Goal: Task Accomplishment & Management: Complete application form

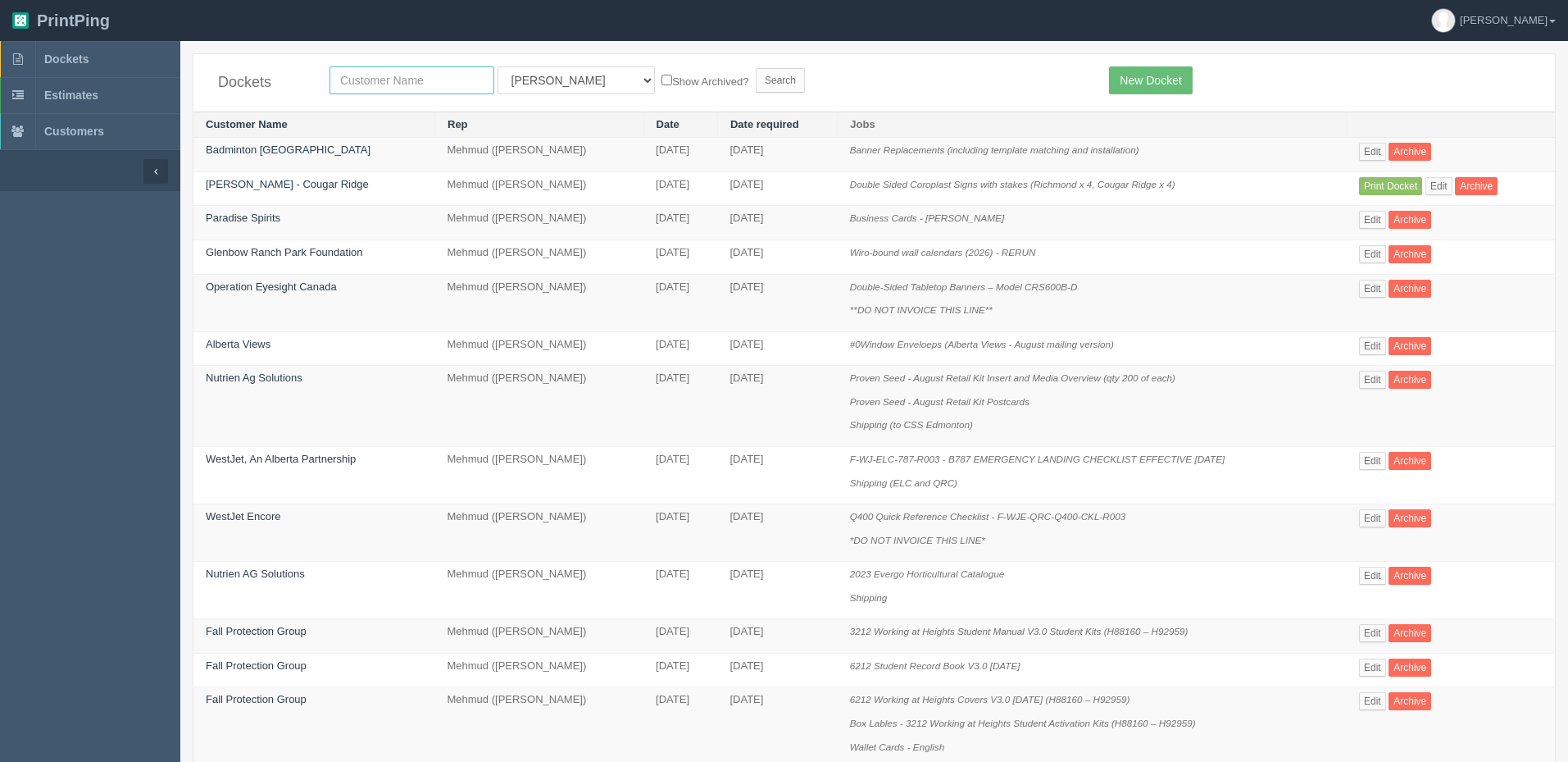
click at [374, 76] on input "text" at bounding box center [412, 79] width 164 height 28
type input "heritage point"
click at [756, 68] on input "Search" at bounding box center [780, 80] width 49 height 25
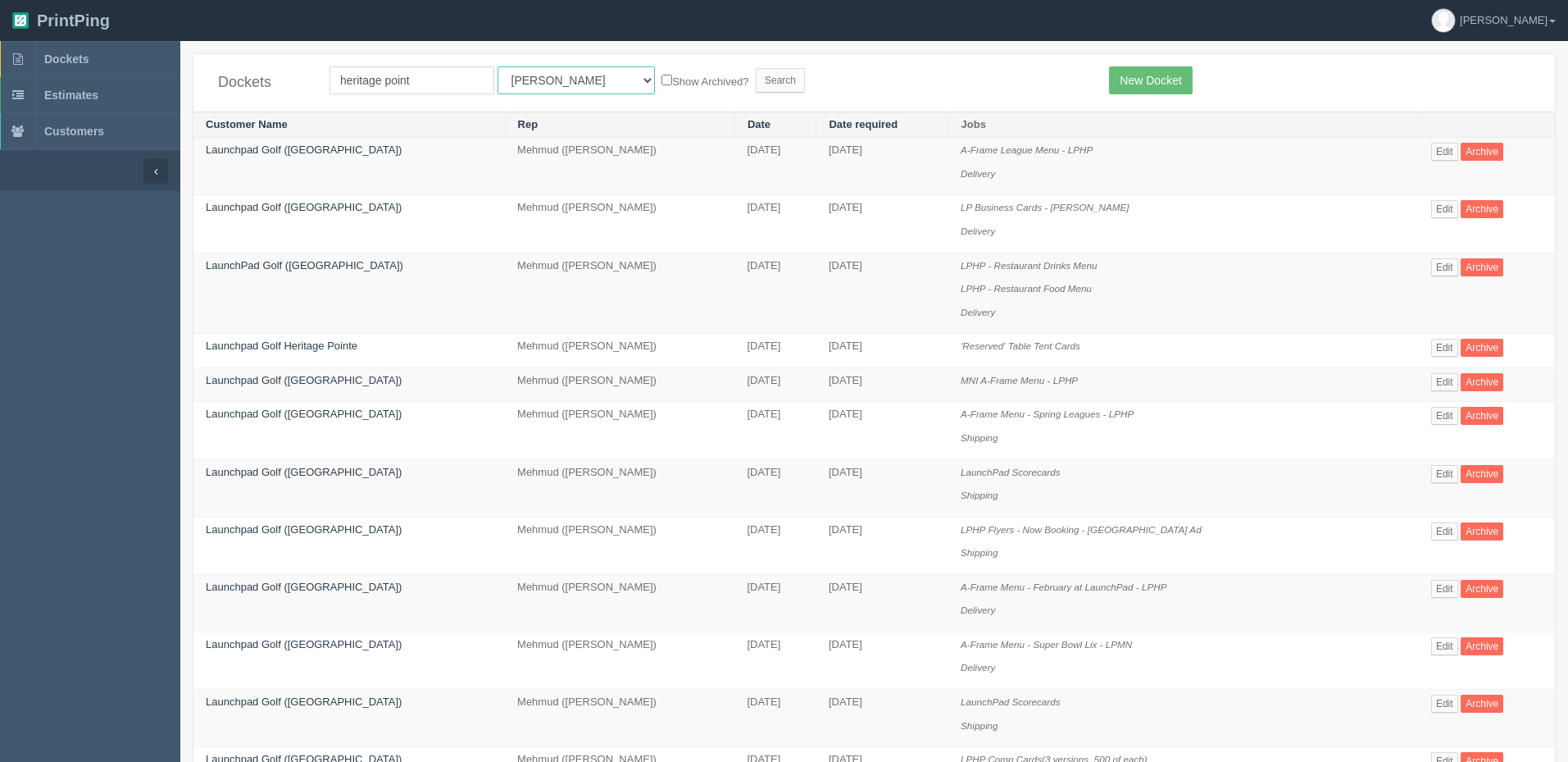
click at [541, 76] on select "All Users Ali Ali Test 1 Aly Amy Ankit Arif Brandon Dan France Greg Jim Mark Ma…" at bounding box center [576, 79] width 158 height 28
click at [560, 82] on select "All Users Ali Ali Test 1 Aly Amy Ankit Arif Brandon Dan France Greg Jim Mark Ma…" at bounding box center [576, 79] width 158 height 28
select select "8"
click at [498, 66] on select "All Users Ali Ali Test 1 Aly Amy Ankit Arif Brandon Dan France Greg Jim Mark Ma…" at bounding box center [576, 79] width 158 height 28
click at [756, 76] on input "Search" at bounding box center [780, 80] width 49 height 25
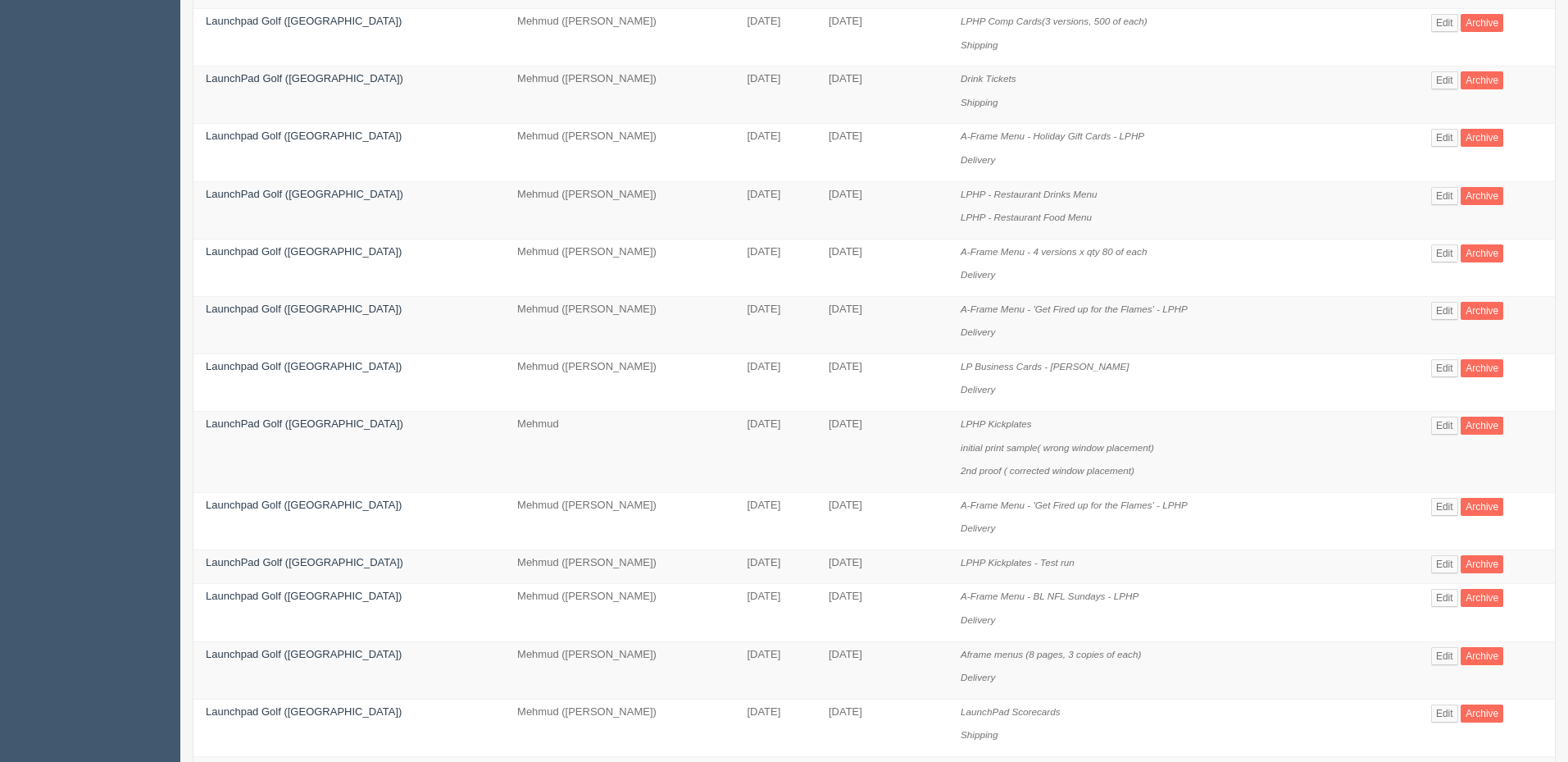
scroll to position [902, 0]
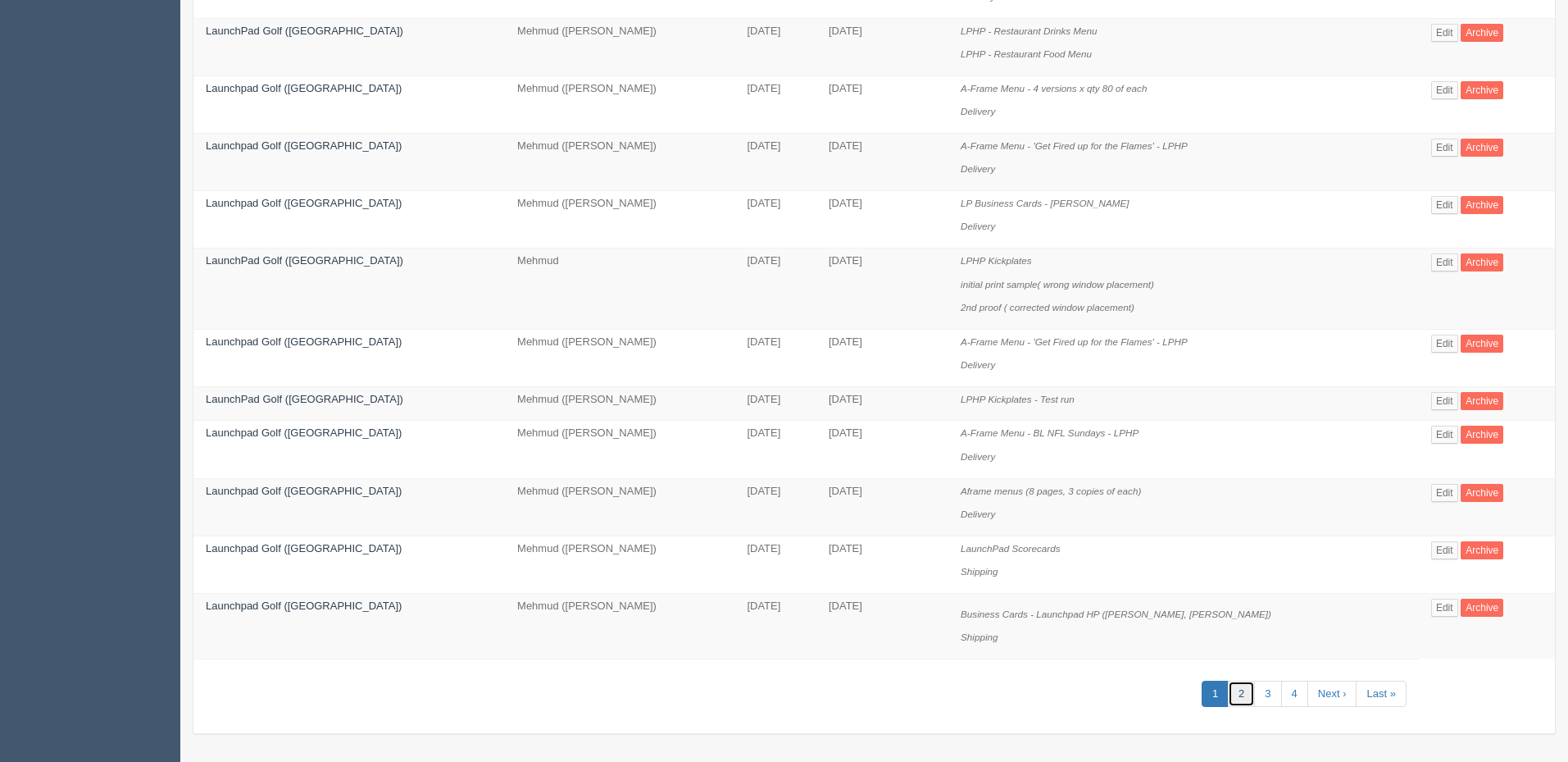
click at [1233, 690] on link "2" at bounding box center [1241, 694] width 27 height 27
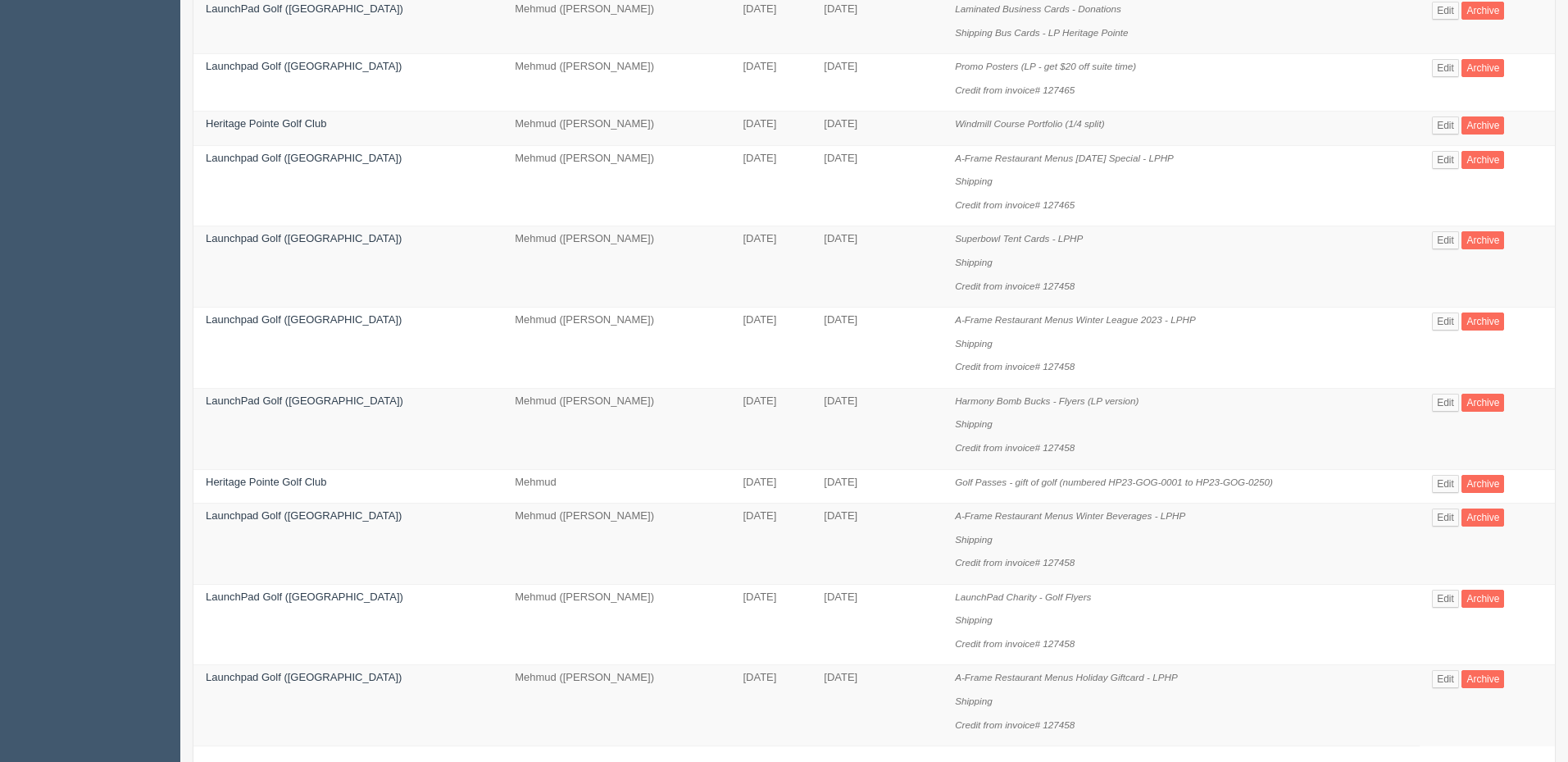
scroll to position [987, 0]
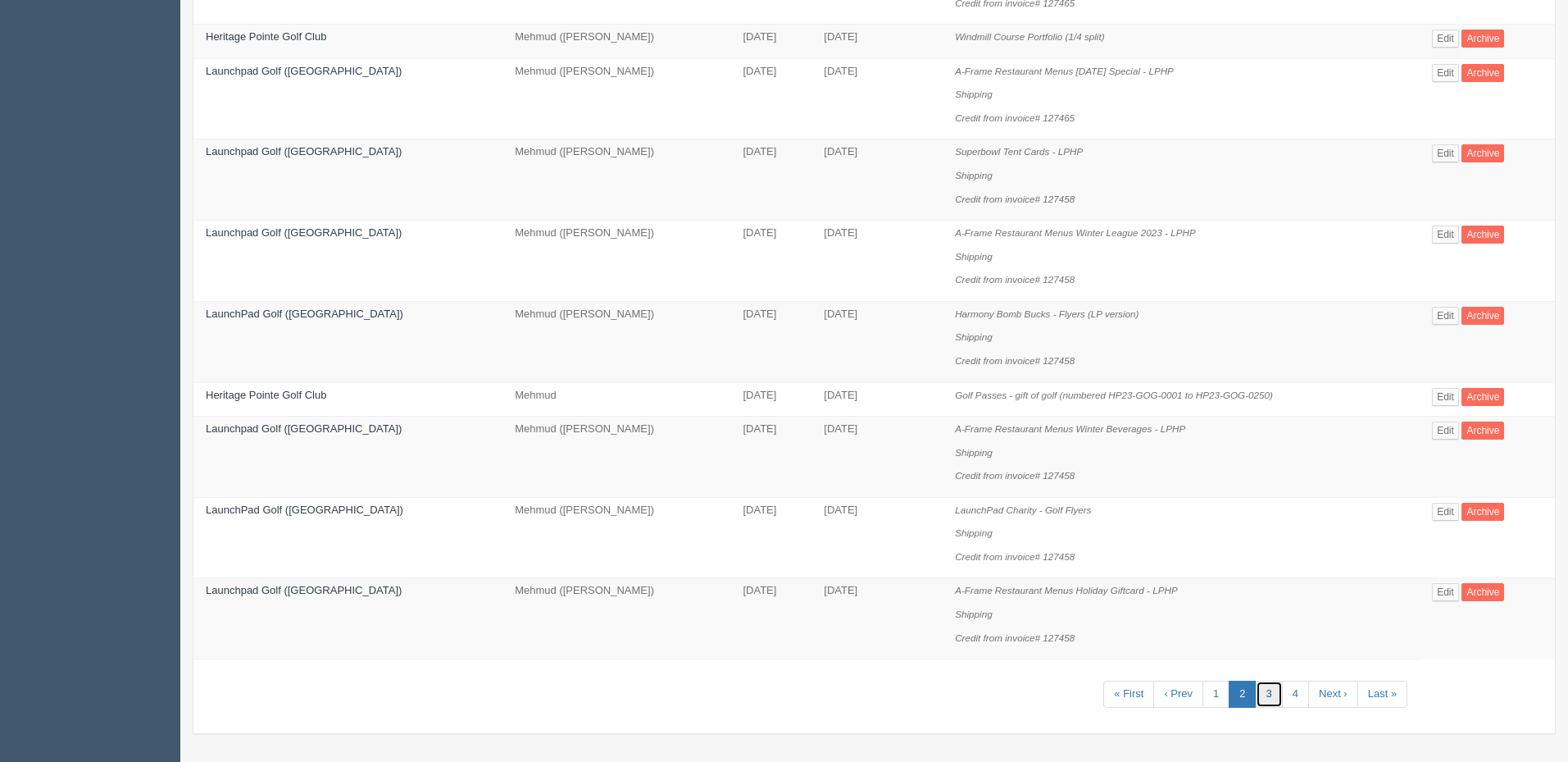
click at [1265, 695] on link "3" at bounding box center [1269, 694] width 27 height 27
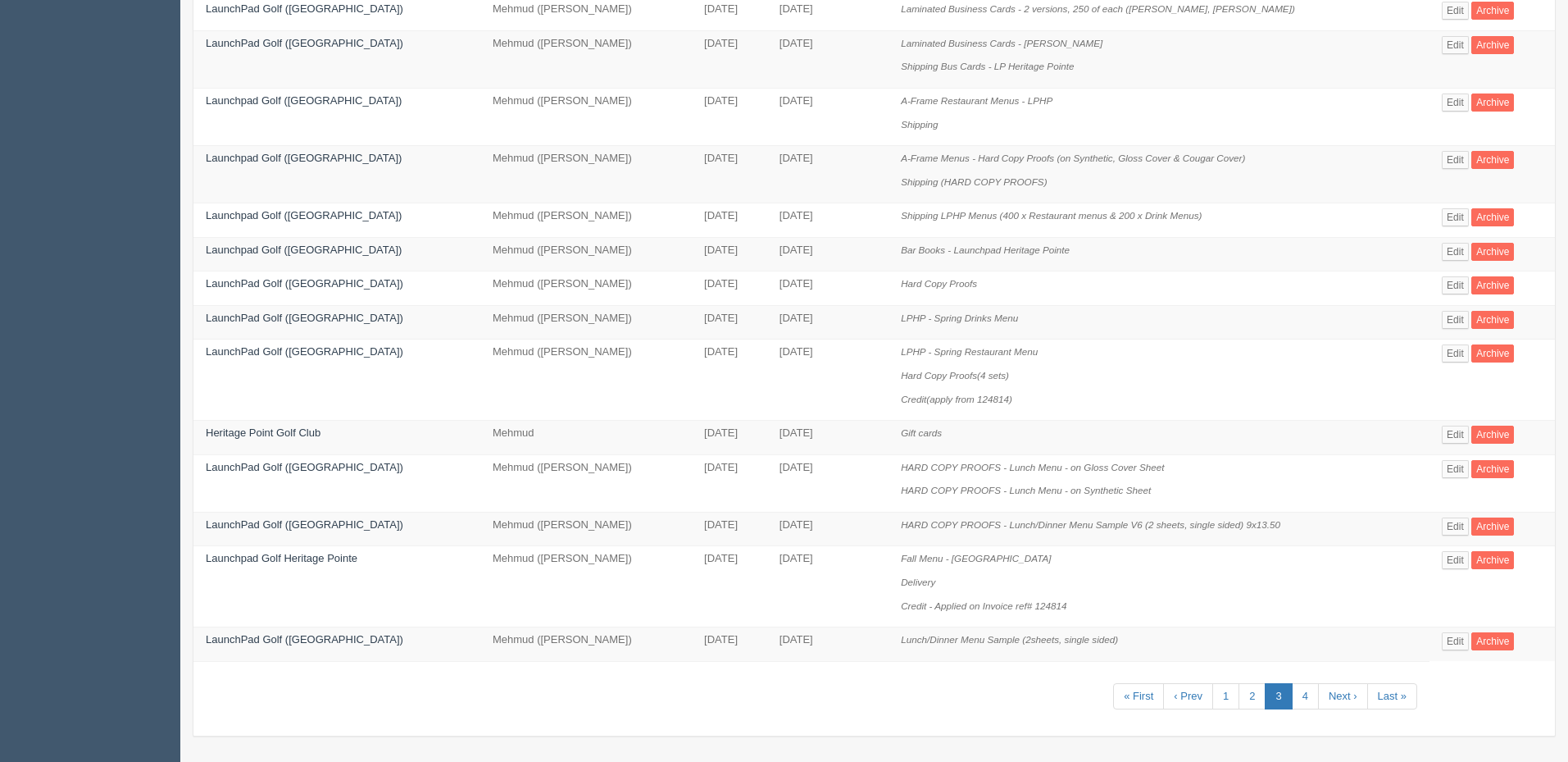
scroll to position [799, 0]
click at [1302, 695] on link "4" at bounding box center [1305, 694] width 27 height 27
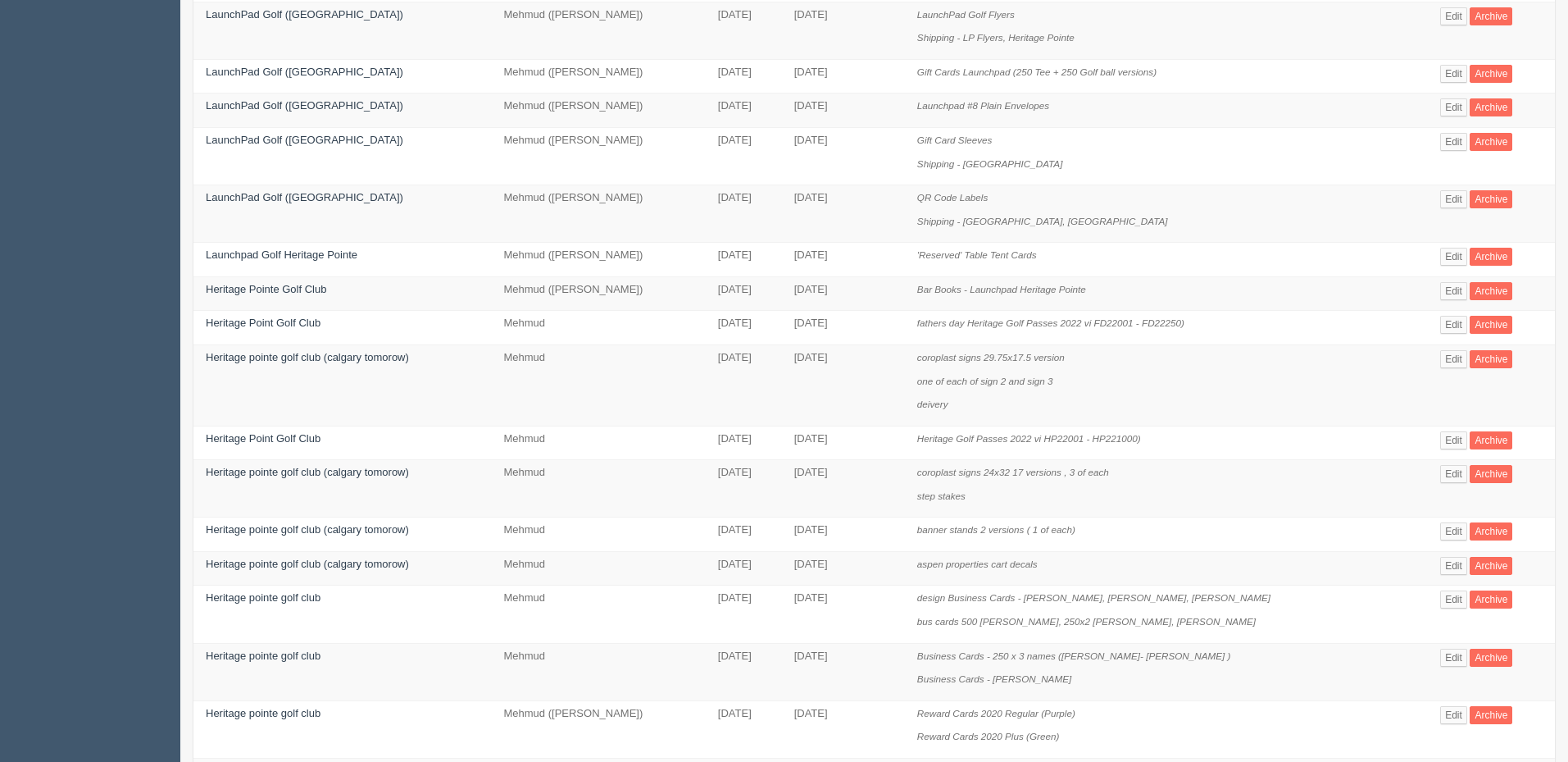
scroll to position [574, 0]
click at [1450, 597] on link "Edit" at bounding box center [1453, 598] width 27 height 18
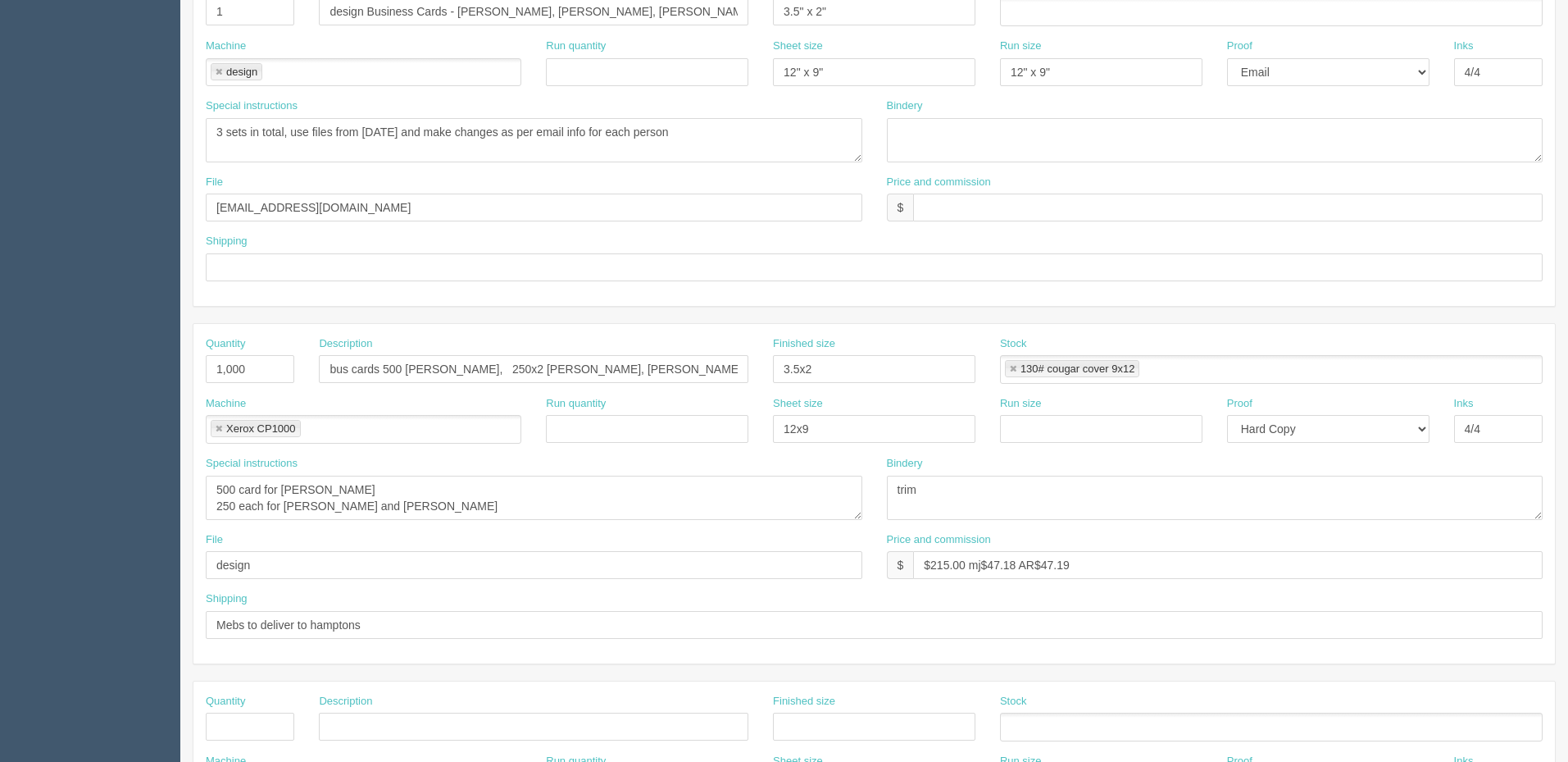
scroll to position [410, 0]
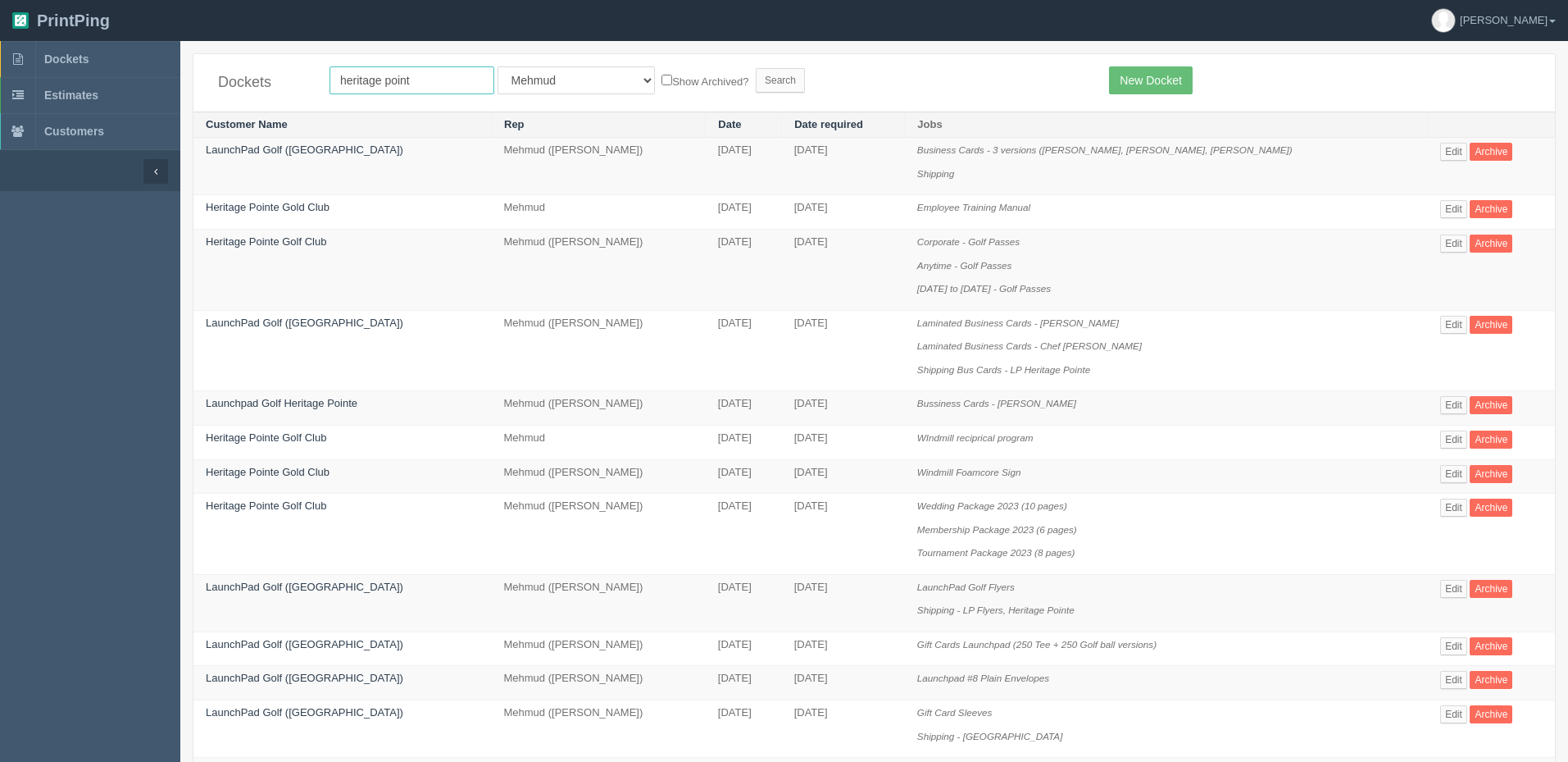
click at [426, 78] on input "heritage point" at bounding box center [412, 79] width 164 height 28
click at [437, 82] on input "heritage point" at bounding box center [412, 79] width 164 height 28
type input "heritage pointe golf"
click at [756, 68] on input "Search" at bounding box center [780, 80] width 49 height 25
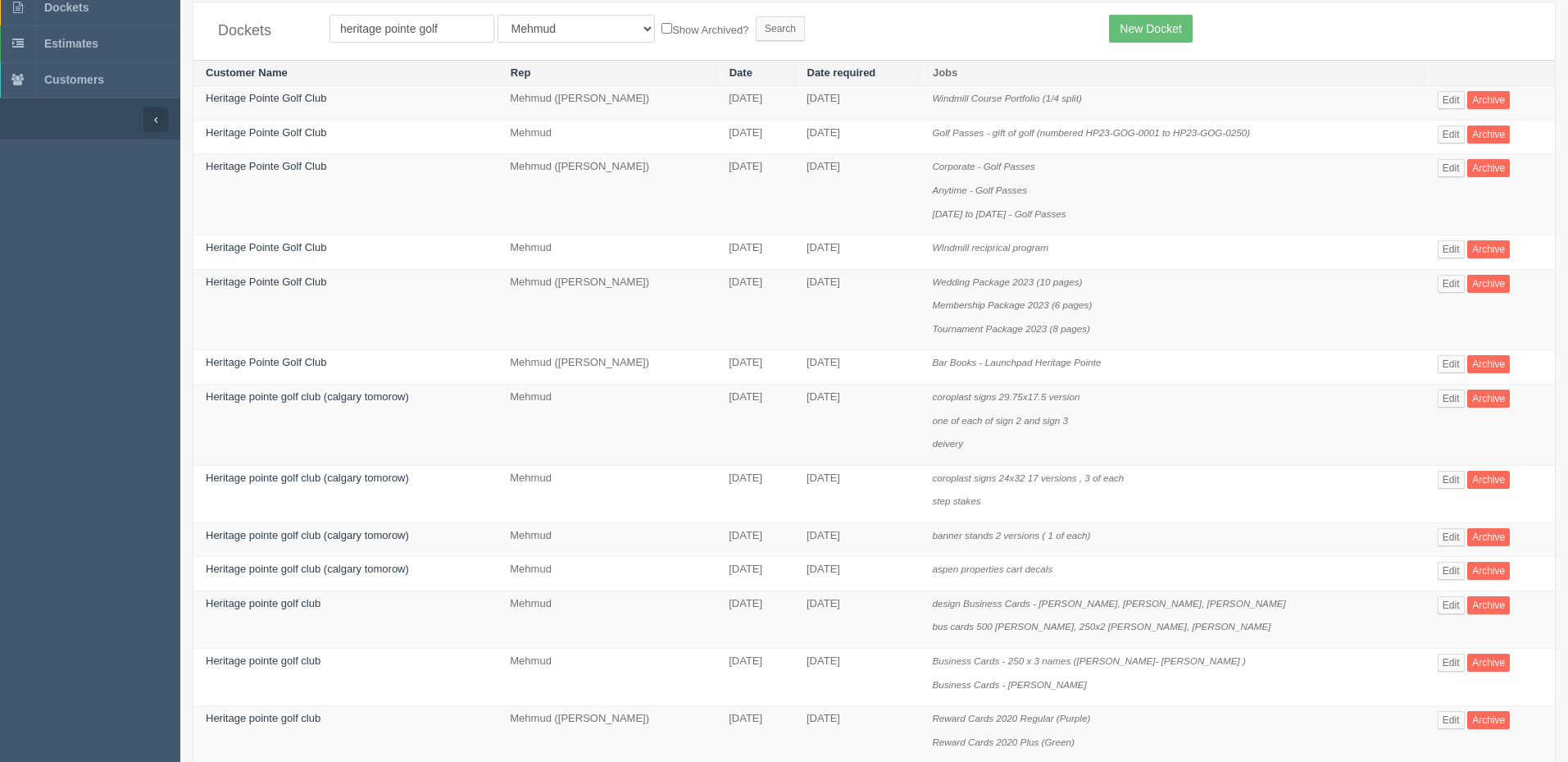
scroll to position [93, 0]
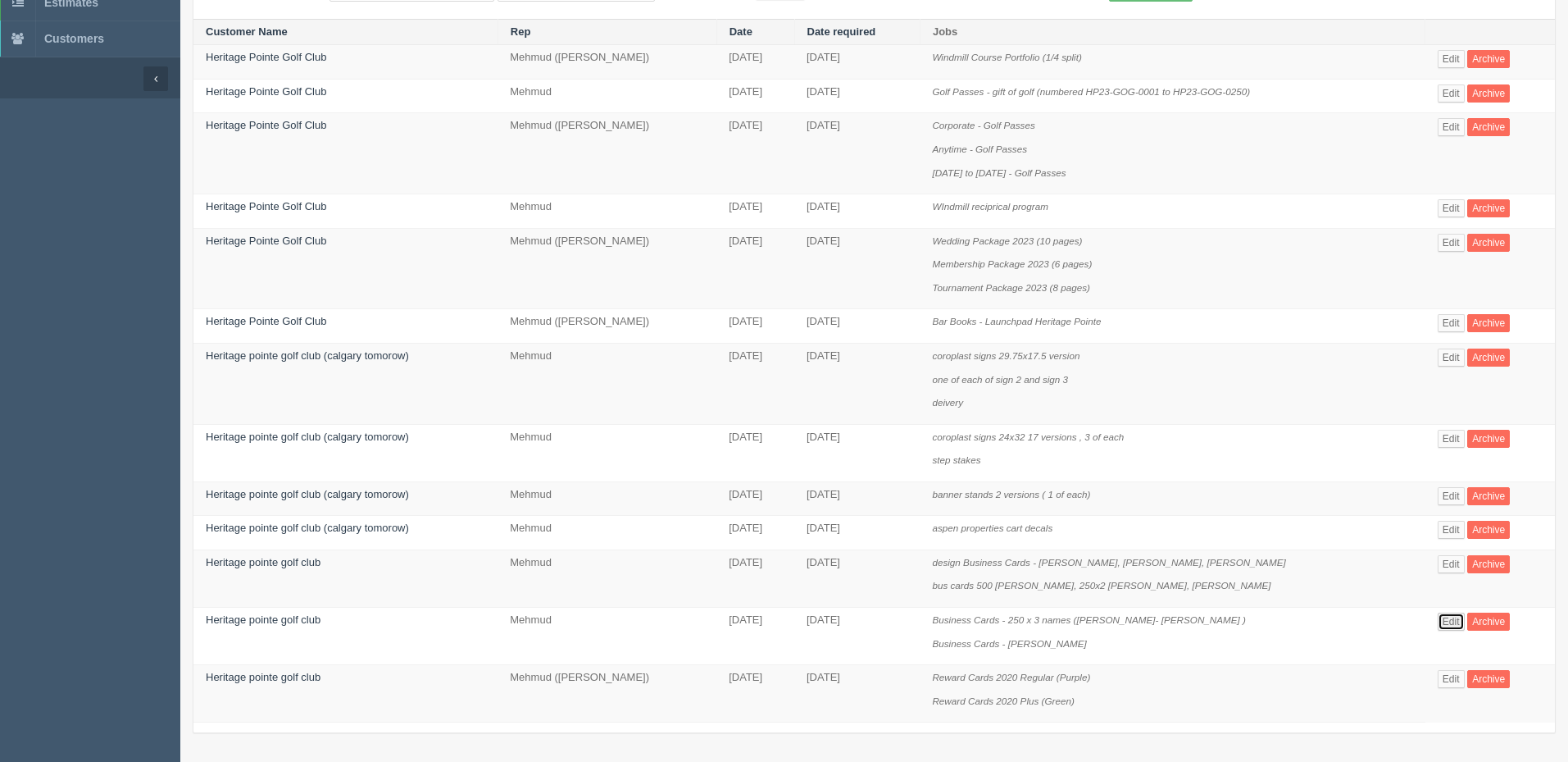
click at [1451, 620] on link "Edit" at bounding box center [1451, 621] width 27 height 18
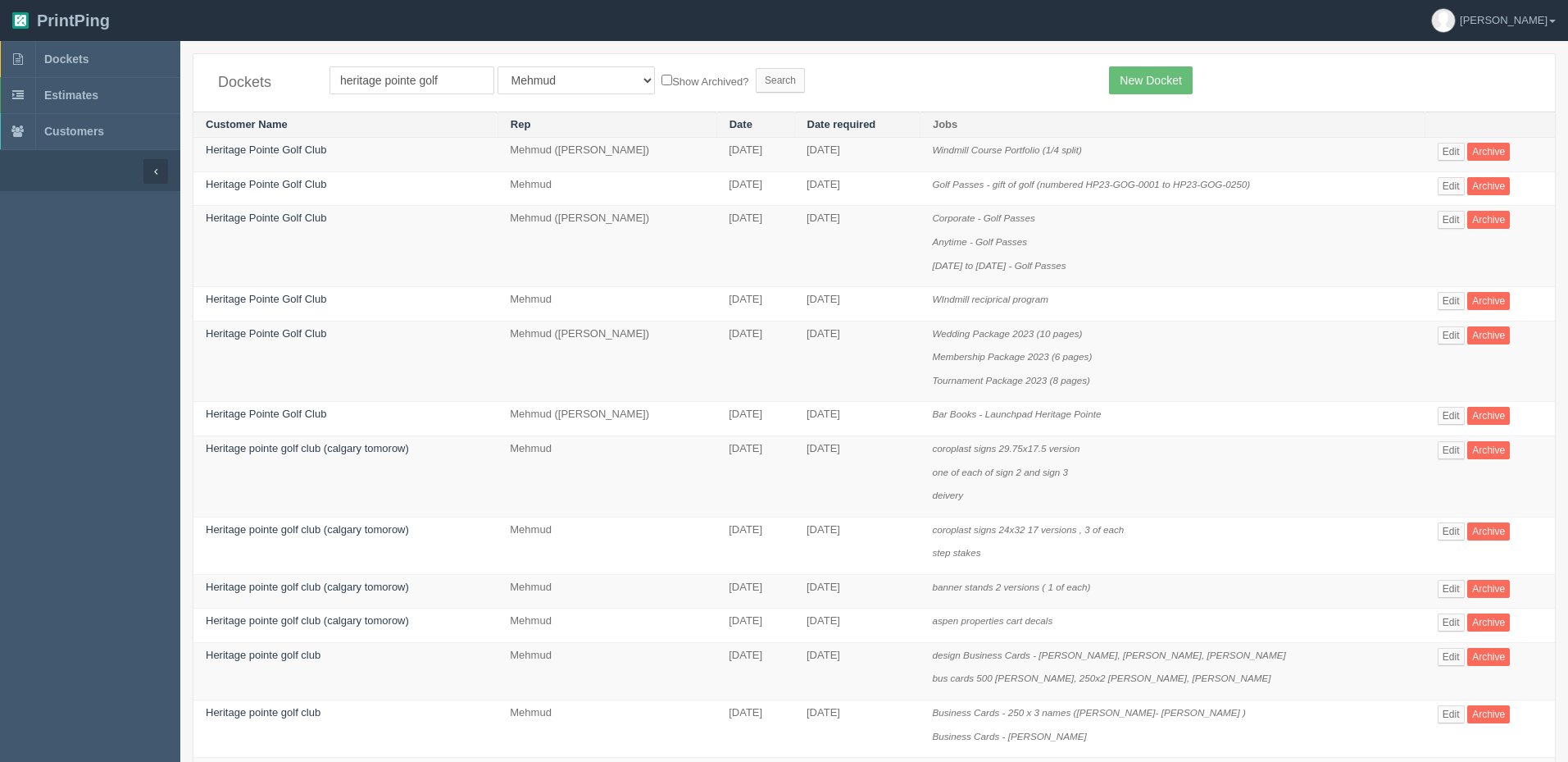
scroll to position [93, 0]
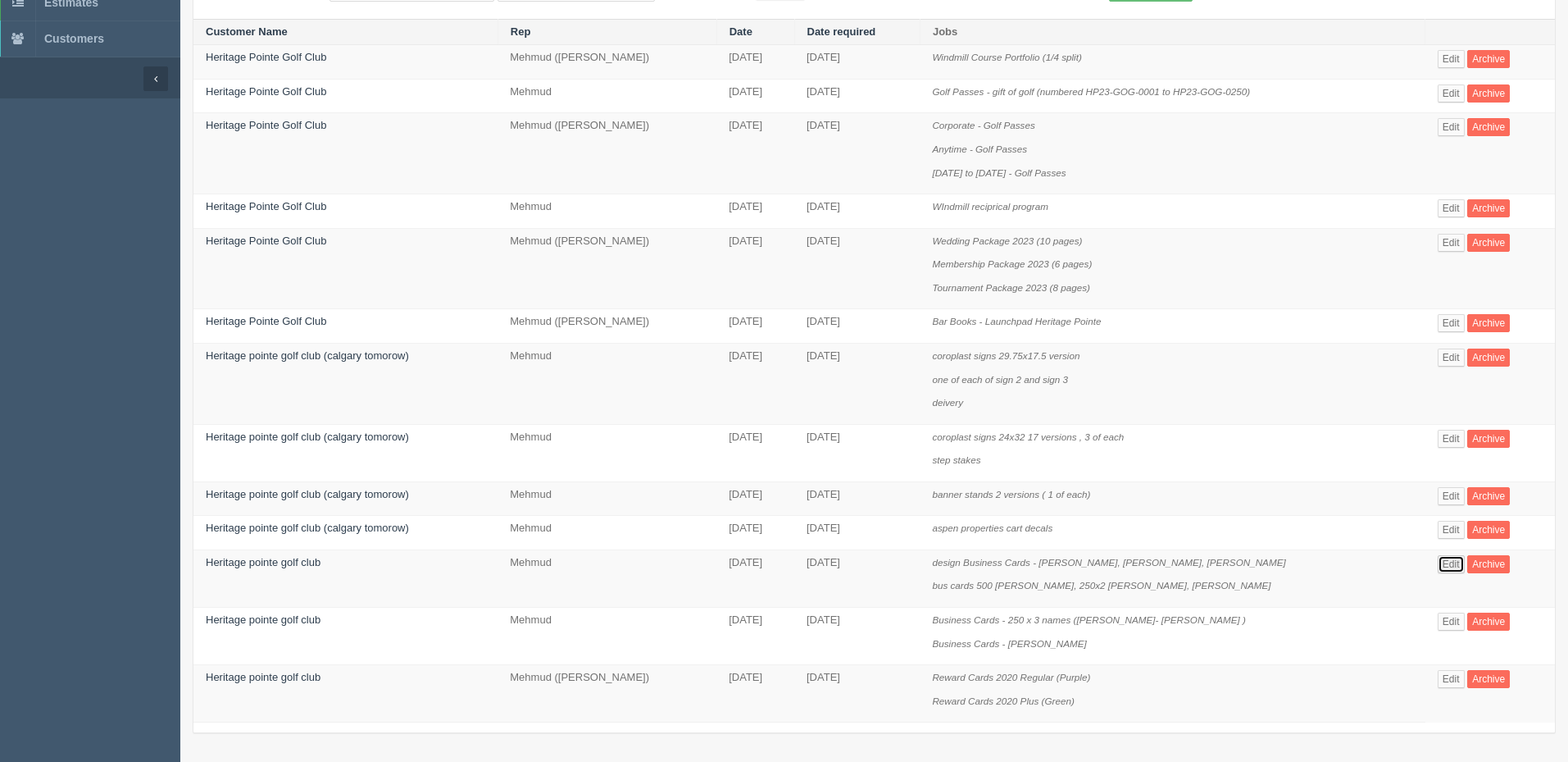
click at [1453, 563] on link "Edit" at bounding box center [1451, 564] width 27 height 18
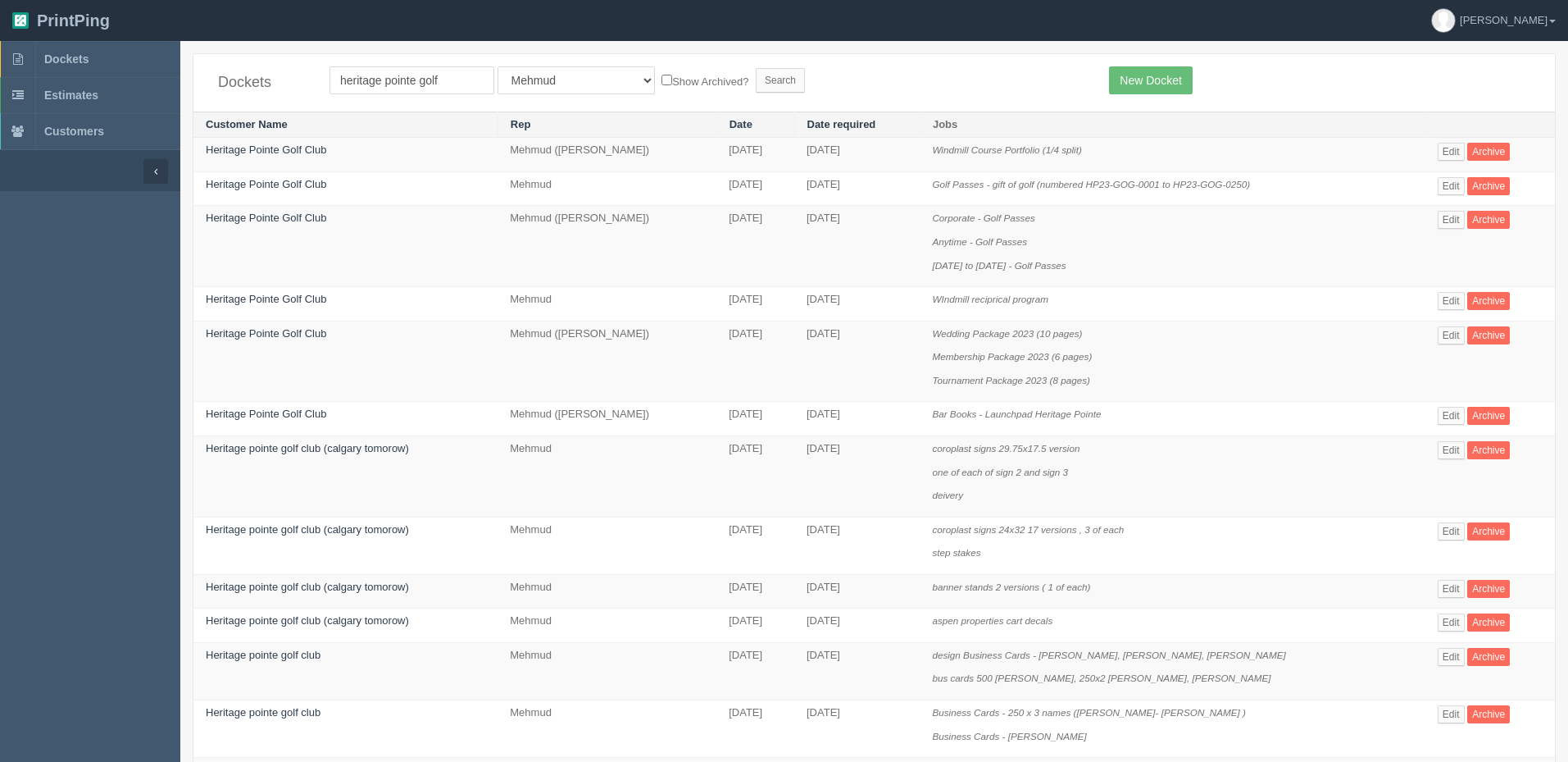
scroll to position [93, 0]
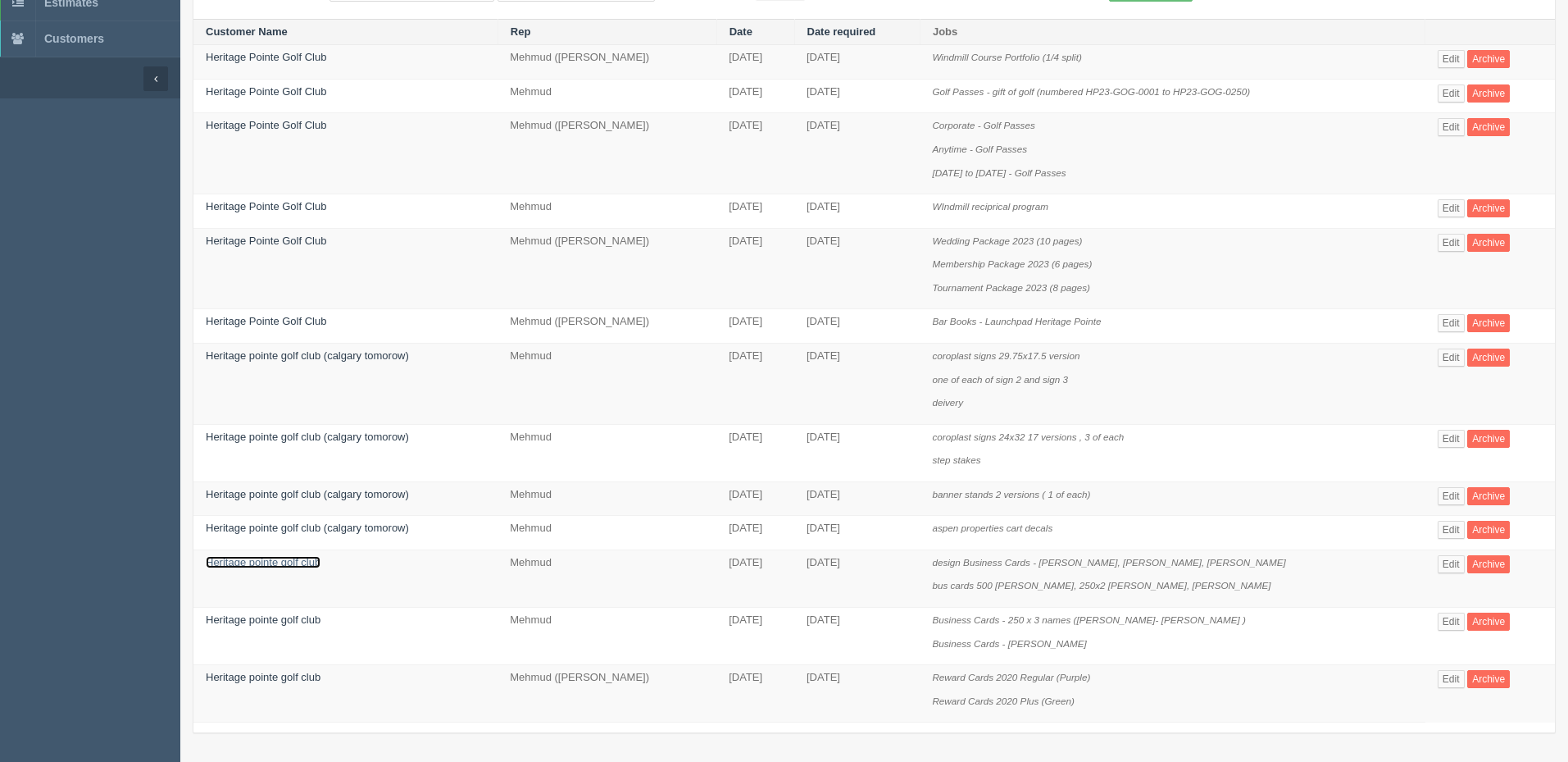
click at [297, 566] on link "Heritage pointe golf club" at bounding box center [263, 562] width 115 height 12
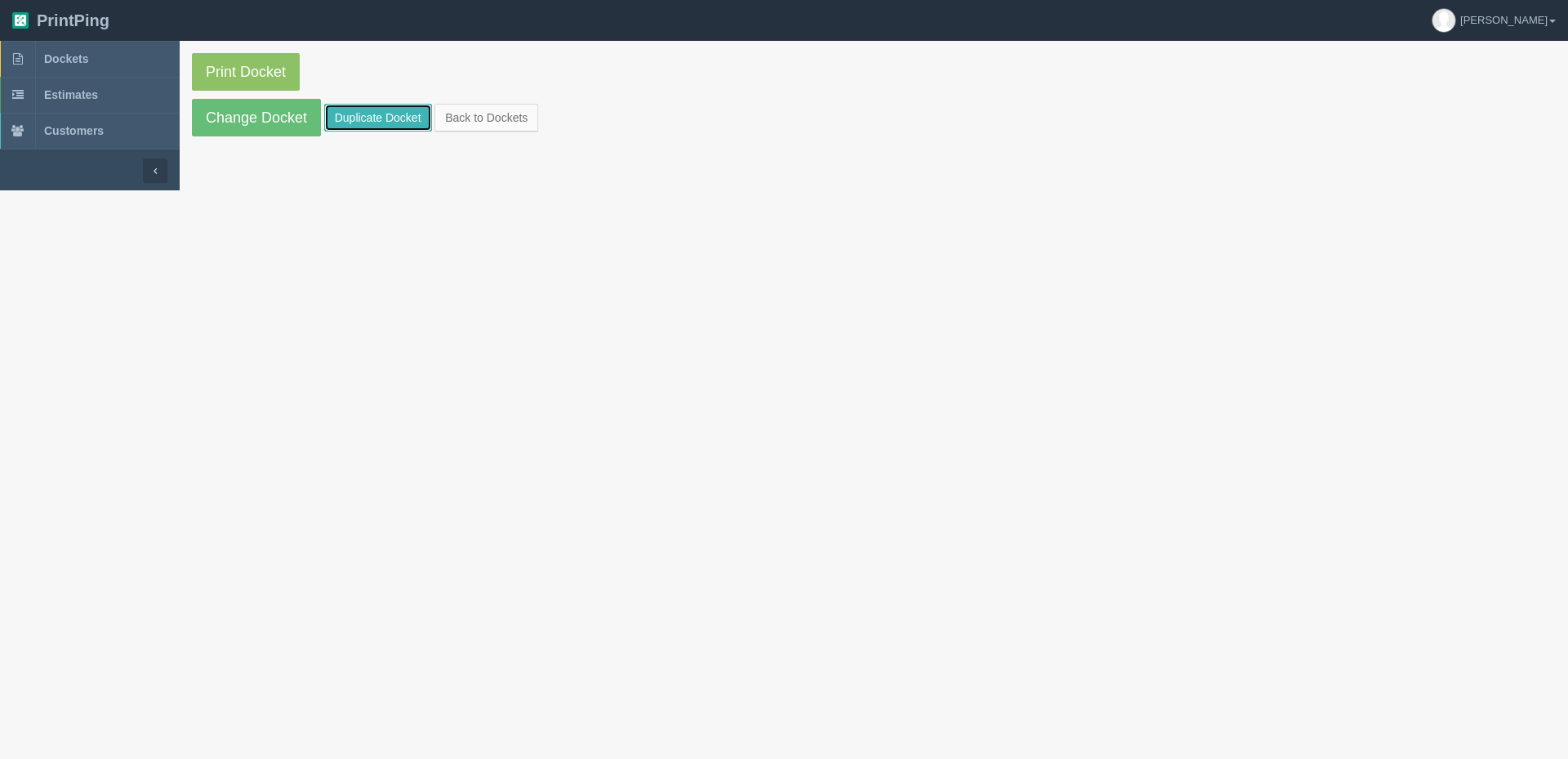
click at [361, 118] on link "Duplicate Docket" at bounding box center [378, 117] width 108 height 28
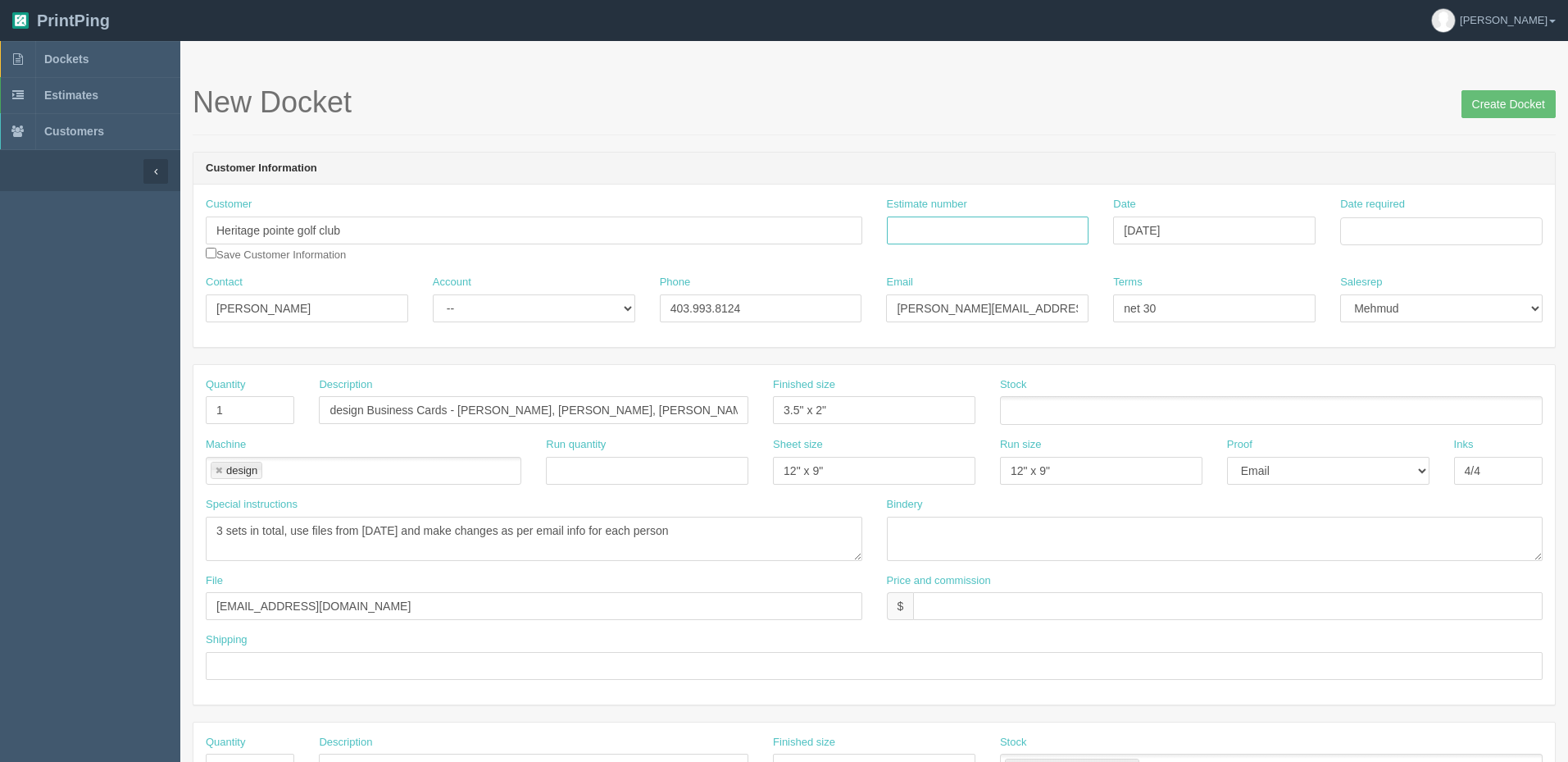
click at [976, 224] on input "Estimate number" at bounding box center [988, 229] width 203 height 28
paste input "092249"
type input "092249"
click at [1368, 226] on input "Date required" at bounding box center [1441, 230] width 203 height 28
click at [1405, 431] on td "2" at bounding box center [1400, 435] width 20 height 24
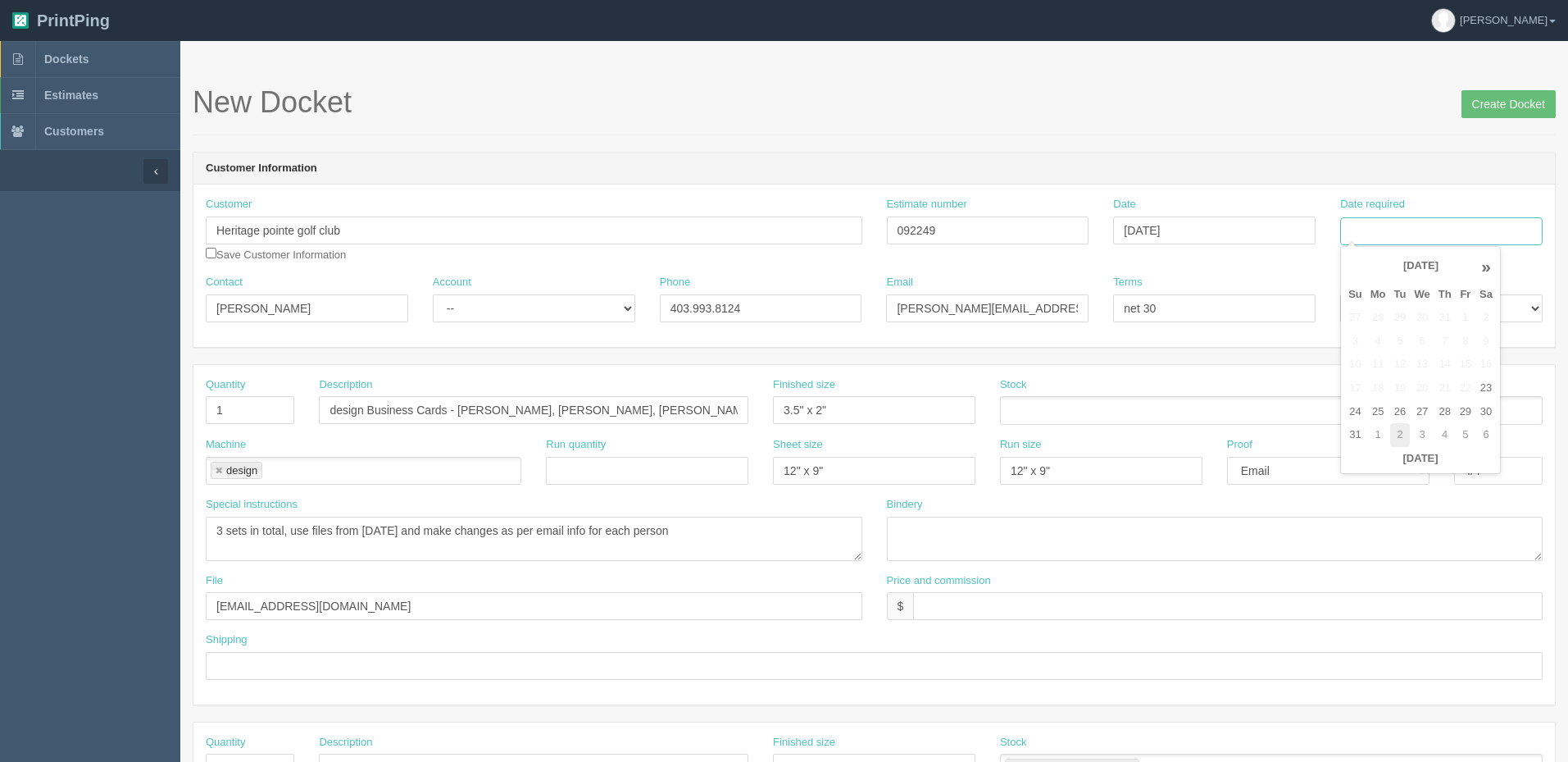
type input "September 2, 2025"
drag, startPoint x: 1188, startPoint y: 305, endPoint x: 636, endPoint y: 279, distance: 552.6
click at [636, 282] on div "Contact David Robinson Account -- Existing Client Allrush Client Rep Client Pho…" at bounding box center [873, 304] width 1362 height 60
type input "Net 30"
drag, startPoint x: 320, startPoint y: 308, endPoint x: 204, endPoint y: 309, distance: 116.0
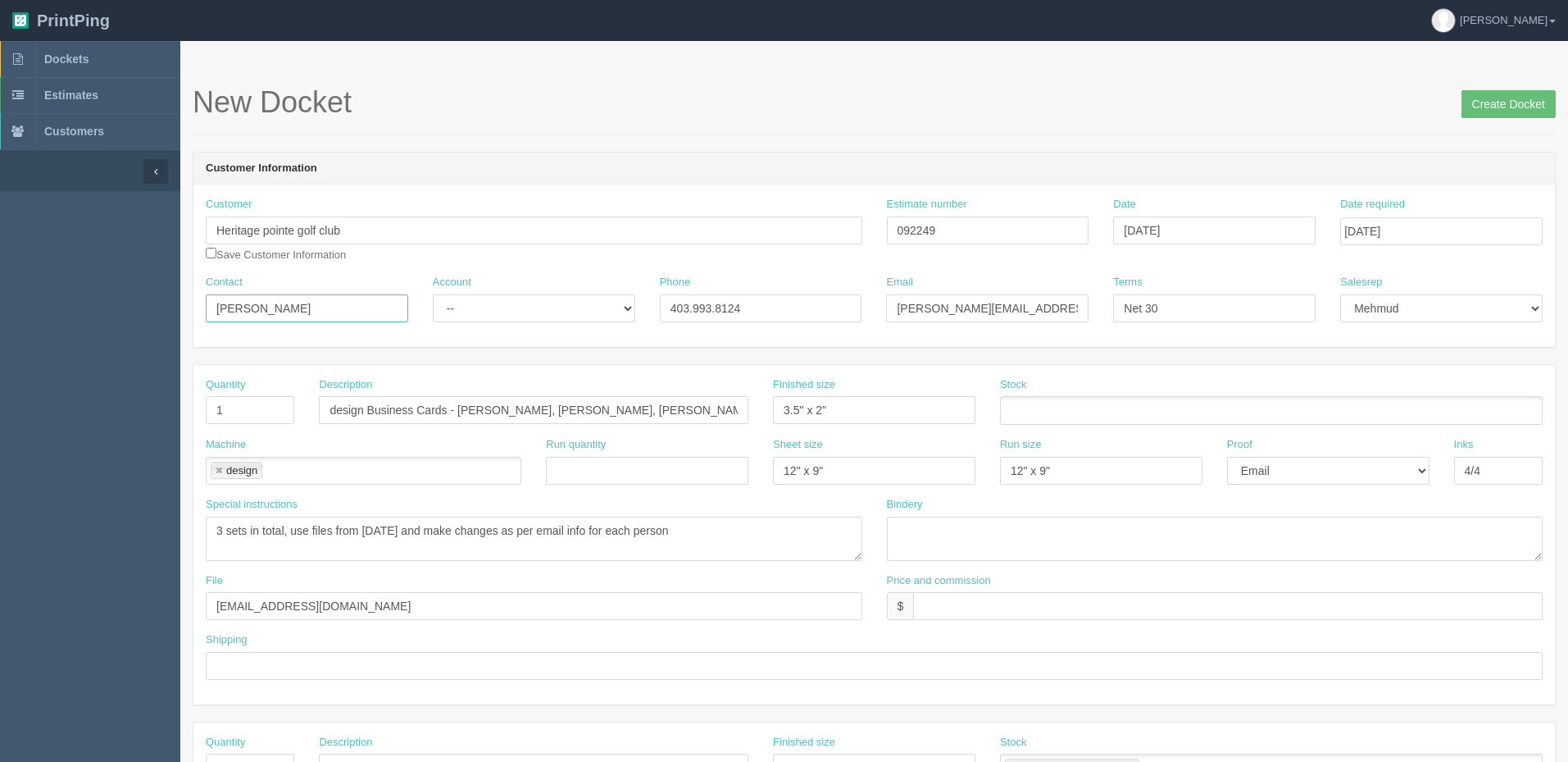
click at [52, 279] on section "Dockets Estimates Customers" at bounding box center [784, 765] width 1568 height 1448
paste input "<david.robinson@heritagepointe.com>"
type input "David Robinson"
select select "Rep Client"
click at [433, 294] on select "-- Existing Client Allrush Client Rep Client" at bounding box center [534, 308] width 203 height 28
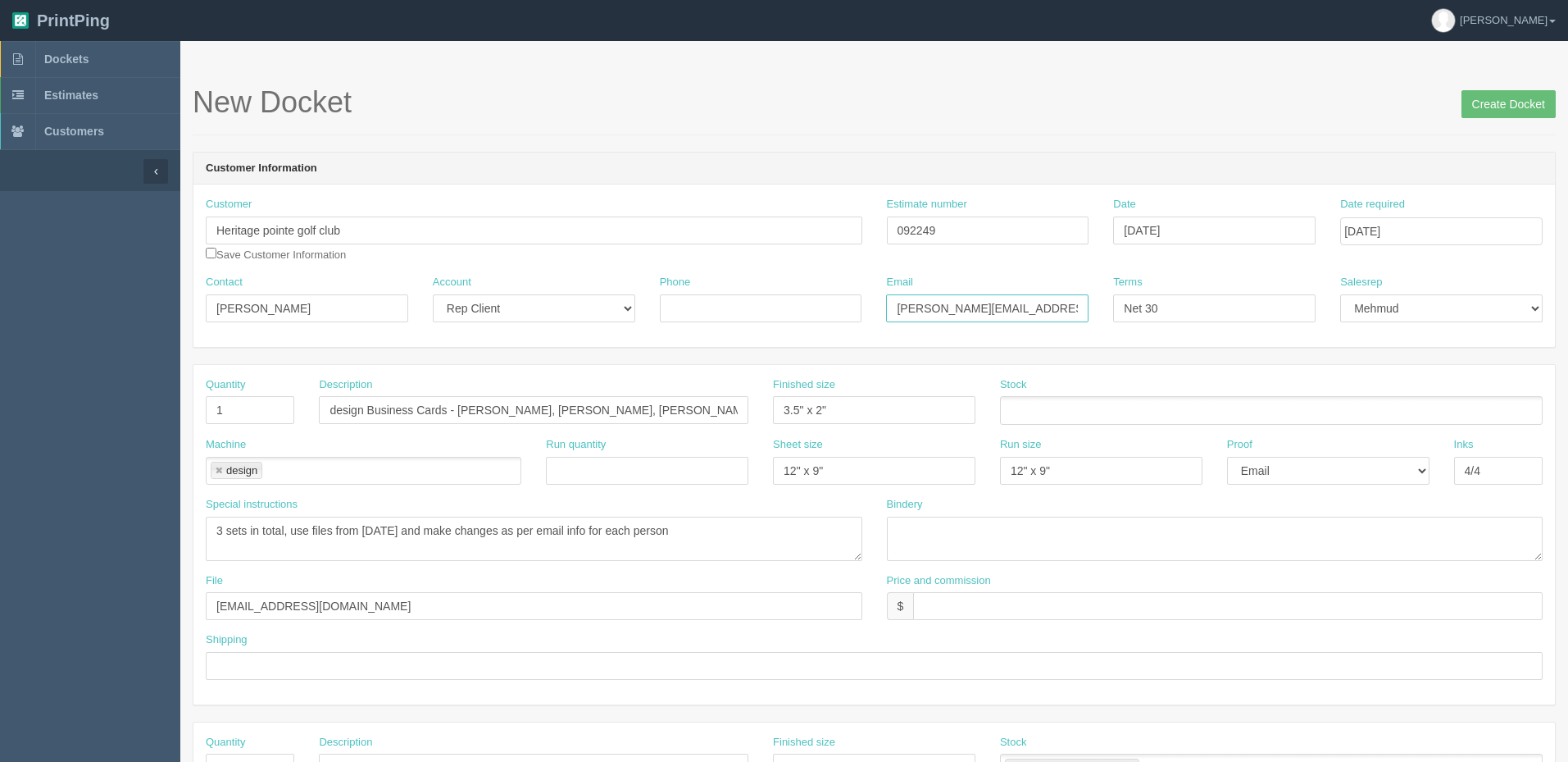
paste input "<david.robinson@heritagepointe.com>"
type input "david.robinson@heritagepointe.com"
drag, startPoint x: 738, startPoint y: 302, endPoint x: 247, endPoint y: 433, distance: 508.2
click at [738, 301] on input "Phone" at bounding box center [761, 308] width 203 height 28
paste input "O: 403-256-2002 | C: 403-993-8124"
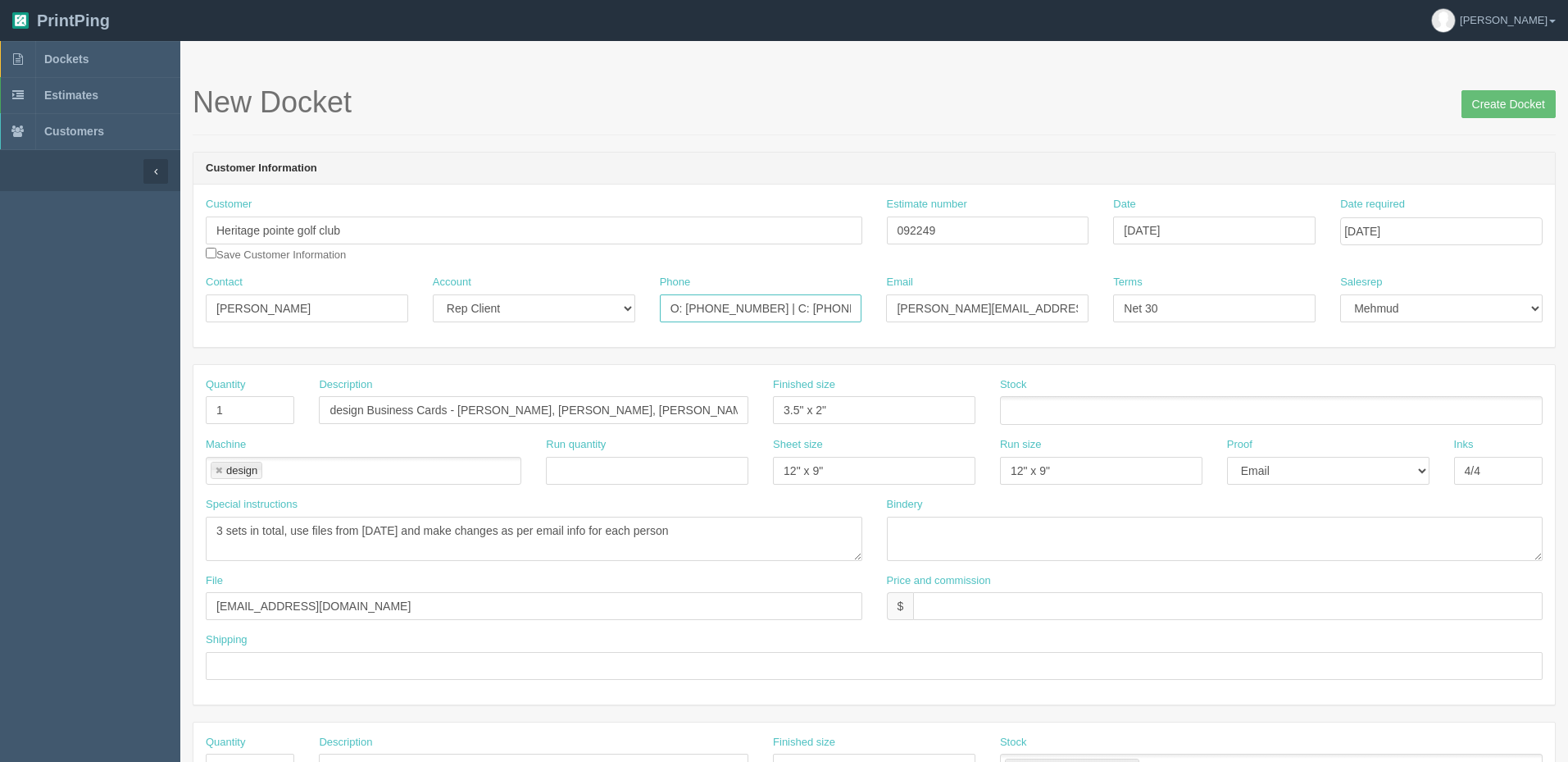
scroll to position [0, 5]
type input "O: 403-256-2002 | C: 403-993-8124"
drag, startPoint x: 249, startPoint y: 411, endPoint x: 113, endPoint y: 403, distance: 136.2
click at [113, 404] on section "Dockets Estimates Customers" at bounding box center [784, 765] width 1568 height 1448
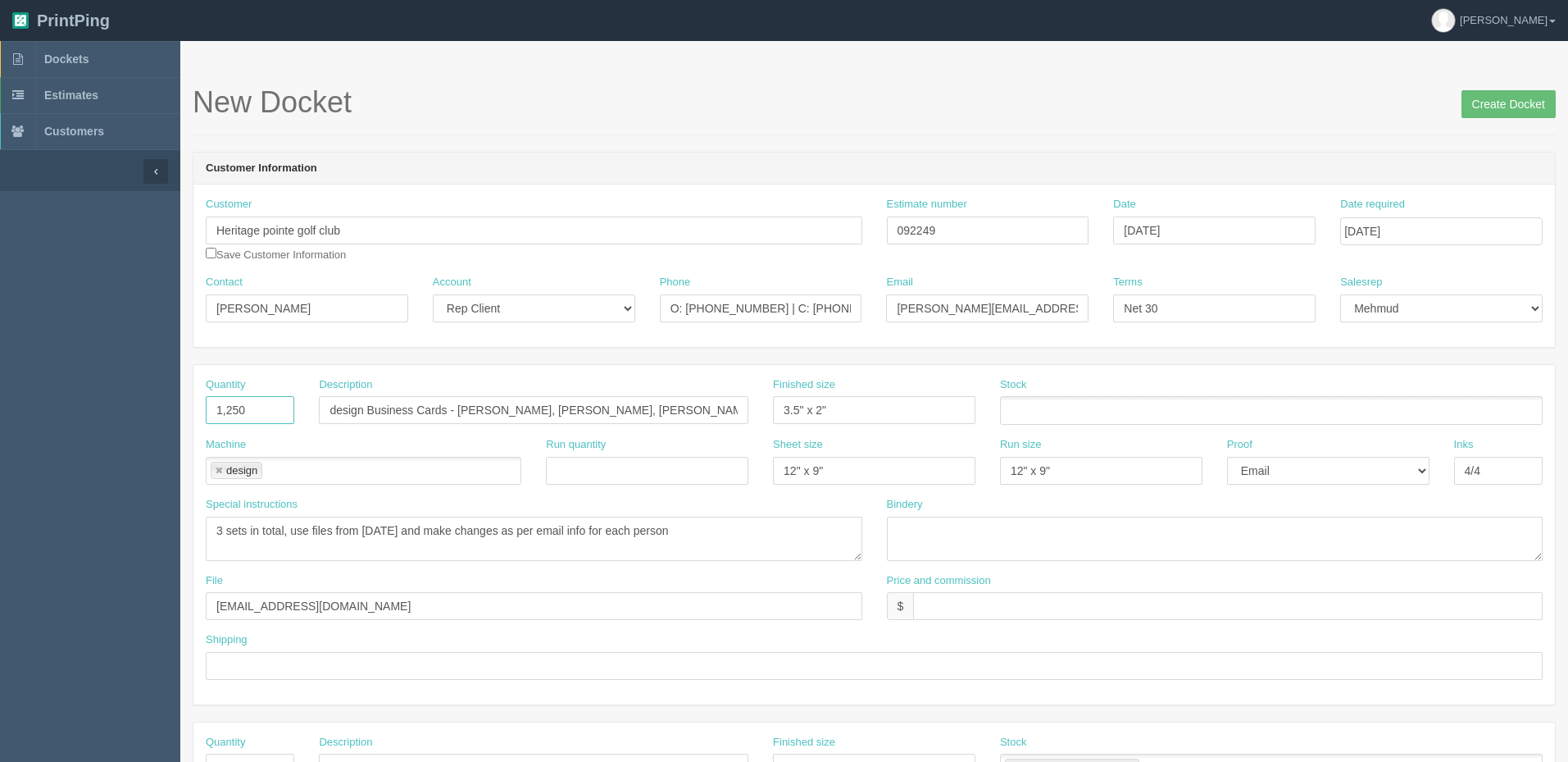
type input "1,250"
type input "Business Cards ("
click at [81, 58] on span "Dockets" at bounding box center [66, 59] width 44 height 13
click at [443, 401] on input "Business Cards (" at bounding box center [533, 409] width 429 height 28
click at [20, 406] on section "Dockets Estimates Customers" at bounding box center [784, 765] width 1568 height 1448
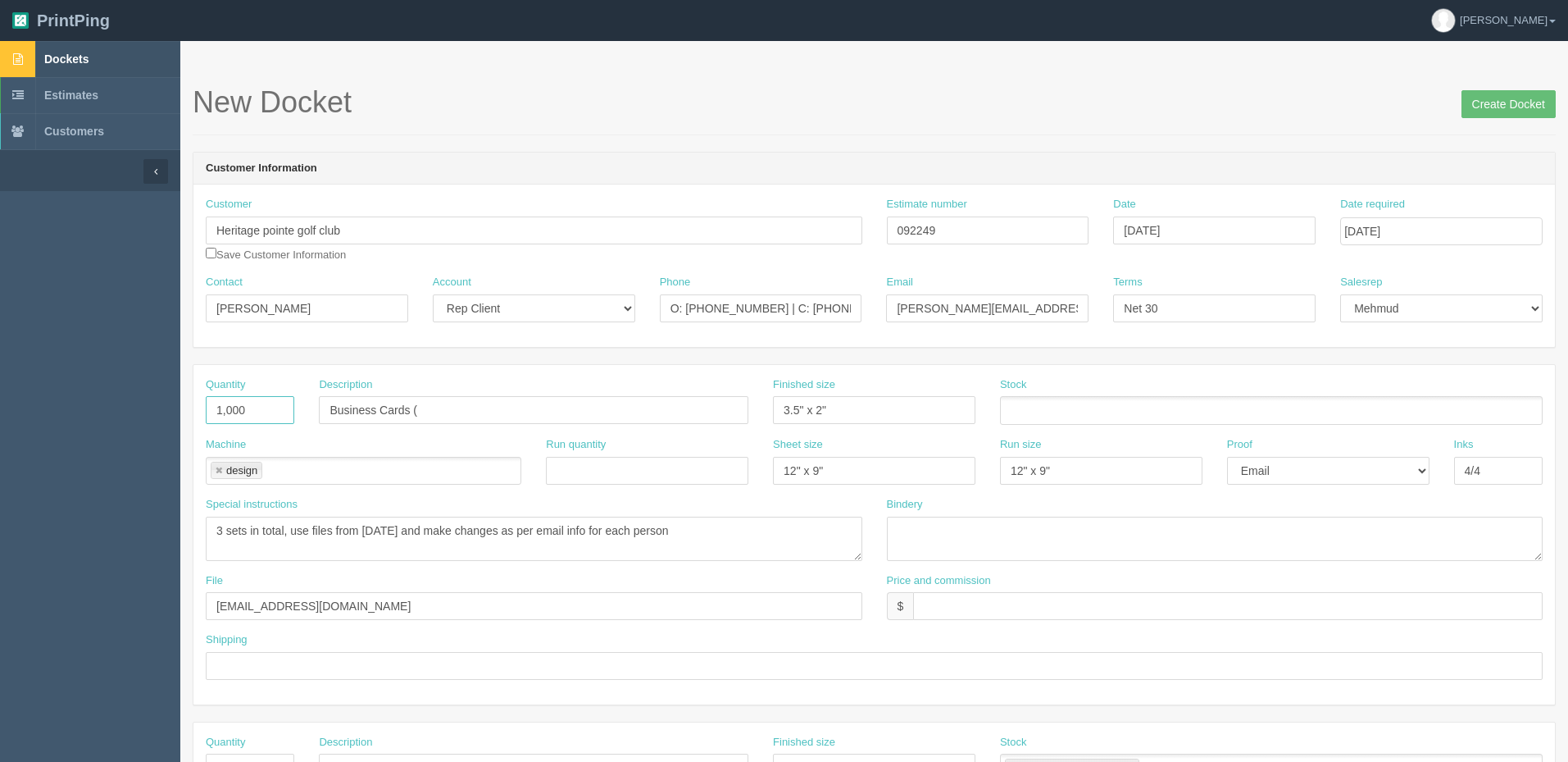
type input "1,000"
click at [469, 403] on input "Business Cards (" at bounding box center [533, 409] width 429 height 28
click at [440, 410] on input "Business Cards (" at bounding box center [533, 409] width 429 height 28
paste input "1. Adam Bayne"
drag, startPoint x: 420, startPoint y: 406, endPoint x: 835, endPoint y: 408, distance: 415.0
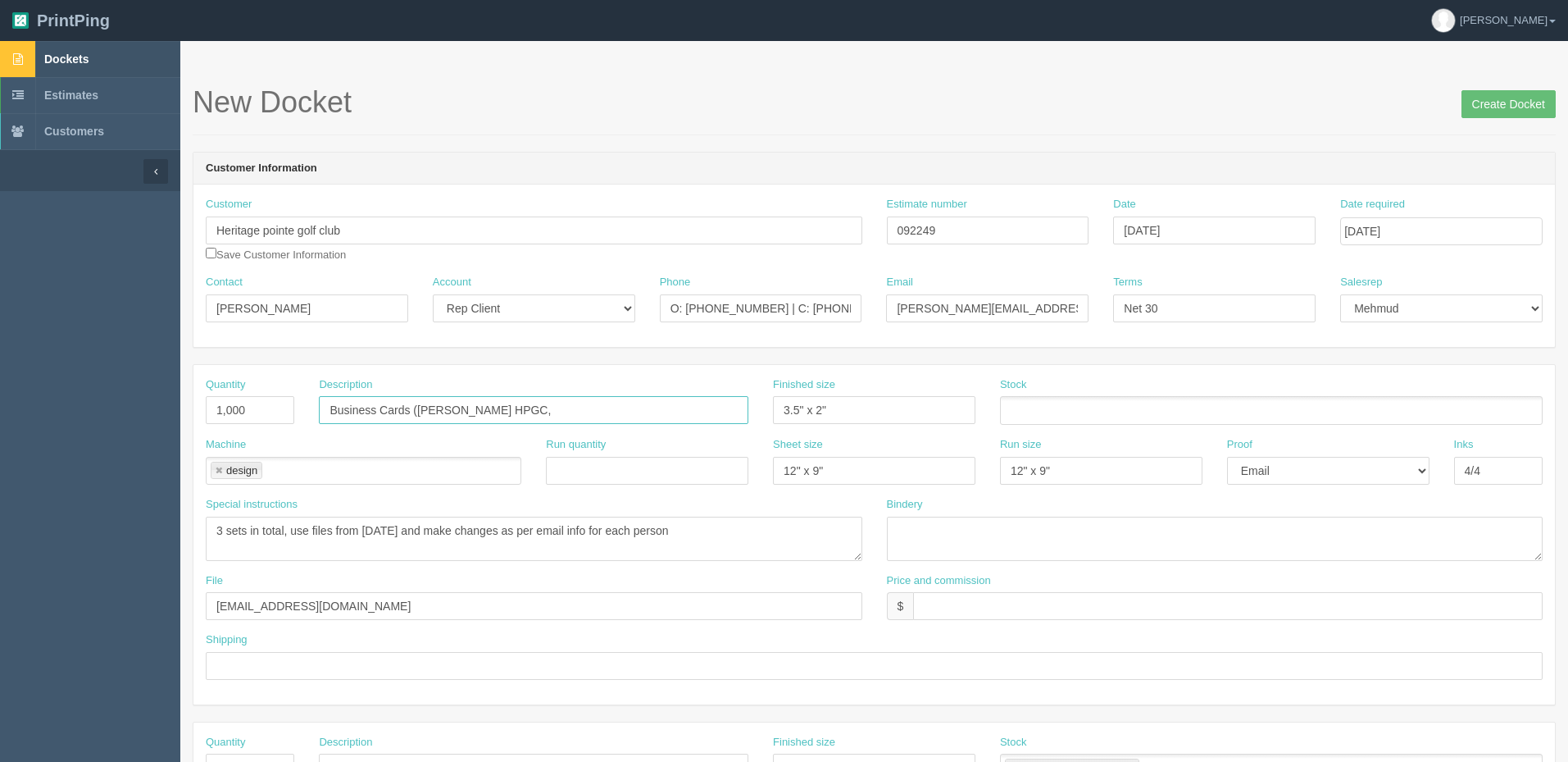
click at [832, 408] on div "Quantity 1,000 Description Business Cards (Adam Bayne HPGC, Finished size 3.5" …" at bounding box center [873, 407] width 1362 height 60
type input "Business Cards (copy names from below)"
drag, startPoint x: 775, startPoint y: 535, endPoint x: 67, endPoint y: 535, distance: 708.0
click at [67, 535] on section "Dockets Estimates Customers" at bounding box center [784, 765] width 1568 height 1448
paste textarea "1. Adam Bayne"
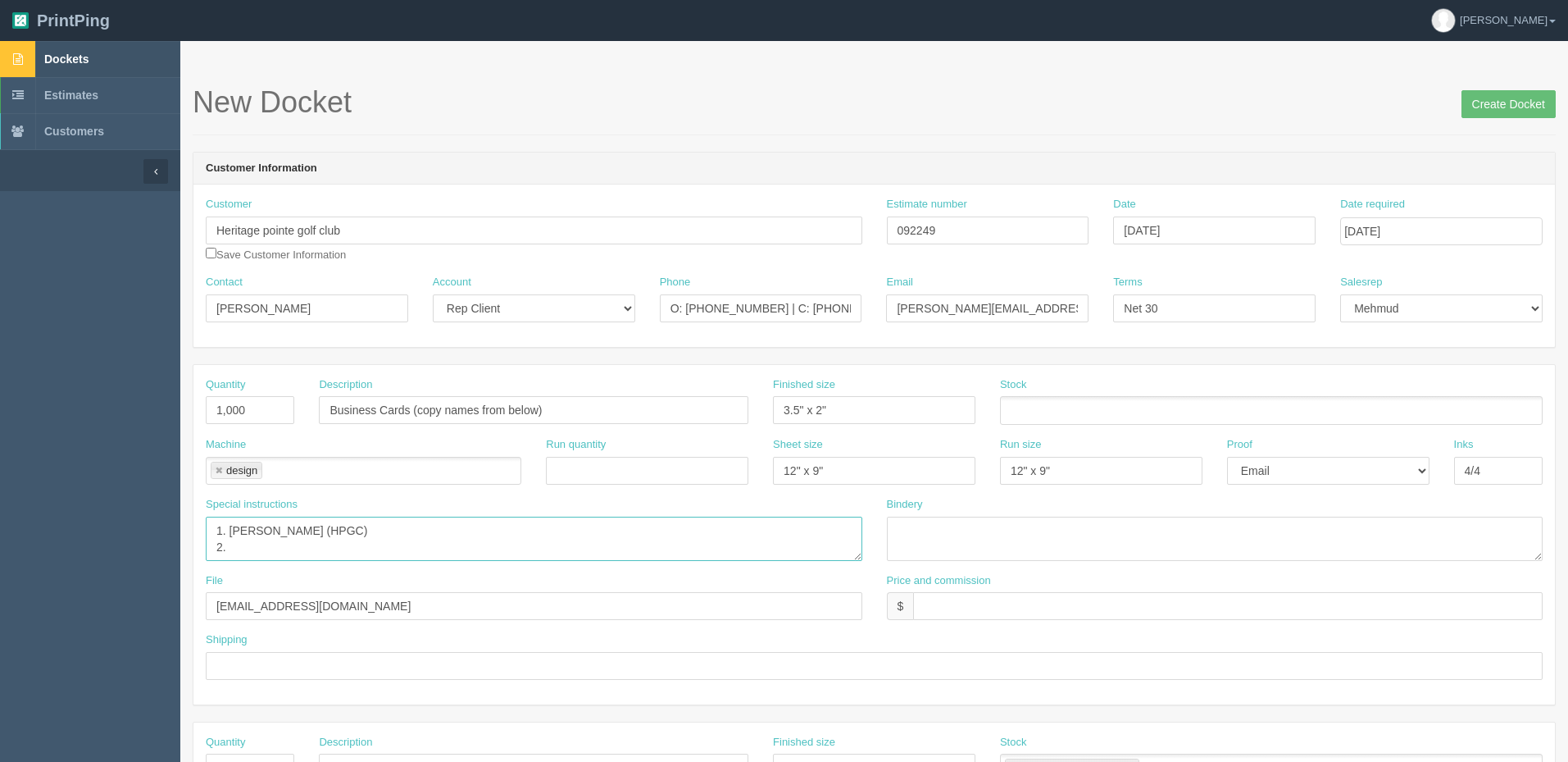
type textarea "1. Adam Bayne (HPGC) 2."
click at [1090, 133] on div "New Docket Create Docket" at bounding box center [874, 110] width 1363 height 49
click at [722, 84] on section "New Docket Create Docket Customer Information Customer Heritage pointe golf clu…" at bounding box center [874, 765] width 1387 height 1448
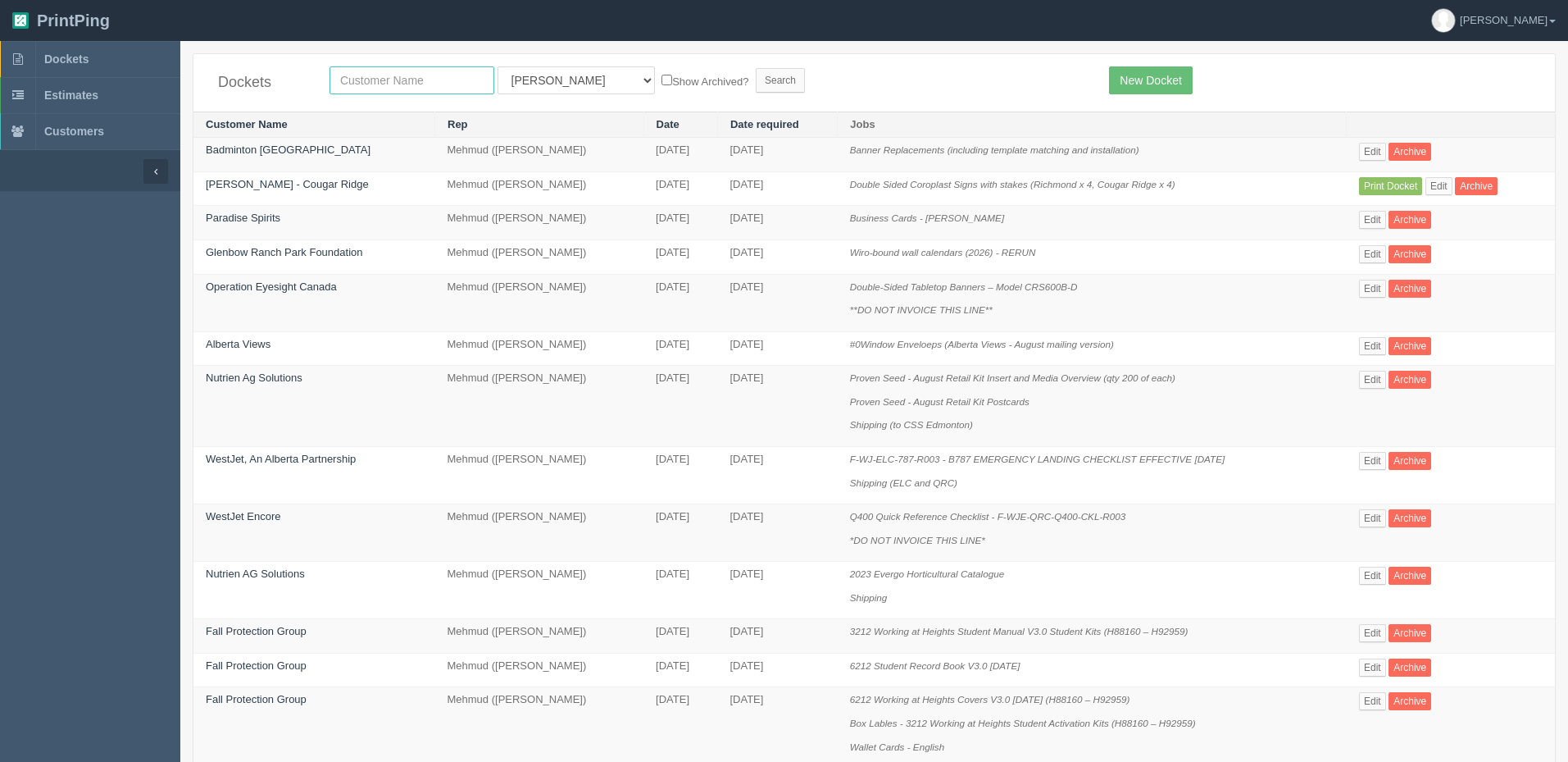
click at [407, 77] on input "text" at bounding box center [412, 79] width 164 height 28
type input "launch"
click at [756, 68] on input "Search" at bounding box center [780, 80] width 49 height 25
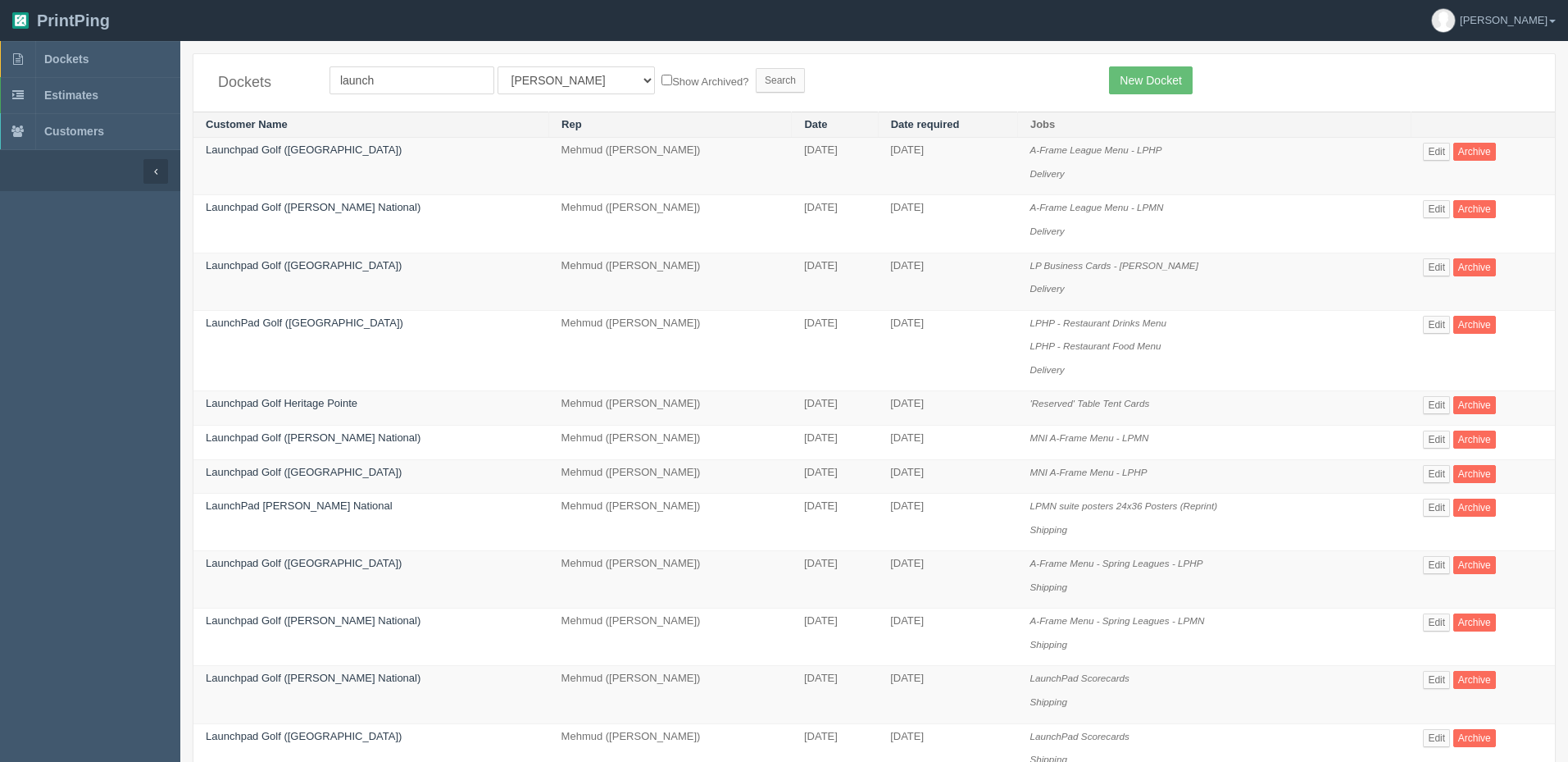
click at [850, 80] on form "launch All Users [PERSON_NAME] Test 1 [PERSON_NAME] [PERSON_NAME] [PERSON_NAME]…" at bounding box center [707, 79] width 755 height 28
click at [1425, 269] on link "Edit" at bounding box center [1436, 267] width 27 height 18
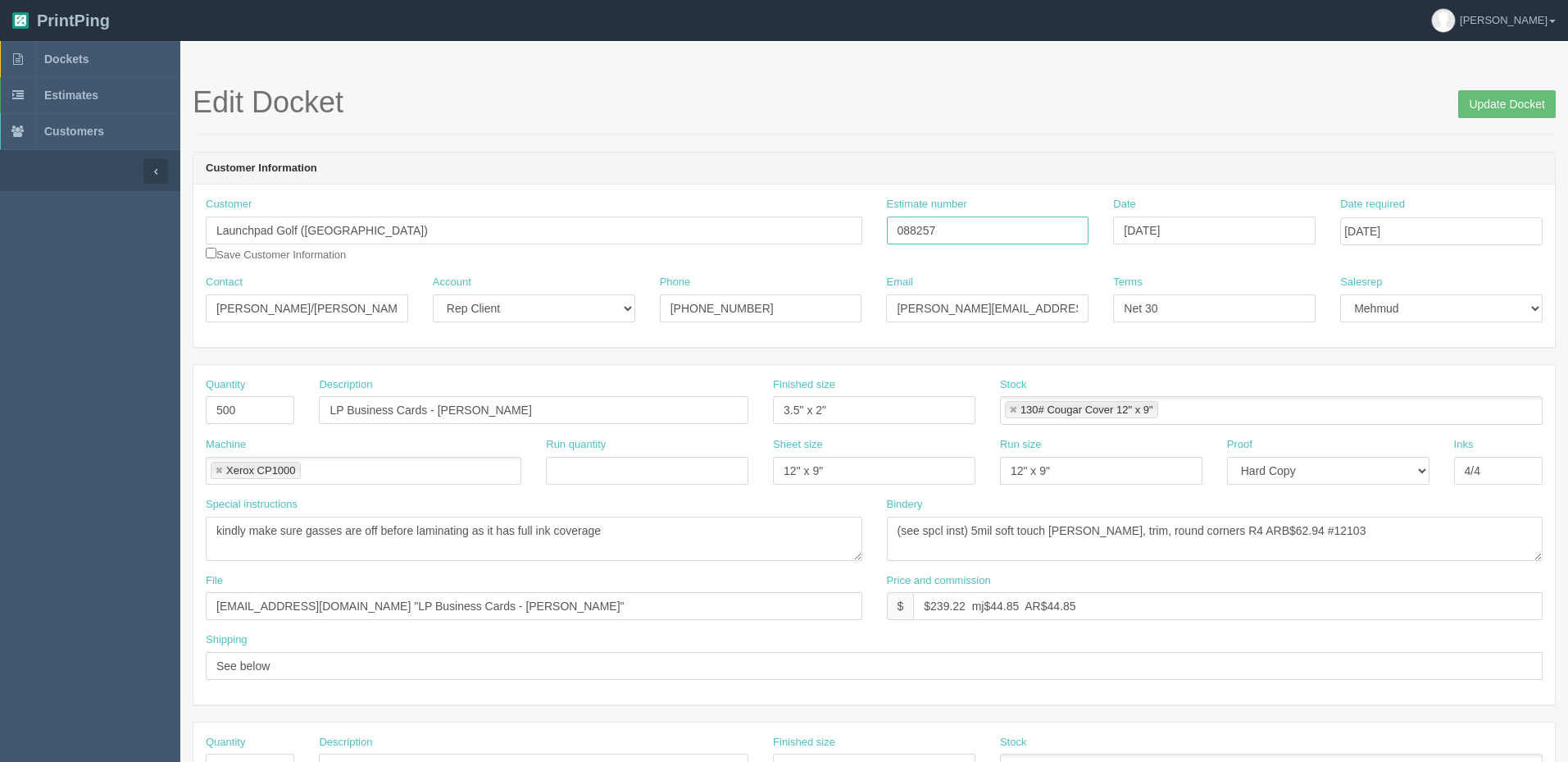
click at [937, 238] on input "088257" at bounding box center [988, 229] width 203 height 28
click at [1033, 101] on h1 "Edit Docket Update Docket" at bounding box center [874, 102] width 1363 height 33
click at [128, 60] on link "Dockets" at bounding box center [90, 59] width 181 height 36
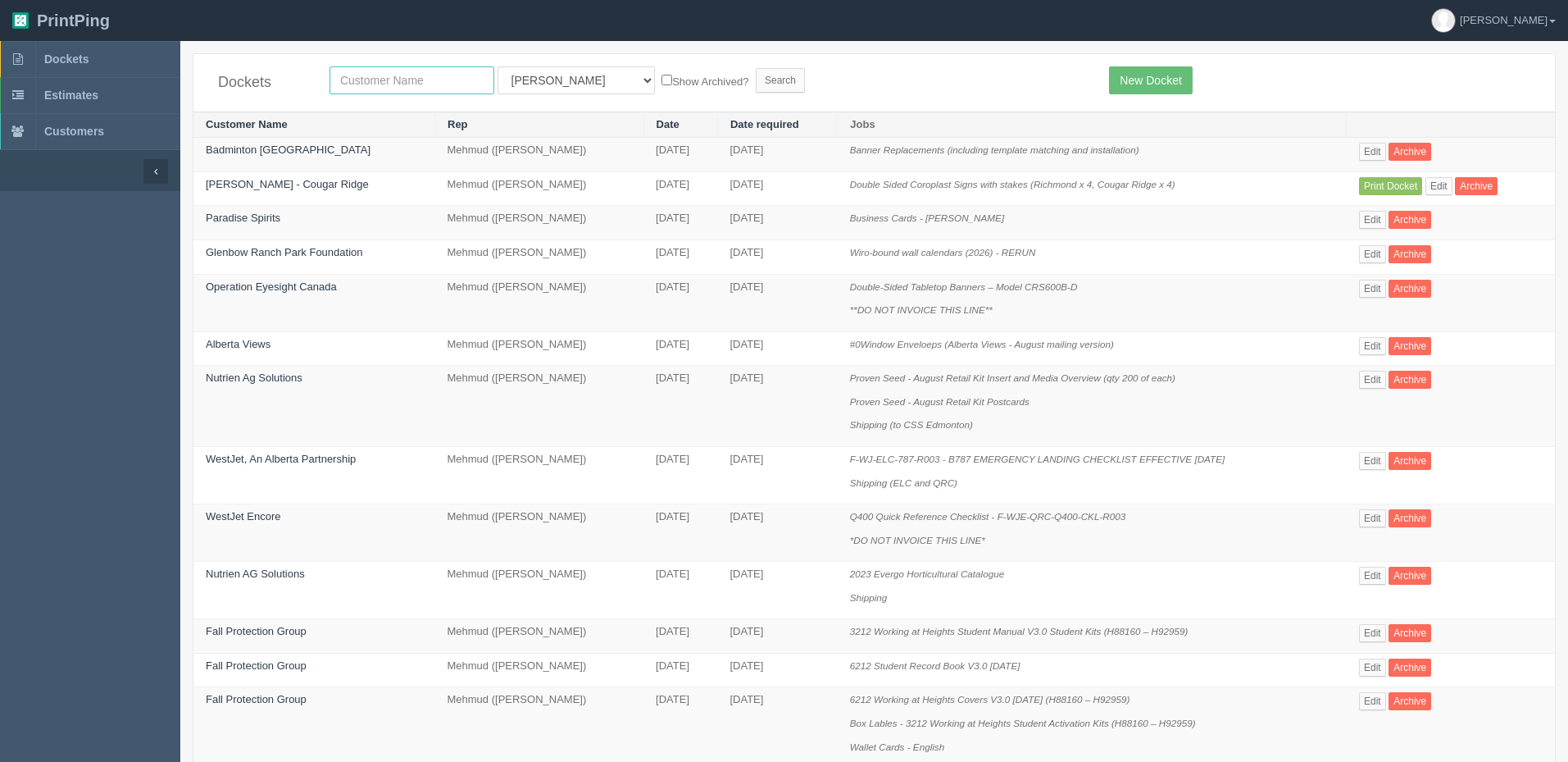
drag, startPoint x: 373, startPoint y: 89, endPoint x: 371, endPoint y: 79, distance: 10.2
click at [373, 87] on input "text" at bounding box center [412, 79] width 164 height 28
type input "houghton"
click at [756, 68] on input "Search" at bounding box center [780, 80] width 49 height 25
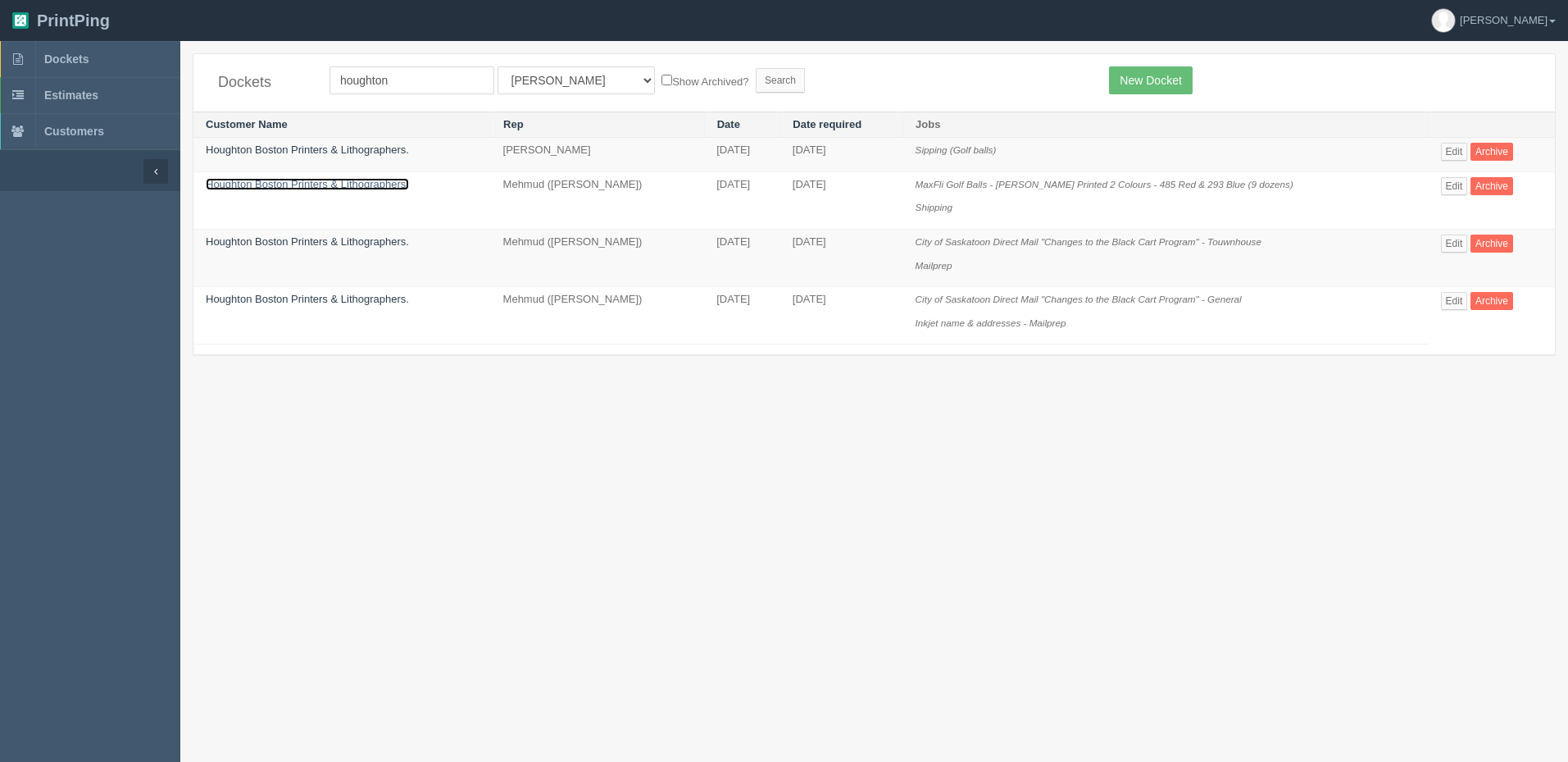
click at [306, 184] on link "Houghton Boston Printers & Lithographers." at bounding box center [307, 184] width 204 height 12
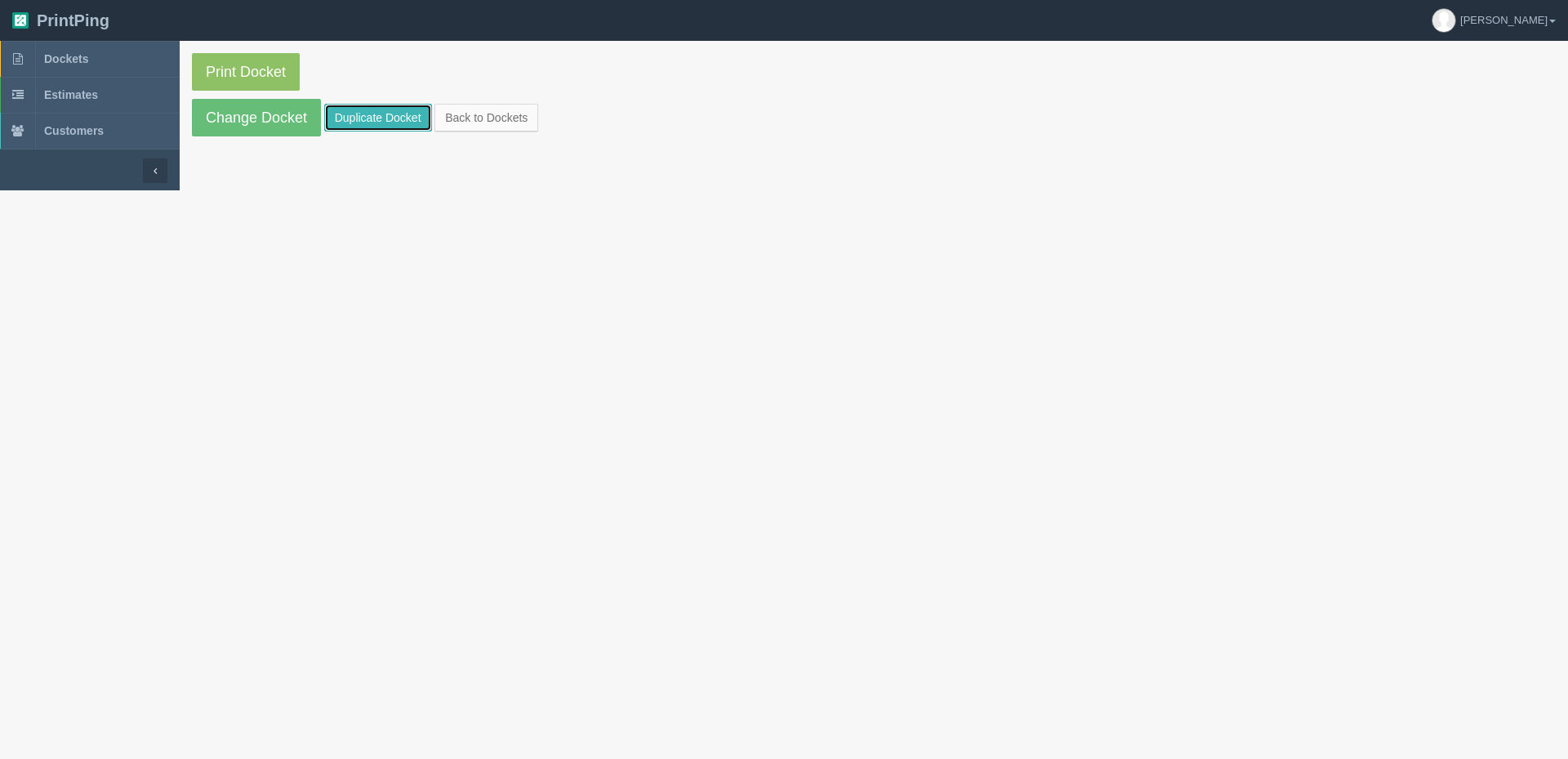
click at [368, 112] on link "Duplicate Docket" at bounding box center [378, 117] width 108 height 28
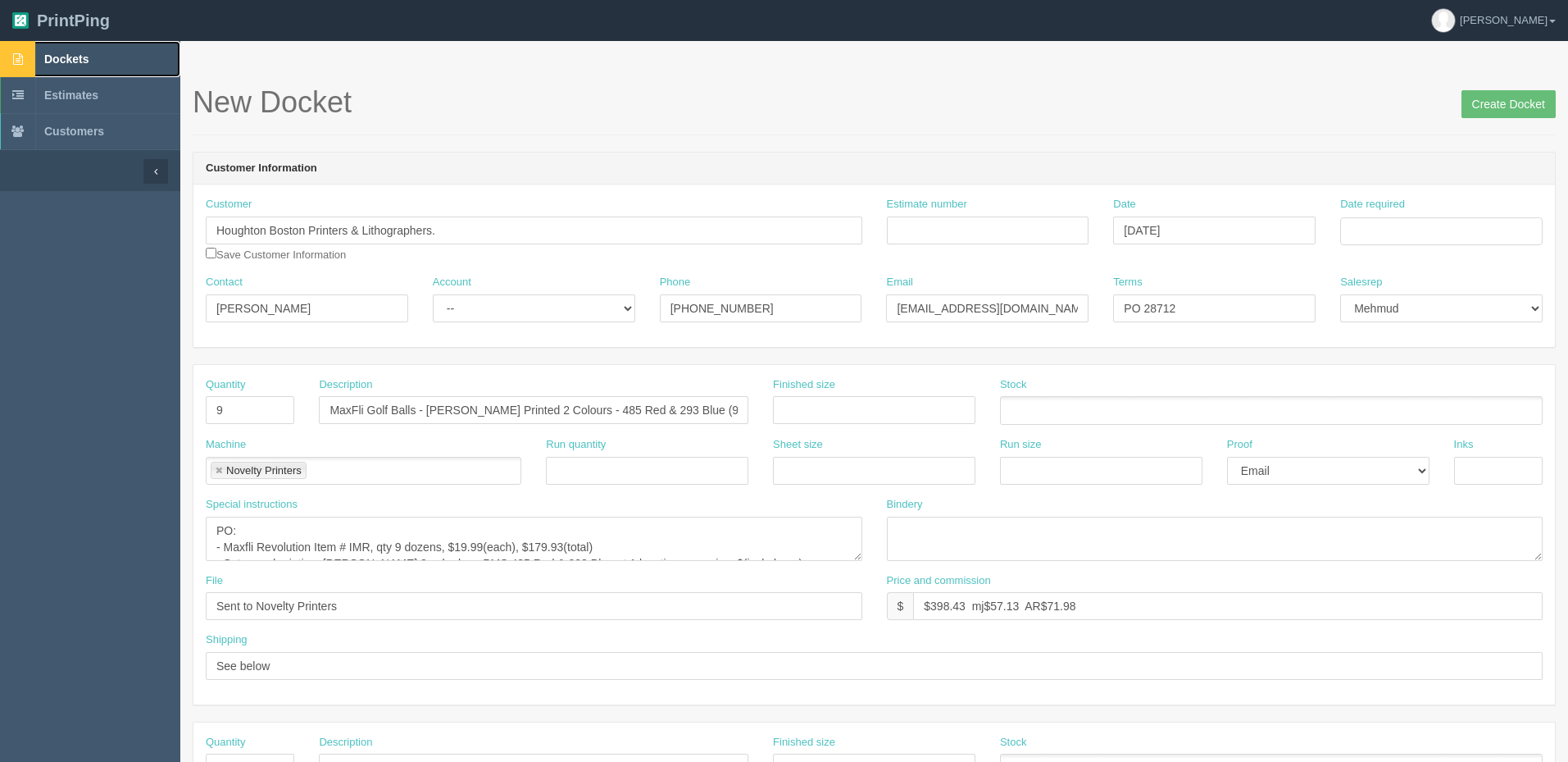
click at [133, 60] on link "Dockets" at bounding box center [90, 59] width 181 height 36
drag, startPoint x: 330, startPoint y: 310, endPoint x: 134, endPoint y: 311, distance: 196.0
click at [136, 311] on section "Dockets Estimates Customers" at bounding box center [784, 765] width 1568 height 1448
paste input "[PERSON_NAME] <[EMAIL_ADDRESS][DOMAIN_NAME]>"
type input "[PERSON_NAME]"
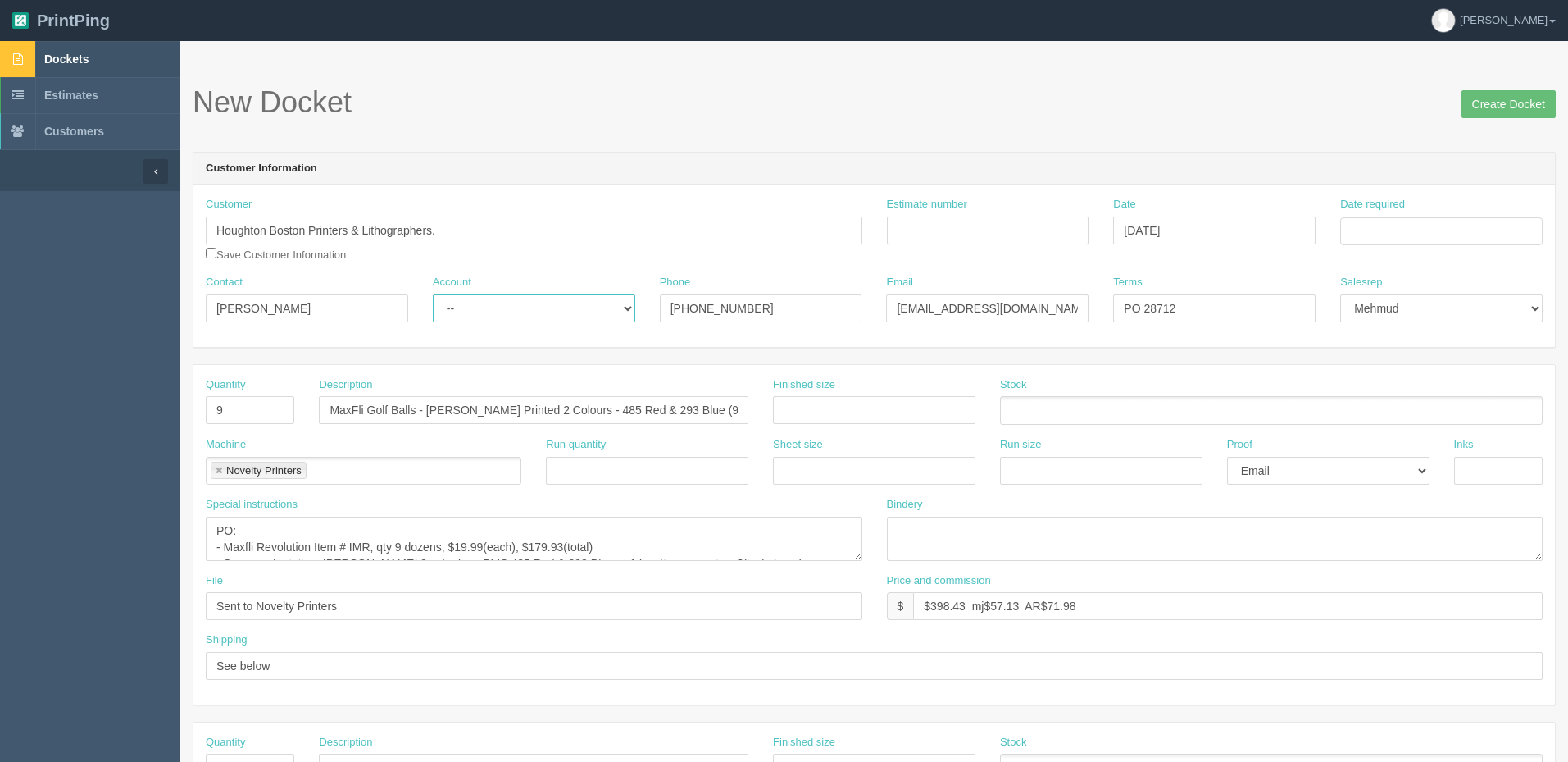
select select "Rep Client"
click at [433, 294] on select "-- Existing Client Allrush Client Rep Client" at bounding box center [534, 308] width 203 height 28
paste input "<sales1@houghtonboston.com>"
type input "sales1@houghtonboston.com"
type input "Net 30"
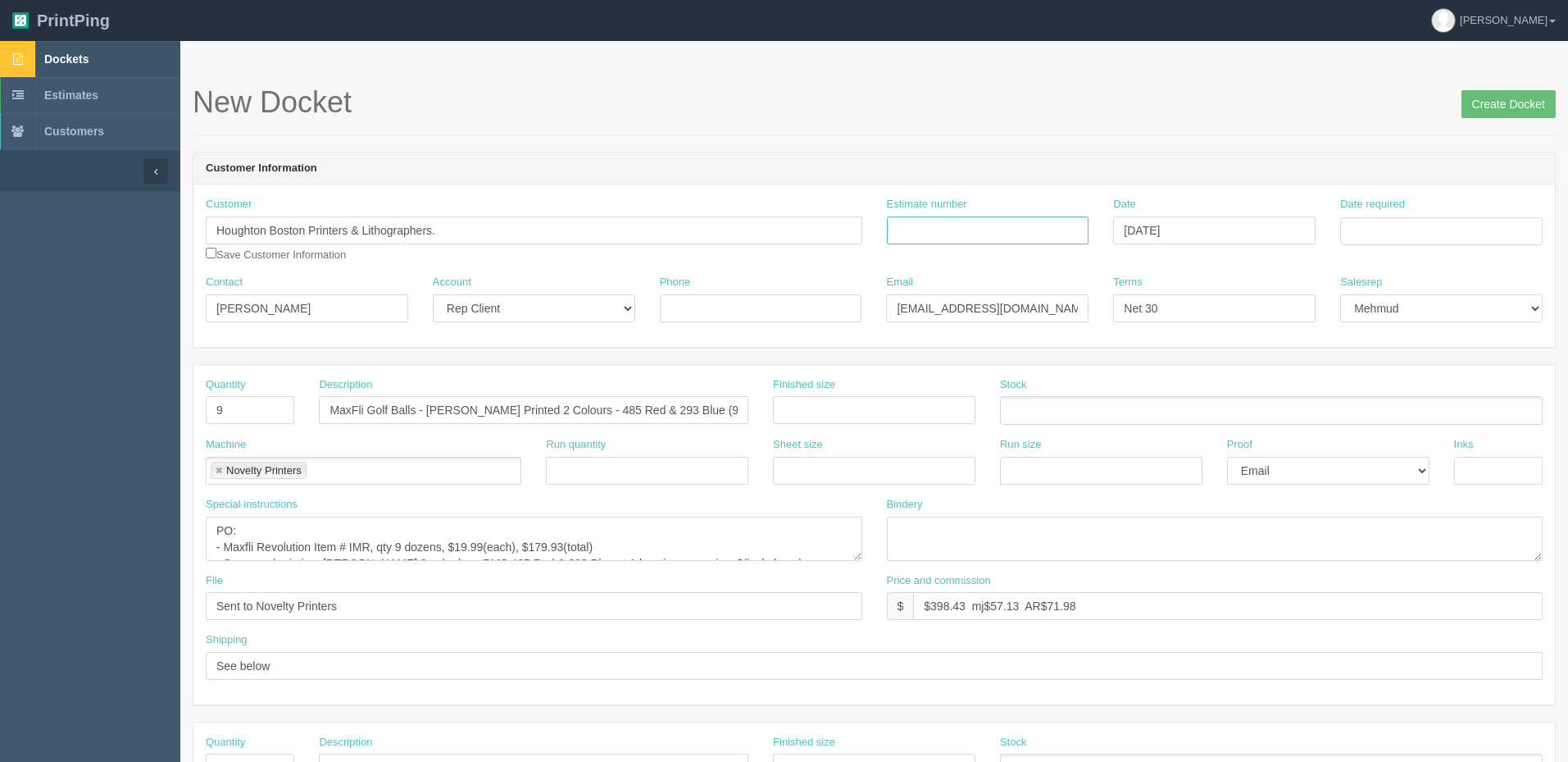
click at [1007, 225] on input "Estimate number" at bounding box center [988, 229] width 203 height 28
type input "Outsource - See quotesheet"
click at [1468, 431] on td "5" at bounding box center [1465, 435] width 20 height 24
click at [1470, 341] on td "12" at bounding box center [1465, 341] width 20 height 24
type input "[DATE]"
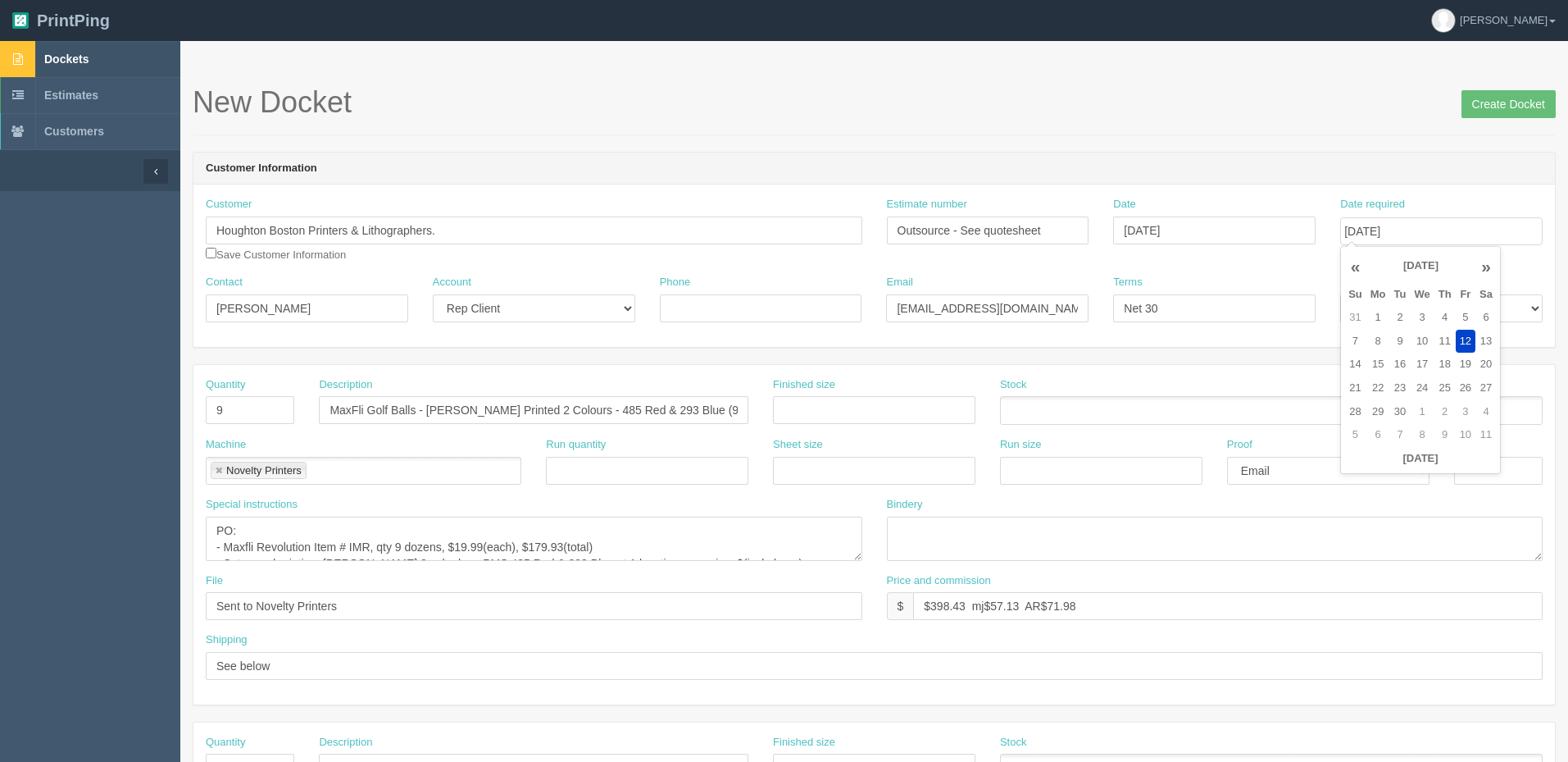
click at [1143, 130] on div "New Docket Create Docket" at bounding box center [874, 110] width 1363 height 49
drag, startPoint x: 271, startPoint y: 403, endPoint x: 90, endPoint y: 425, distance: 182.3
click at [90, 425] on section "Dockets Estimates Customers" at bounding box center [784, 765] width 1568 height 1448
type input "2,000"
click at [456, 411] on input "MaxFli Golf Balls - Loraas Printed 2 Colours - 485 Red & 293 Blue (9 dozens)" at bounding box center [533, 409] width 429 height 28
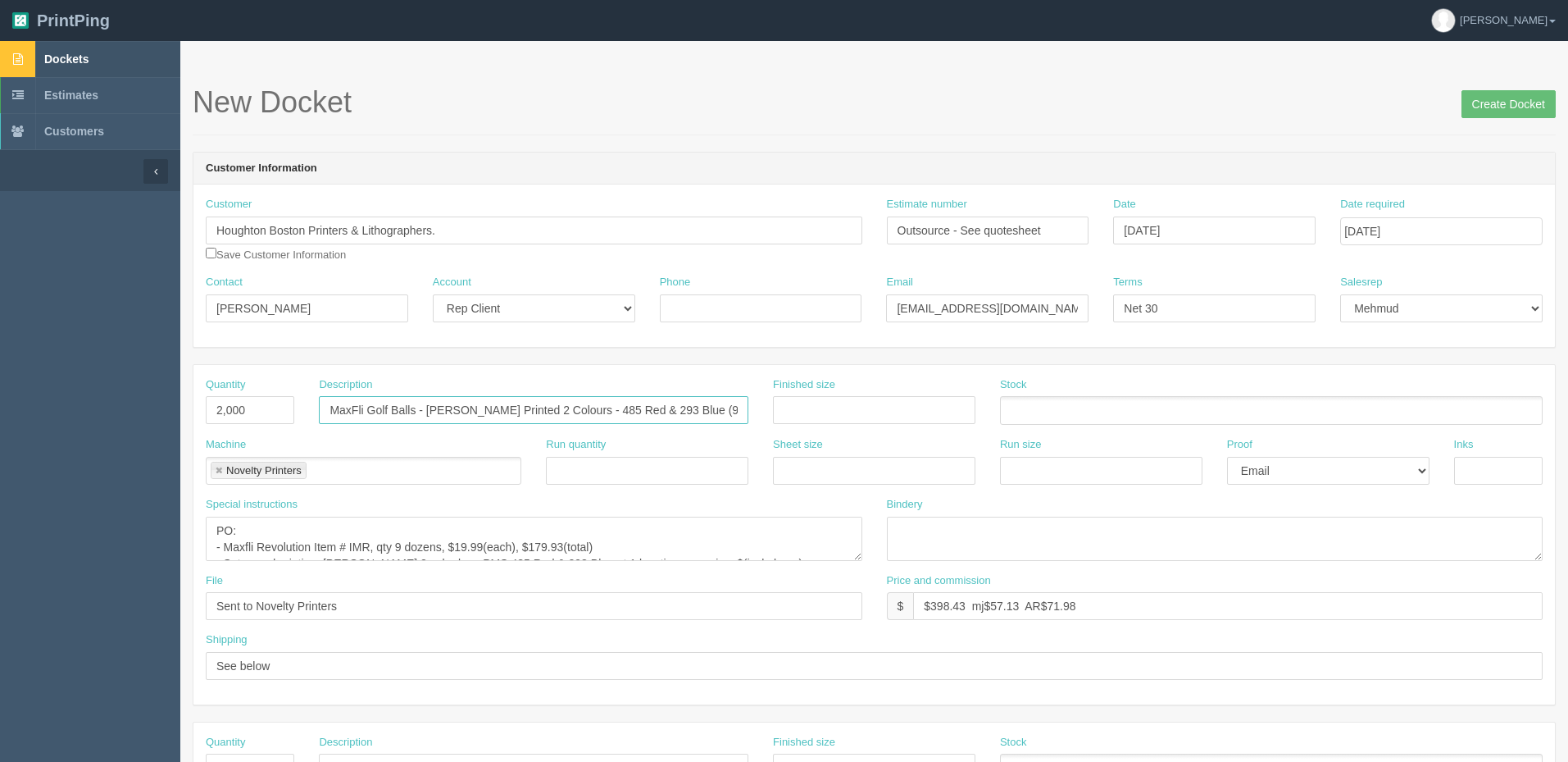
paste input "Custom Punchable Keychain cards"
type input "Custom Punchable Keychain cards"
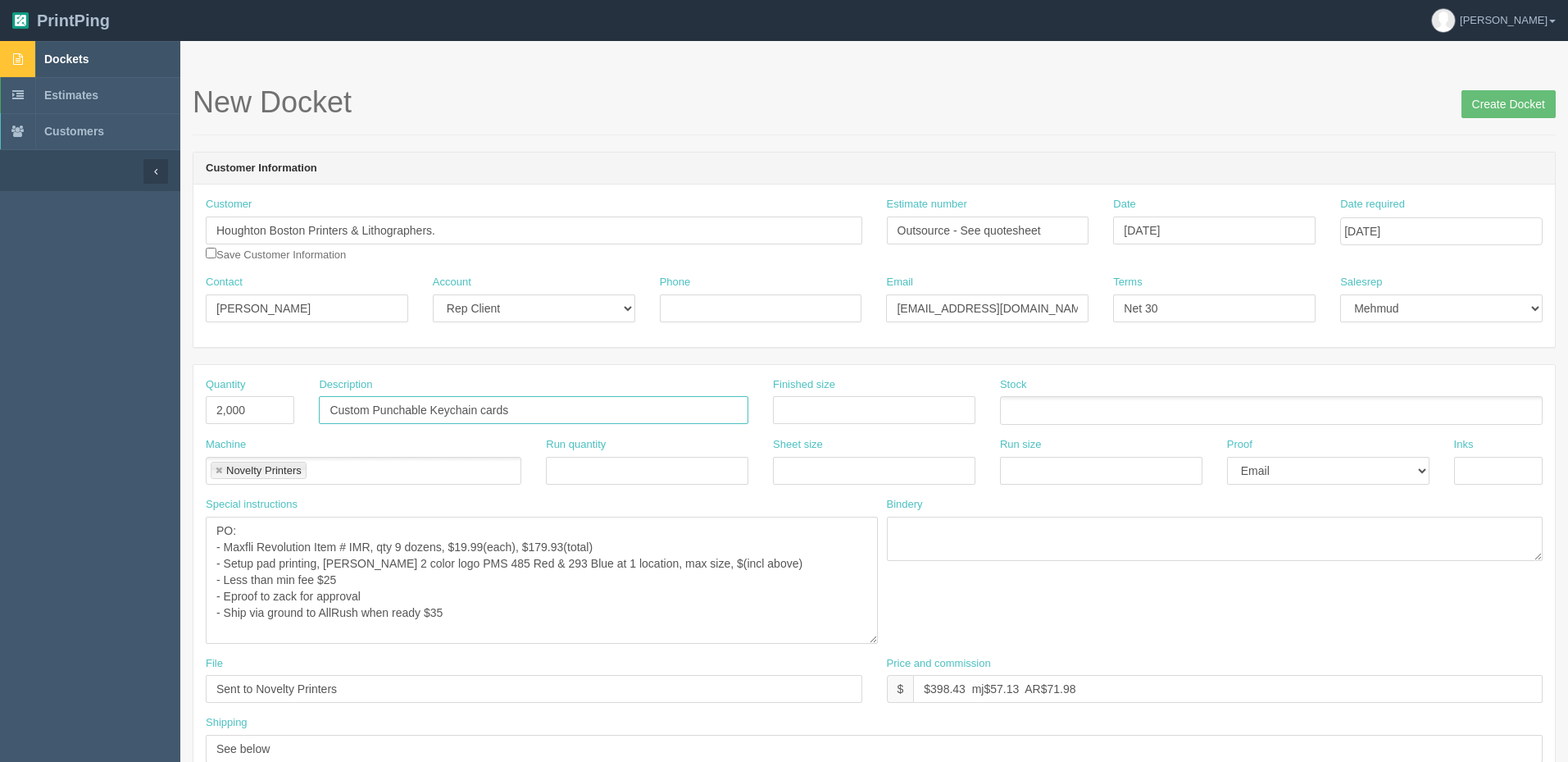
drag, startPoint x: 857, startPoint y: 556, endPoint x: 873, endPoint y: 642, distance: 87.5
click at [873, 642] on textarea "PO: - Maxfli Revolution Item # IMR, qty 9 dozens, $19.99(each), $179.93(total) …" at bounding box center [541, 579] width 672 height 127
click at [222, 467] on link at bounding box center [219, 470] width 10 height 11
type input "Custom Punchable Keychain cards"
type input "4S Imprint"
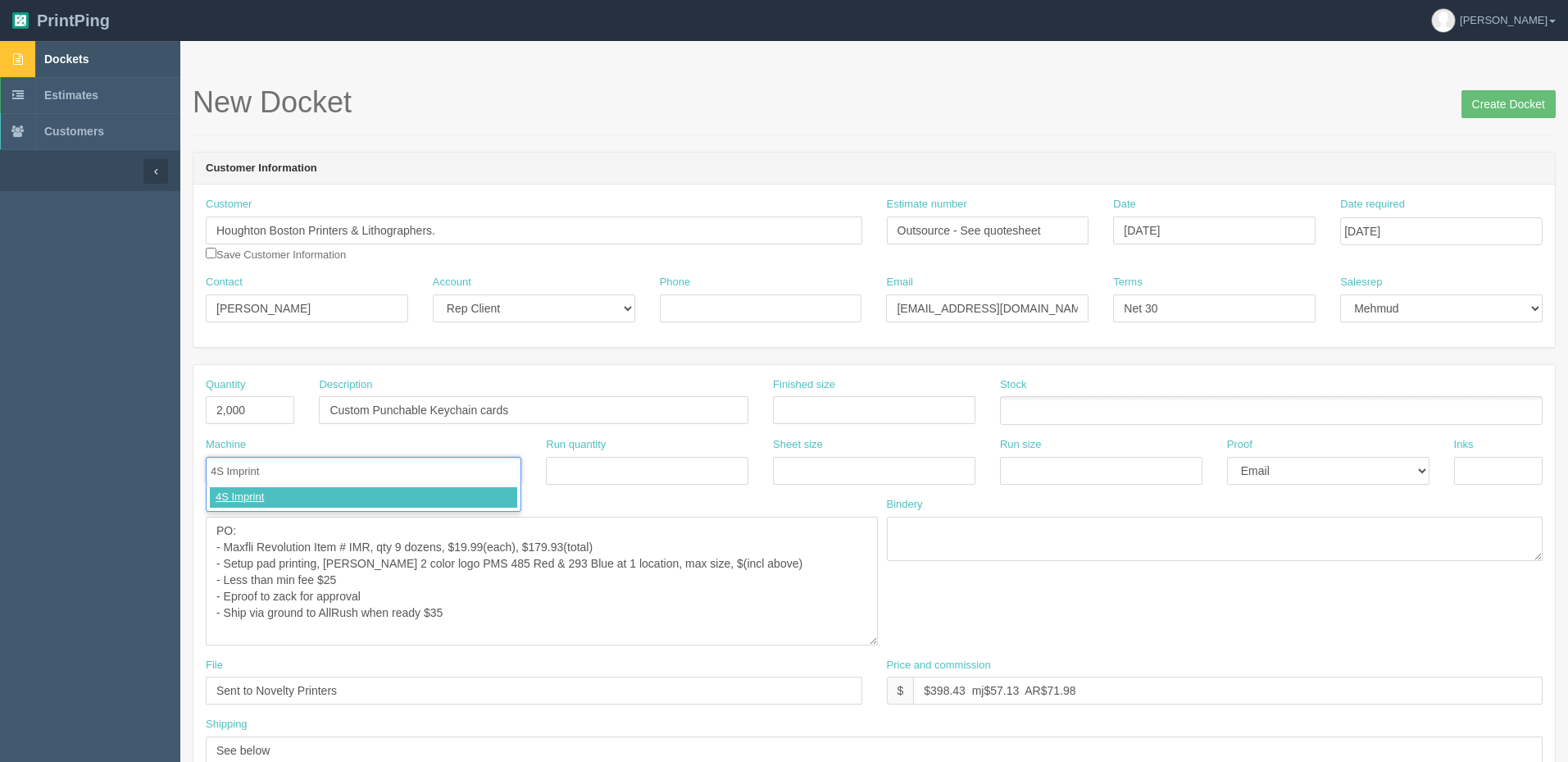
type input "4S Imprint"
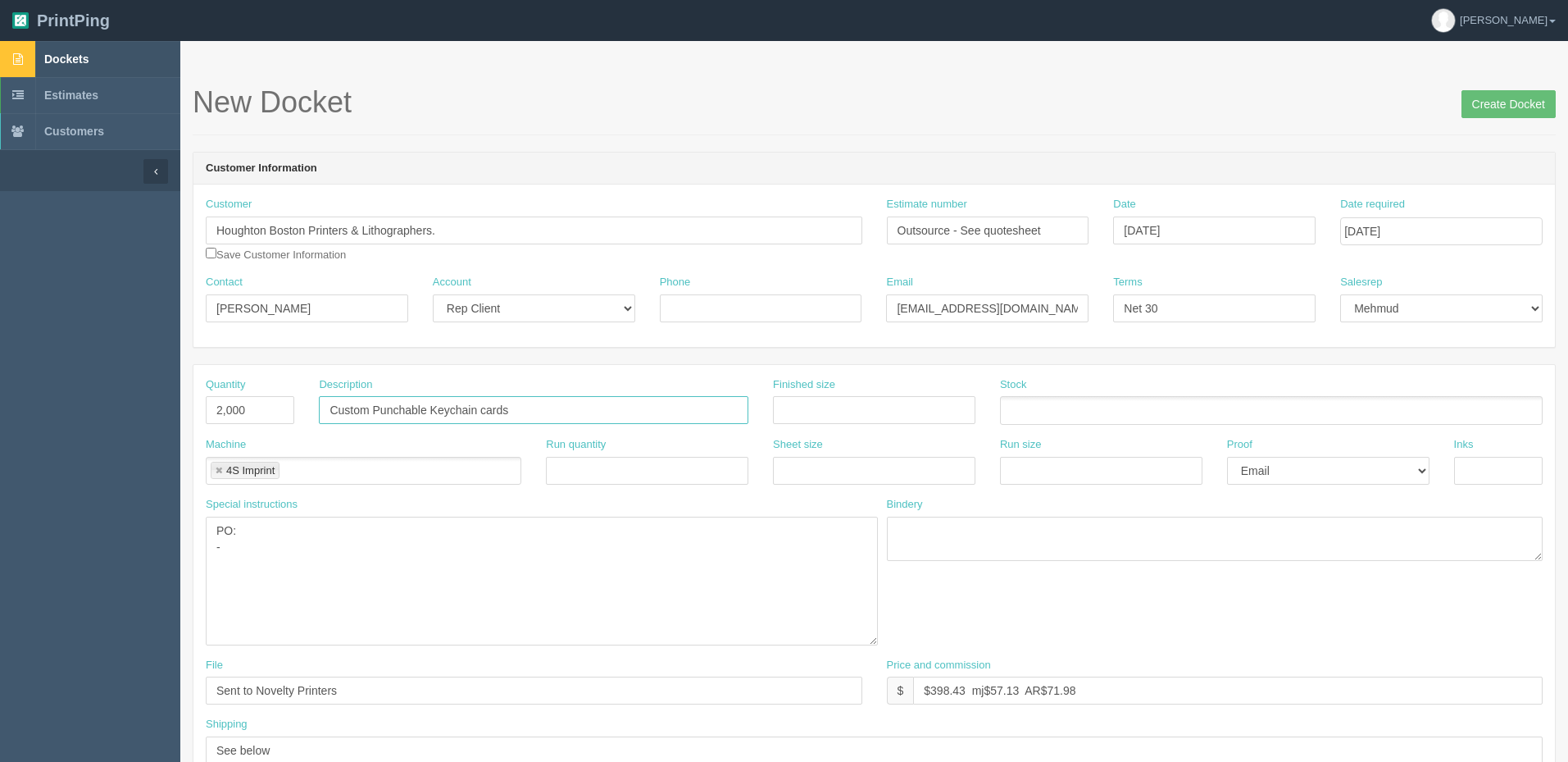
drag, startPoint x: 524, startPoint y: 400, endPoint x: 124, endPoint y: 403, distance: 400.0
click at [253, 546] on textarea "PO: - Maxfli Revolution Item # IMR, qty 9 dozens, $19.99(each), $179.93(total) …" at bounding box center [541, 580] width 672 height 129
paste textarea "Custom Punchable Keychain cards"
type textarea "PO: - Custom Punchable Keychain cards"
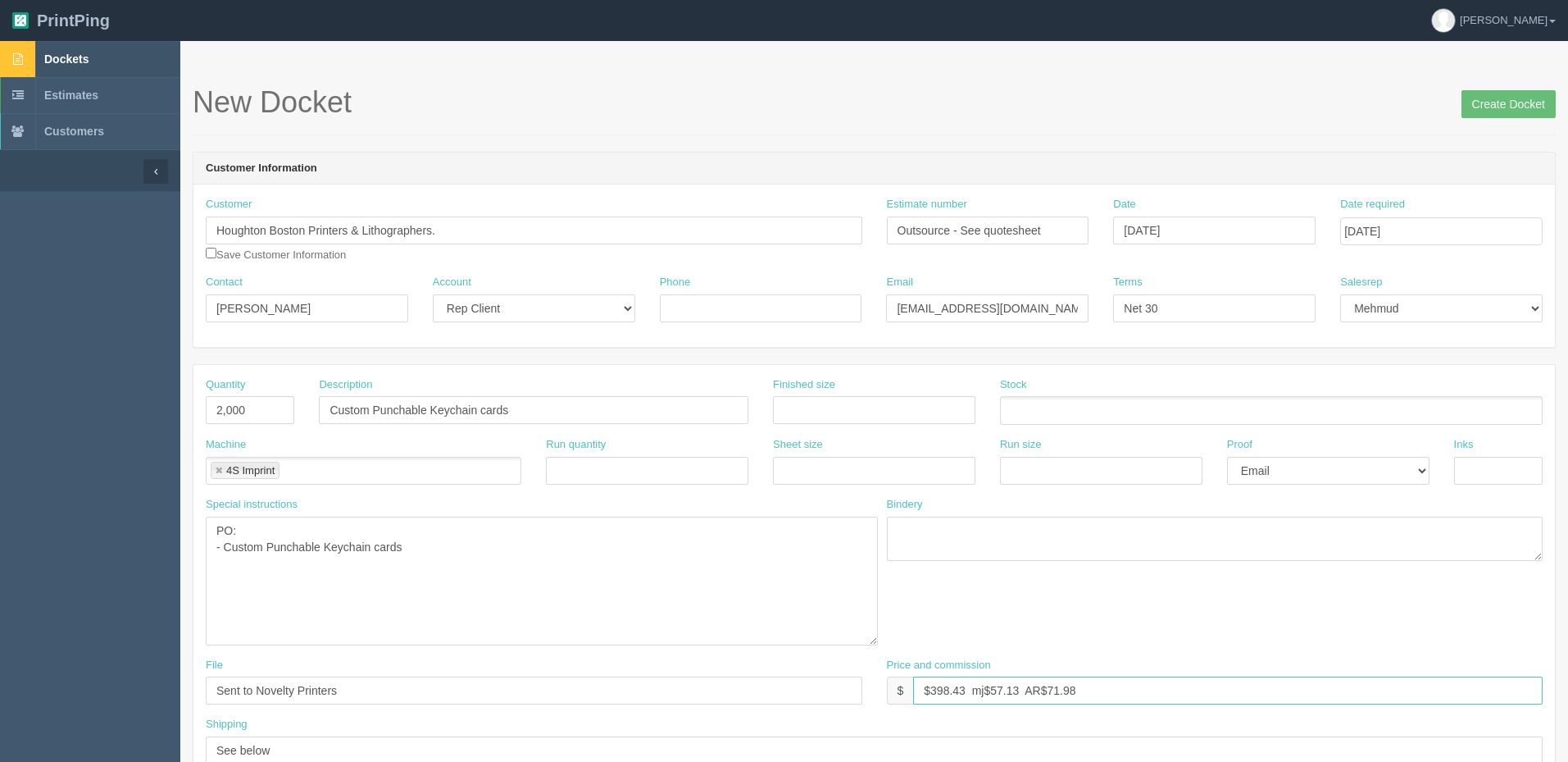
drag, startPoint x: 929, startPoint y: 685, endPoint x: 1926, endPoint y: 562, distance: 1004.6
type input "$2,040 mj$ AR$"
click at [327, 405] on input "Custom Punchable Keychain cards" at bounding box center [533, 409] width 429 height 28
type input "Sherwood - Custom Punchable Keychain cards"
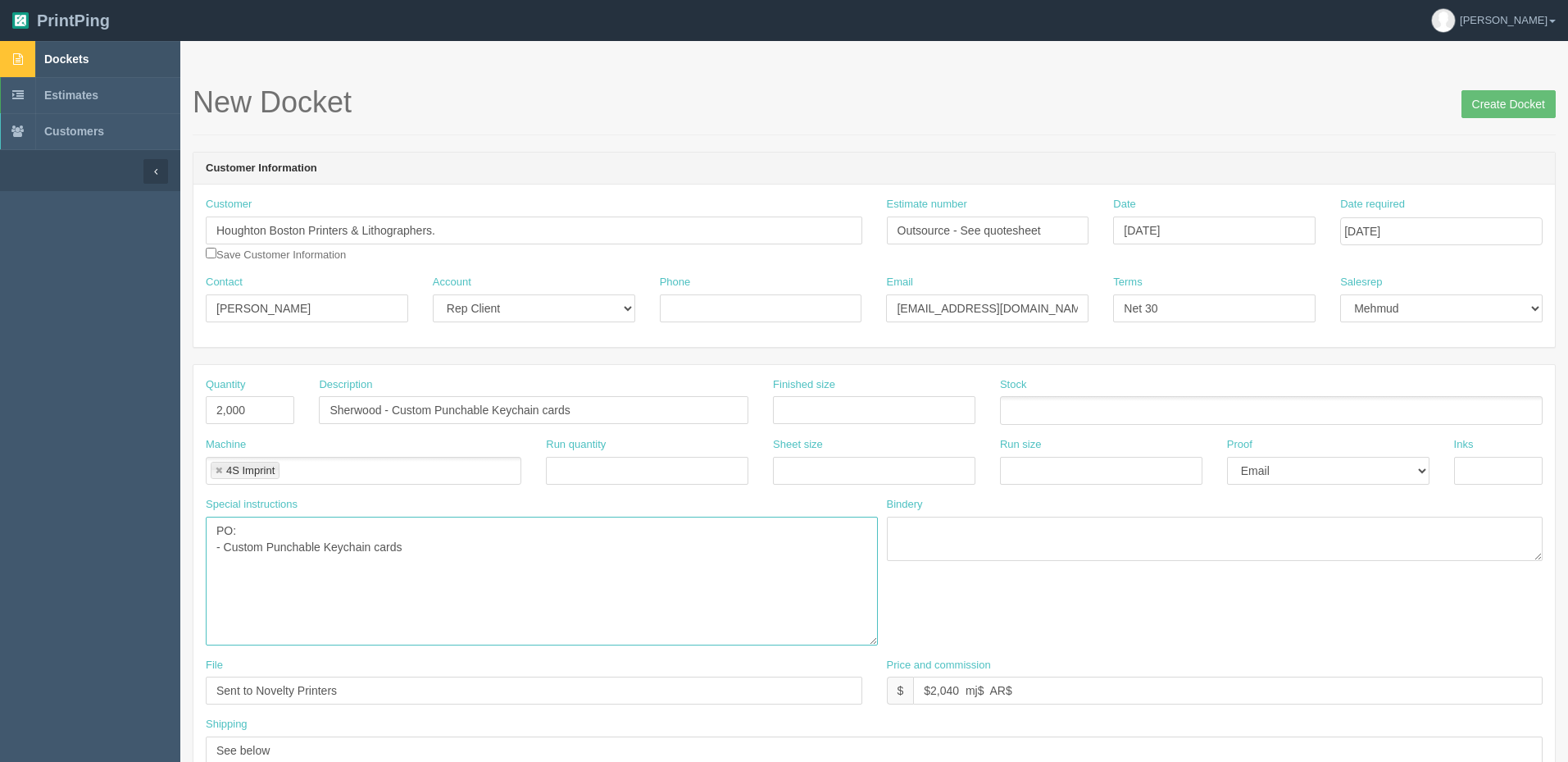
click at [445, 547] on textarea "PO: - Maxfli Revolution Item # IMR, qty 9 dozens, $19.99(each), $179.93(total) …" at bounding box center [541, 580] width 672 height 129
click at [438, 557] on textarea "PO: - Maxfli Revolution Item # IMR, qty 9 dozens, $19.99(each), $179.93(total) …" at bounding box center [541, 580] width 672 height 129
paste textarea "full color both sides by CMYK"
click at [616, 545] on textarea "PO: - Maxfli Revolution Item # IMR, qty 9 dozens, $19.99(each), $179.93(total) …" at bounding box center [541, 580] width 672 height 129
click at [522, 543] on textarea "PO: - Maxfli Revolution Item # IMR, qty 9 dozens, $19.99(each), $179.93(total) …" at bounding box center [541, 580] width 672 height 129
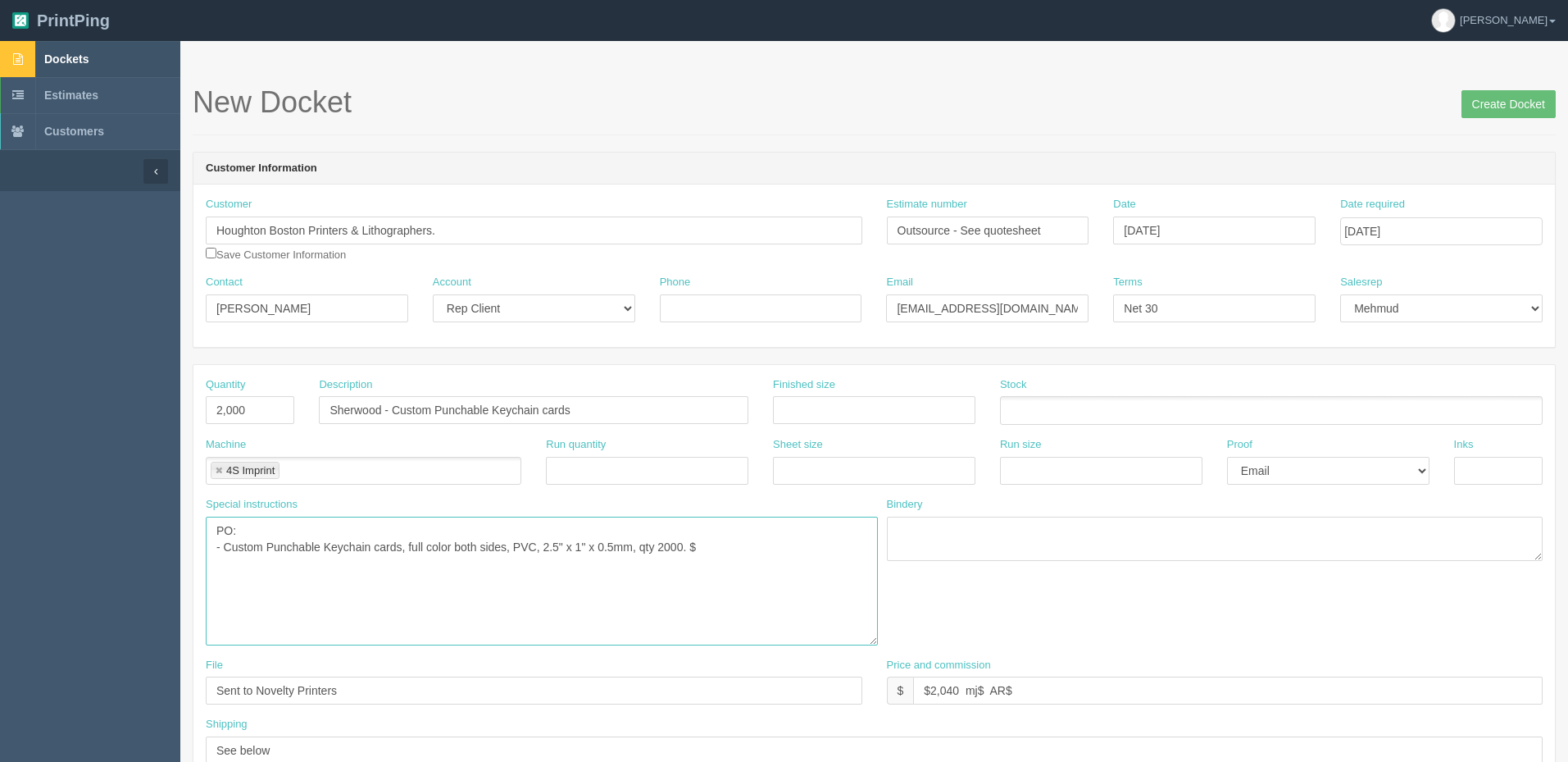
click at [728, 548] on textarea "PO: - Maxfli Revolution Item # IMR, qty 9 dozens, $19.99(each), $179.93(total) …" at bounding box center [541, 580] width 672 height 129
type textarea "PO: - Custom Punchable Keychain cards, full color both sides, PVC, 2.5" x 1" x …"
click at [1036, 687] on input "$2,040 mj$ AR$" at bounding box center [1228, 690] width 630 height 28
type input "$2,040 mj$517.72 AR$416.15"
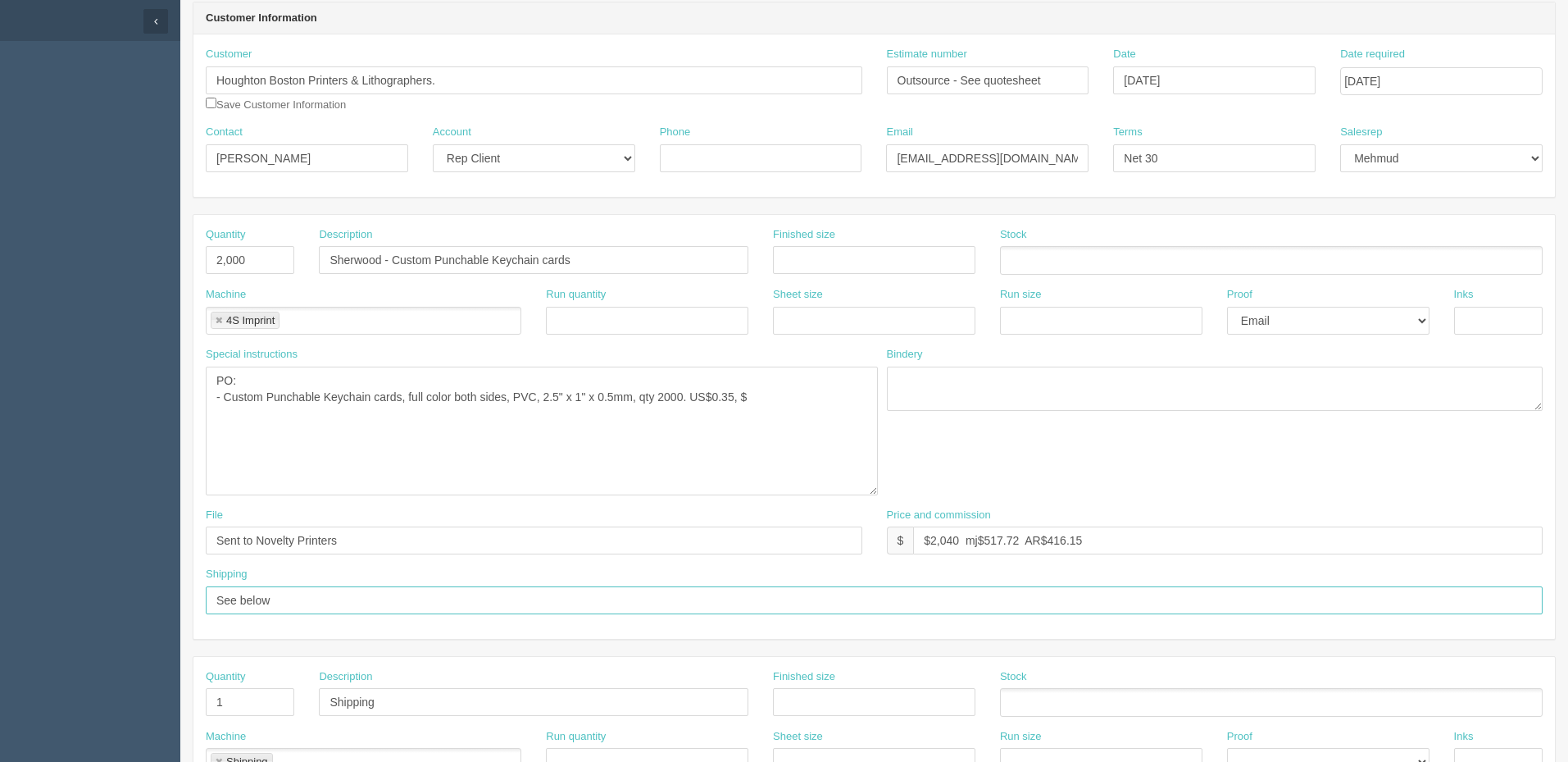
scroll to position [330, 0]
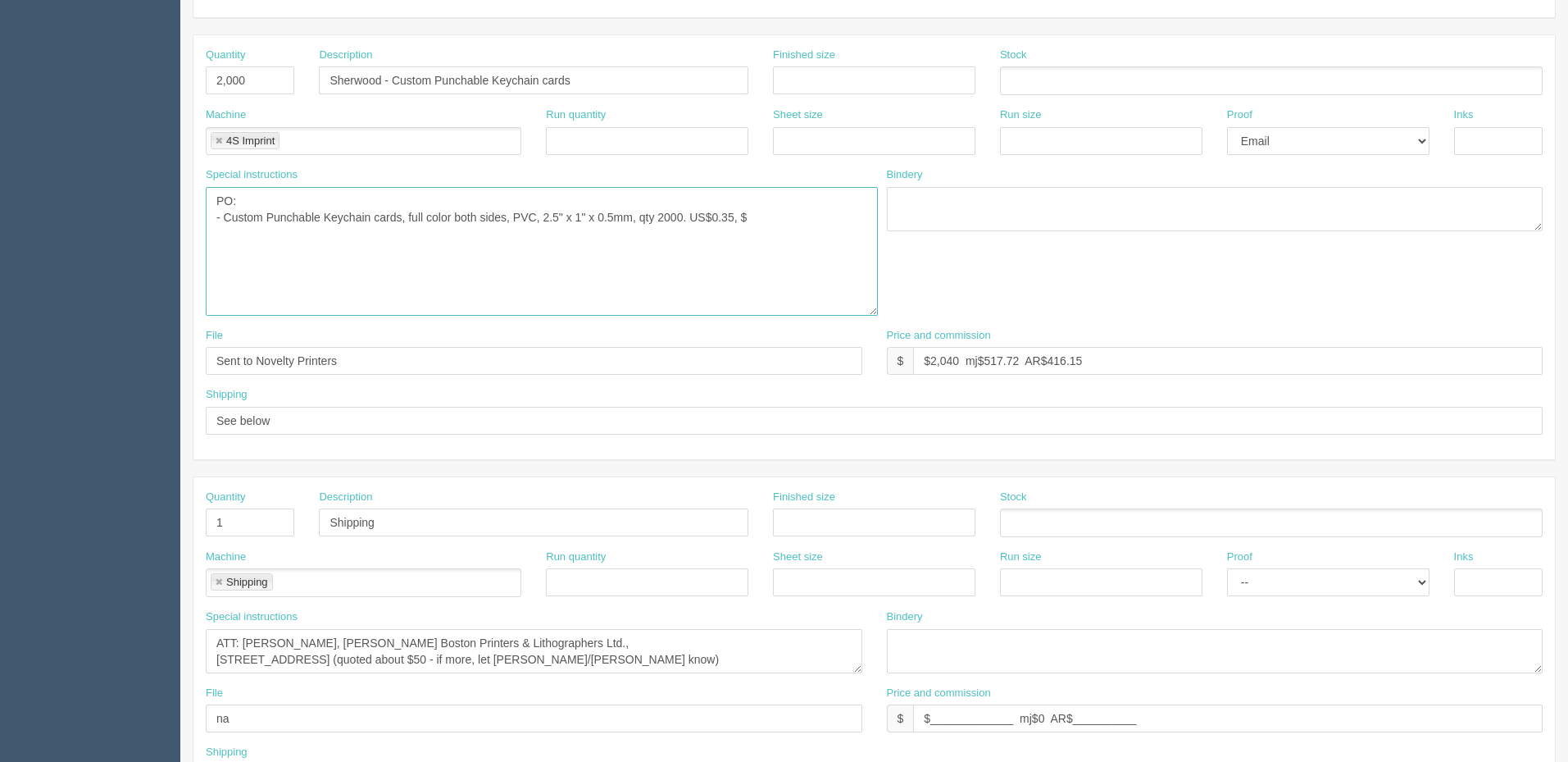
click at [771, 216] on textarea "PO: - Maxfli Revolution Item # IMR, qty 9 dozens, $19.99(each), $179.93(total) …" at bounding box center [541, 251] width 672 height 129
click at [386, 231] on textarea "PO: - Maxfli Revolution Item # IMR, qty 9 dozens, $19.99(each), $179.93(total) …" at bounding box center [541, 251] width 672 height 129
click at [399, 251] on textarea "PO: - Maxfli Revolution Item # IMR, qty 9 dozens, $19.99(each), $179.93(total) …" at bounding box center [541, 251] width 672 height 129
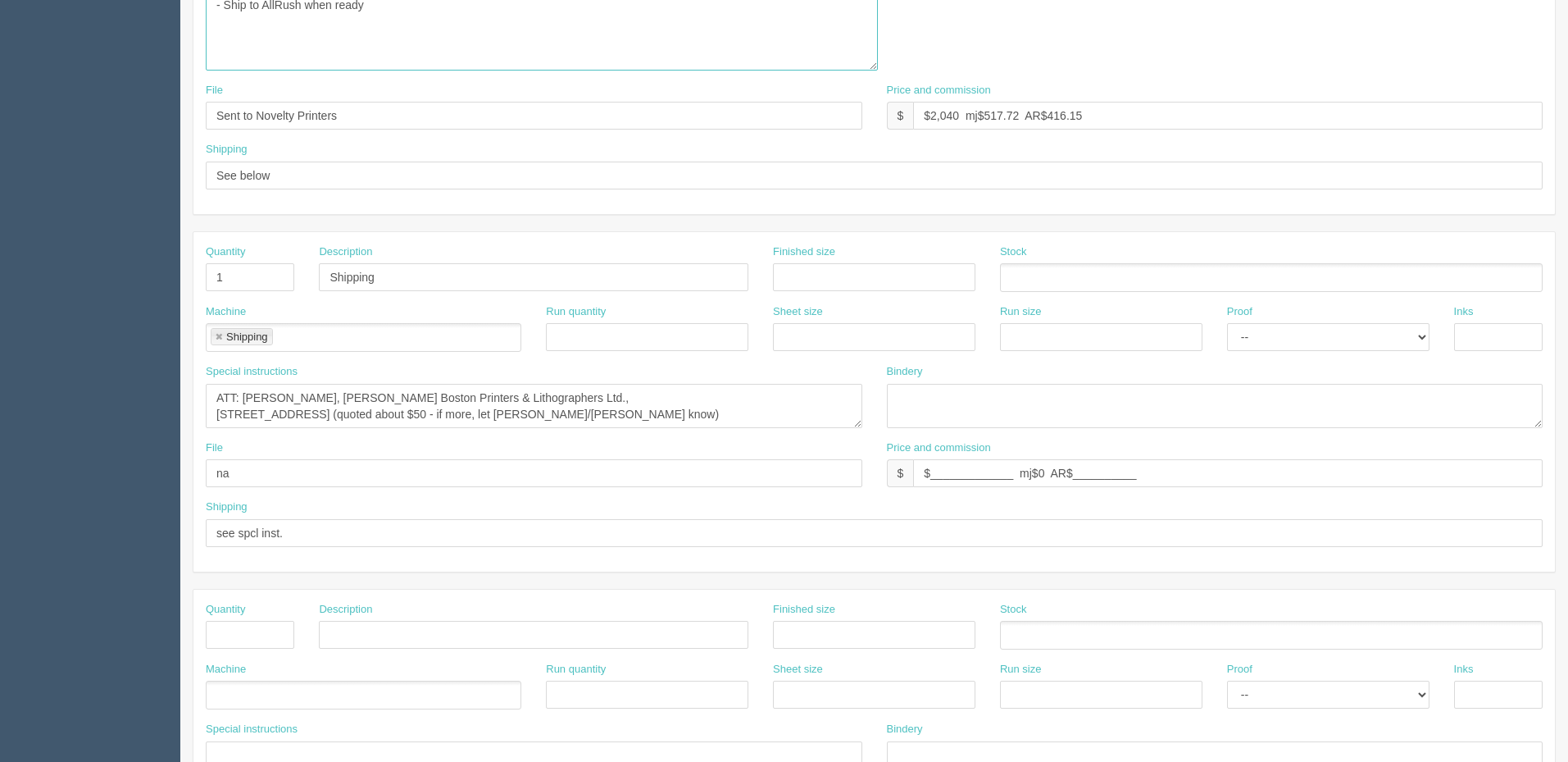
scroll to position [576, 0]
type textarea "PO: - Custom Punchable Keychain cards, full color both sides, PVC, 2.5" x 1" x …"
drag, startPoint x: 246, startPoint y: 393, endPoint x: 303, endPoint y: 391, distance: 57.0
click at [303, 391] on textarea "ATT: Peter Tang, Houghton Boston Printers & Lithographers Ltd., 709 43rd Street…" at bounding box center [533, 405] width 656 height 44
paste textarea "Tara Akins <sales1@houghtonboston.com>"
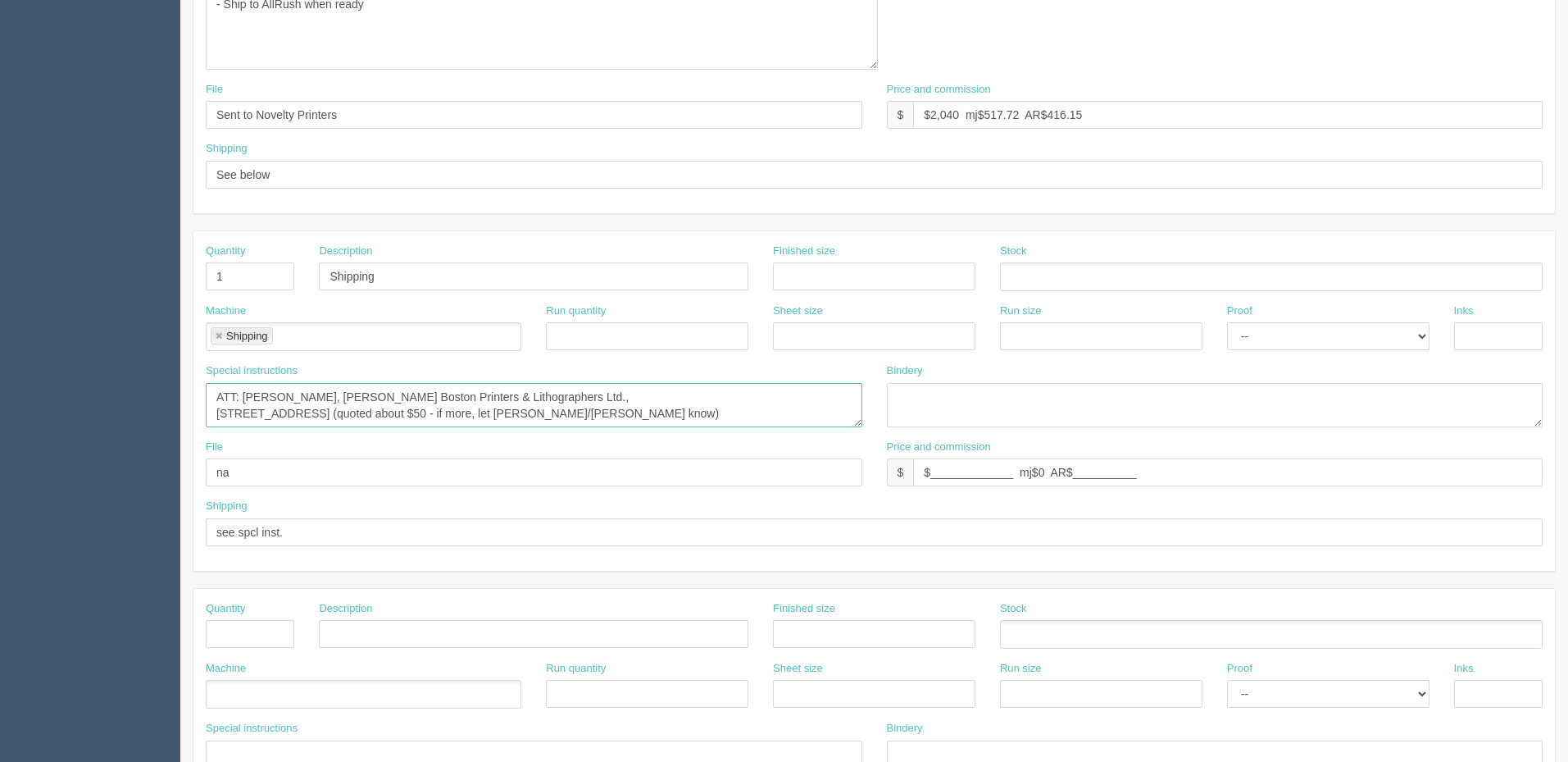
click at [745, 404] on textarea "ATT: Peter Tang, Houghton Boston Printers & Lithographers Ltd., 709 43rd Street…" at bounding box center [533, 405] width 656 height 44
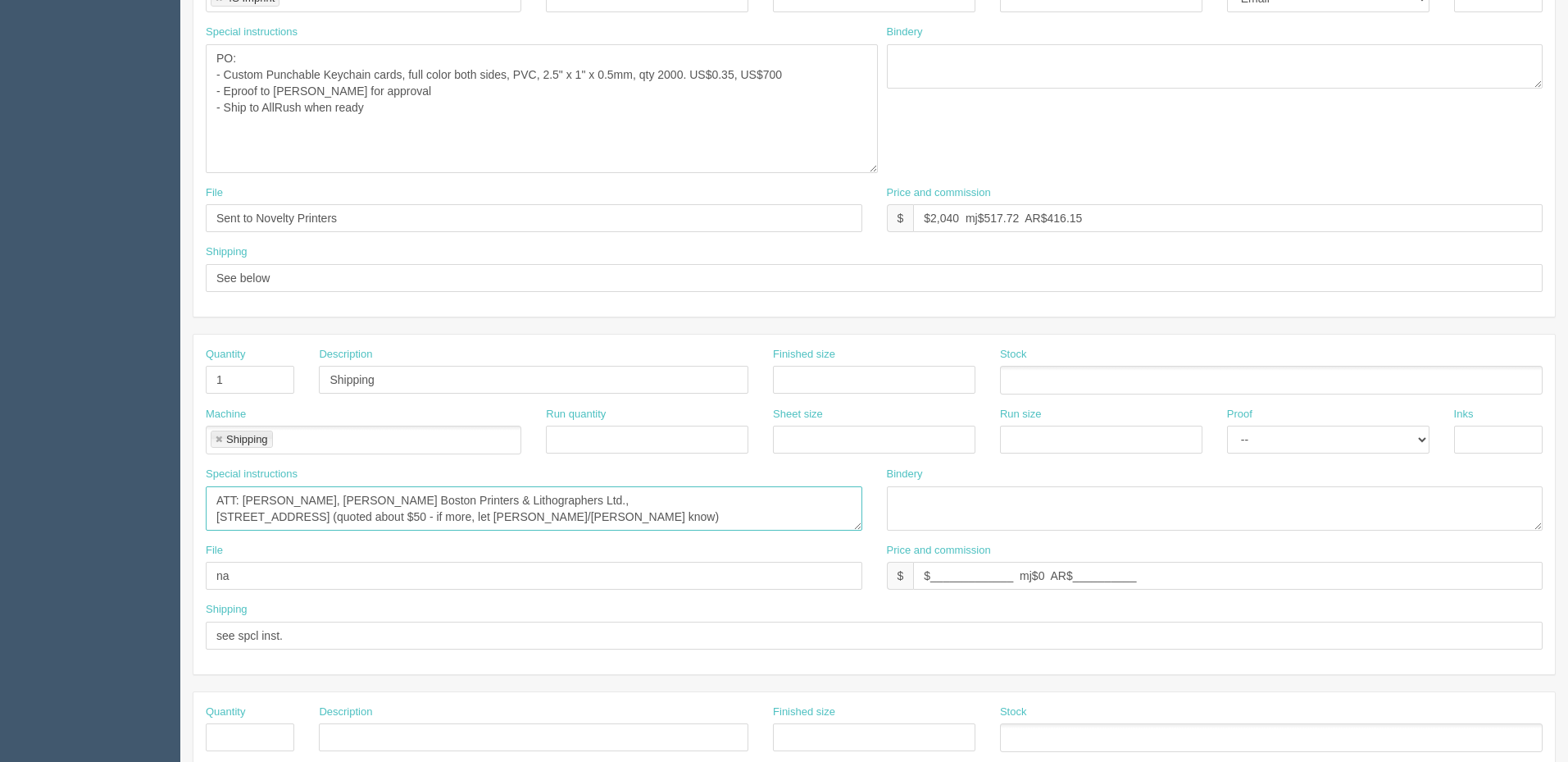
scroll to position [330, 0]
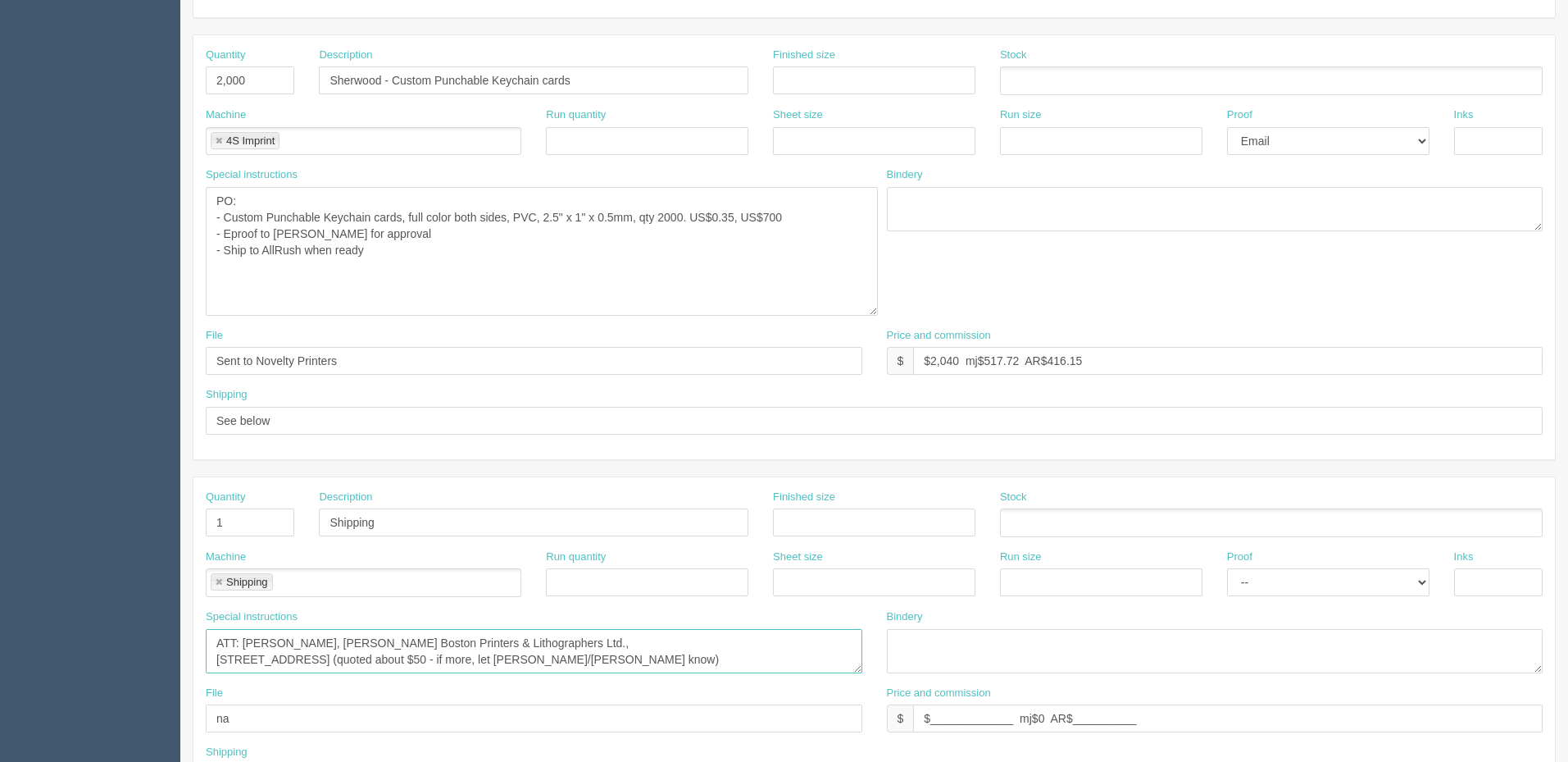
type textarea "ATT: Tara Akins, Houghton Boston Printers & Lithographers Ltd., 709 43rd Street…"
click at [398, 251] on textarea "PO: - Maxfli Revolution Item # IMR, qty 9 dozens, $19.99(each), $179.93(total) …" at bounding box center [541, 251] width 672 height 129
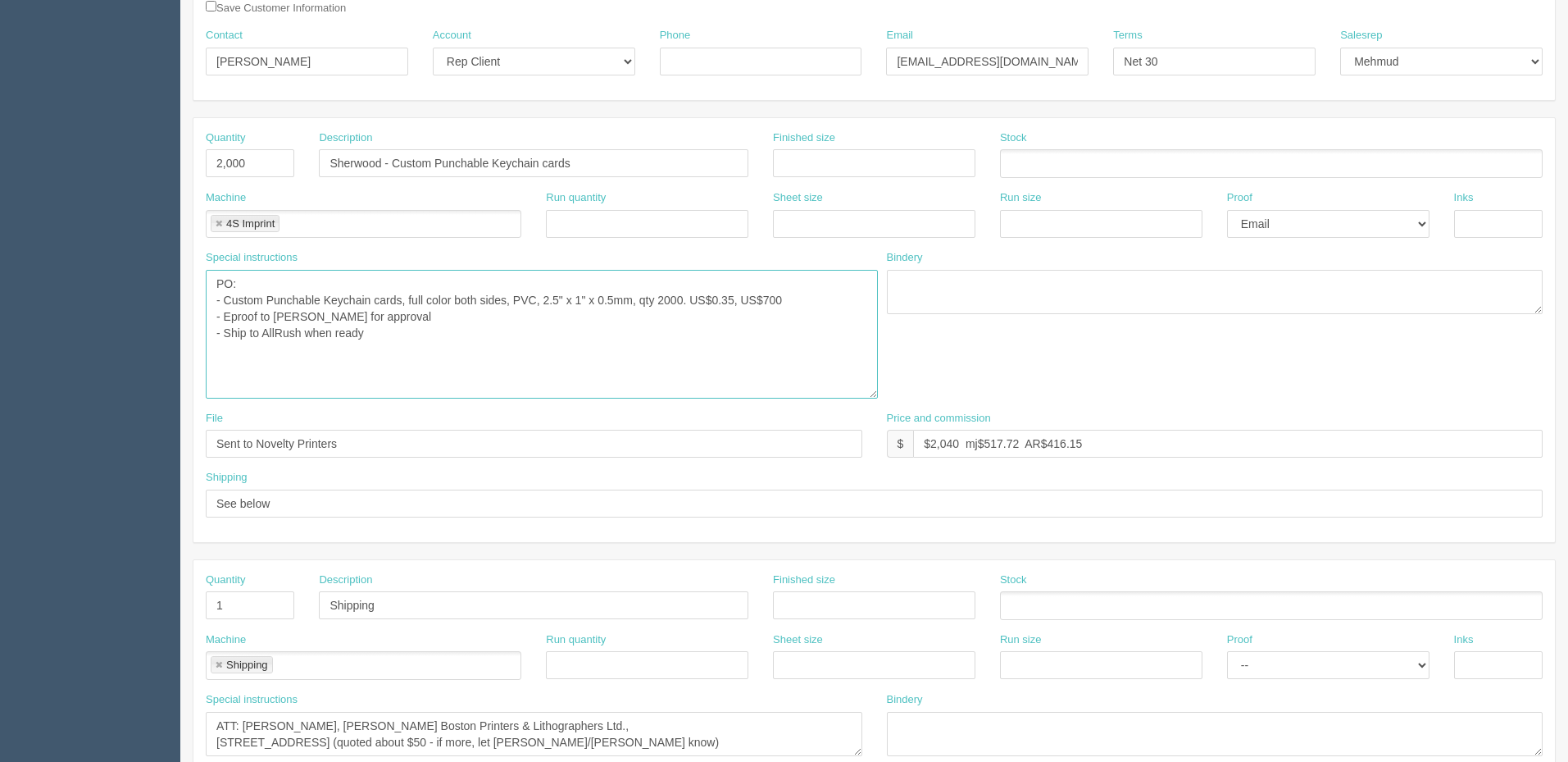
scroll to position [248, 0]
click at [380, 332] on textarea "PO: - Maxfli Revolution Item # IMR, qty 9 dozens, $19.99(each), $179.93(total) …" at bounding box center [541, 333] width 672 height 129
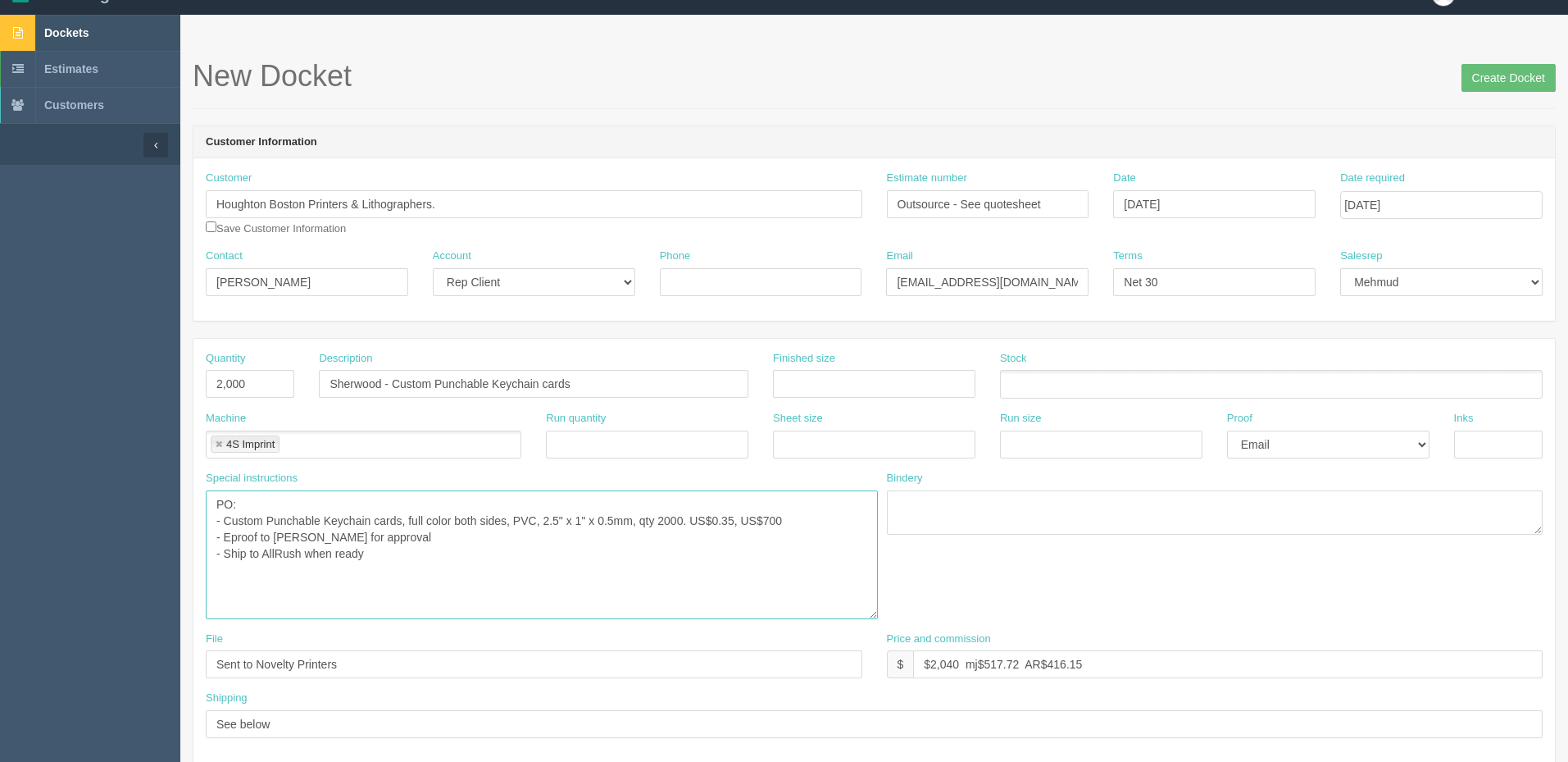
scroll to position [0, 0]
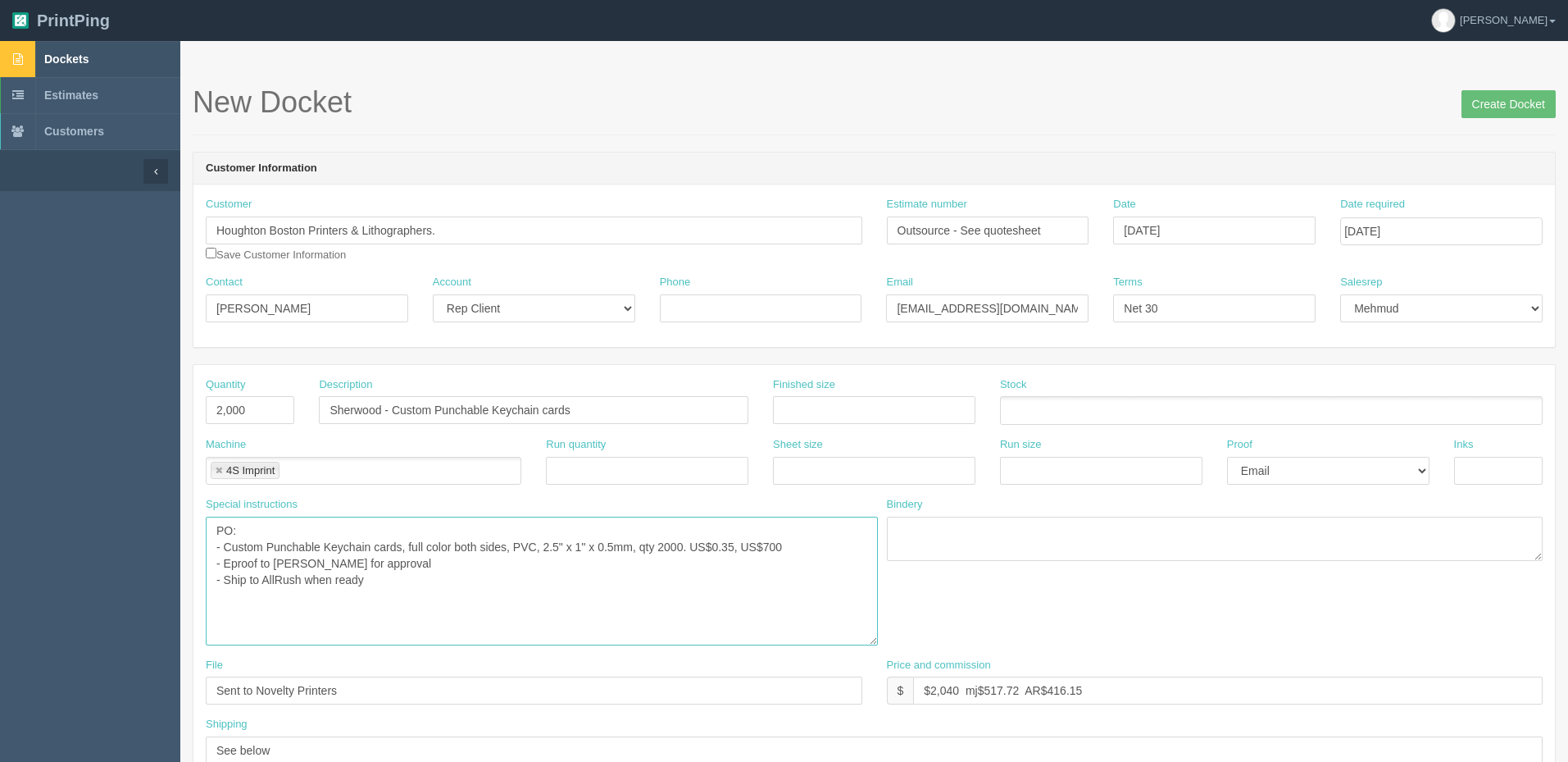
click at [413, 587] on textarea "PO: - Maxfli Revolution Item # IMR, qty 9 dozens, $19.99(each), $179.93(total) …" at bounding box center [541, 580] width 672 height 129
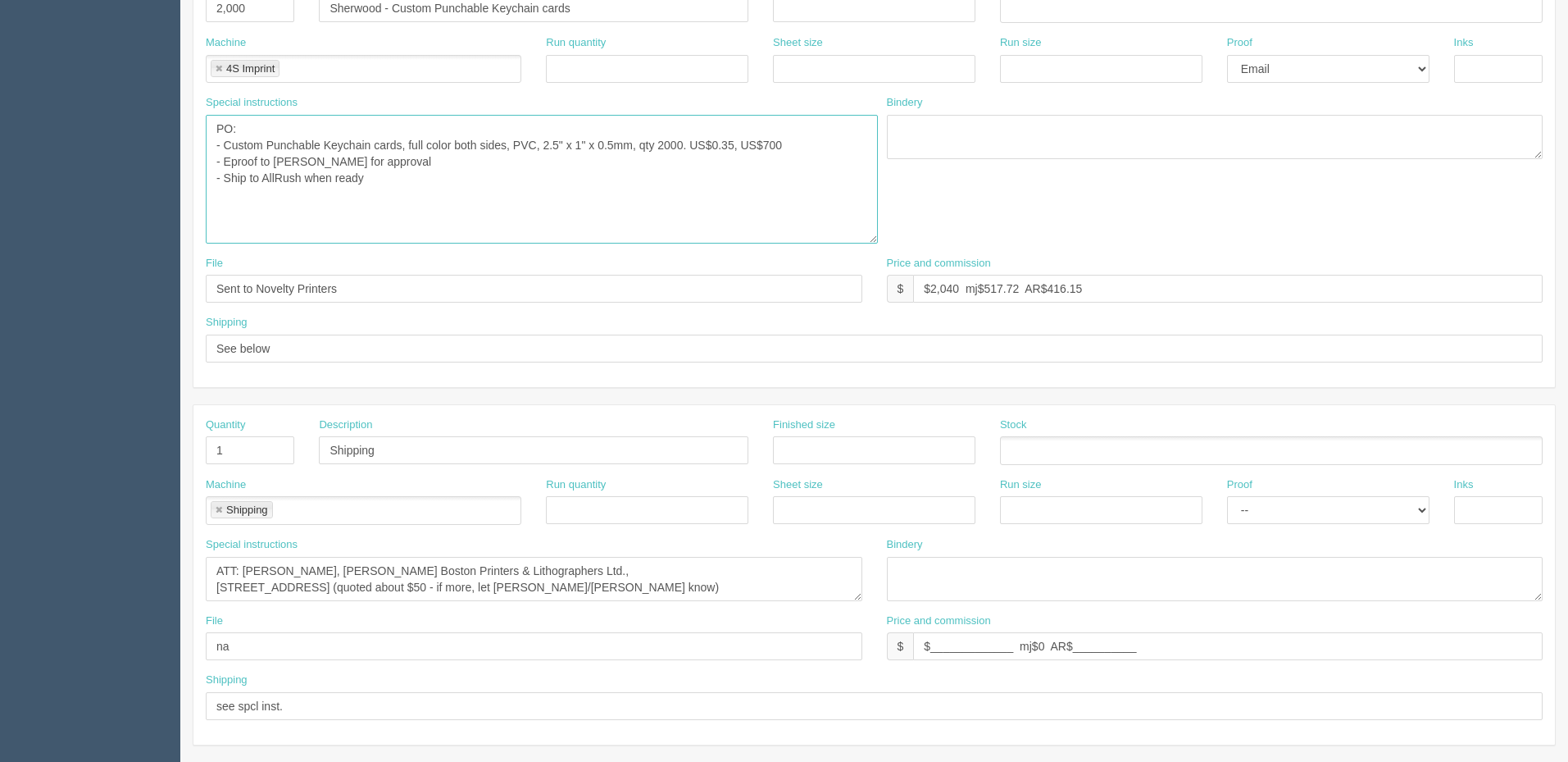
scroll to position [401, 0]
drag, startPoint x: 257, startPoint y: 285, endPoint x: 1167, endPoint y: 260, distance: 910.3
click at [1139, 276] on div "File Sent to Novelty Printers Price and commission $ $2,040 mj$517.72 AR$416.15" at bounding box center [873, 286] width 1362 height 60
type input "Sent to Shelton (4S Imprint)"
click at [449, 190] on textarea "PO: - Maxfli Revolution Item # IMR, qty 9 dozens, $19.99(each), $179.93(total) …" at bounding box center [541, 180] width 672 height 129
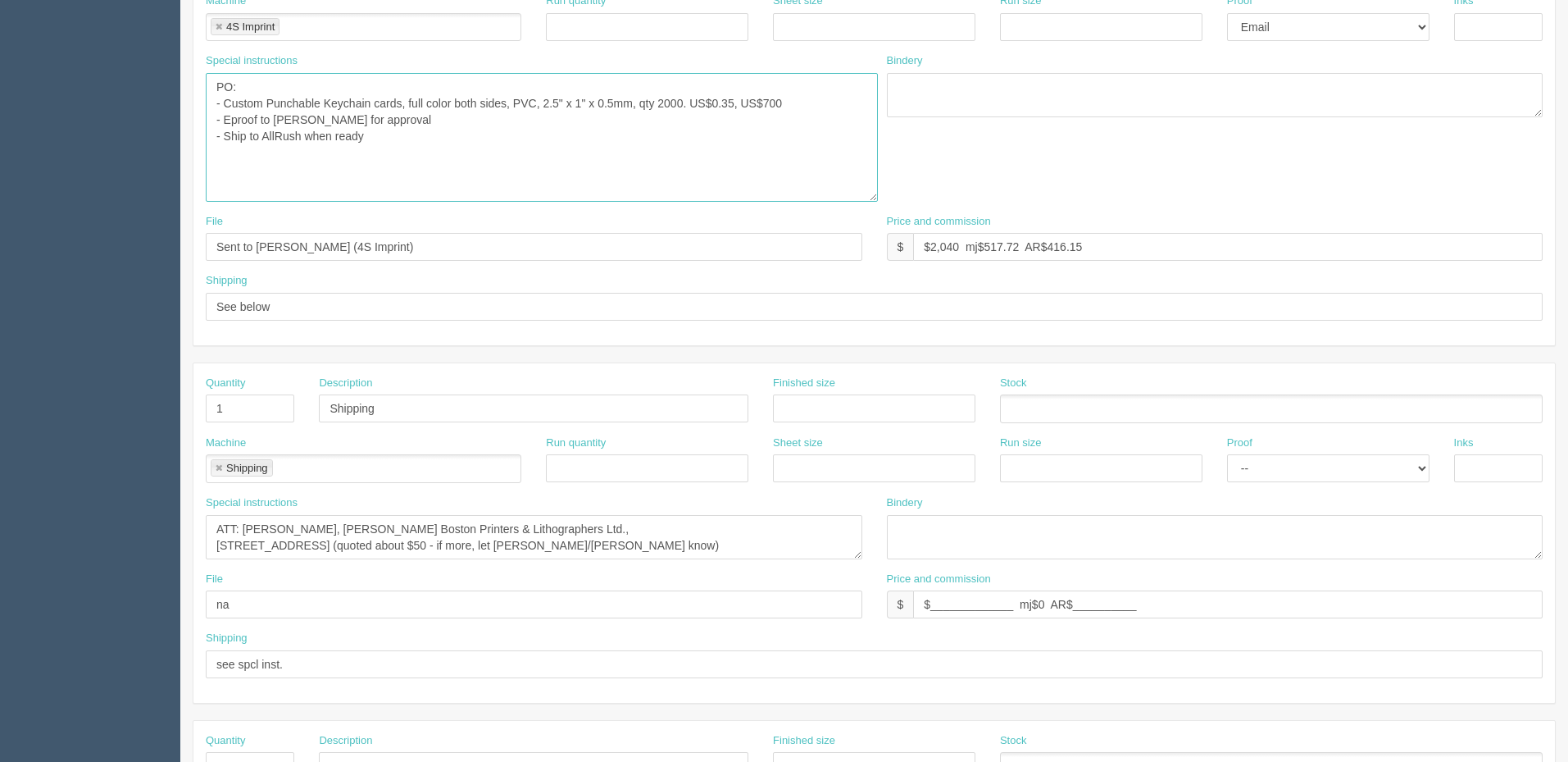
scroll to position [73, 0]
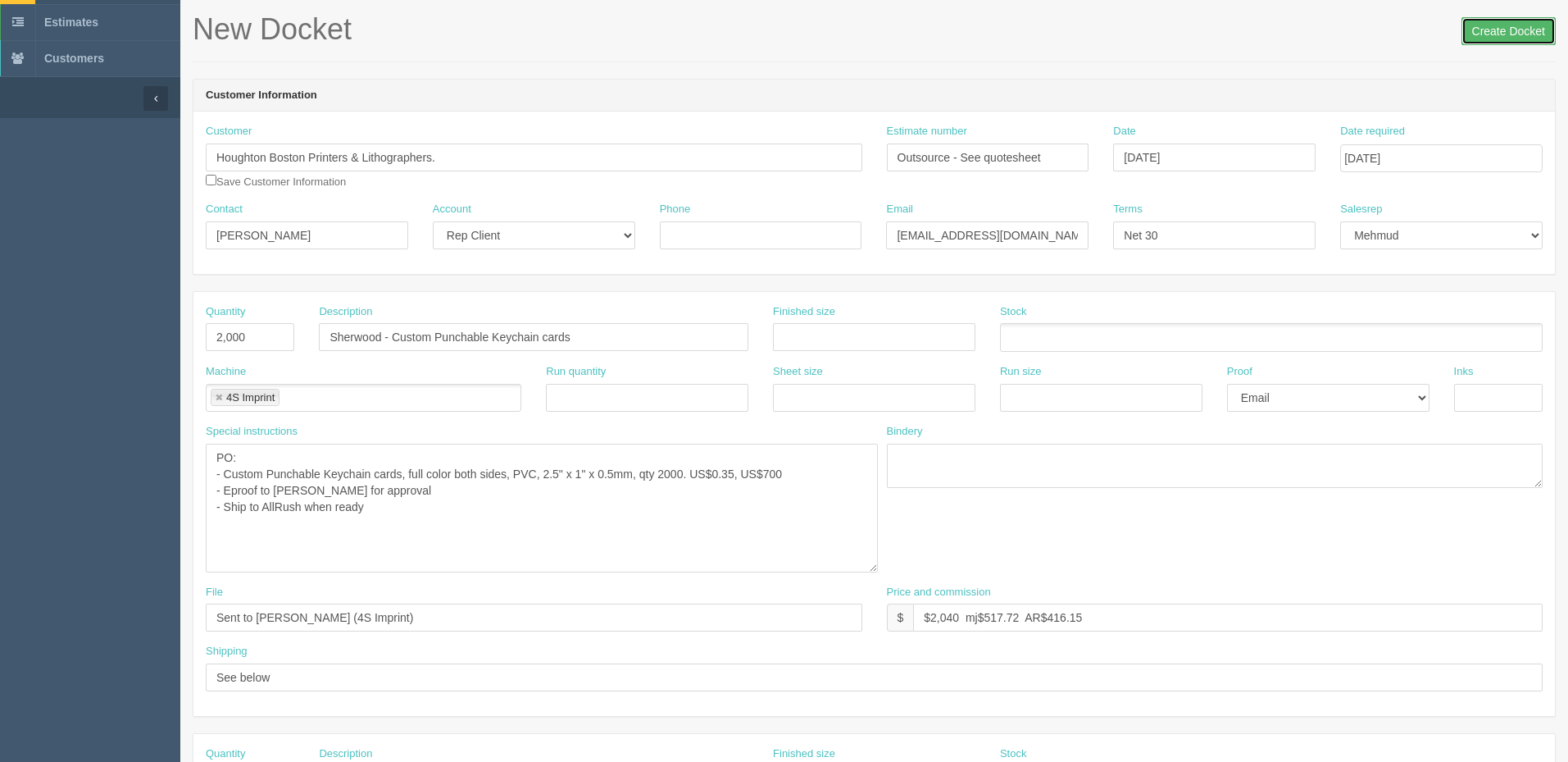
click at [1493, 32] on input "Create Docket" at bounding box center [1508, 31] width 95 height 28
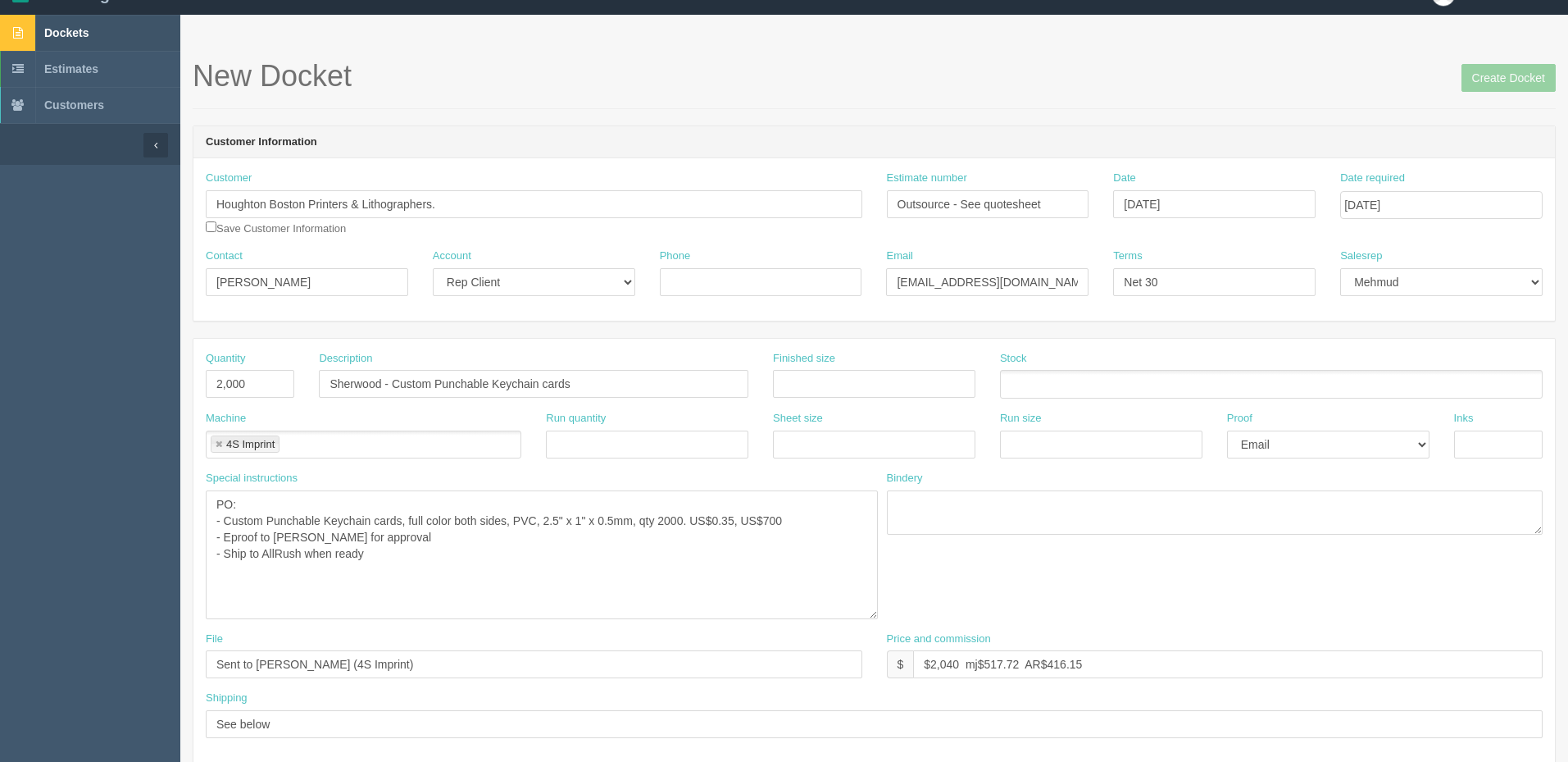
scroll to position [0, 0]
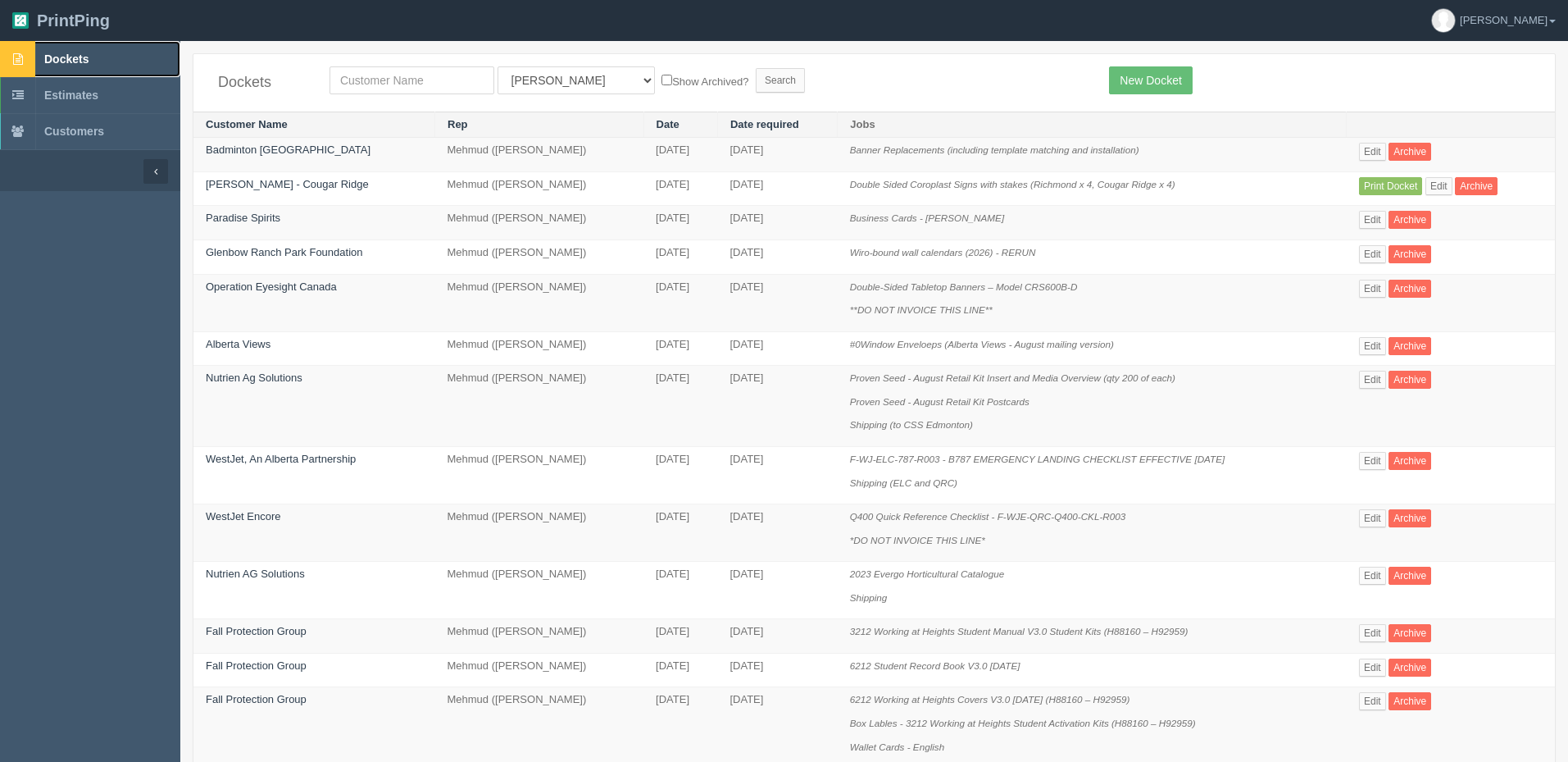
drag, startPoint x: 130, startPoint y: 55, endPoint x: 314, endPoint y: 91, distance: 187.5
click at [130, 55] on link "Dockets" at bounding box center [90, 59] width 181 height 36
click at [1366, 151] on link "Edit" at bounding box center [1372, 151] width 27 height 18
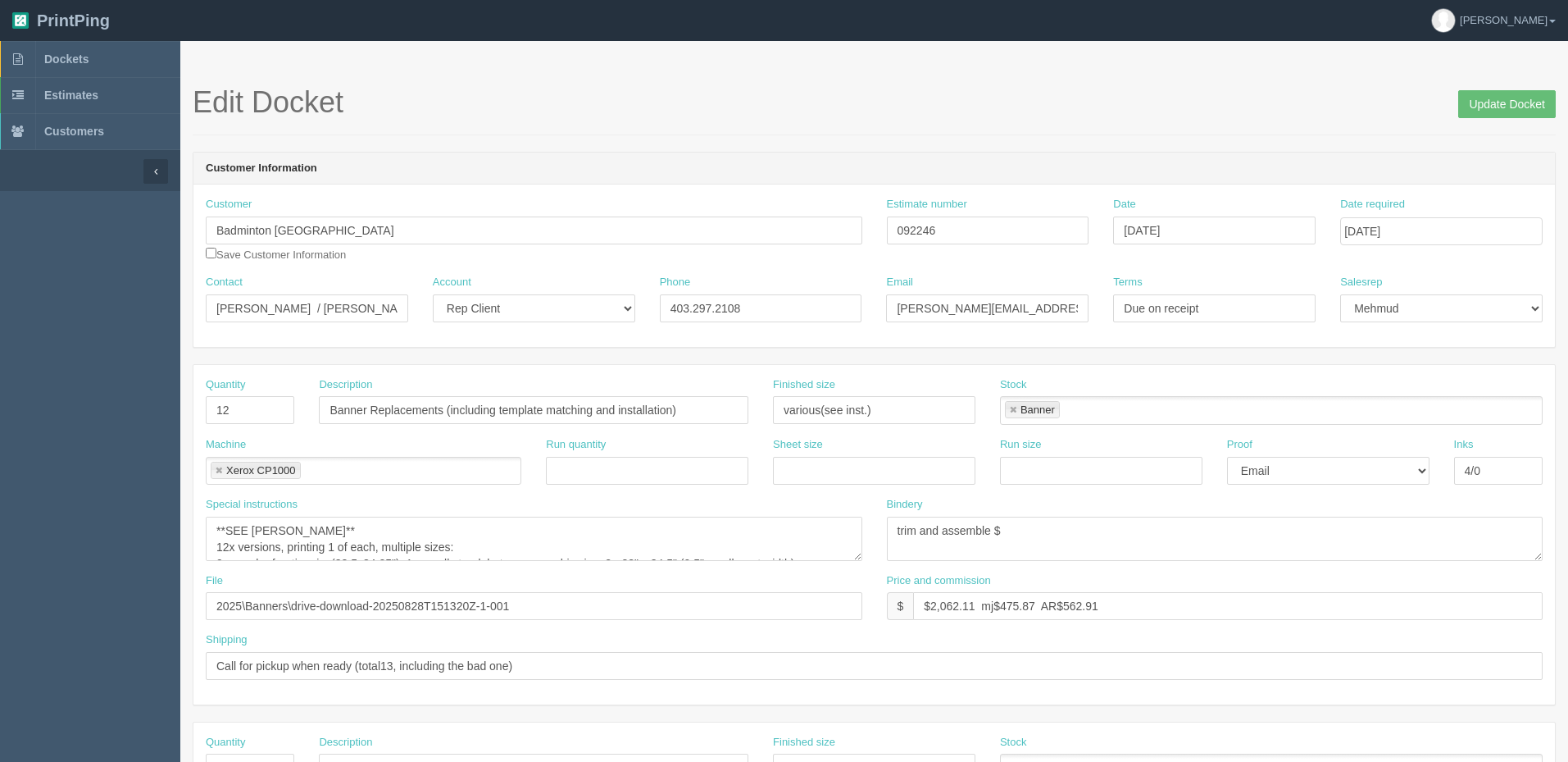
click at [219, 468] on link at bounding box center [219, 470] width 10 height 11
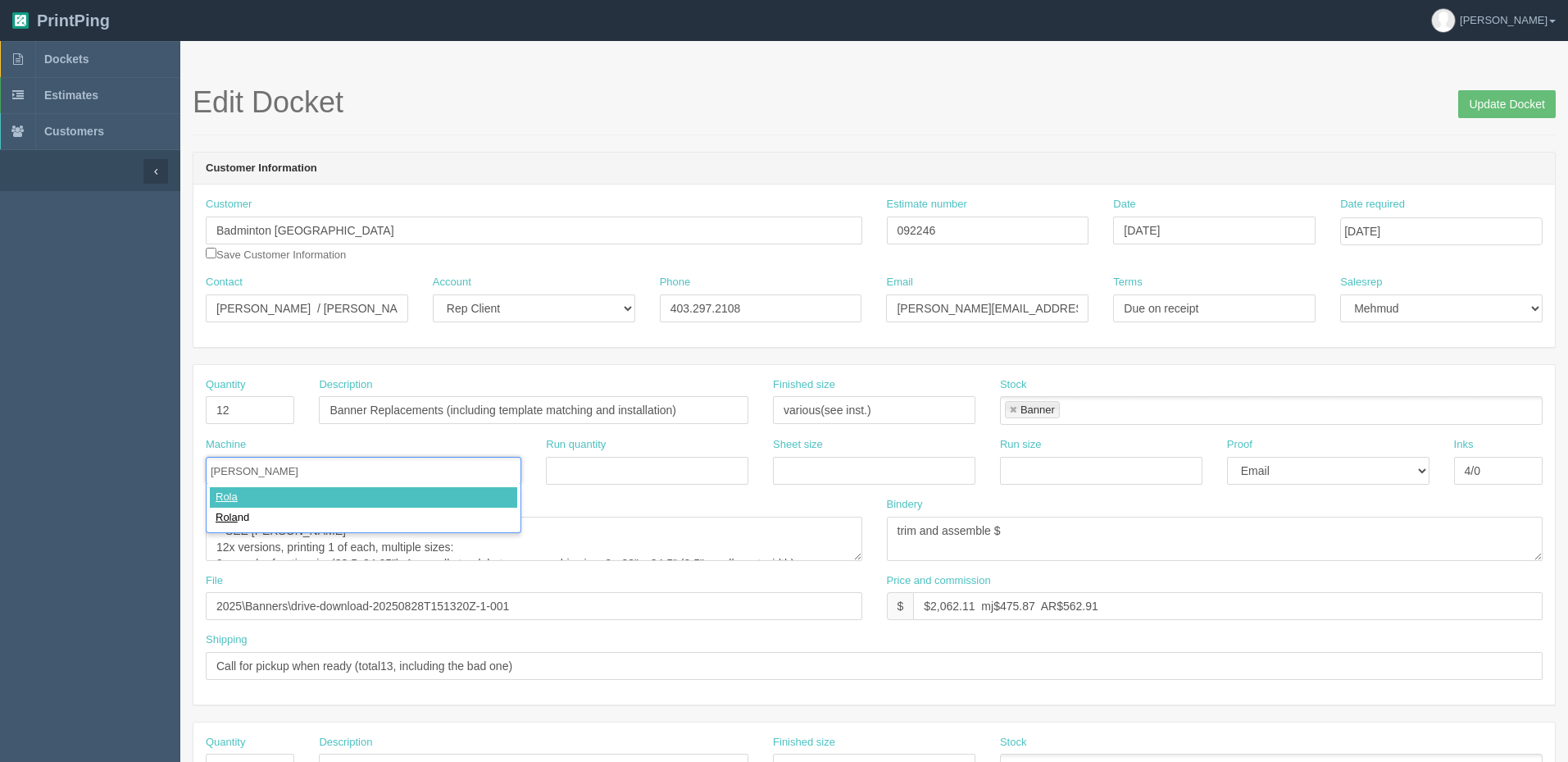
type input "[PERSON_NAME]"
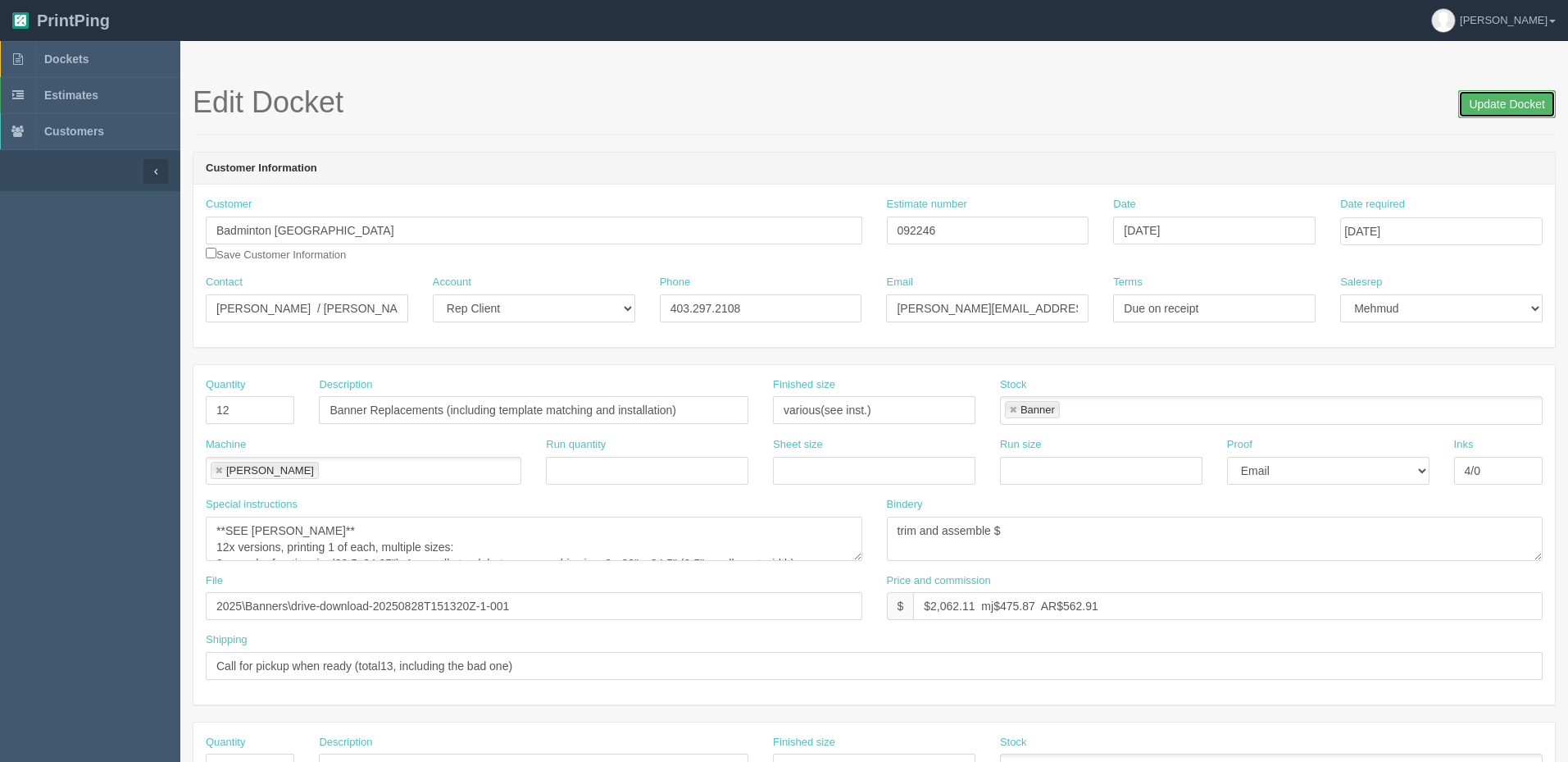
click at [1499, 104] on input "Update Docket" at bounding box center [1507, 103] width 97 height 28
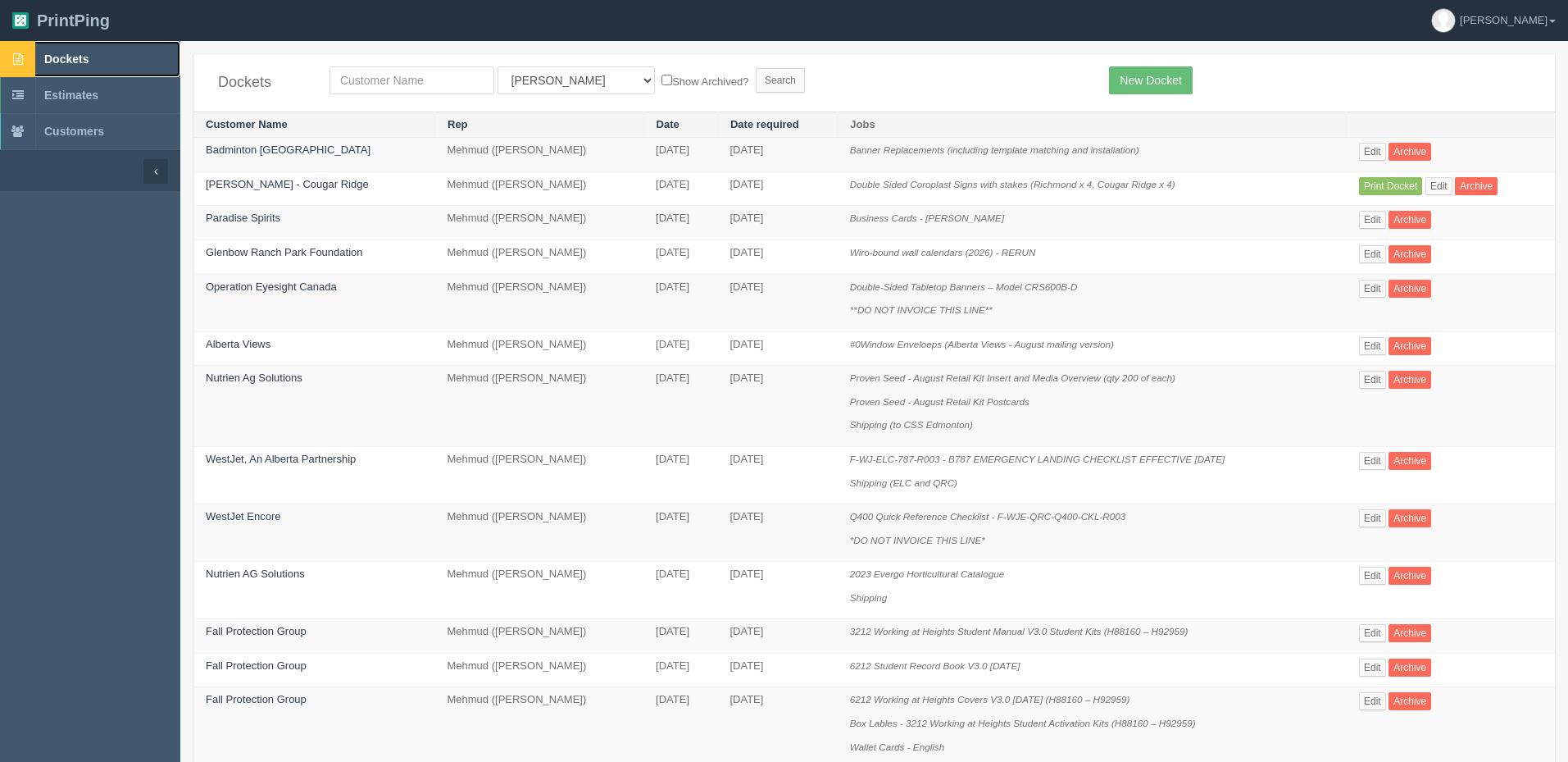
drag, startPoint x: 92, startPoint y: 61, endPoint x: 383, endPoint y: 15, distance: 294.6
click at [94, 60] on link "Dockets" at bounding box center [90, 59] width 181 height 36
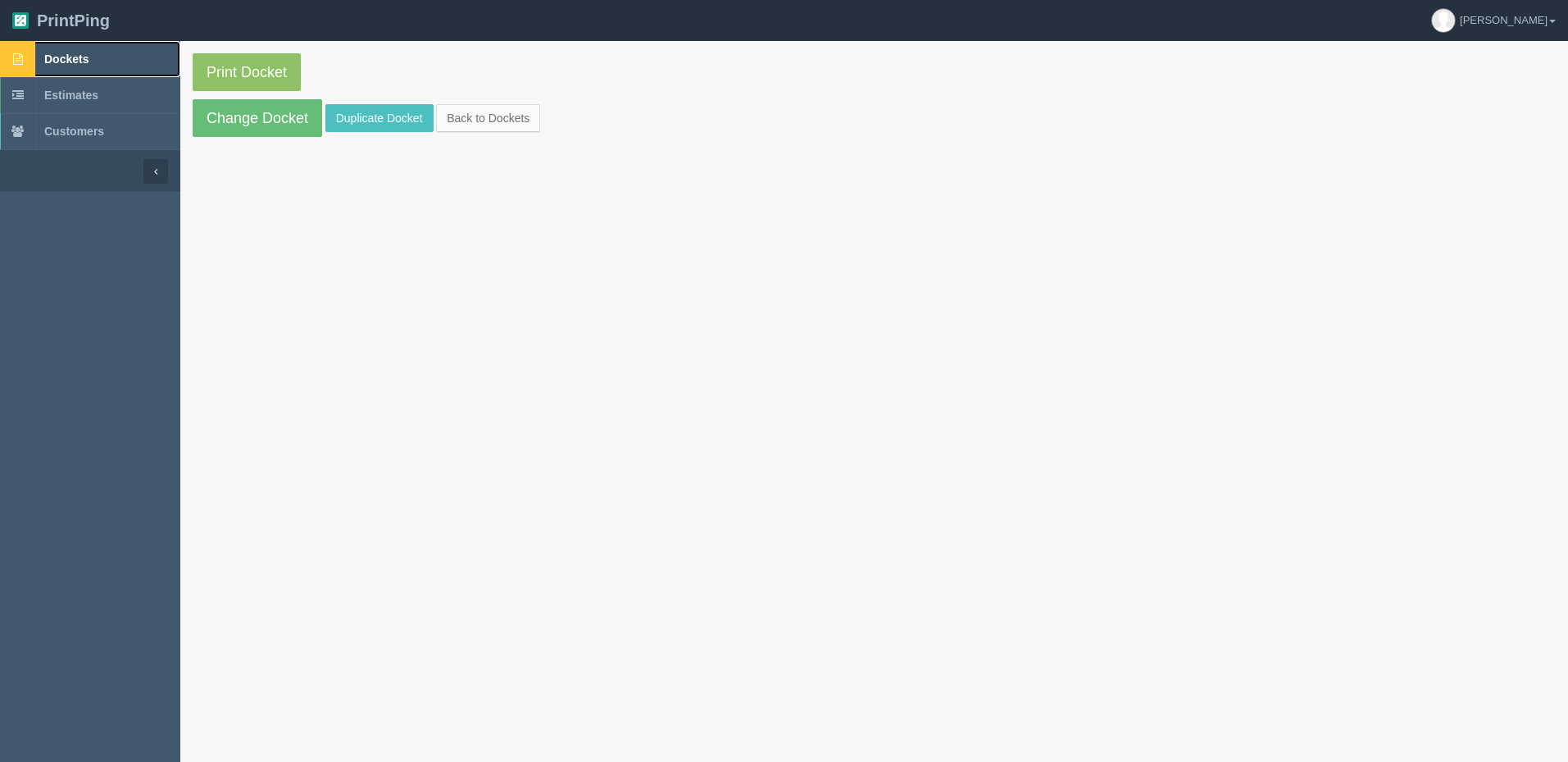
click at [89, 56] on span "Dockets" at bounding box center [66, 59] width 44 height 13
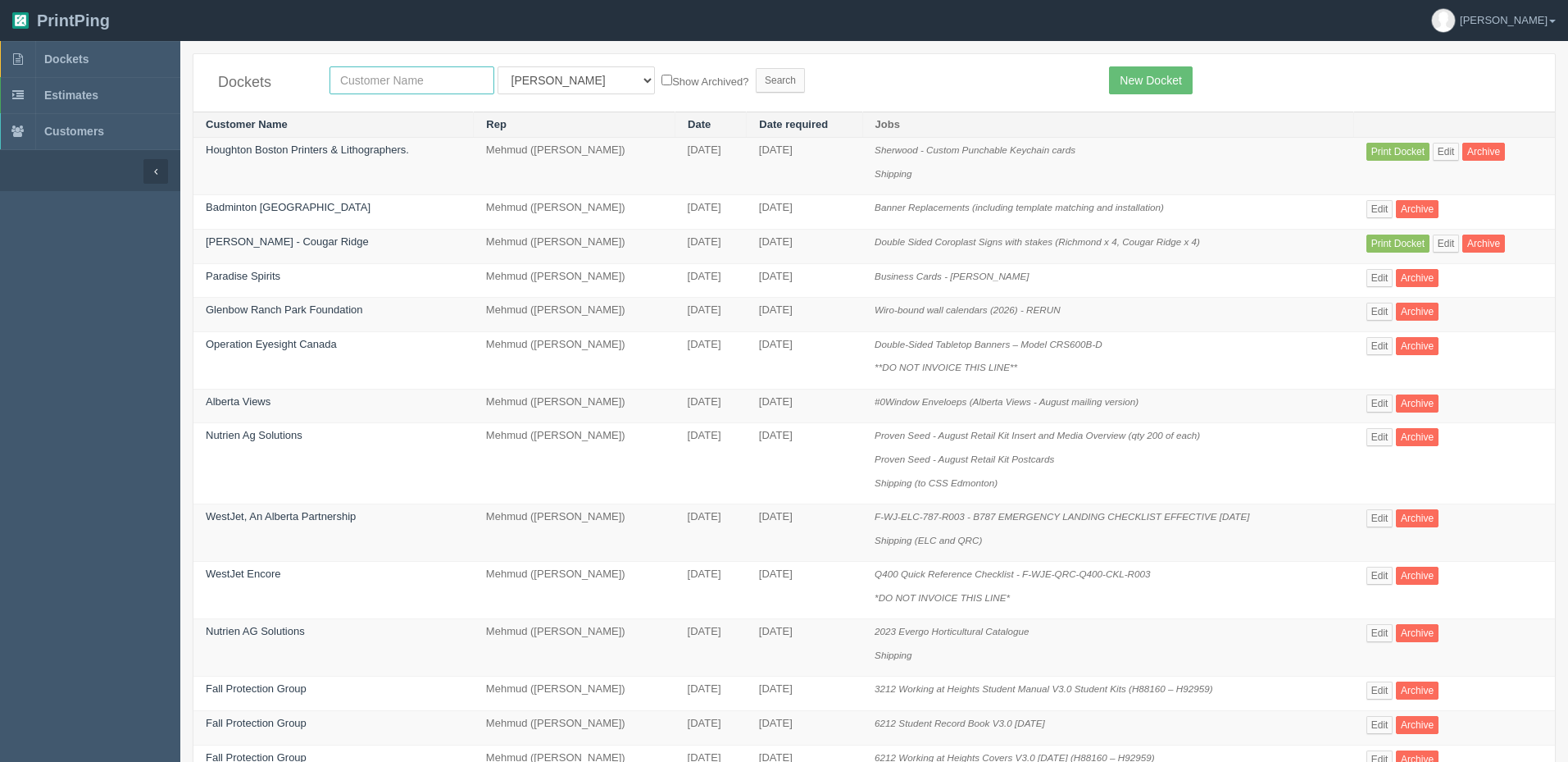
click at [412, 74] on input "text" at bounding box center [412, 79] width 164 height 28
type input "energy"
click at [756, 68] on input "Search" at bounding box center [780, 80] width 49 height 25
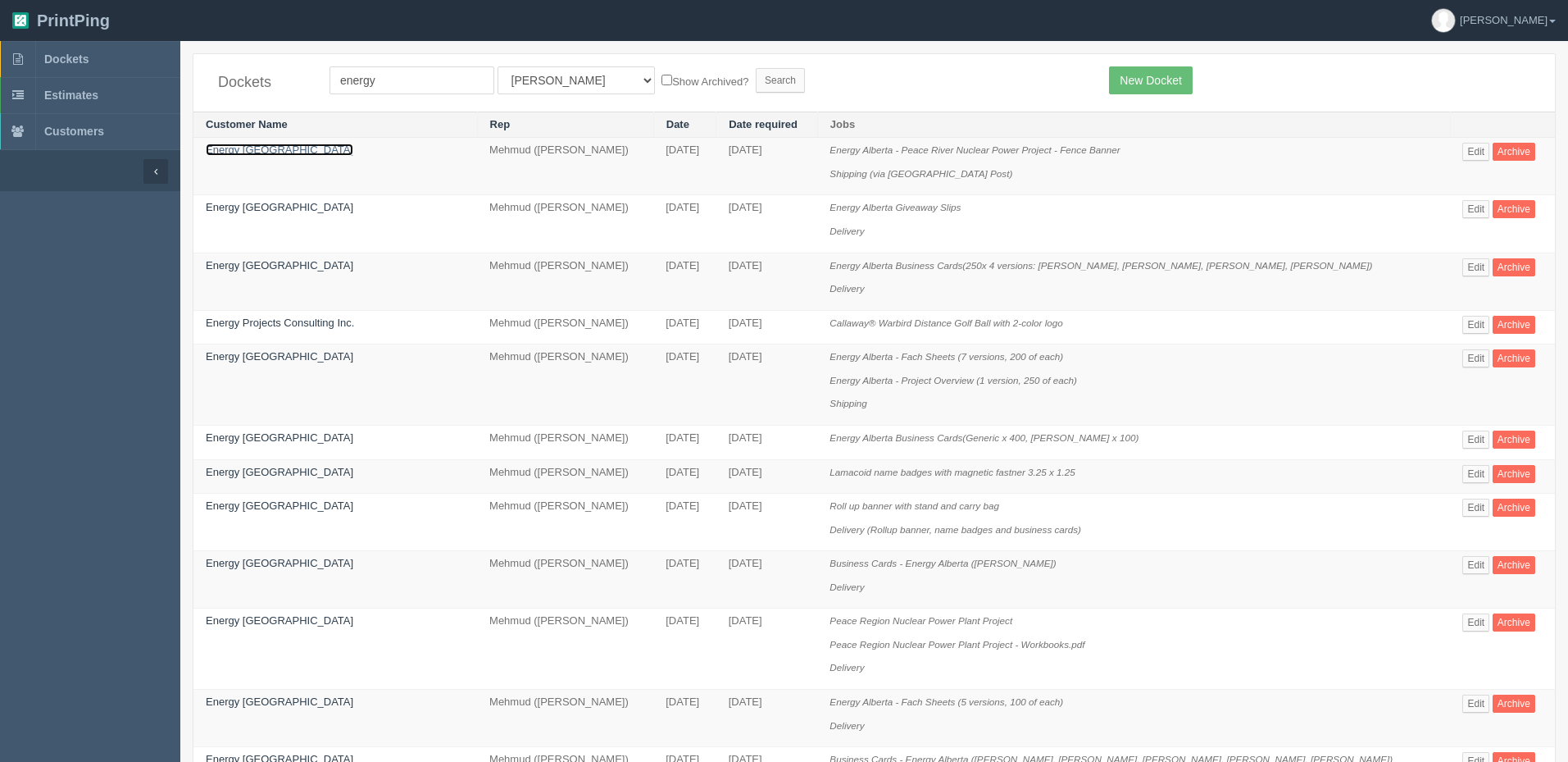
click at [245, 150] on link "Energy [GEOGRAPHIC_DATA]" at bounding box center [279, 149] width 147 height 12
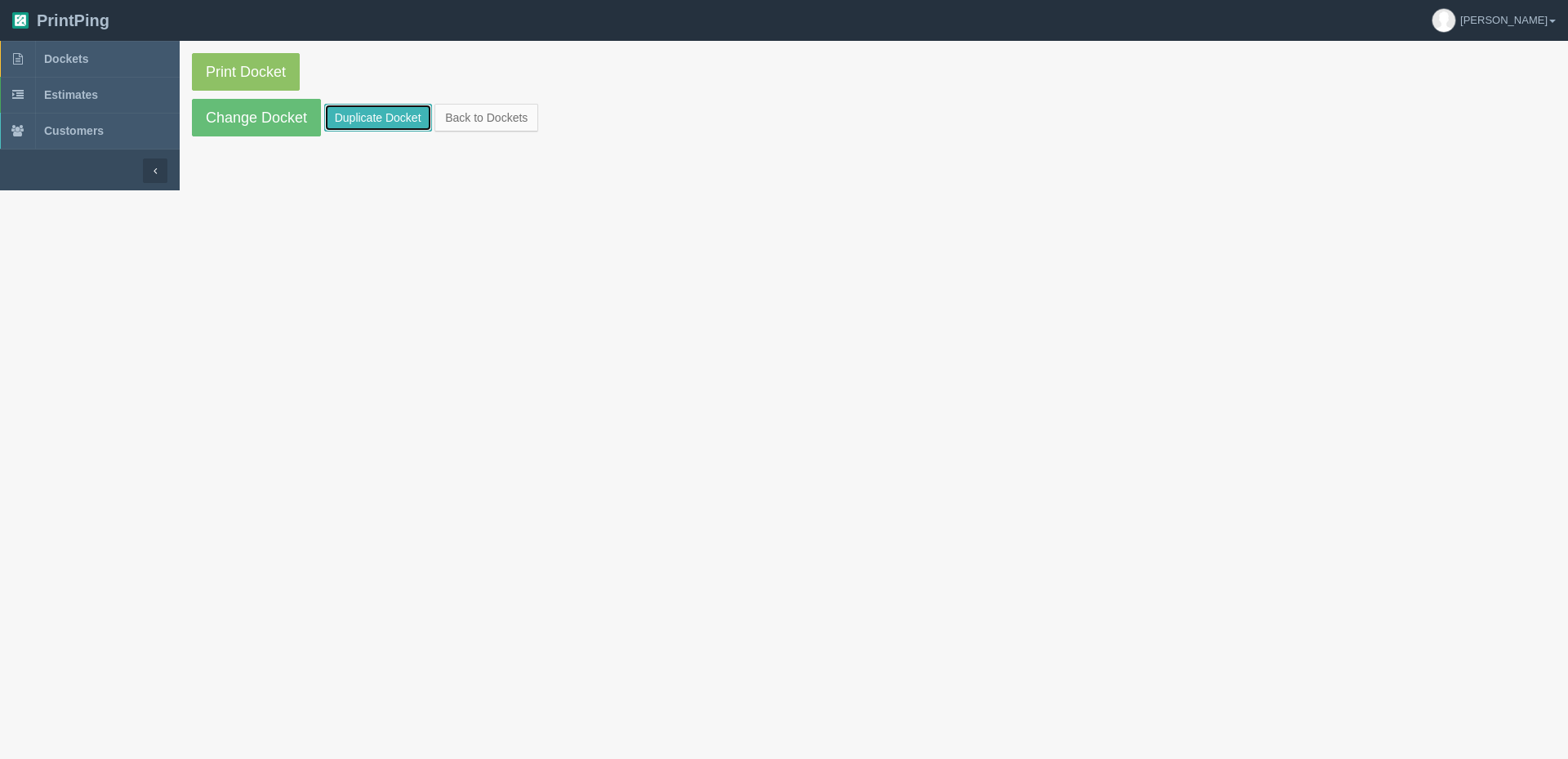
click at [354, 112] on link "Duplicate Docket" at bounding box center [378, 117] width 108 height 28
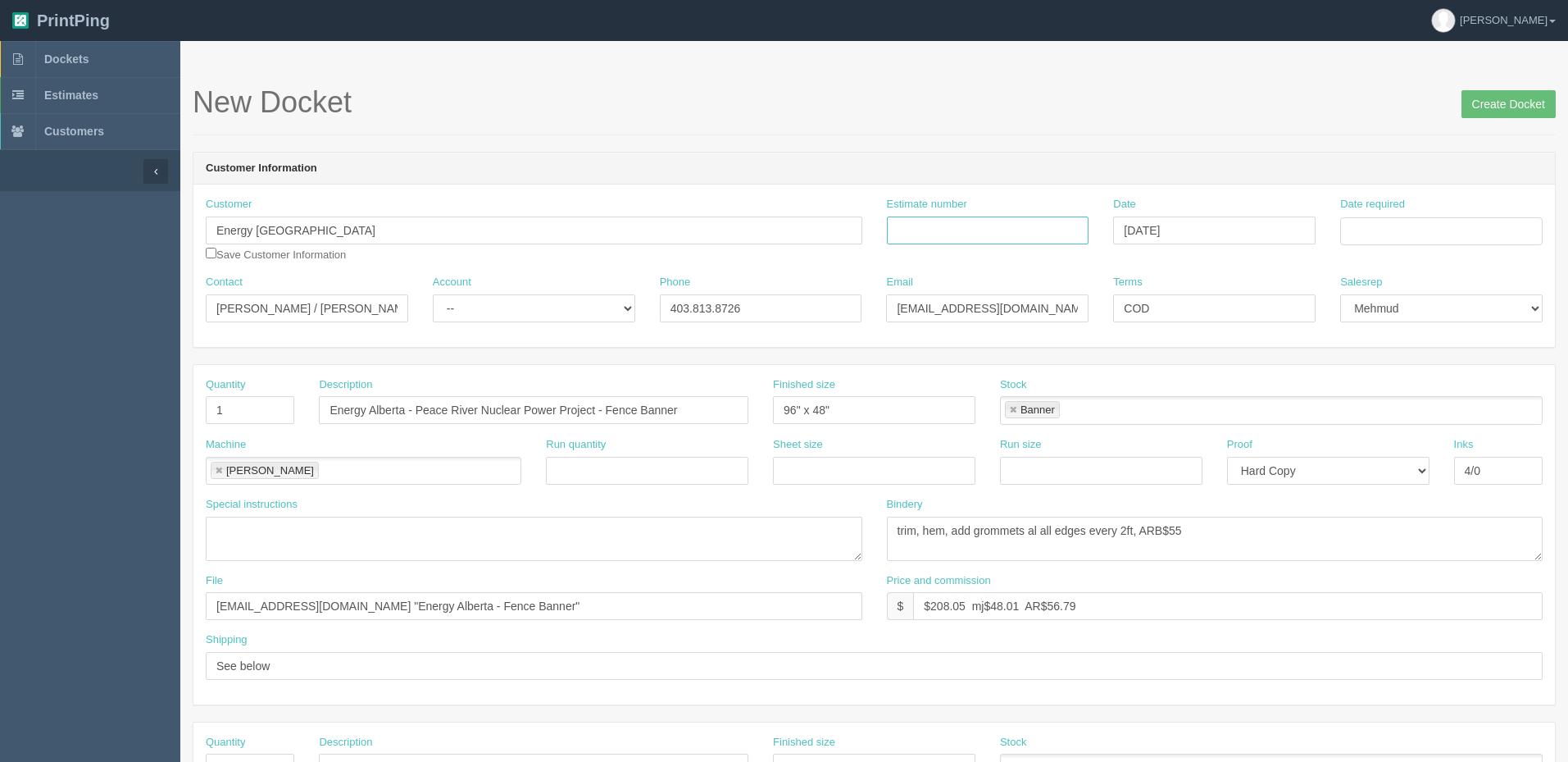
click at [1011, 233] on input "Estimate number" at bounding box center [988, 229] width 203 height 28
paste input "092176"
type input "092176"
click at [1455, 220] on input "Date required" at bounding box center [1441, 230] width 203 height 28
click at [1407, 429] on td "2" at bounding box center [1400, 435] width 20 height 24
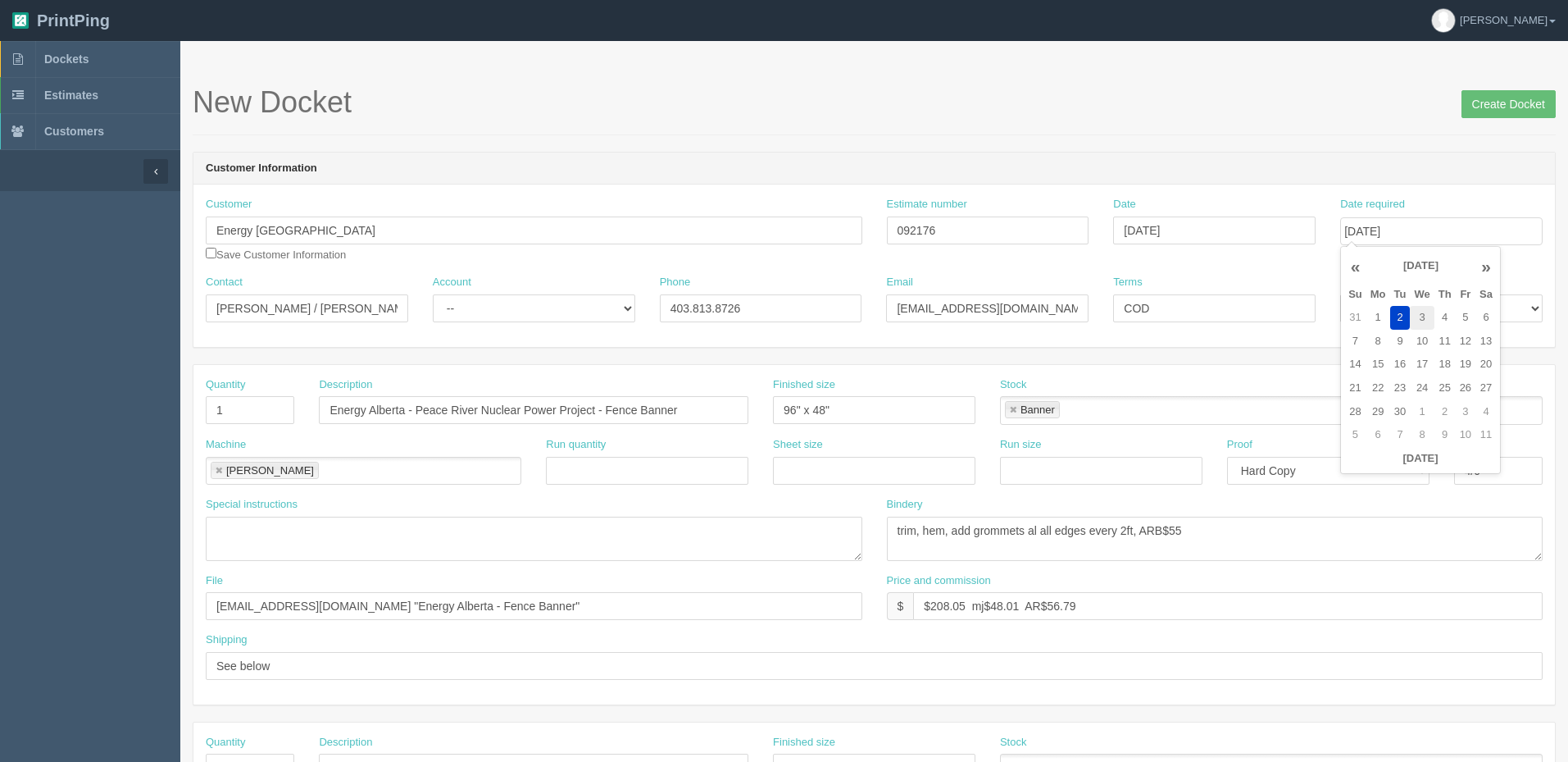
click at [1428, 317] on td "3" at bounding box center [1421, 317] width 24 height 24
type input "September 3, 2025"
drag, startPoint x: 954, startPoint y: 233, endPoint x: 680, endPoint y: 249, distance: 274.5
click at [658, 236] on div "Customer Energy Alberta Save Customer Information Estimate number 092176 Date A…" at bounding box center [873, 235] width 1362 height 77
drag, startPoint x: 934, startPoint y: 602, endPoint x: 1934, endPoint y: 553, distance: 1001.2
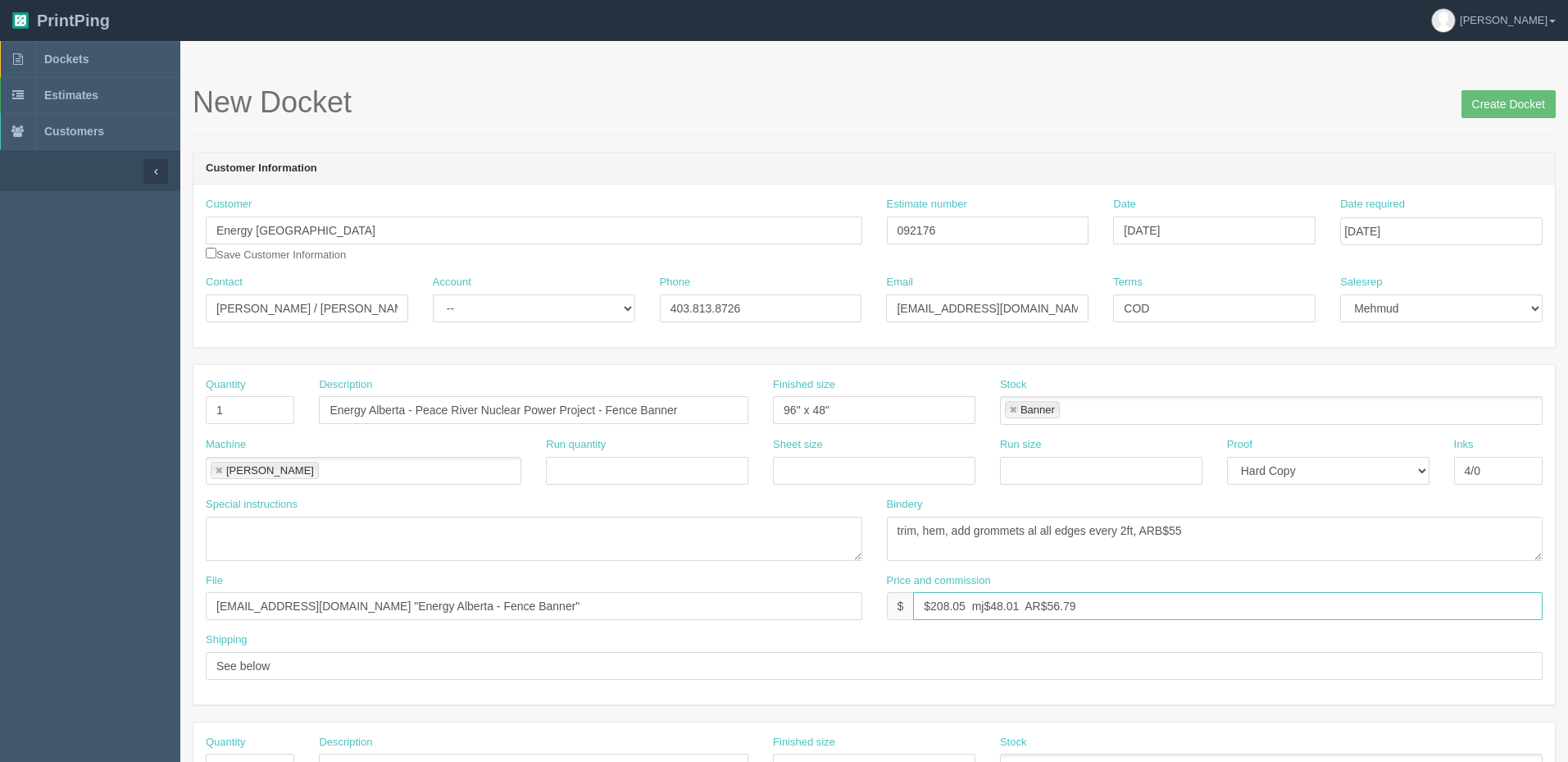
click at [1567, 553] on html "PrintPing Zack Edit account ( zack@allrush.ca ) Logout Dockets Estimates" at bounding box center [784, 745] width 1568 height 1490
click at [1046, 605] on input "$1,336.63 mj$ AR$" at bounding box center [1228, 605] width 630 height 28
paste input "250.62"
type input "$1,336.63 mj$250.62 AR$250.62"
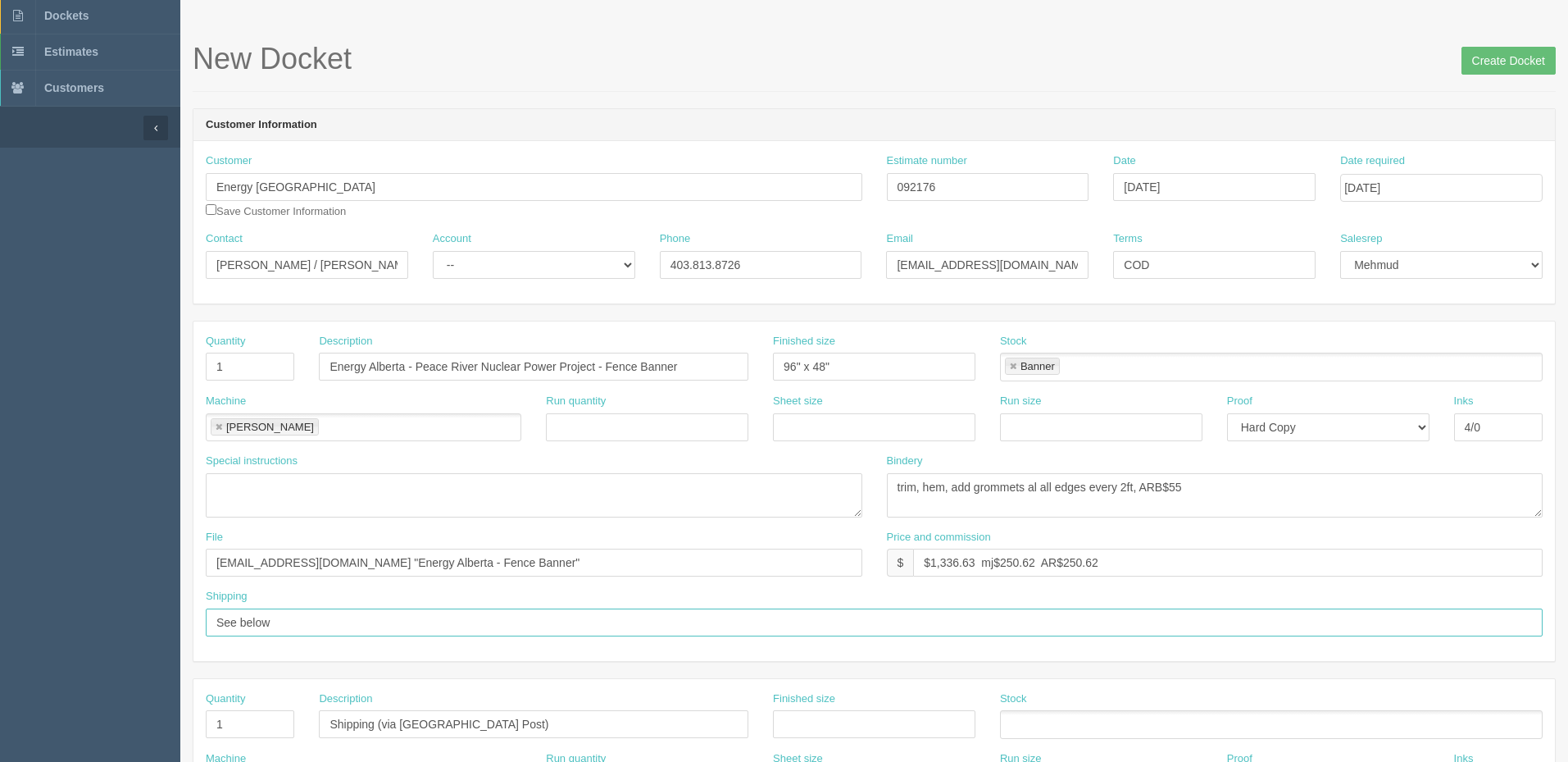
scroll to position [164, 0]
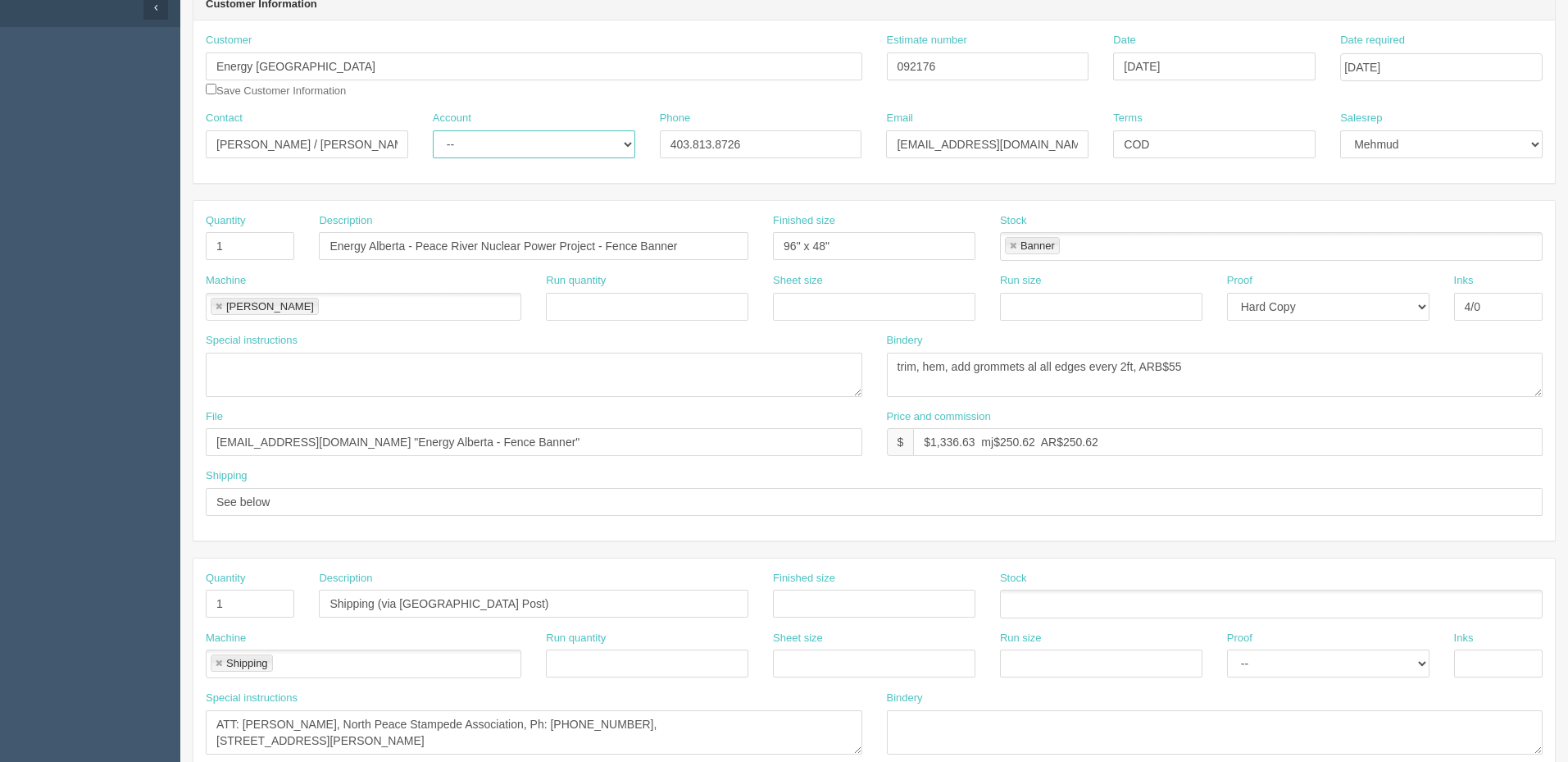
click at [472, 147] on select "-- Existing Client Allrush Client Rep Client" at bounding box center [534, 143] width 203 height 28
click at [433, 130] on select "-- Existing Client Allrush Client Rep Client" at bounding box center [534, 143] width 203 height 28
click at [508, 148] on select "-- Existing Client Allrush Client Rep Client" at bounding box center [534, 143] width 203 height 28
select select "Rep Client"
click at [433, 130] on select "-- Existing Client Allrush Client Rep Client" at bounding box center [534, 143] width 203 height 28
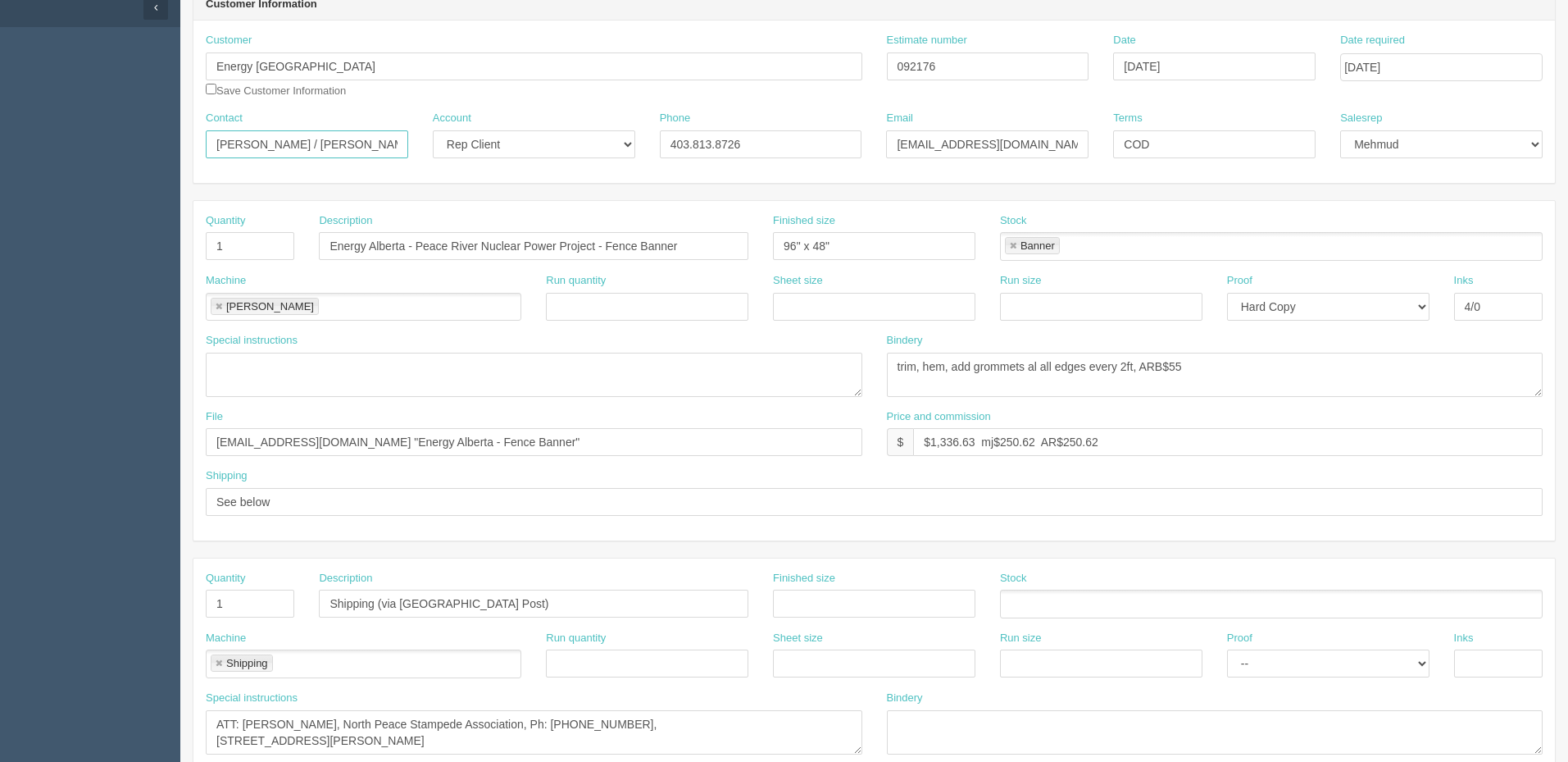
click at [307, 139] on input "Sohila Shahin / Terese Nowakowsky" at bounding box center [307, 143] width 203 height 28
click at [341, 147] on input "Sohila Shahin / Terese Nowakowsky" at bounding box center [307, 143] width 203 height 28
drag, startPoint x: 298, startPoint y: 140, endPoint x: 616, endPoint y: 141, distance: 318.0
click at [616, 141] on div "Contact Sohila Shahin / Terese Nowakowsky Account -- Existing Client Allrush Cl…" at bounding box center [873, 141] width 1362 height 60
paste input "Amanda Martin <amanda.martin@energyalberta.com>"
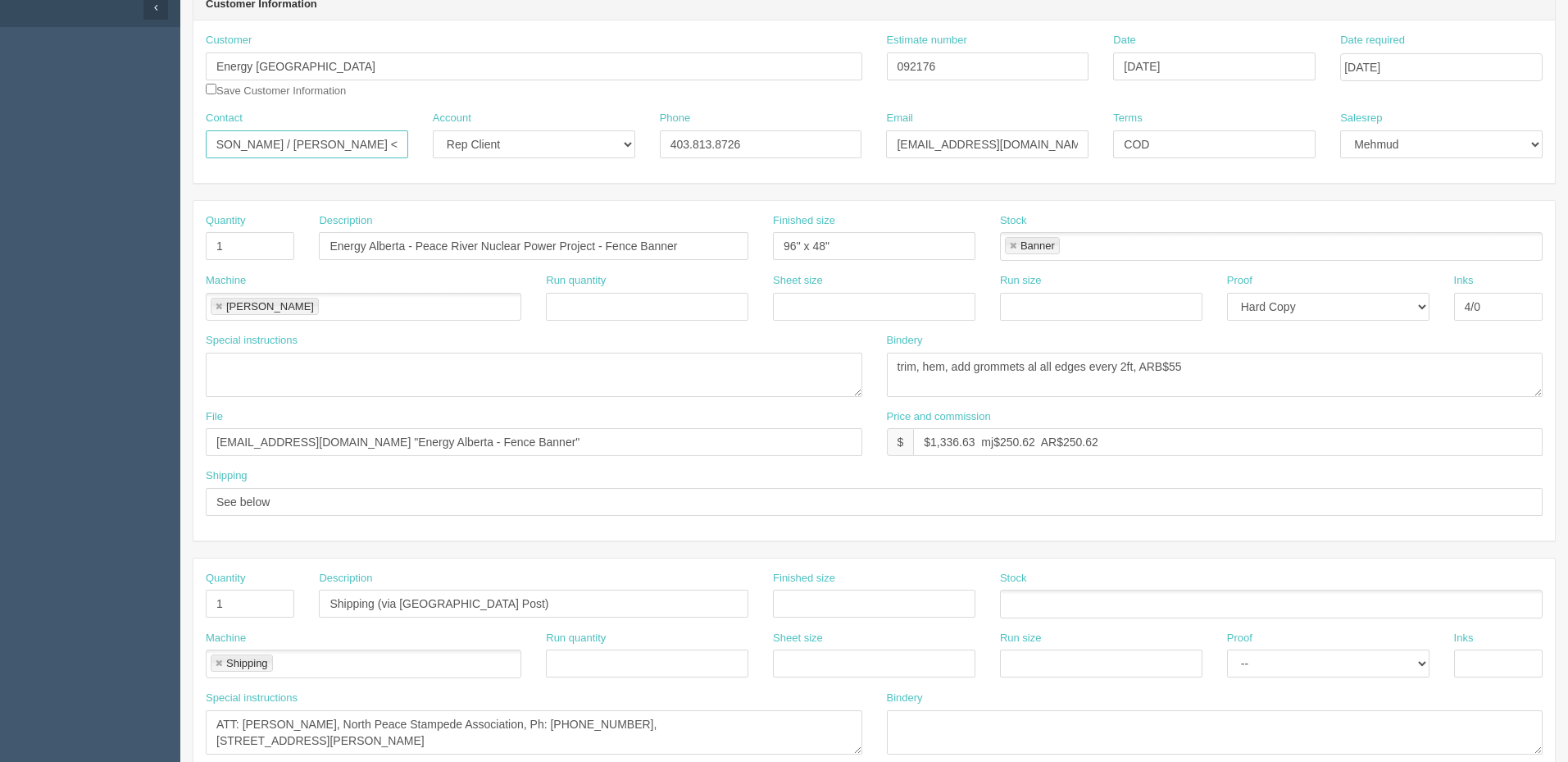
scroll to position [0, 0]
type input "[PERSON_NAME] / [PERSON_NAME]"
click at [1017, 144] on input "sohila.shahin@energyalberta.com / terese.nowakowsky@energyalberta.com" at bounding box center [987, 143] width 203 height 28
paste input "amanda.martin@energyalberta.com>"
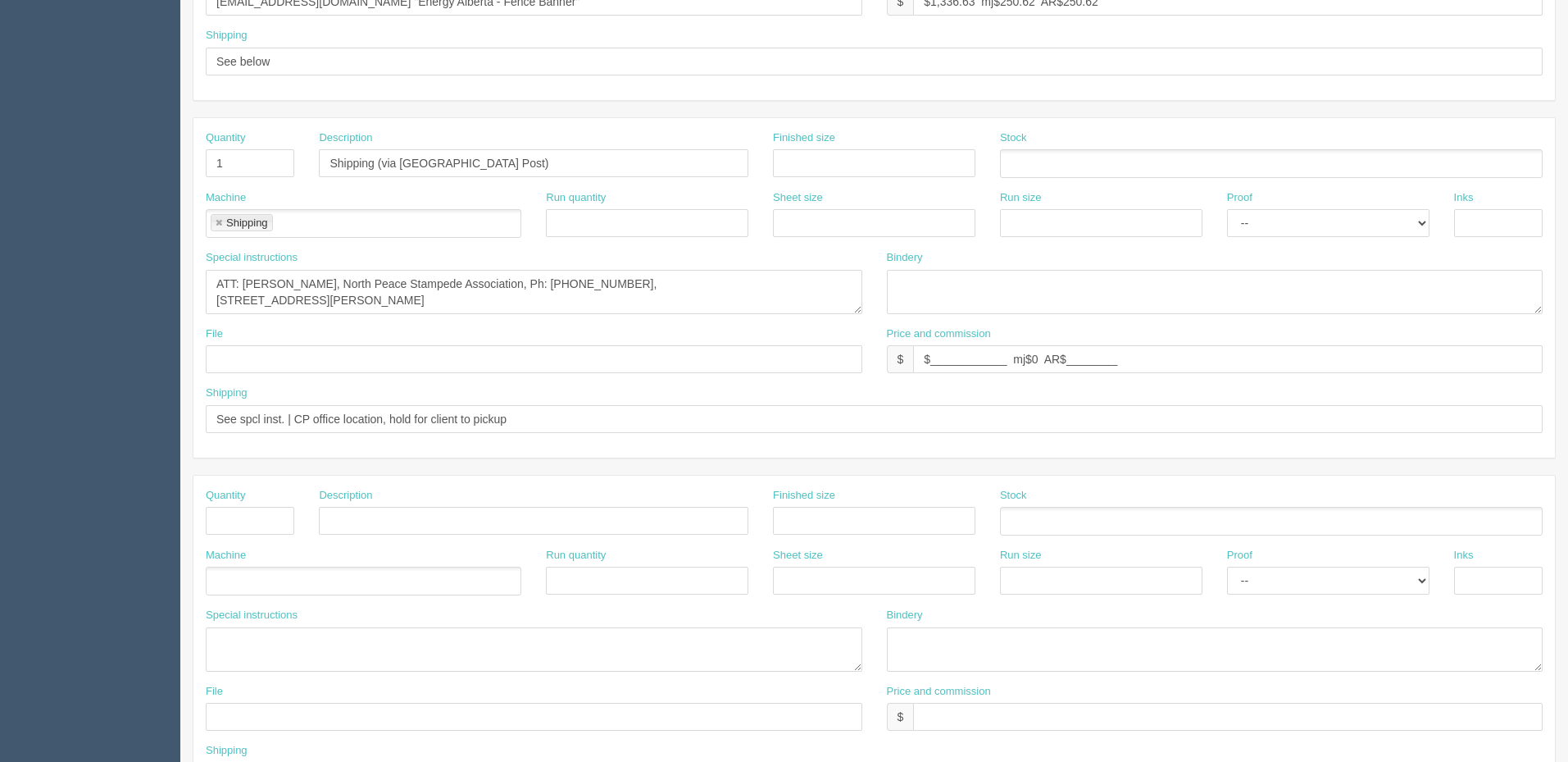
scroll to position [399, 0]
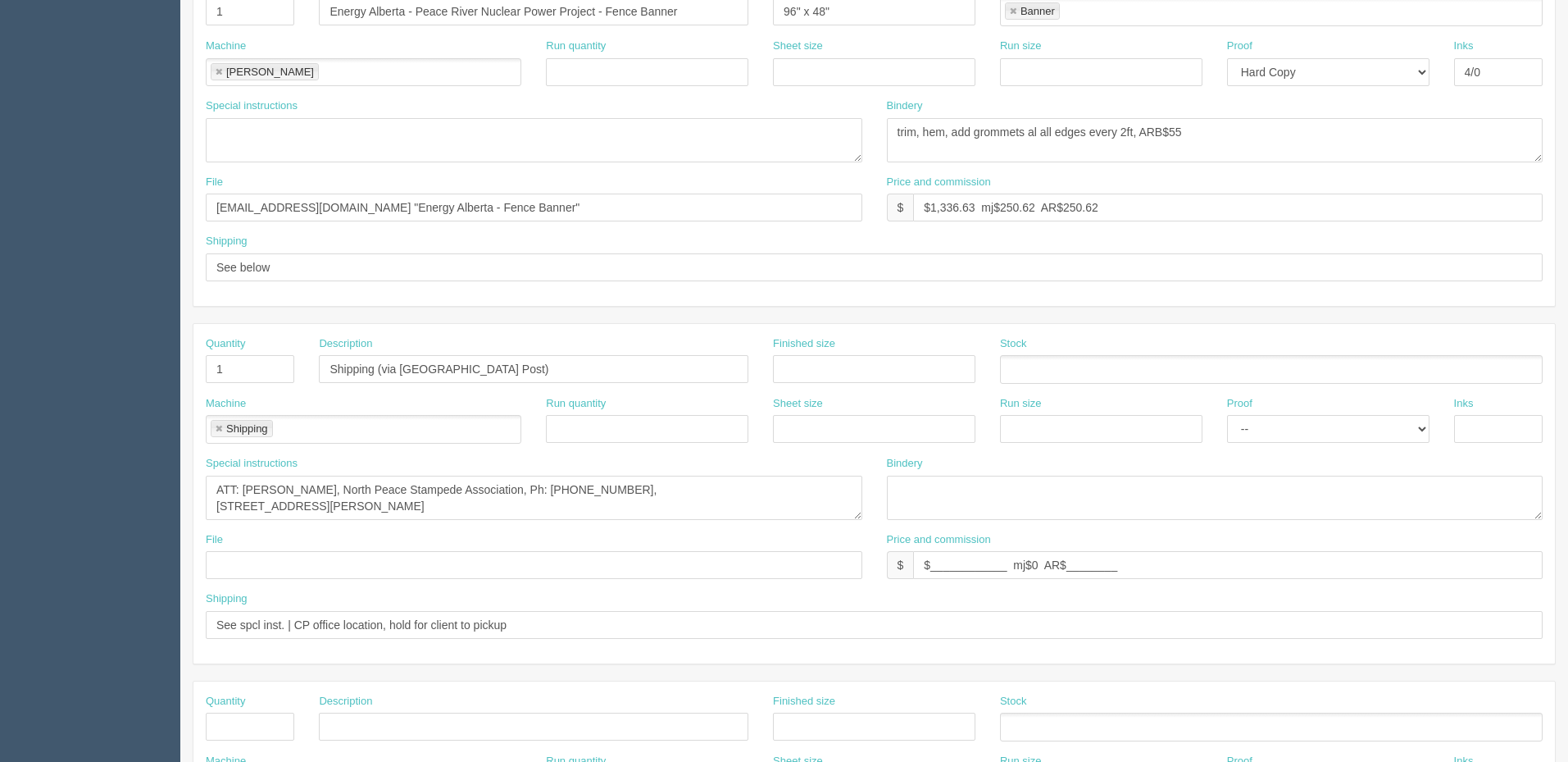
type input "sohila.shahin@energyalberta.com / amanda.martin@energyalberta.com>"
click at [351, 261] on input "See below" at bounding box center [873, 267] width 1337 height 28
paste input "sohila.shahin@energyalberta.com / amanda.martin@energyalberta.com>"
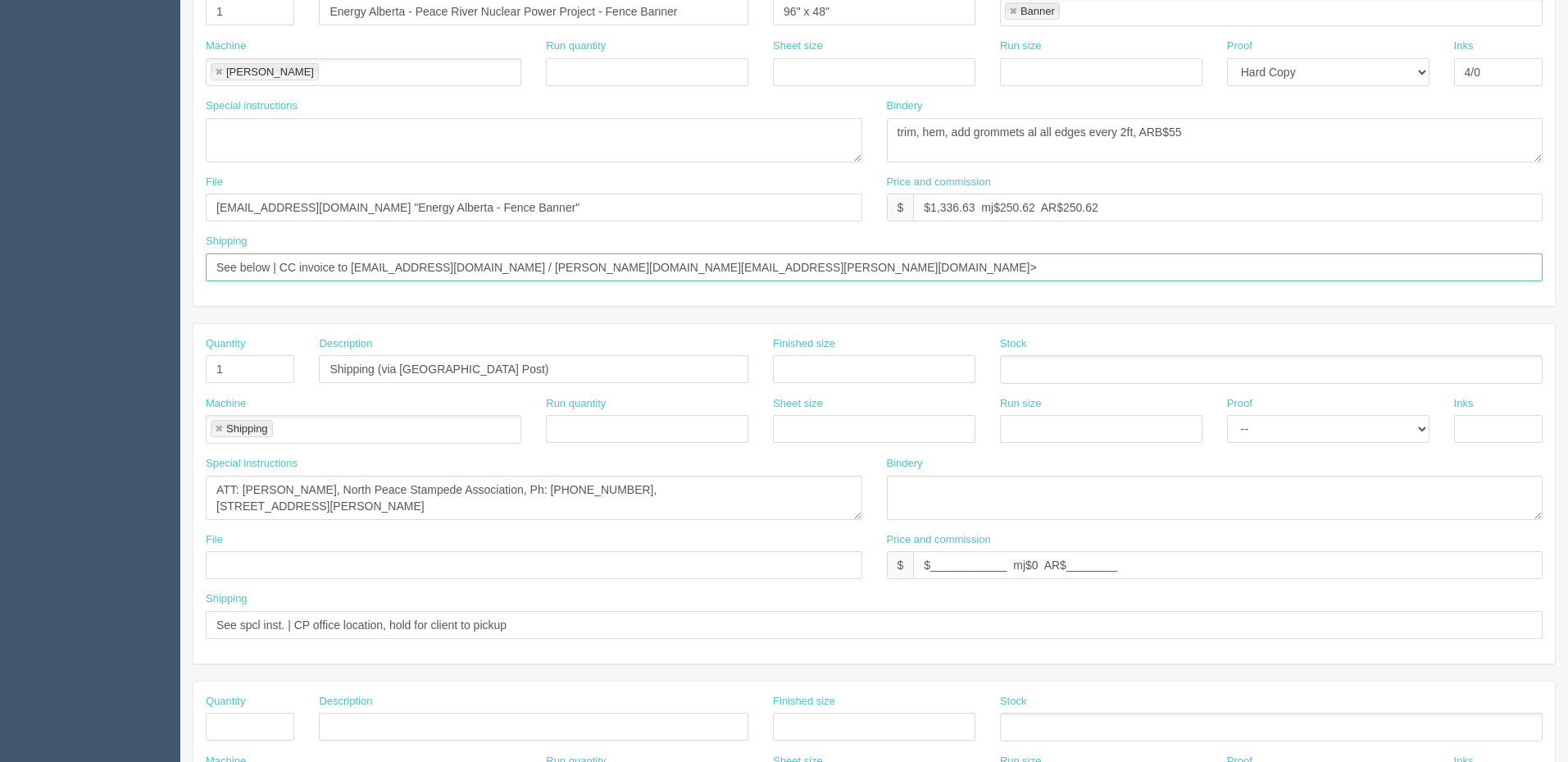
drag, startPoint x: 380, startPoint y: 264, endPoint x: 546, endPoint y: 269, distance: 166.1
click at [546, 269] on input "See below | CC invoice to sohila.shahin@energyalberta.com / amanda.martin@energ…" at bounding box center [873, 267] width 1337 height 28
click at [536, 270] on input "See below | CC final invoice to Sohila, Amanda and Scott" at bounding box center [873, 267] width 1337 height 28
click at [583, 268] on input "See below | CC final invoice to Sohila, Amanda and Scott(on QB)" at bounding box center [873, 267] width 1337 height 28
drag, startPoint x: 557, startPoint y: 261, endPoint x: 800, endPoint y: 273, distance: 243.3
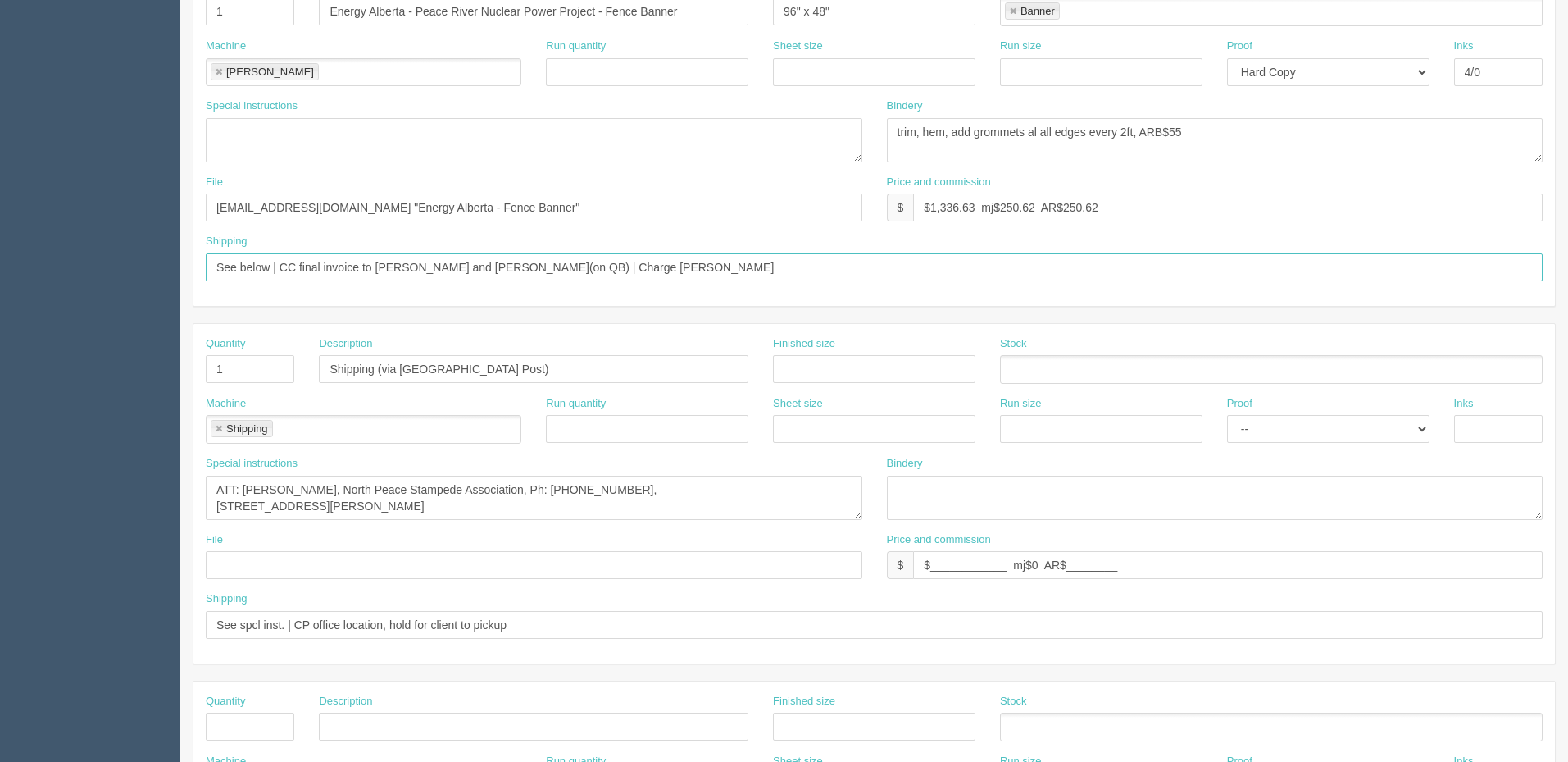
click at [795, 273] on input "See below | CC final invoice to Sohila, Amanda and Scott(on QB) | Charge Scott'…" at bounding box center [873, 267] width 1337 height 28
type input "See below | CC final invoice to Sohila, Amanda and Scott(on QB)"
drag, startPoint x: 586, startPoint y: 612, endPoint x: 297, endPoint y: 626, distance: 289.3
click at [297, 626] on input "See spcl inst. | CP office location, hold for client to pickup" at bounding box center [873, 624] width 1337 height 28
paste input "| Charge Scott's CC"
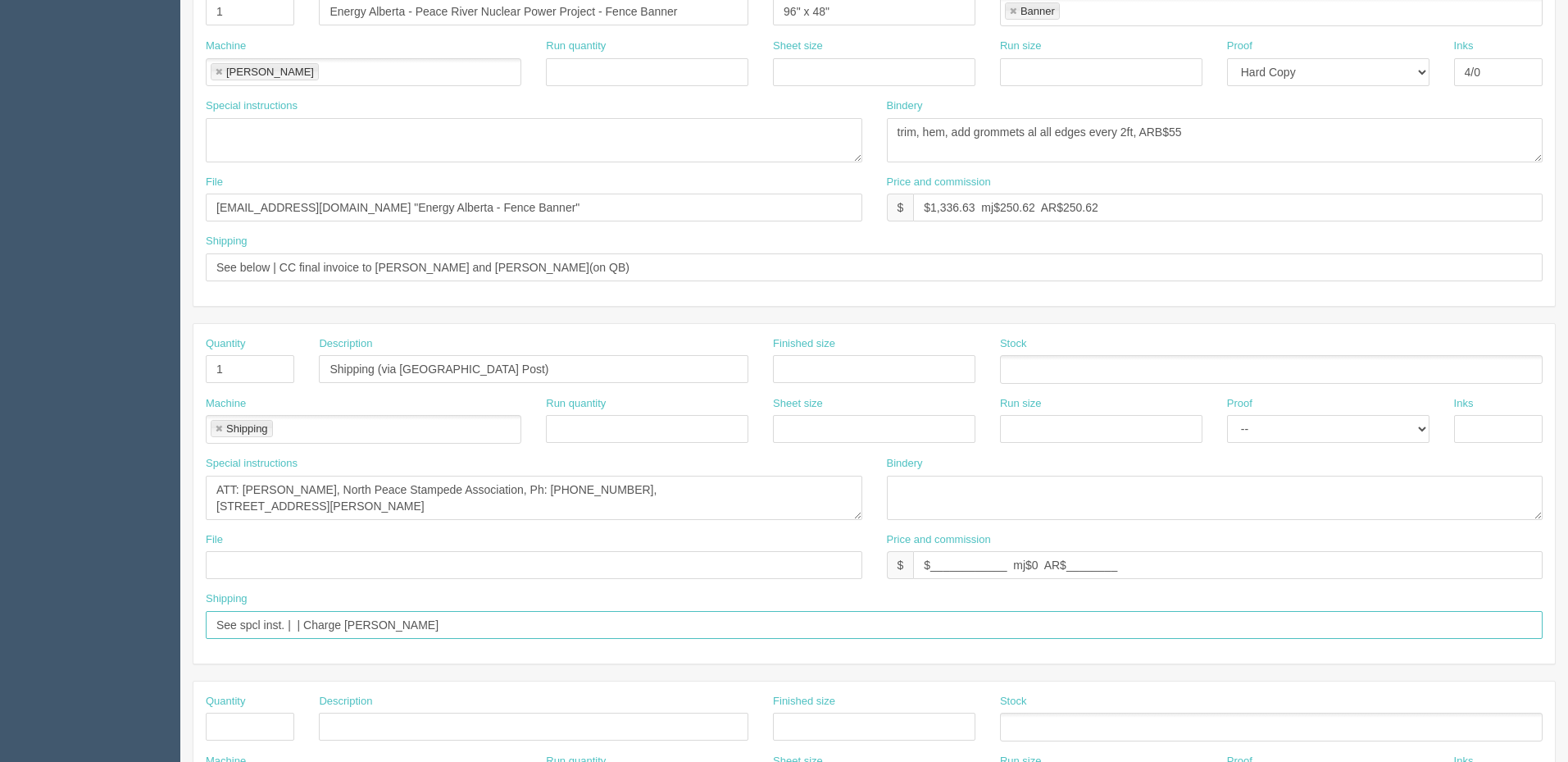
type input "See spcl inst. | | Charge Scott's CC"
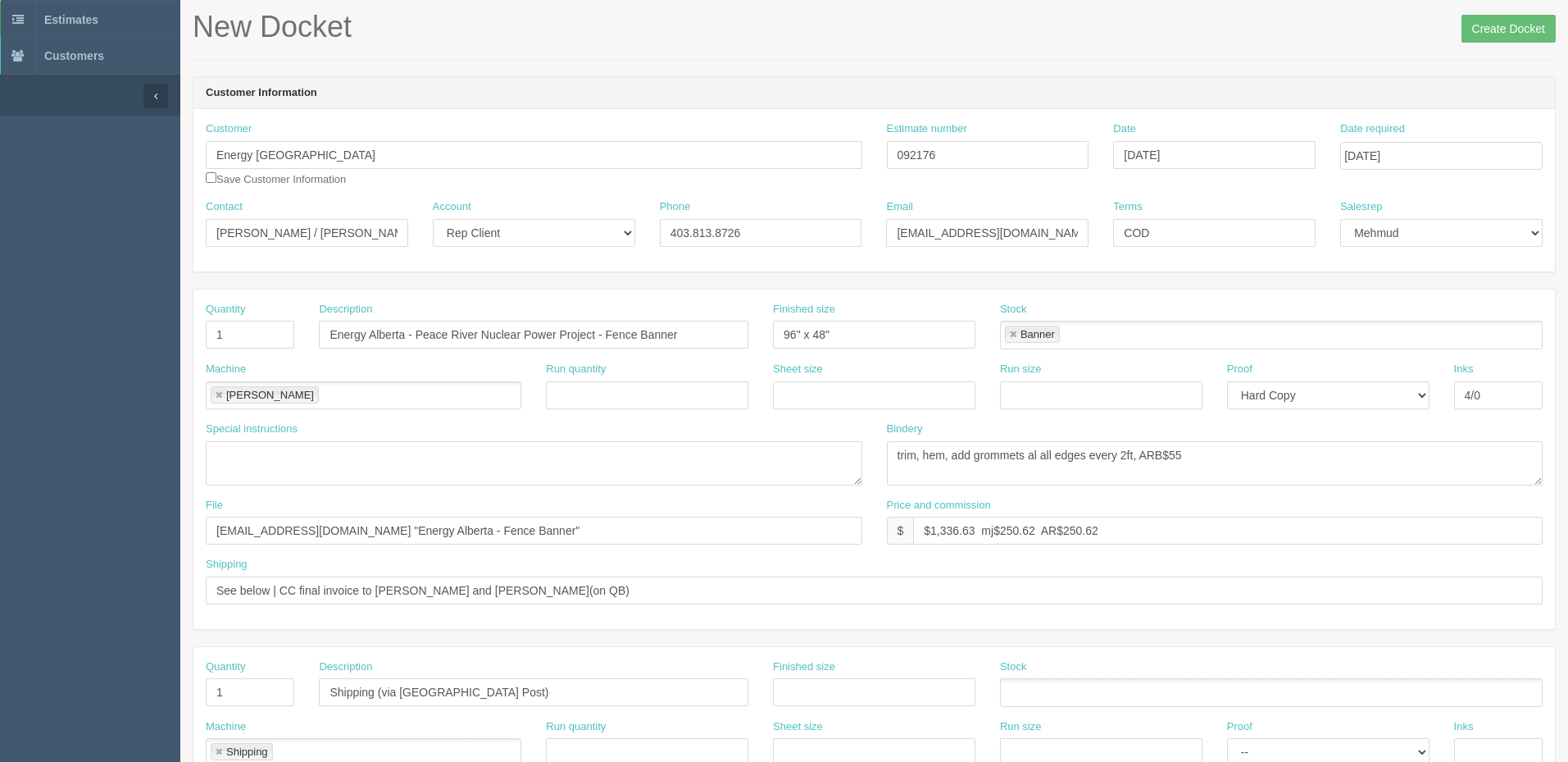
scroll to position [71, 0]
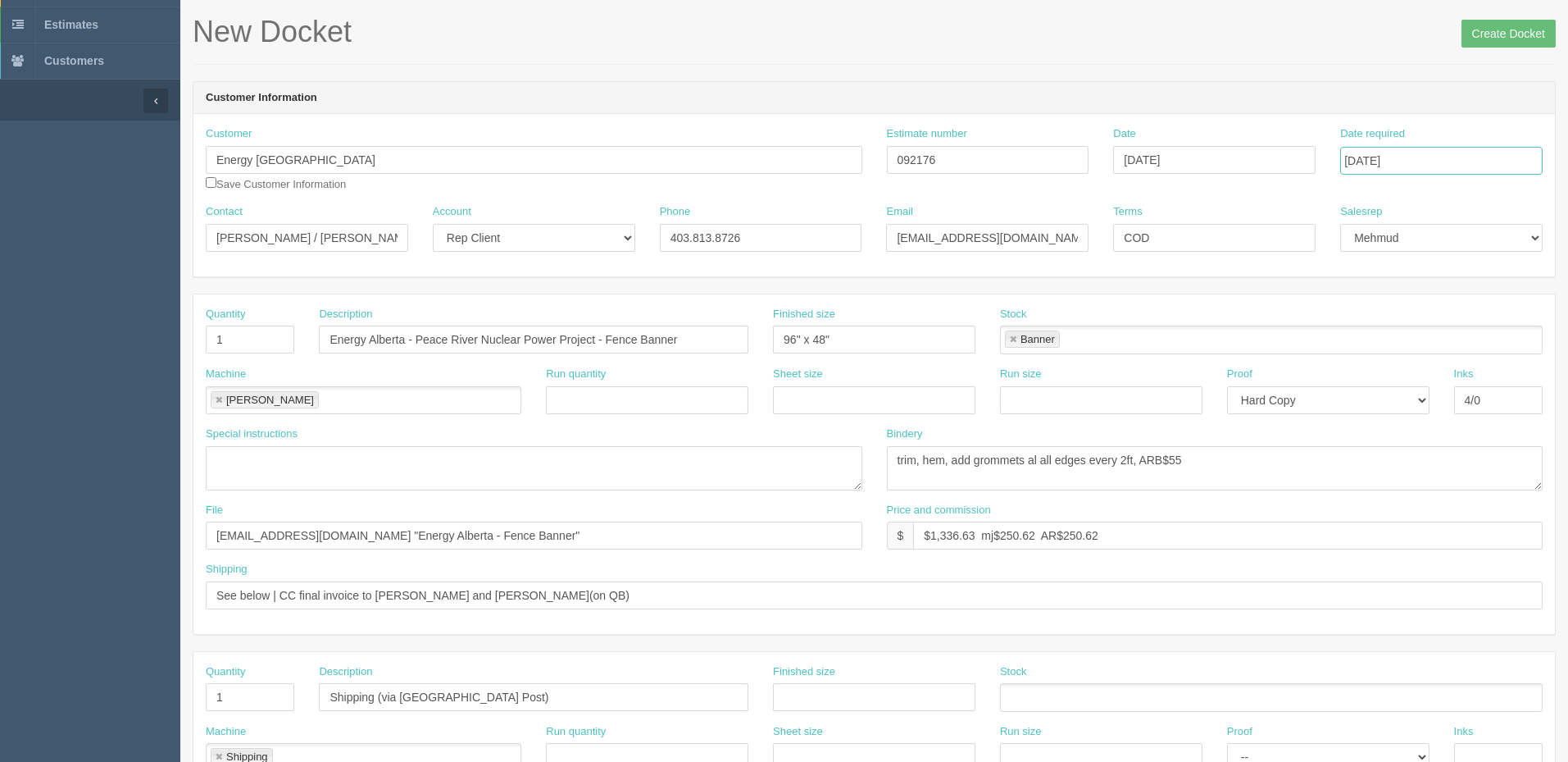
click at [1408, 148] on input "September 3, 2025" at bounding box center [1441, 161] width 203 height 28
click at [1341, 78] on form "New Docket Create Docket Customer Information Customer Energy Alberta Save Cust…" at bounding box center [874, 705] width 1363 height 1379
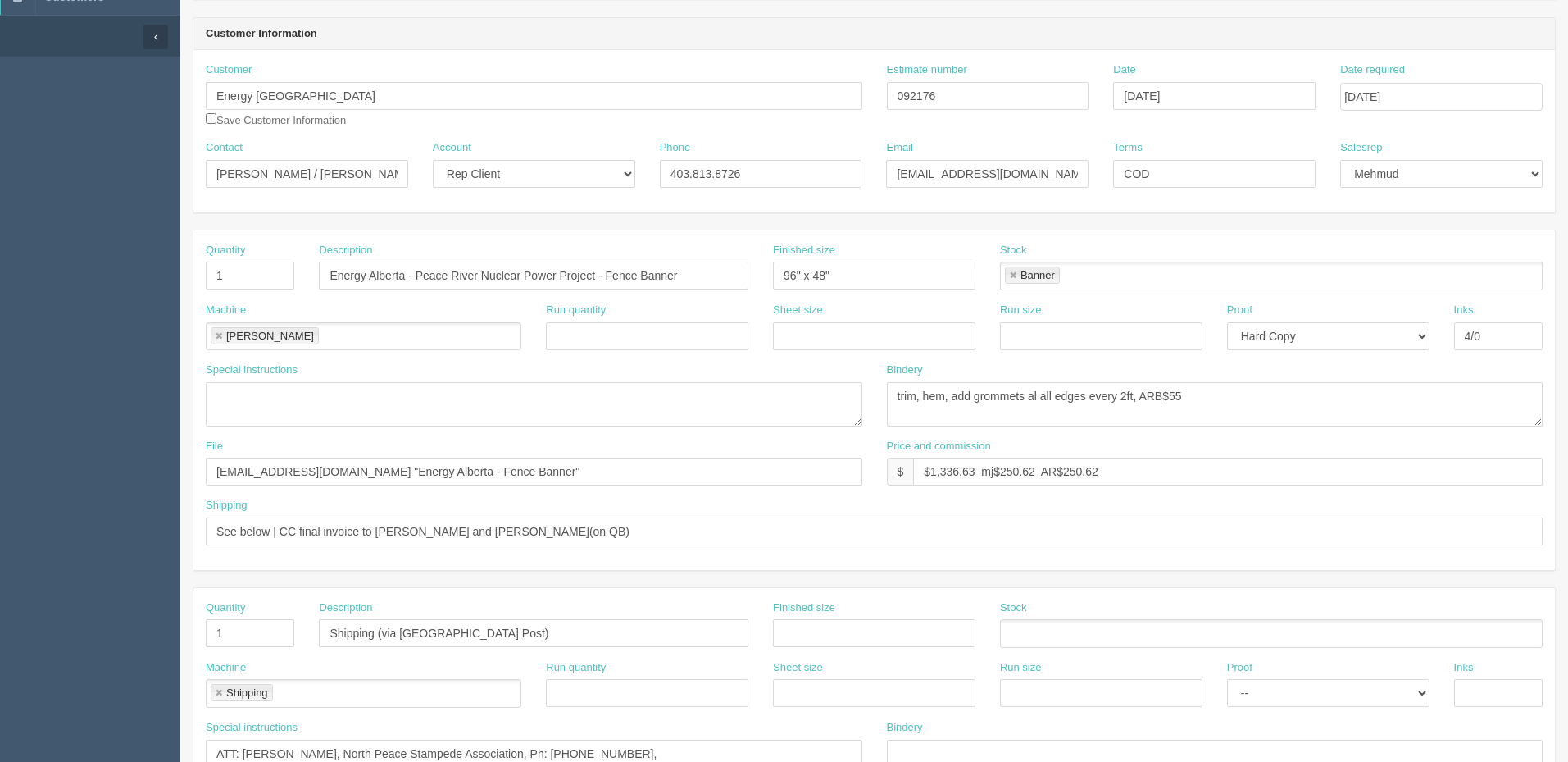
scroll to position [316, 0]
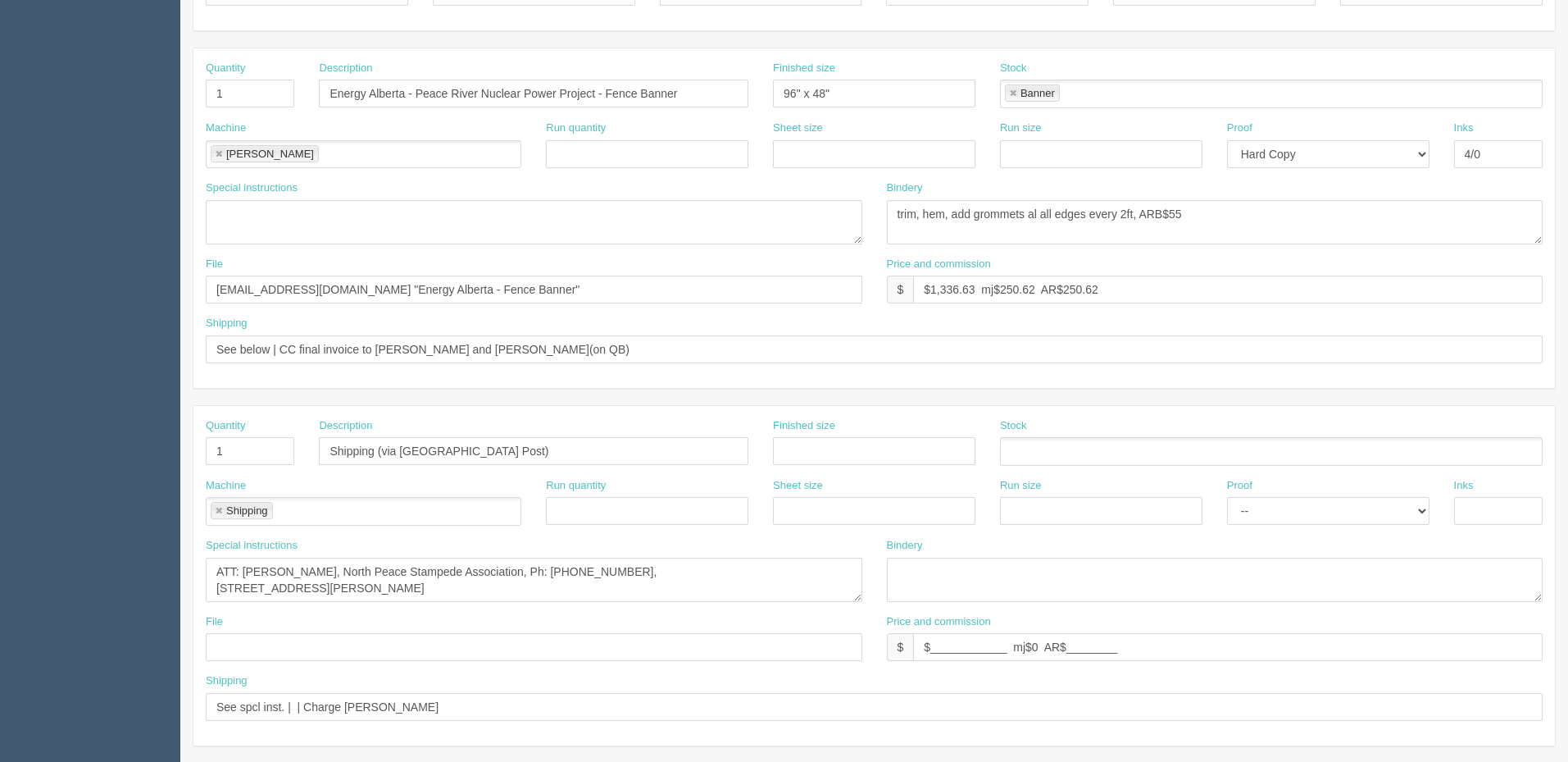
click at [217, 155] on link at bounding box center [219, 154] width 10 height 11
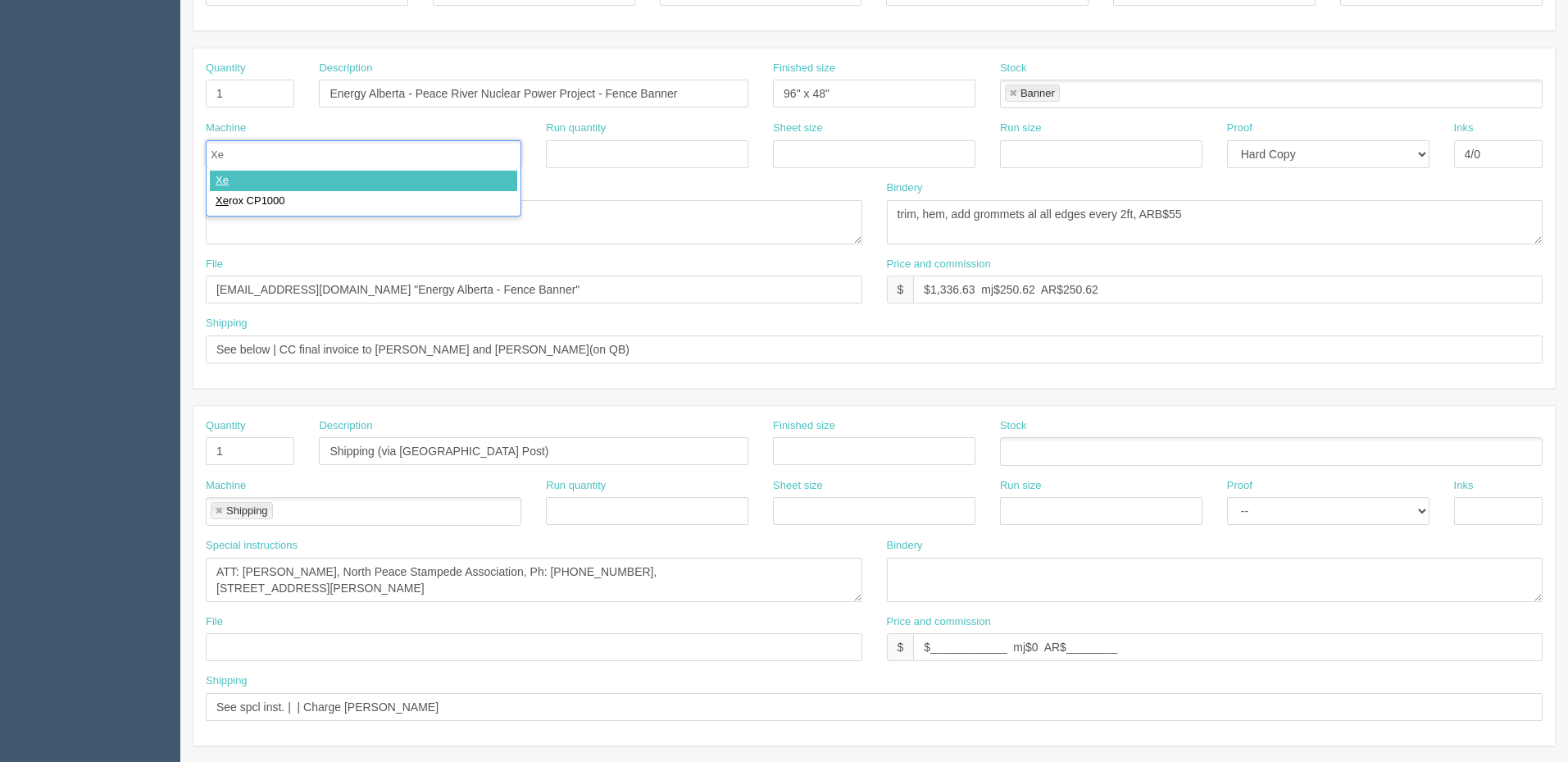
type input "Xer"
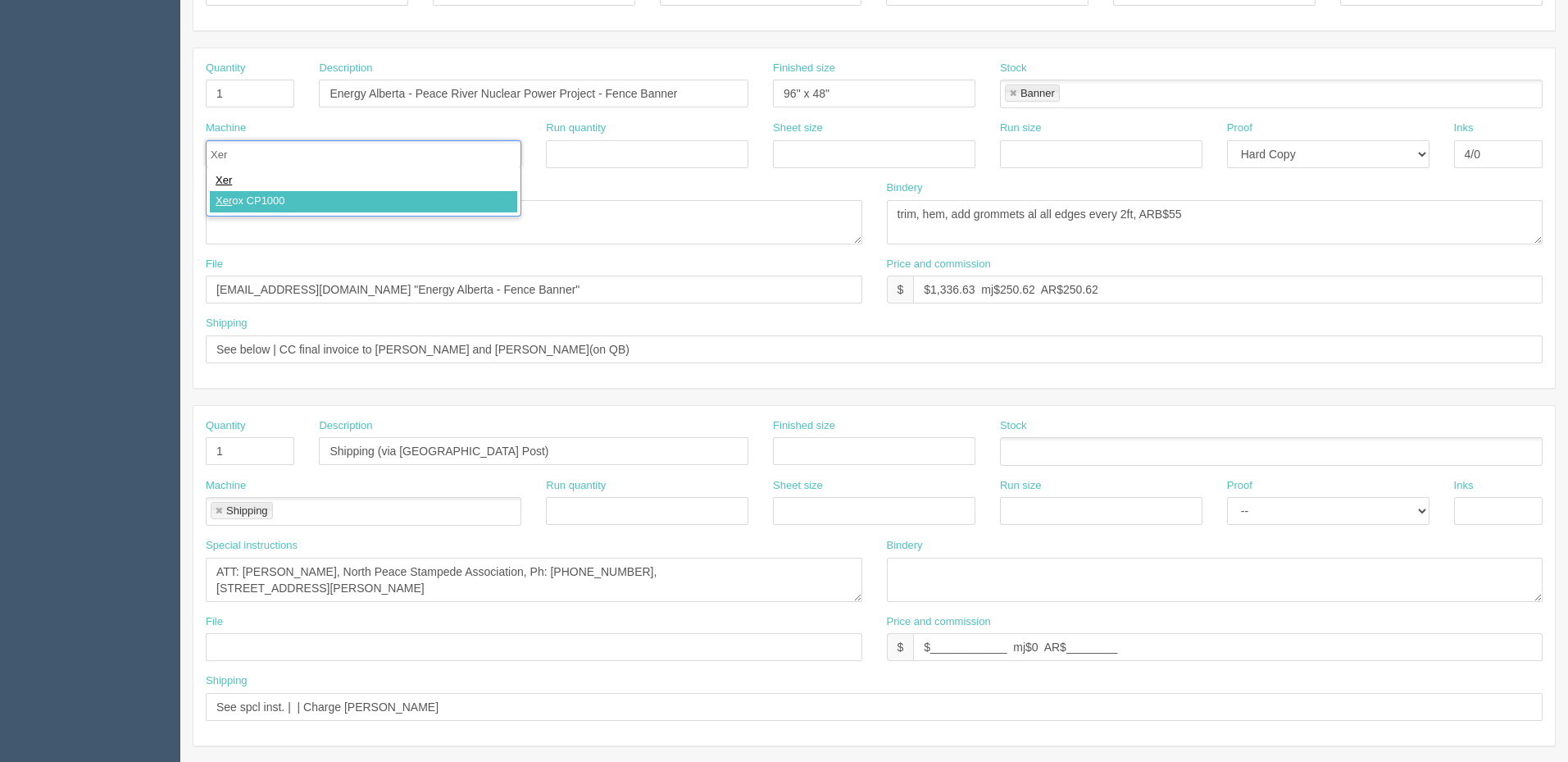
type input "Xerox CP1000"
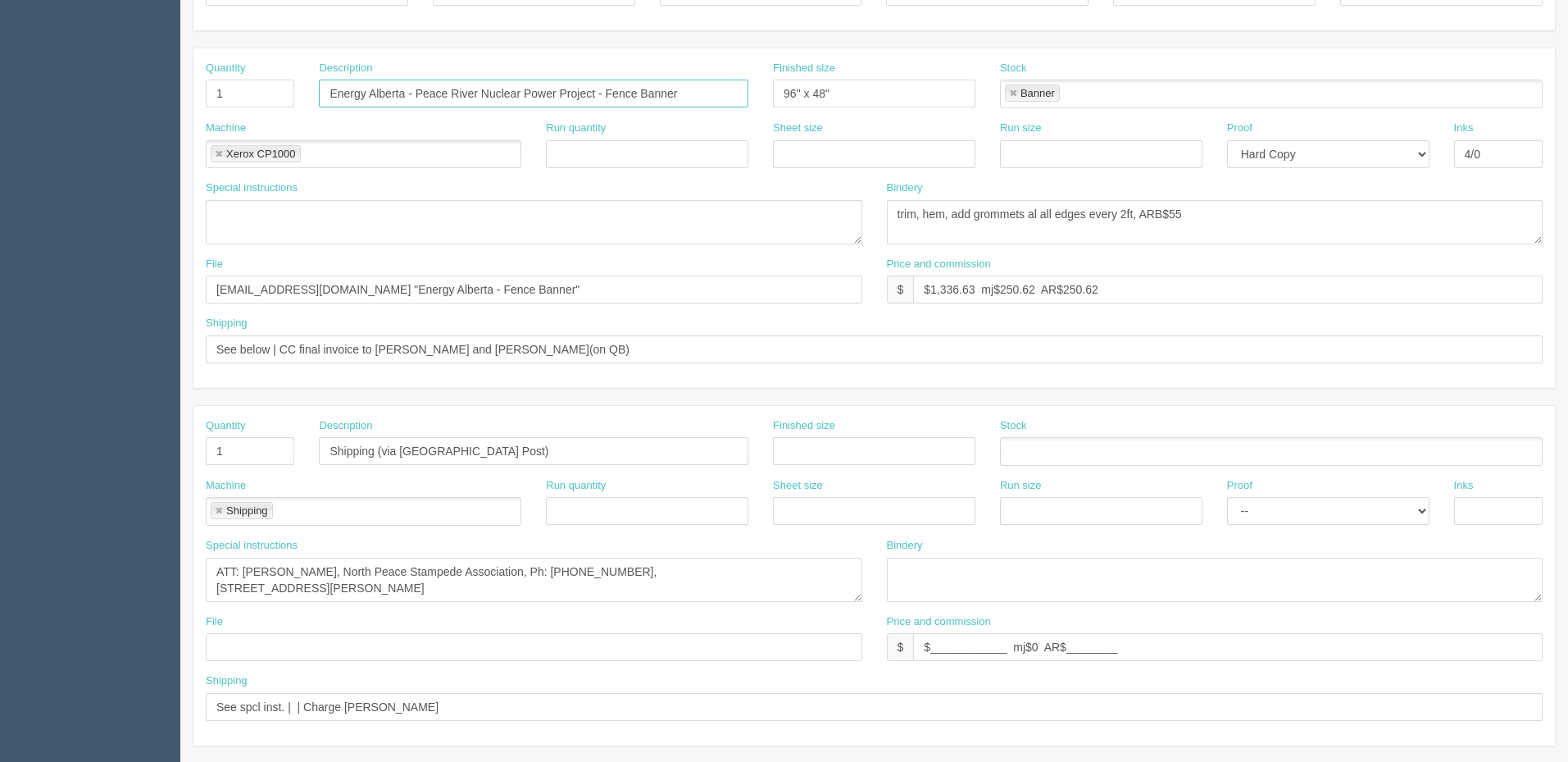
click at [562, 84] on input "Energy Alberta - Peace River Nuclear Power Project - Fence Banner" at bounding box center [533, 93] width 429 height 28
paste input "Peace River - Nuclear Power Project"
click at [542, 92] on input "Peace River - Nuclear Power Project" at bounding box center [533, 93] width 429 height 28
paste input "Community Engatgement Sessions - Postcard mailers"
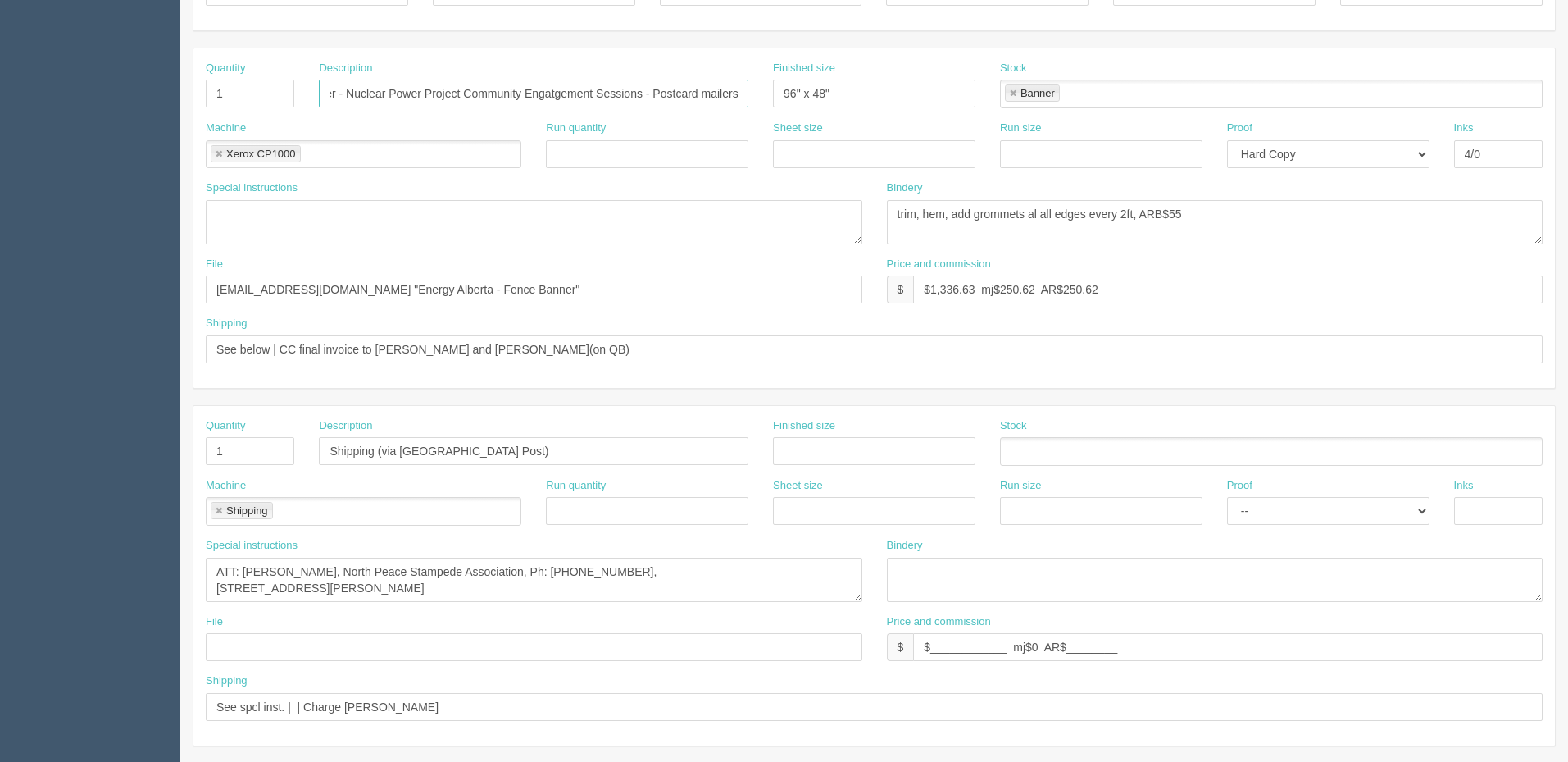
type input "Peace River - Nuclear Power Project Community Engatgement Sessions - Postcard m…"
click at [458, 89] on input "Peace River - Nuclear Power Project Community Engatgement Sessions - Postcard m…" at bounding box center [533, 93] width 429 height 28
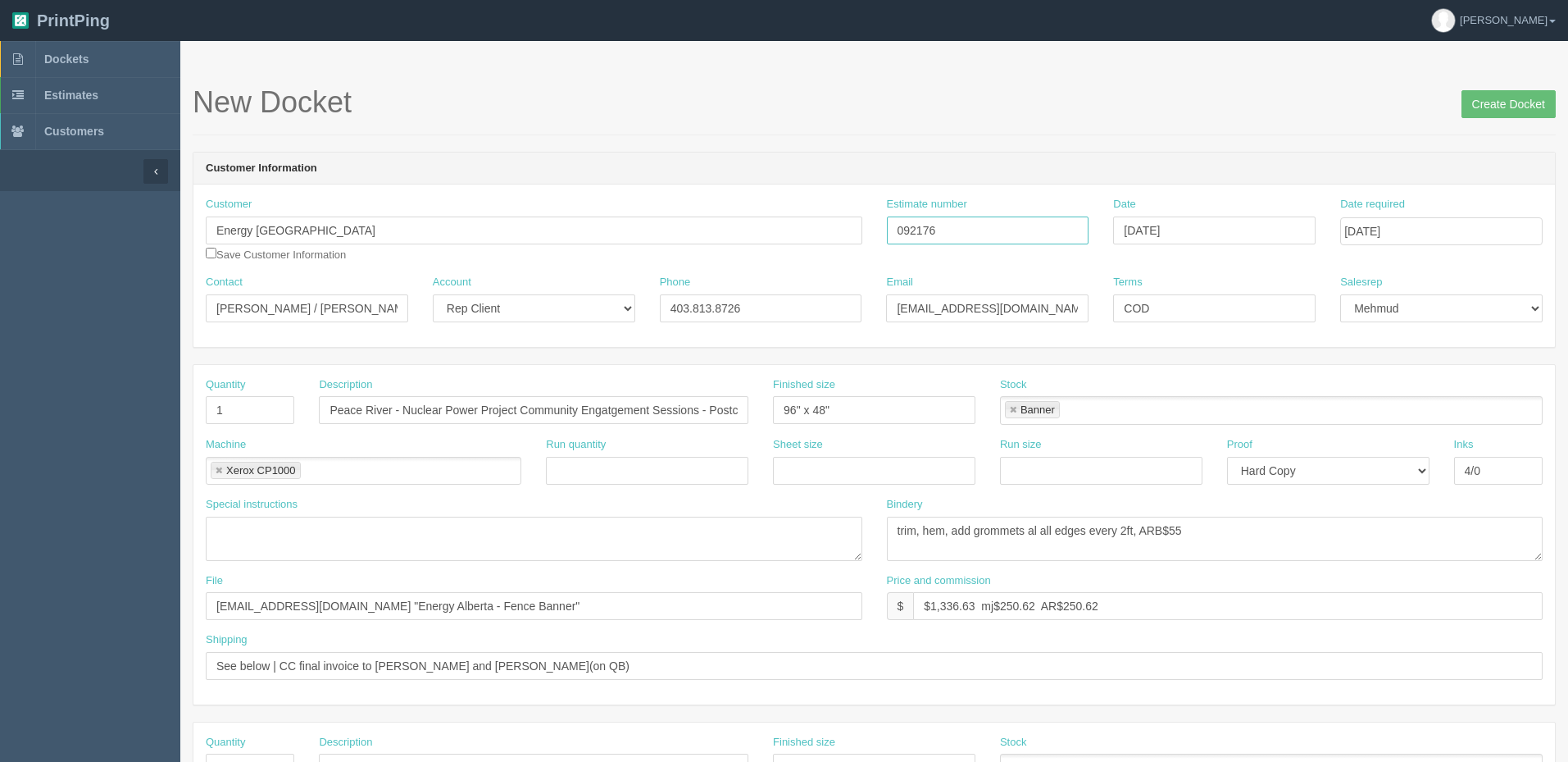
drag, startPoint x: 950, startPoint y: 233, endPoint x: 695, endPoint y: 250, distance: 255.6
click at [698, 225] on div "Customer Energy Alberta Save Customer Information Estimate number 092176 Date A…" at bounding box center [873, 235] width 1362 height 77
drag, startPoint x: 668, startPoint y: 402, endPoint x: 561, endPoint y: 403, distance: 107.0
click at [561, 403] on div "Quantity 1 Description Peace River - Nuclear Power Project Community Engatgemen…" at bounding box center [873, 407] width 1362 height 60
type input "6" x 4""
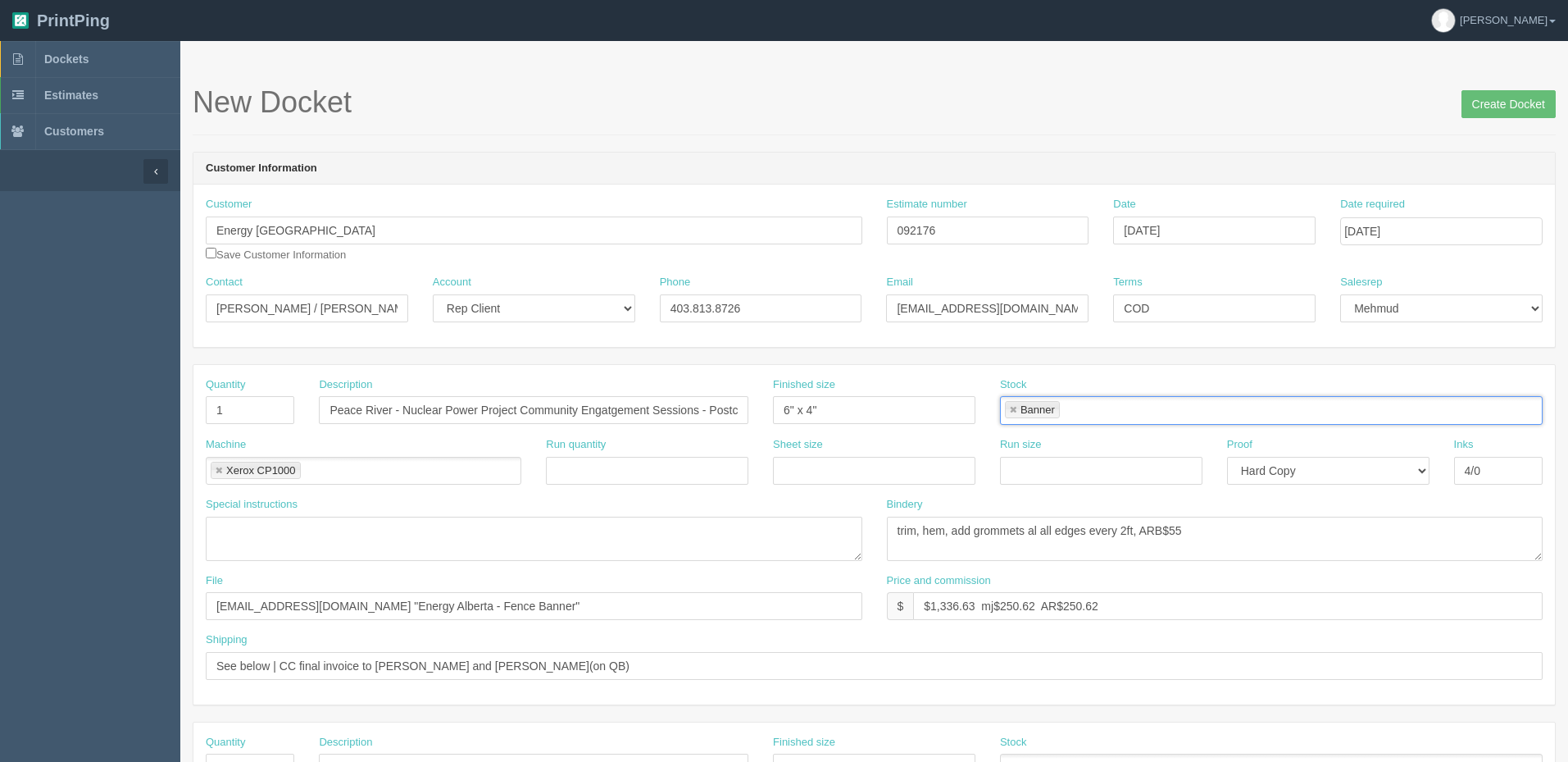
click at [1009, 408] on link at bounding box center [1013, 410] width 10 height 11
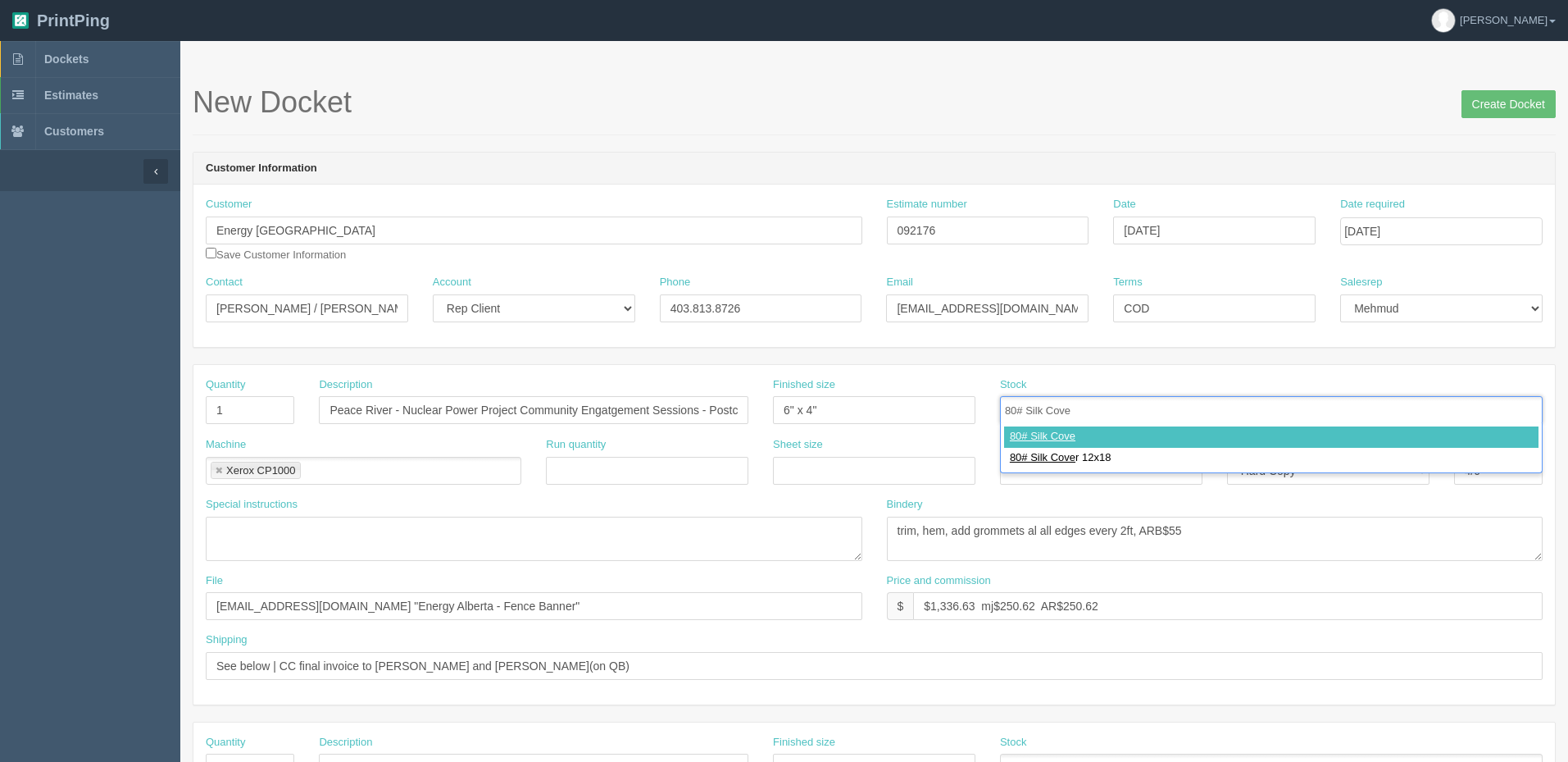
type input "80# Silk Cover"
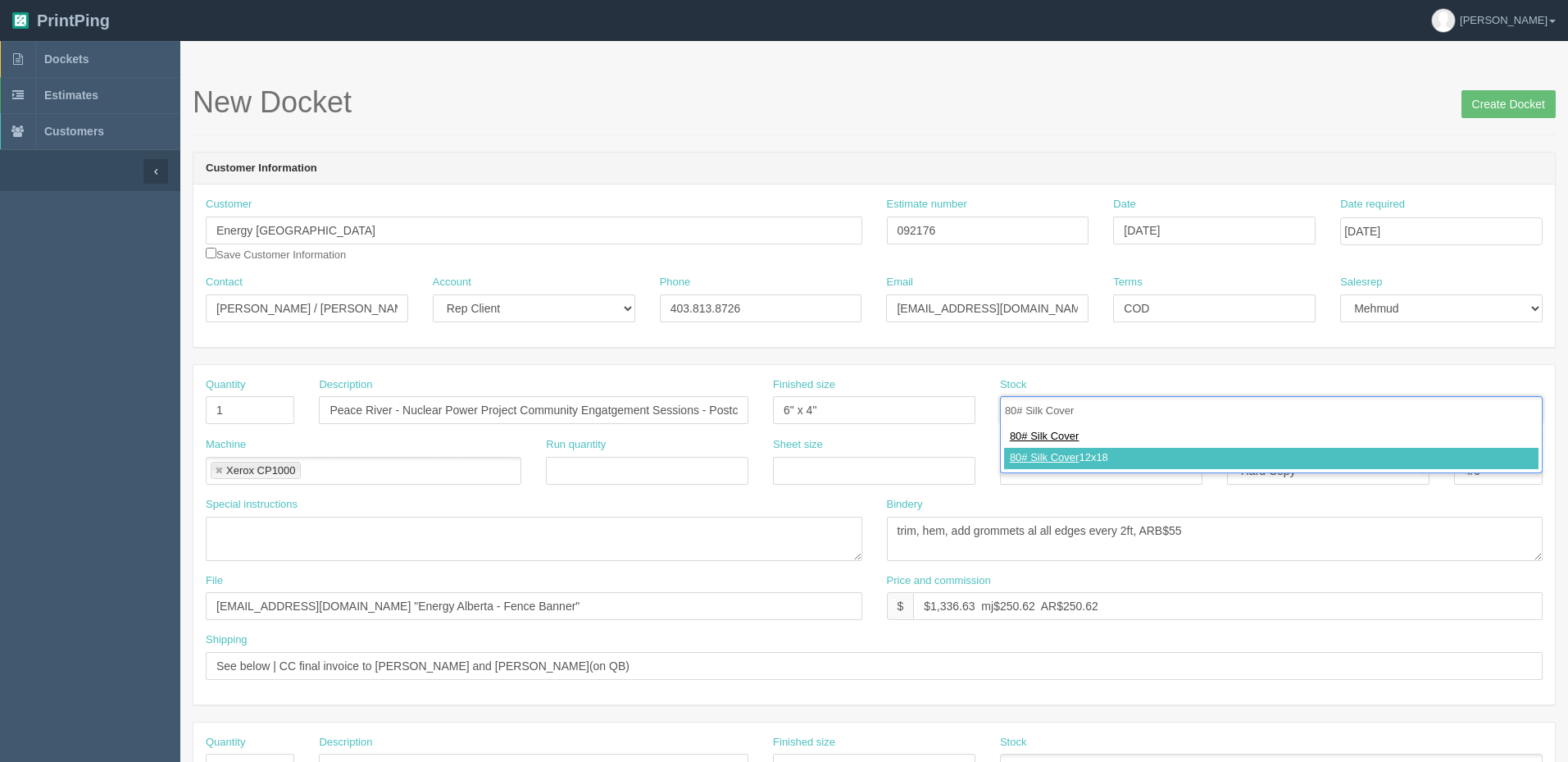
type input "80# Silk Cover 12x18"
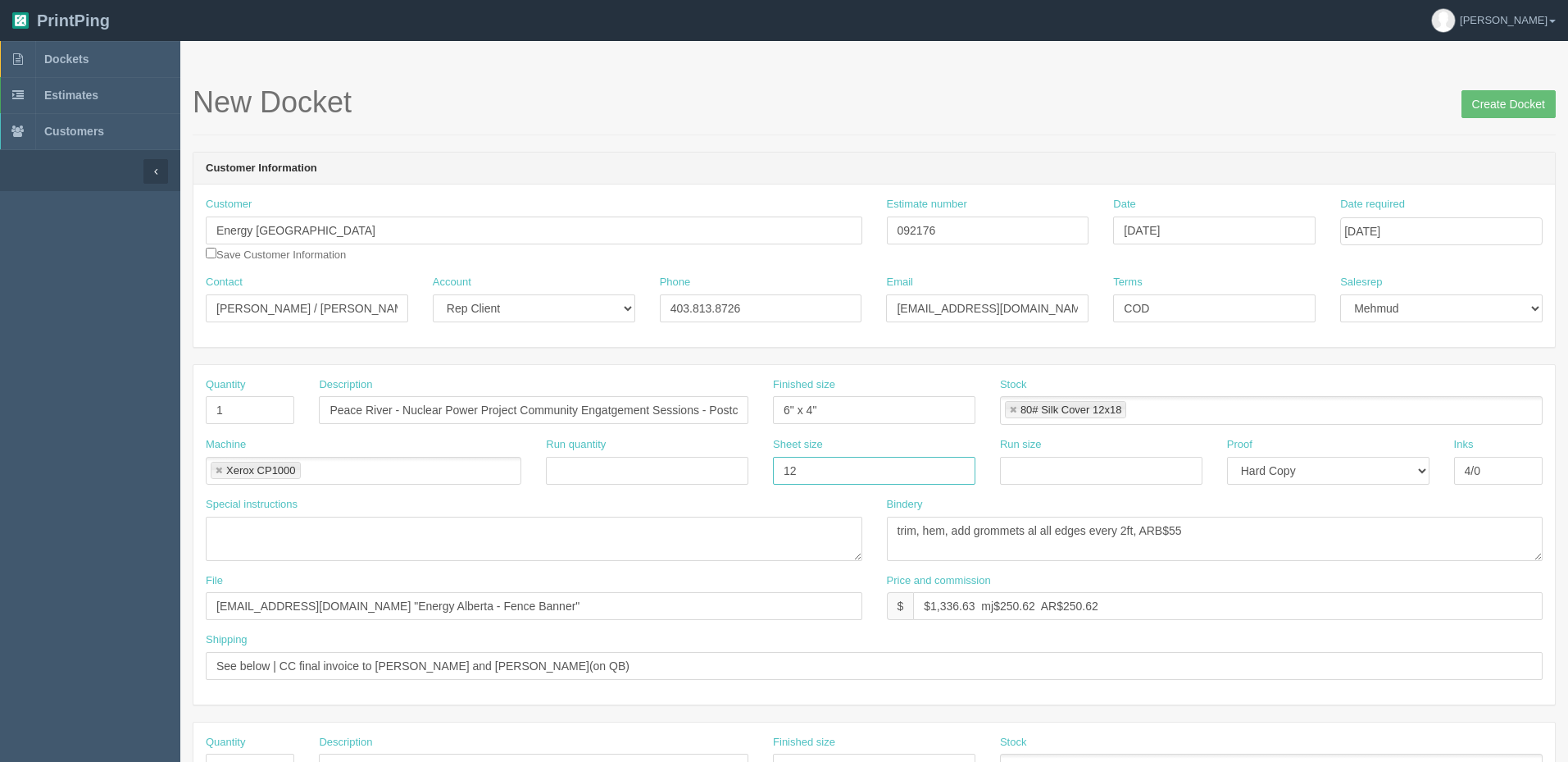
type input "12" x 18""
type input "4/4"
type textarea "double sided"
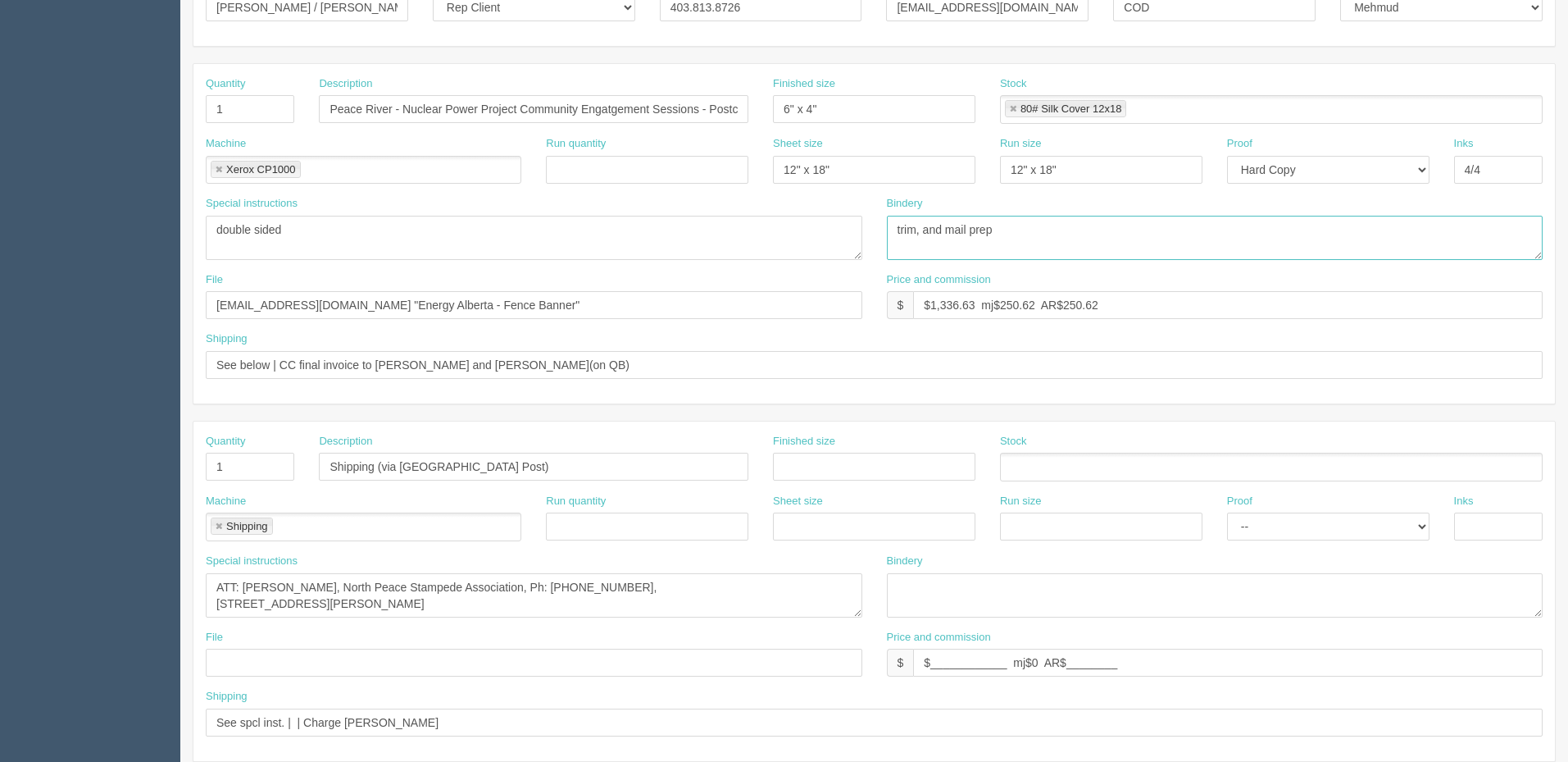
scroll to position [328, 0]
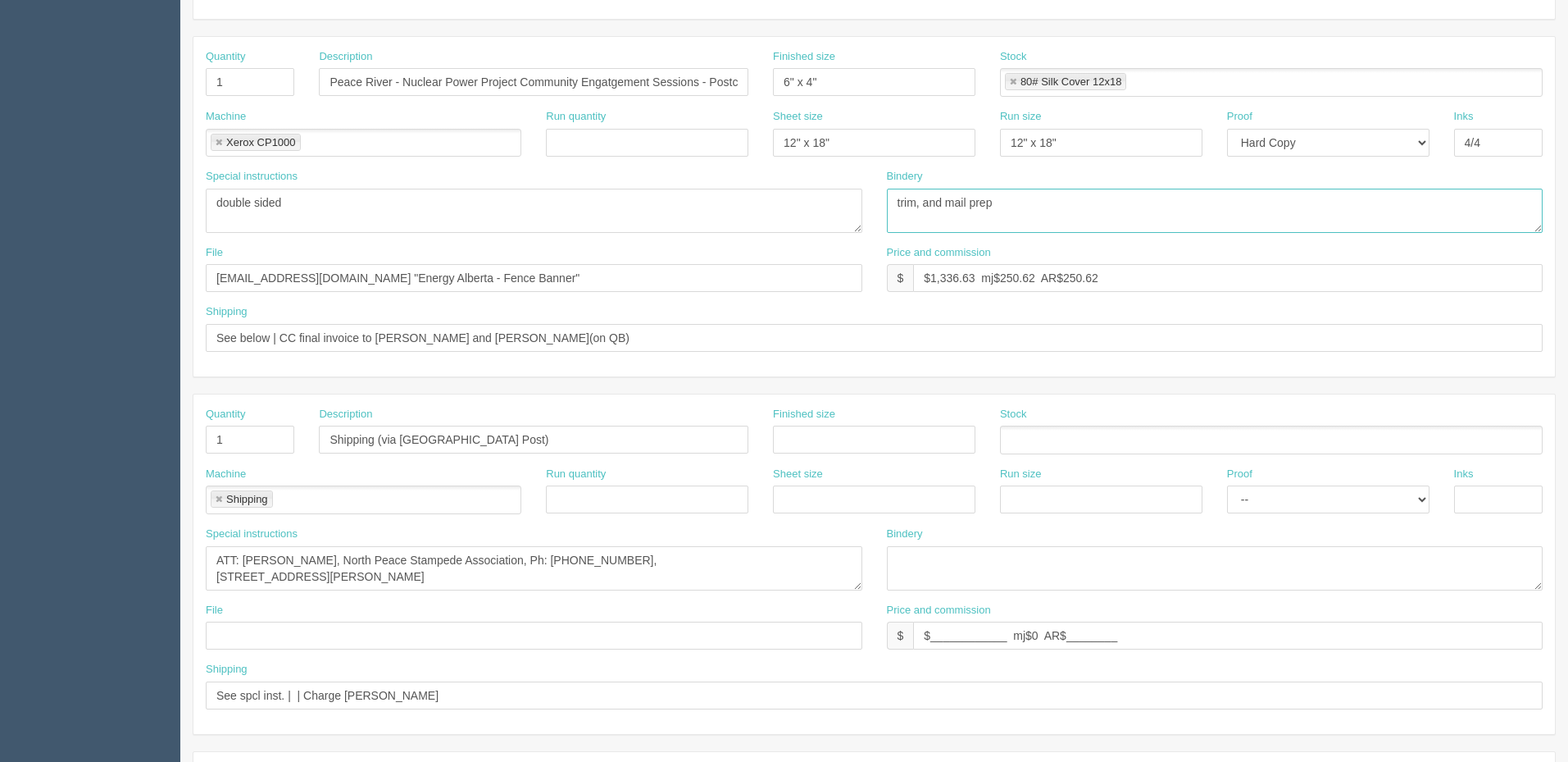
type textarea "trim, and mail prep"
drag, startPoint x: 488, startPoint y: 438, endPoint x: -67, endPoint y: 395, distance: 556.7
click at [0, 395] on html "PrintPing Zack Edit account ( zack@allrush.ca ) Logout Dockets Estimates" at bounding box center [784, 417] width 1568 height 1490
type input "Postage (on AR CP account)"
click at [217, 494] on link at bounding box center [219, 499] width 10 height 11
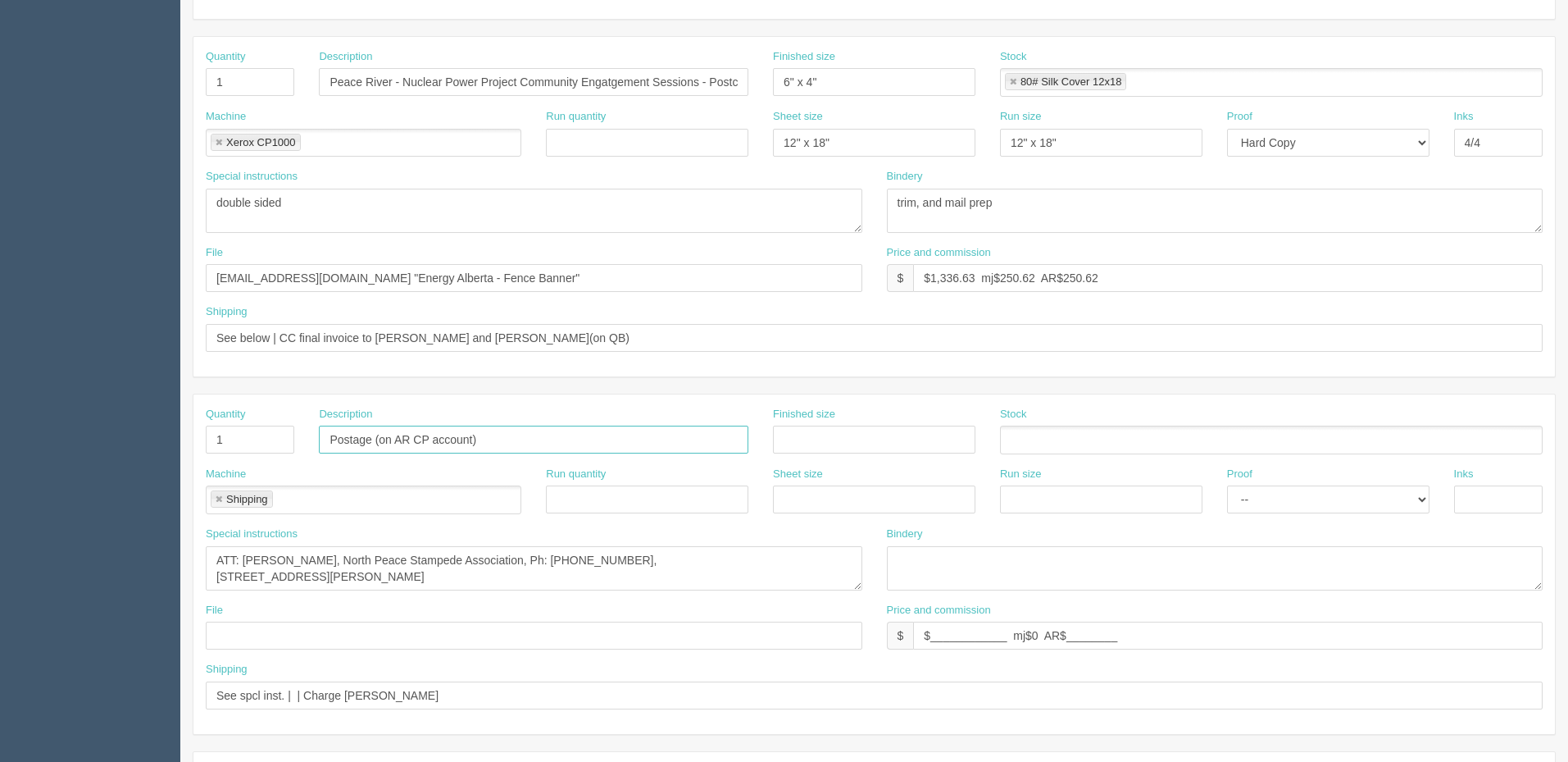
type input "Postage (on AR CP account)"
type input "ARP"
drag, startPoint x: 440, startPoint y: 577, endPoint x: 3, endPoint y: 511, distance: 442.0
click at [3, 511] on section "Dockets Estimates Customers" at bounding box center [784, 437] width 1568 height 1448
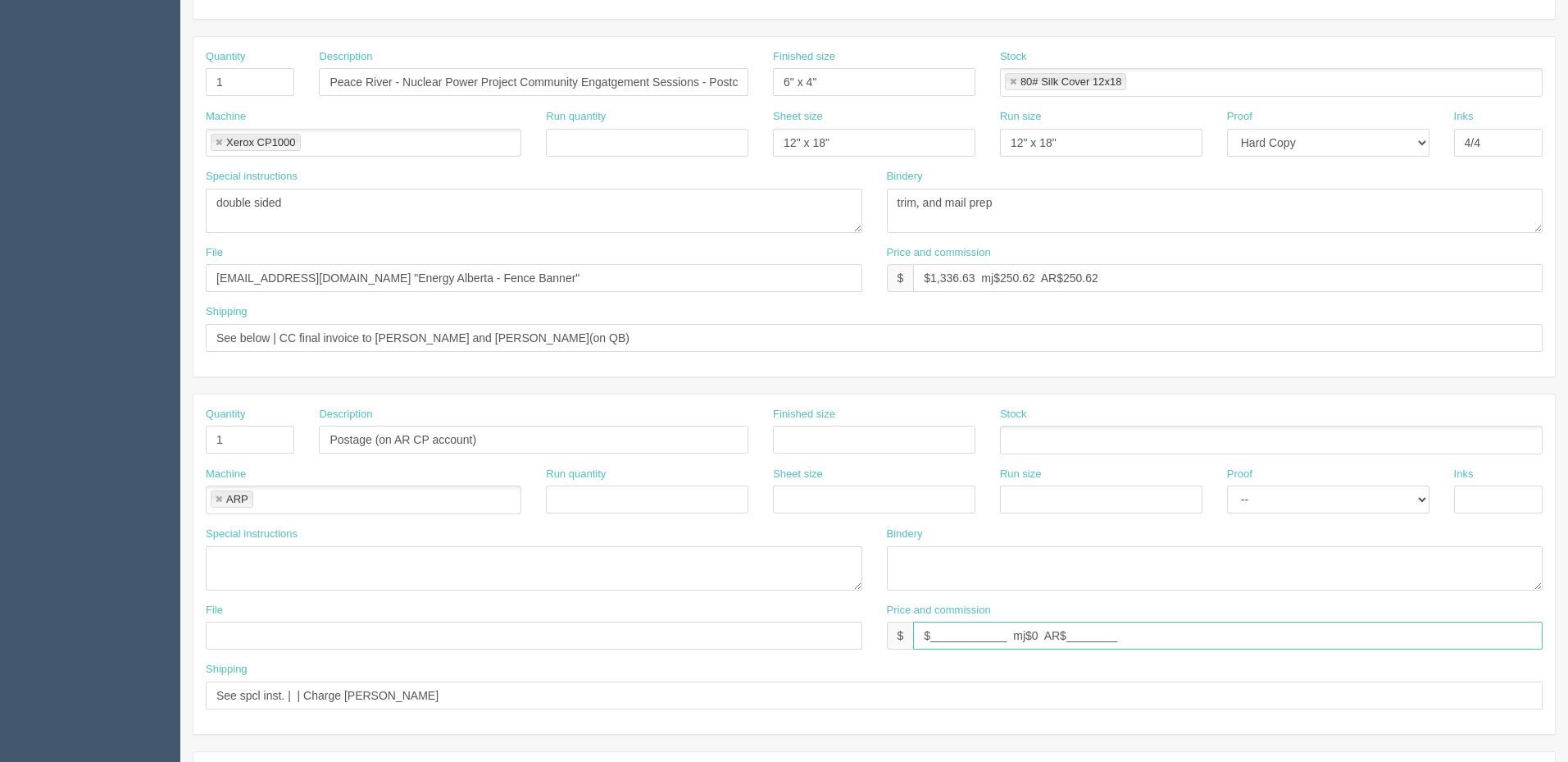
drag, startPoint x: 1148, startPoint y: 631, endPoint x: 680, endPoint y: 620, distance: 468.1
click at [680, 620] on div "File Price and commission $ $____________ mj$0 AR$________" at bounding box center [873, 632] width 1362 height 60
click at [971, 638] on input "$____________ mj$0 AR$________" at bounding box center [1228, 635] width 630 height 28
click at [273, 562] on textarea "ATT: Robin Saunders, North Peace Stampede Association, Ph: 780-618-9483, Box 28…" at bounding box center [533, 568] width 656 height 44
type textarea "quoted approx $0.20 to client"
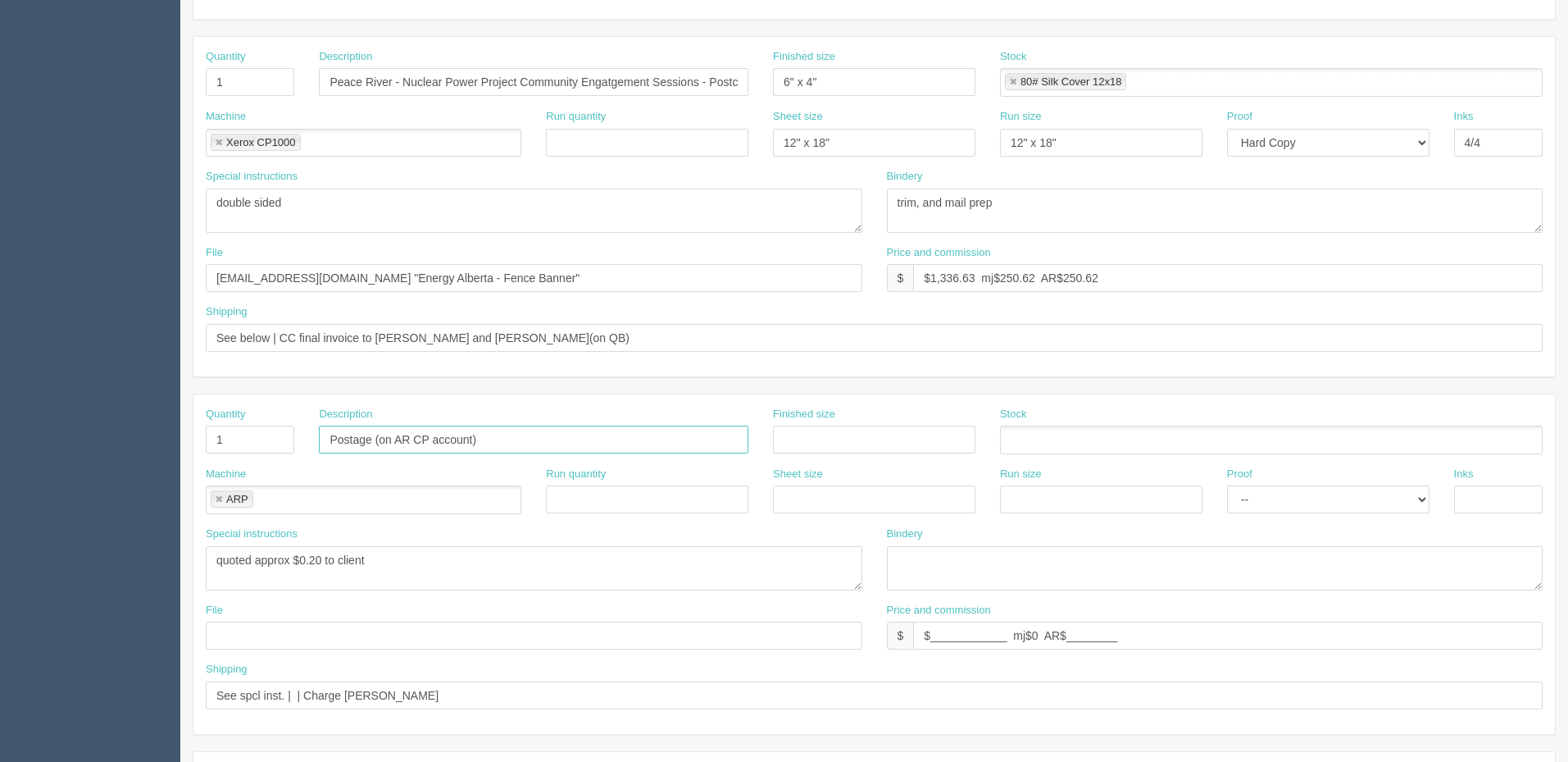
click at [333, 429] on input "Postage (on AR CP account)" at bounding box center [533, 439] width 429 height 28
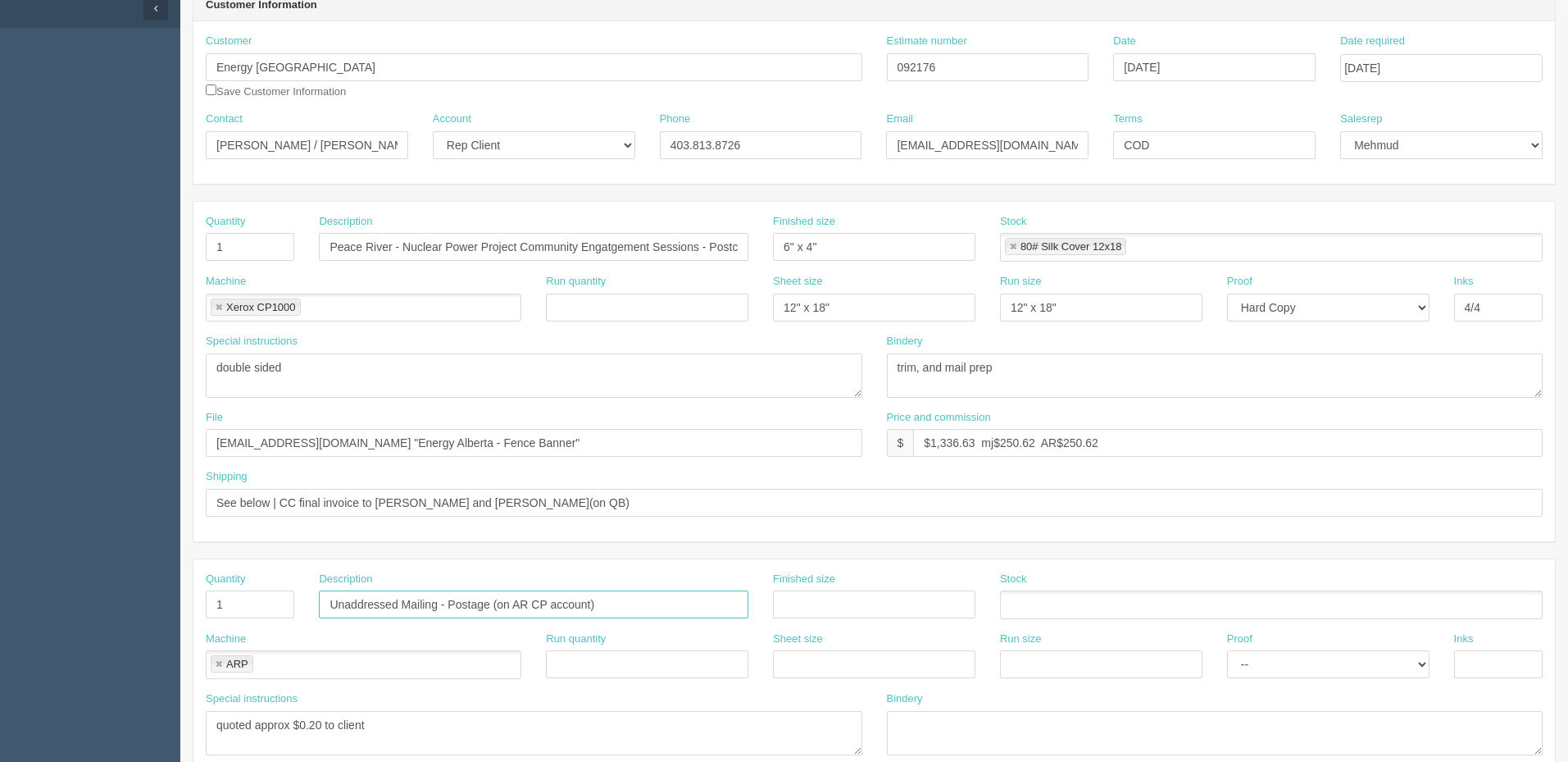
scroll to position [0, 0]
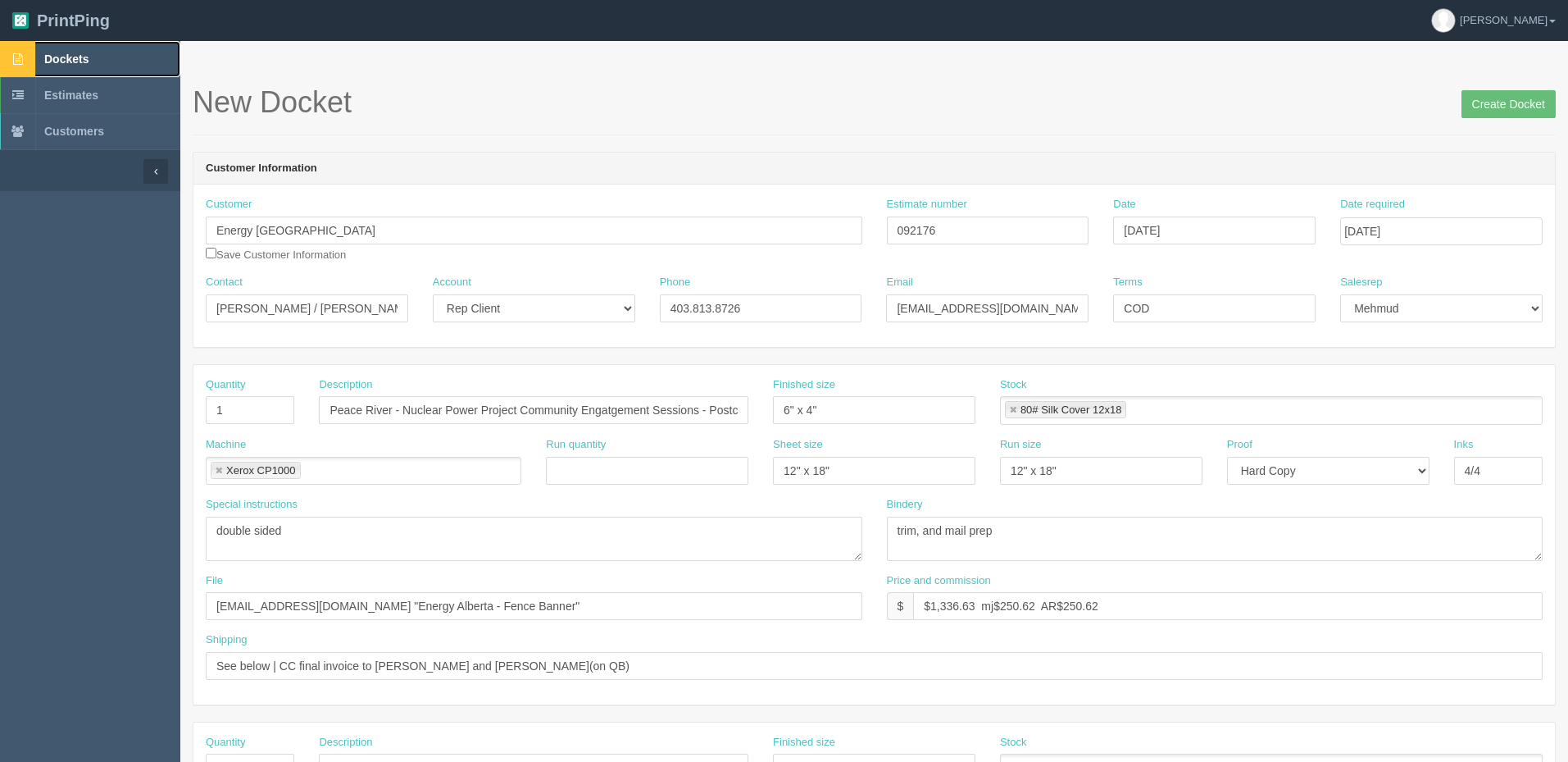
click at [101, 50] on link "Dockets" at bounding box center [90, 59] width 181 height 36
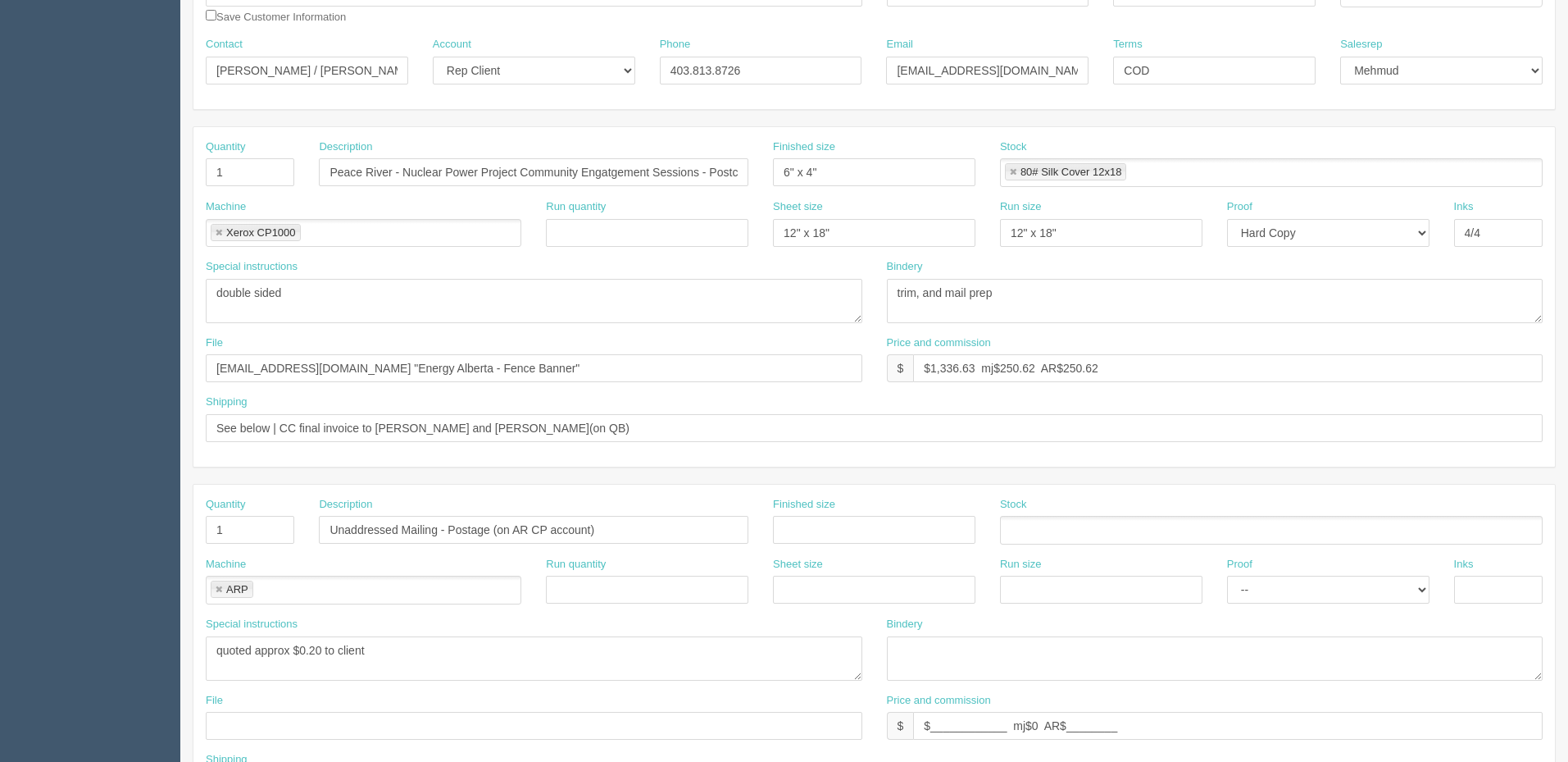
scroll to position [574, 0]
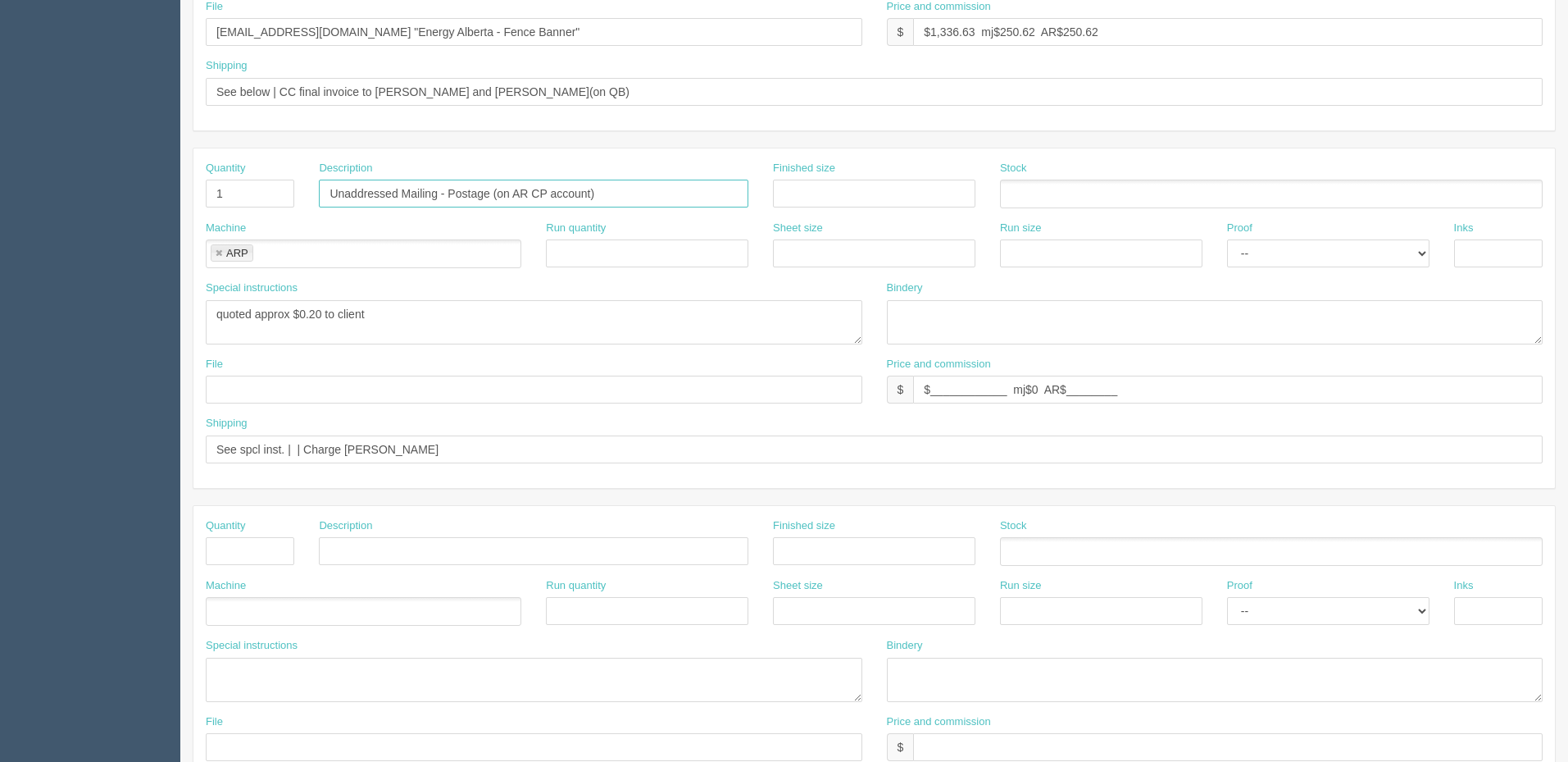
click at [456, 187] on input "Unaddressed Mailing - Postage (on AR CP account)" at bounding box center [533, 193] width 429 height 28
click at [641, 193] on input "Unaddressed Mailing - Postage (on AR CP account)" at bounding box center [533, 193] width 429 height 28
click at [620, 194] on input "Unaddressed Mailing - Postage (on AR CP account)" at bounding box center [533, 193] width 429 height 28
type input "Unaddressed Mailing - Postage (on AR CP account) - 7,429 pieces"
click at [402, 315] on textarea "ATT: Robin Saunders, North Peace Stampede Association, Ph: 780-618-9483, Box 28…" at bounding box center [533, 322] width 656 height 44
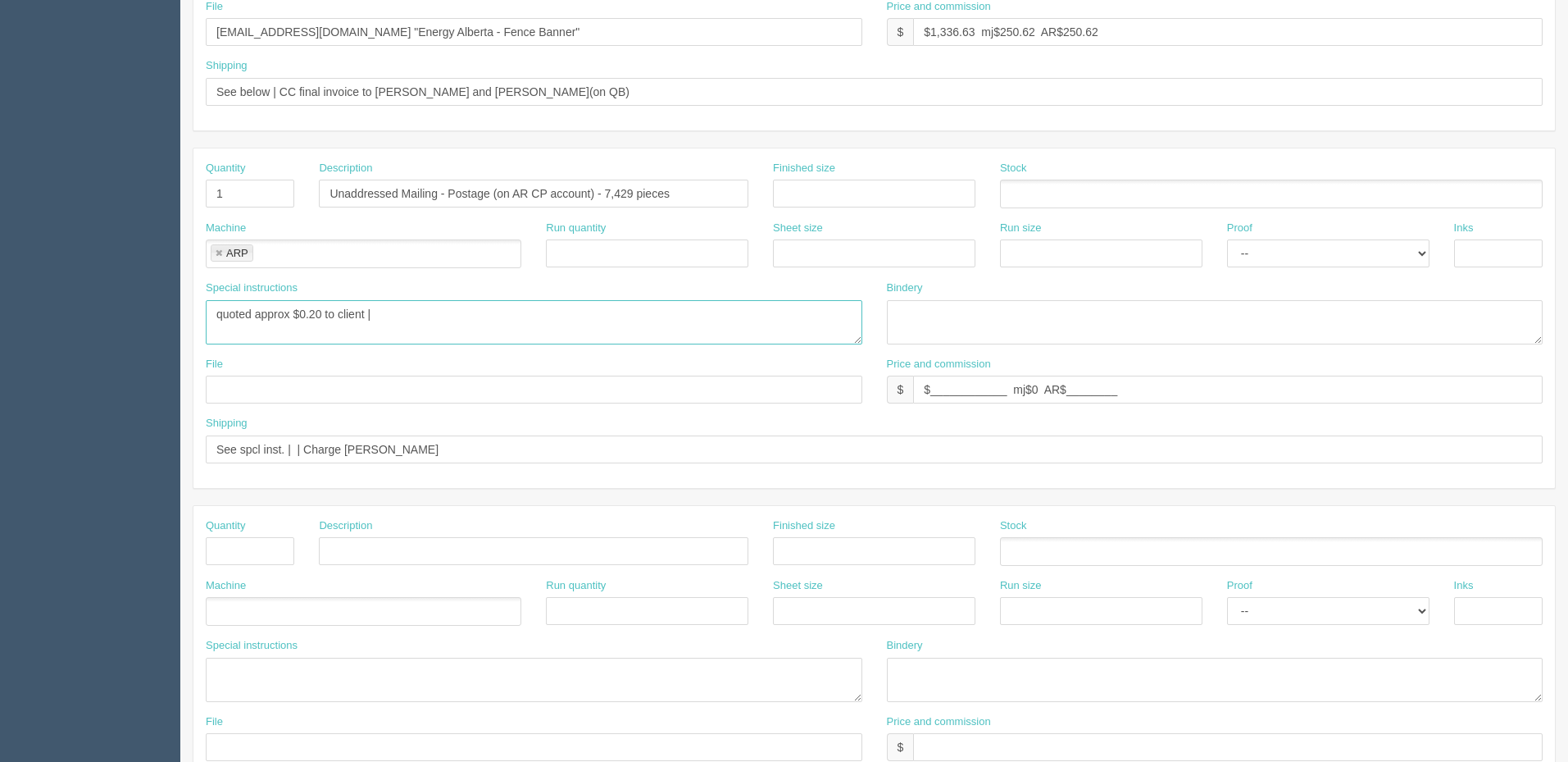
click at [389, 316] on textarea "ATT: Robin Saunders, North Peace Stampede Association, Ph: 780-618-9483, Box 28…" at bounding box center [533, 322] width 656 height 44
type textarea "quoted approx $0.20 to client | to CP by 3rd September, to be inhomes by 8th Se…"
click at [298, 389] on input "text" at bounding box center [533, 389] width 656 height 28
click at [314, 389] on input "Walks with Amy" at bounding box center [533, 389] width 656 height 28
click at [495, 28] on input "files@allrush.ca "Energy Alberta - Fence Banner"" at bounding box center [533, 32] width 656 height 28
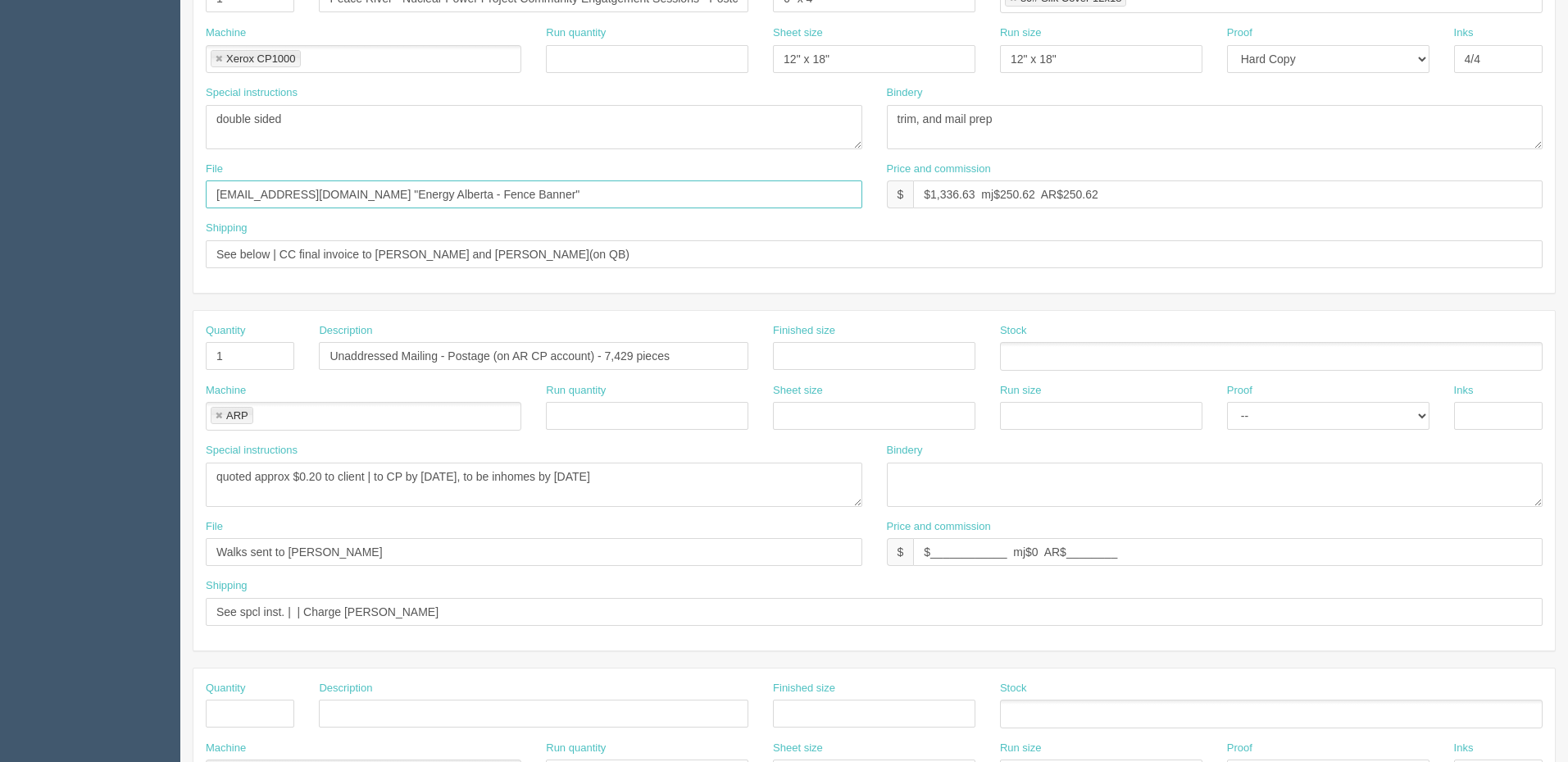
scroll to position [410, 0]
drag, startPoint x: 175, startPoint y: 545, endPoint x: 117, endPoint y: 545, distance: 58.0
click at [118, 545] on section "Dockets Estimates Customers" at bounding box center [784, 355] width 1568 height 1448
drag, startPoint x: 337, startPoint y: 551, endPoint x: 355, endPoint y: 554, distance: 18.2
click at [337, 551] on input "Walks sent to Amy" at bounding box center [533, 553] width 656 height 28
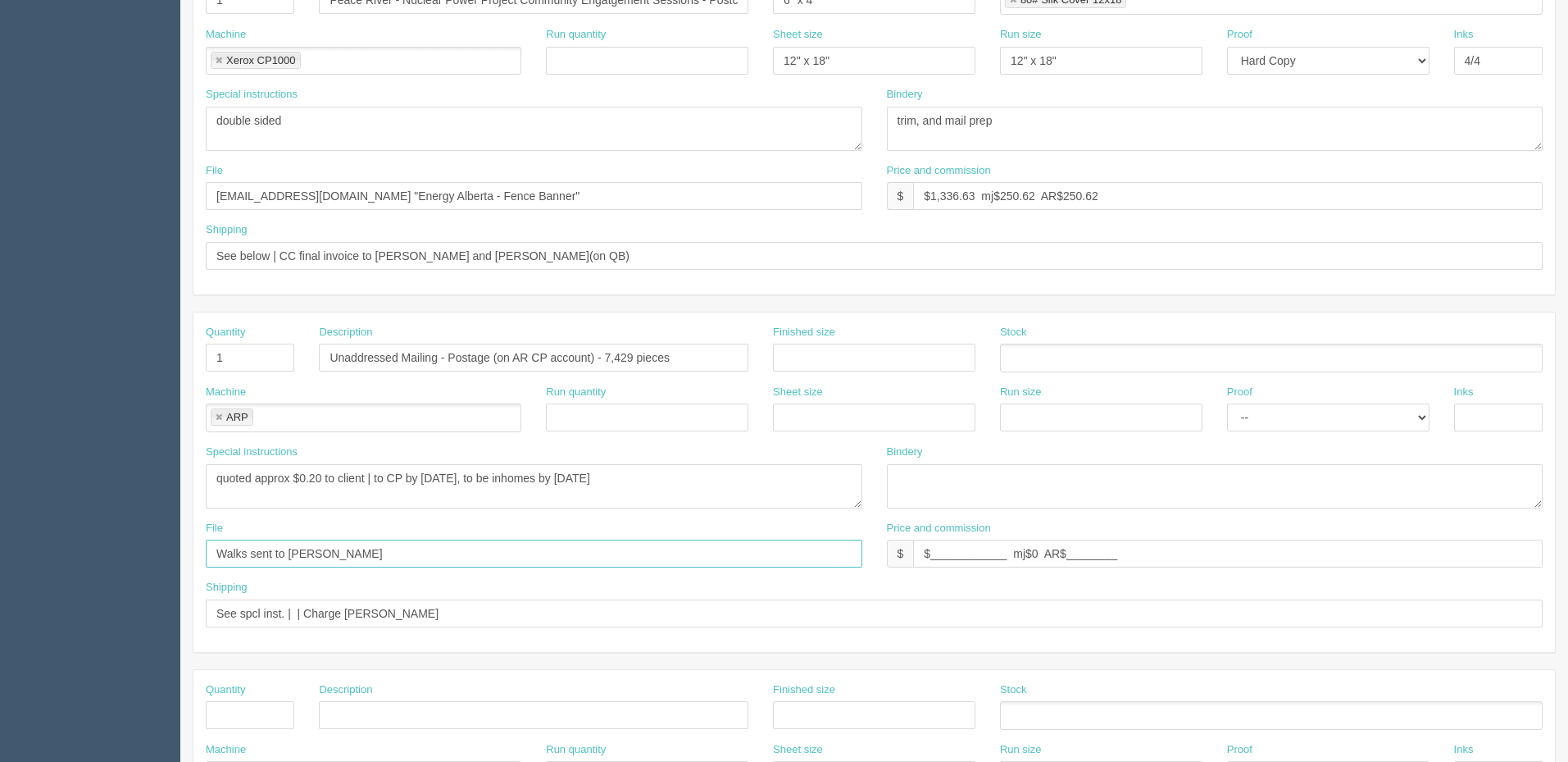
drag, startPoint x: 357, startPoint y: 554, endPoint x: 137, endPoint y: 550, distance: 220.0
click at [137, 550] on section "Dockets Estimates Customers" at bounding box center [784, 355] width 1568 height 1448
click at [336, 556] on input "Walks sent to Amy" at bounding box center [533, 553] width 656 height 28
drag, startPoint x: 362, startPoint y: 555, endPoint x: 2, endPoint y: 553, distance: 360.0
click at [0, 553] on section "Dockets Estimates Customers" at bounding box center [784, 355] width 1568 height 1448
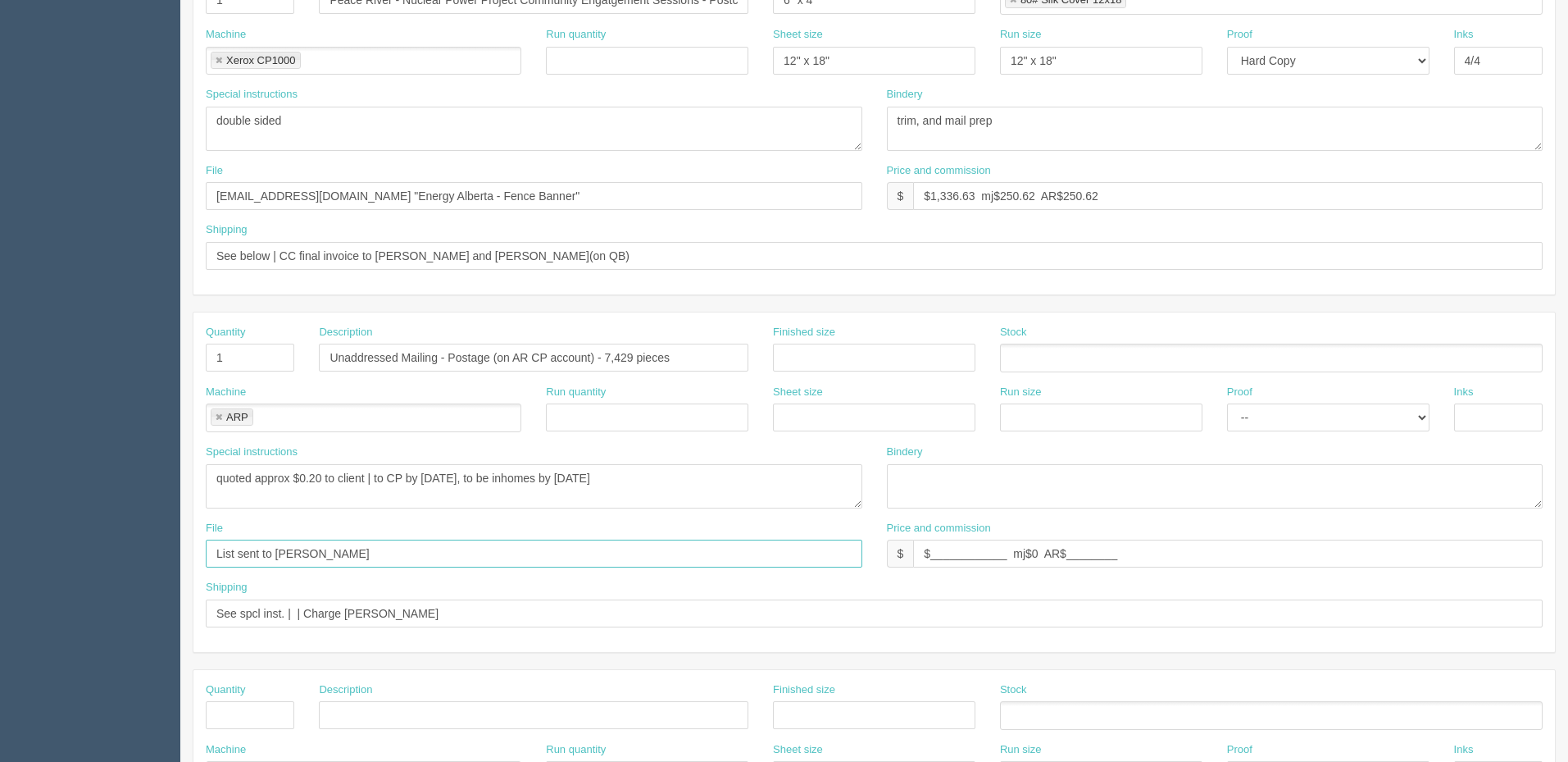
type input "List sent to Amy"
click at [491, 194] on input "files@allrush.ca "Energy Alberta - Fence Banner"" at bounding box center [533, 195] width 656 height 28
type input "files@allrush.ca "Energy Alberta - Peace River Postcard Mailers""
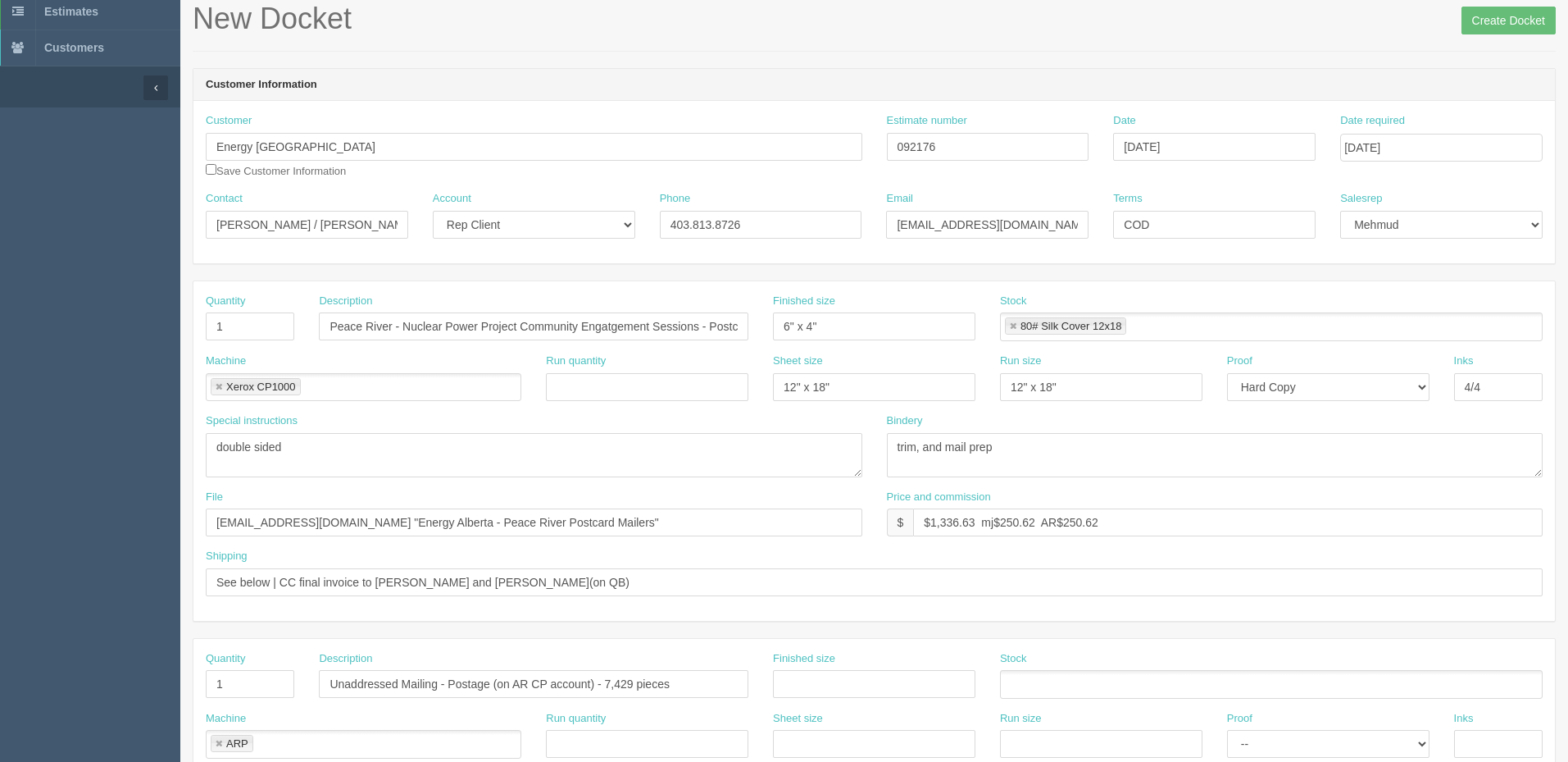
scroll to position [82, 0]
drag, startPoint x: 240, startPoint y: 321, endPoint x: 77, endPoint y: 293, distance: 165.4
click at [83, 316] on section "Dockets Estimates Customers" at bounding box center [784, 683] width 1568 height 1448
type input "7,500"
click at [1069, 445] on textarea "trim, hem, add grommets al all edges every 2ft, ARB$55" at bounding box center [1214, 457] width 656 height 44
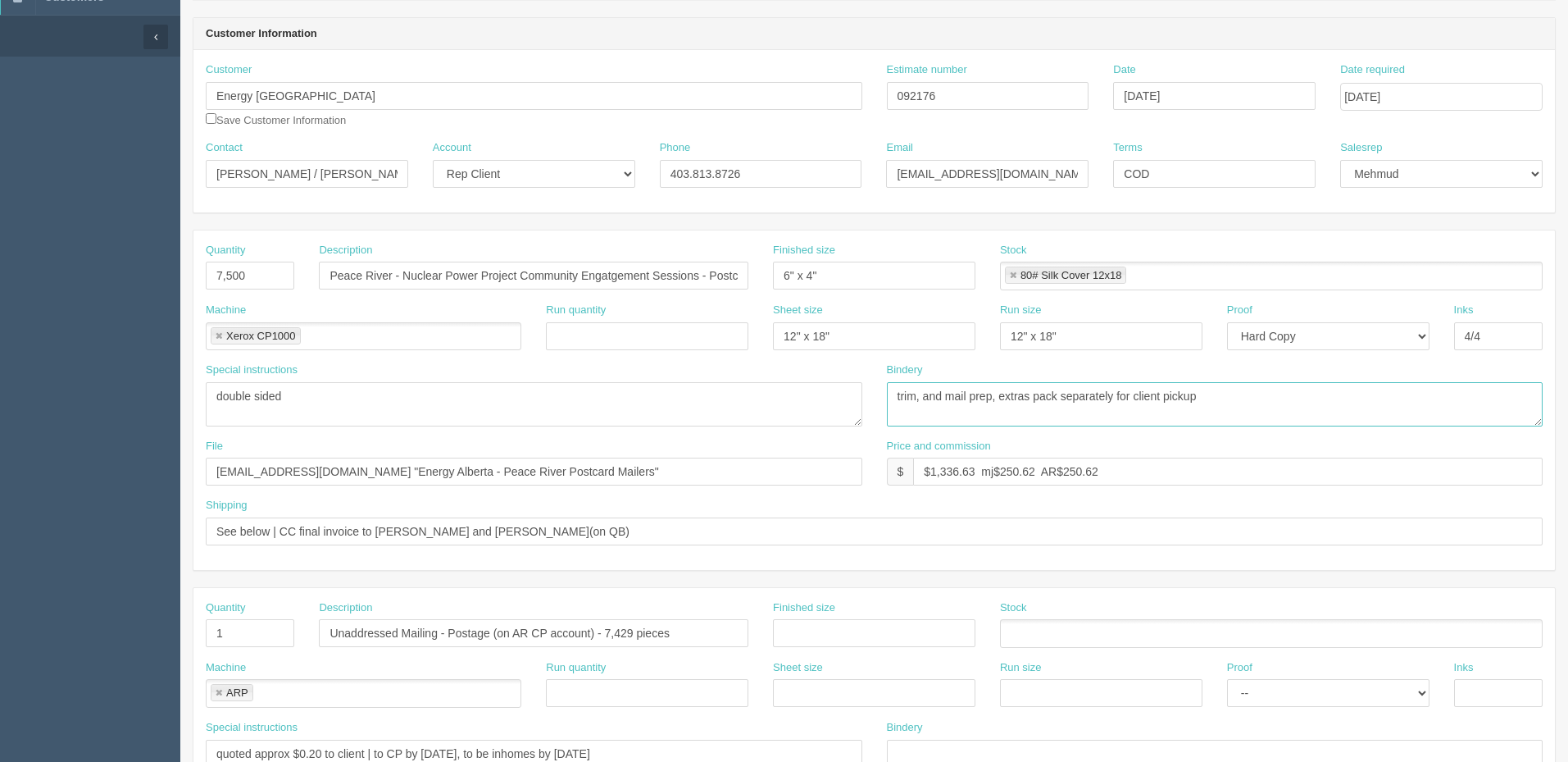
scroll to position [164, 0]
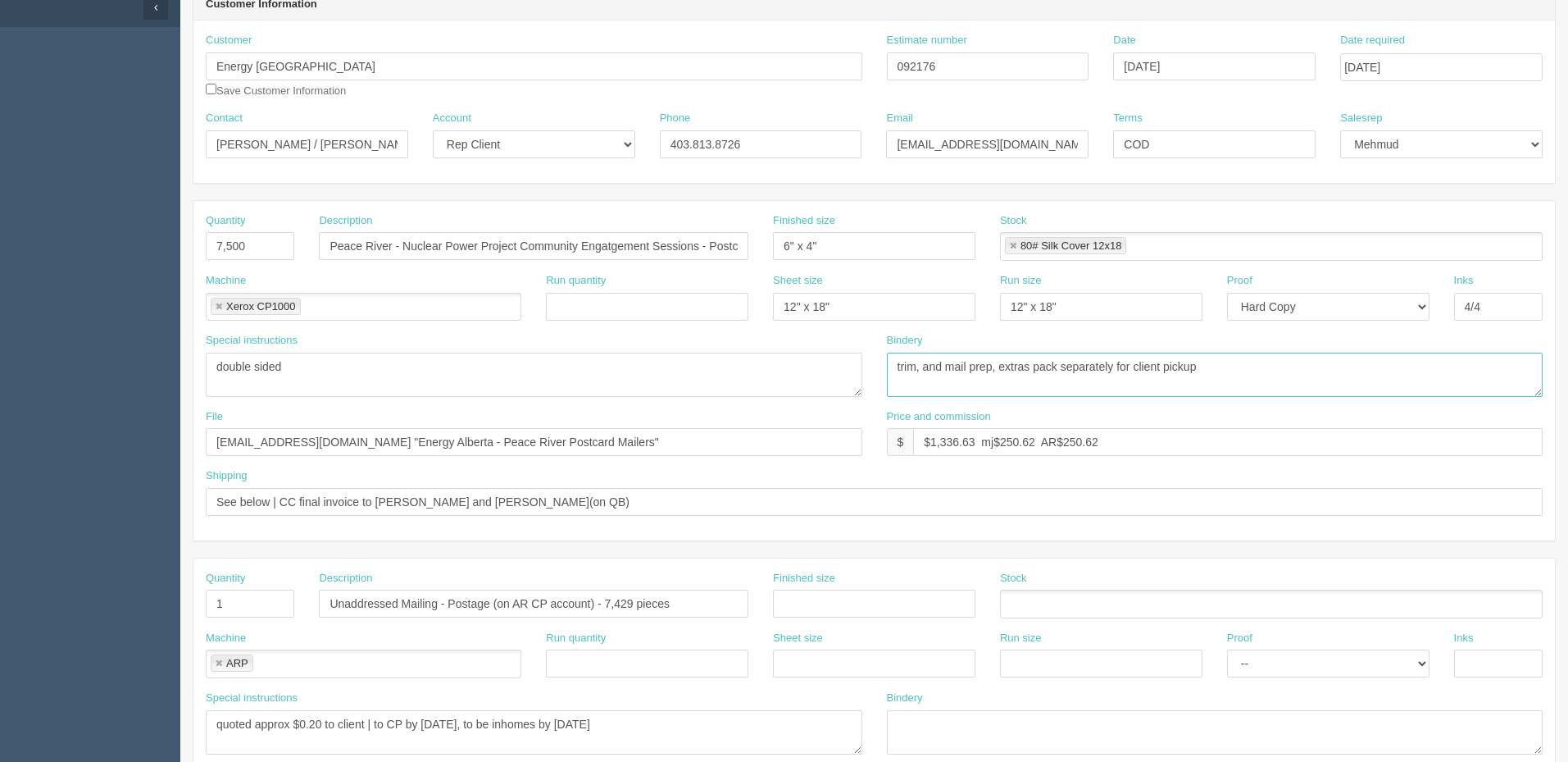
type textarea "trim, and mail prep, extras pack separately for client pickup"
click at [606, 499] on input "See below | CC final invoice to Sohila, Amanda and Scott(on QB)" at bounding box center [873, 501] width 1337 height 28
click at [214, 498] on input "See below | CC final invoice to Sohila, Amanda and Scott(on QB)" at bounding box center [873, 501] width 1337 height 28
click at [216, 497] on input "Extra min 50 for client pickup | See below | CC final invoice to Sohila, Amanda…" at bounding box center [873, 501] width 1337 height 28
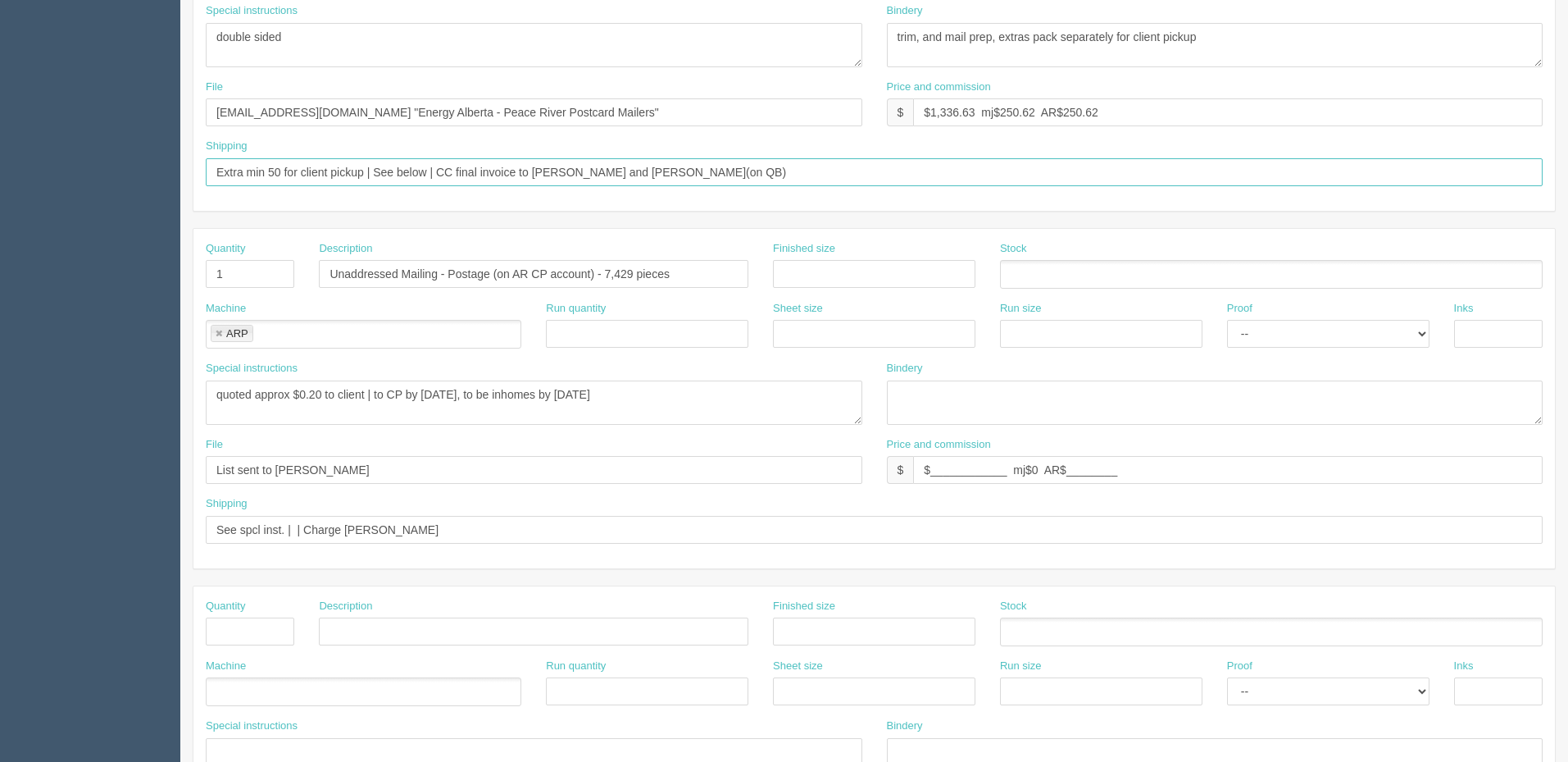
scroll to position [492, 0]
type input "Extra min 50 for client pickup | See below | CC final invoice to Sohila, Amanda…"
click at [445, 530] on input "See spcl inst. | | Charge Scott's CC" at bounding box center [873, 531] width 1337 height 28
type input "See spcl inst. | Charge Scott's CC | Email client when extras are ready for pic…"
click at [724, 390] on textarea "ATT: Robin Saunders, North Peace Stampede Association, Ph: 780-618-9483, Box 28…" at bounding box center [533, 404] width 656 height 44
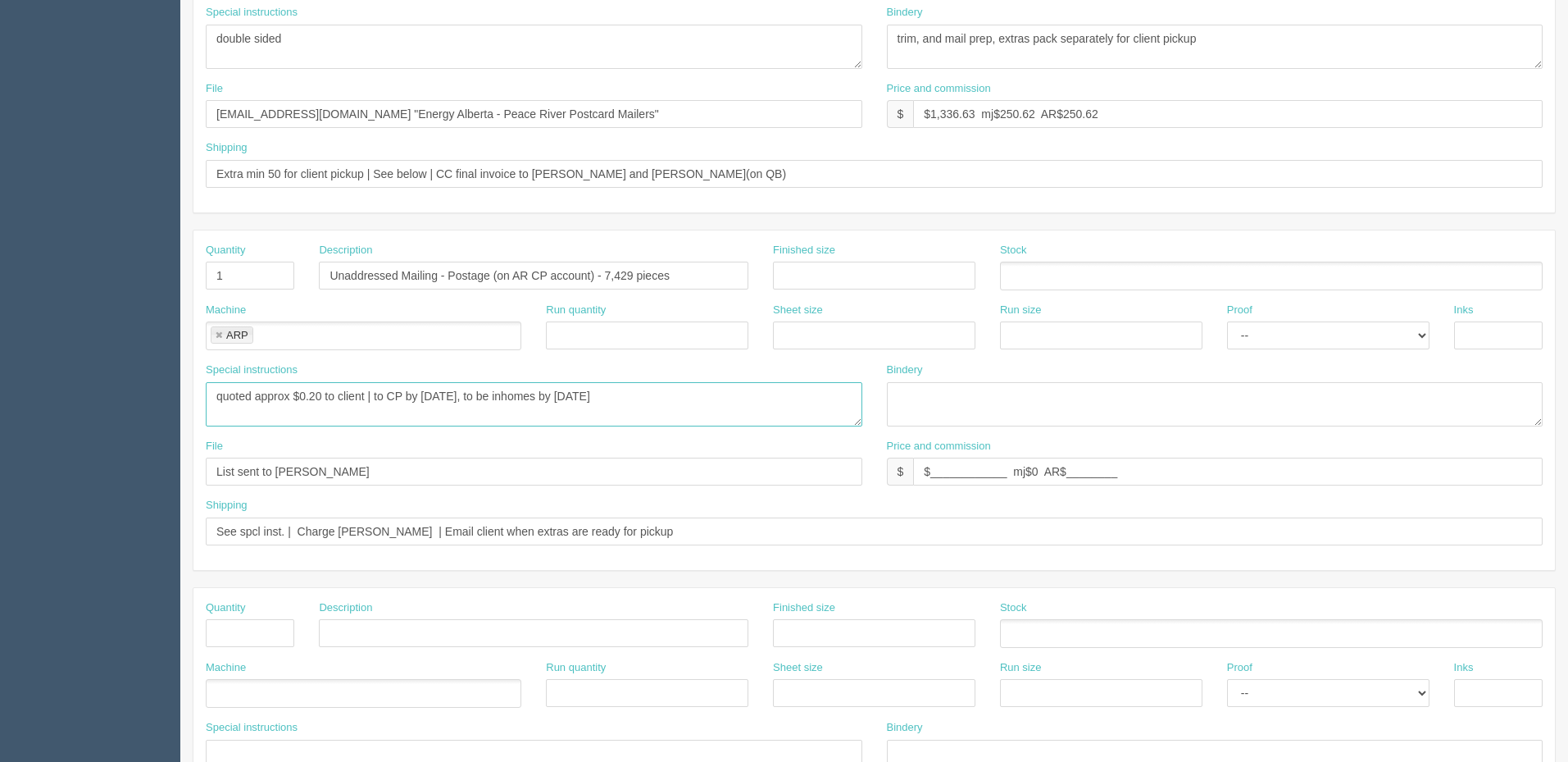
click at [295, 399] on textarea "ATT: Robin Saunders, North Peace Stampede Association, Ph: 780-618-9483, Box 28…" at bounding box center [533, 404] width 656 height 44
click at [677, 395] on textarea "ATT: Robin Saunders, North Peace Stampede Association, Ph: 780-618-9483, Box 28…" at bounding box center [533, 404] width 656 height 44
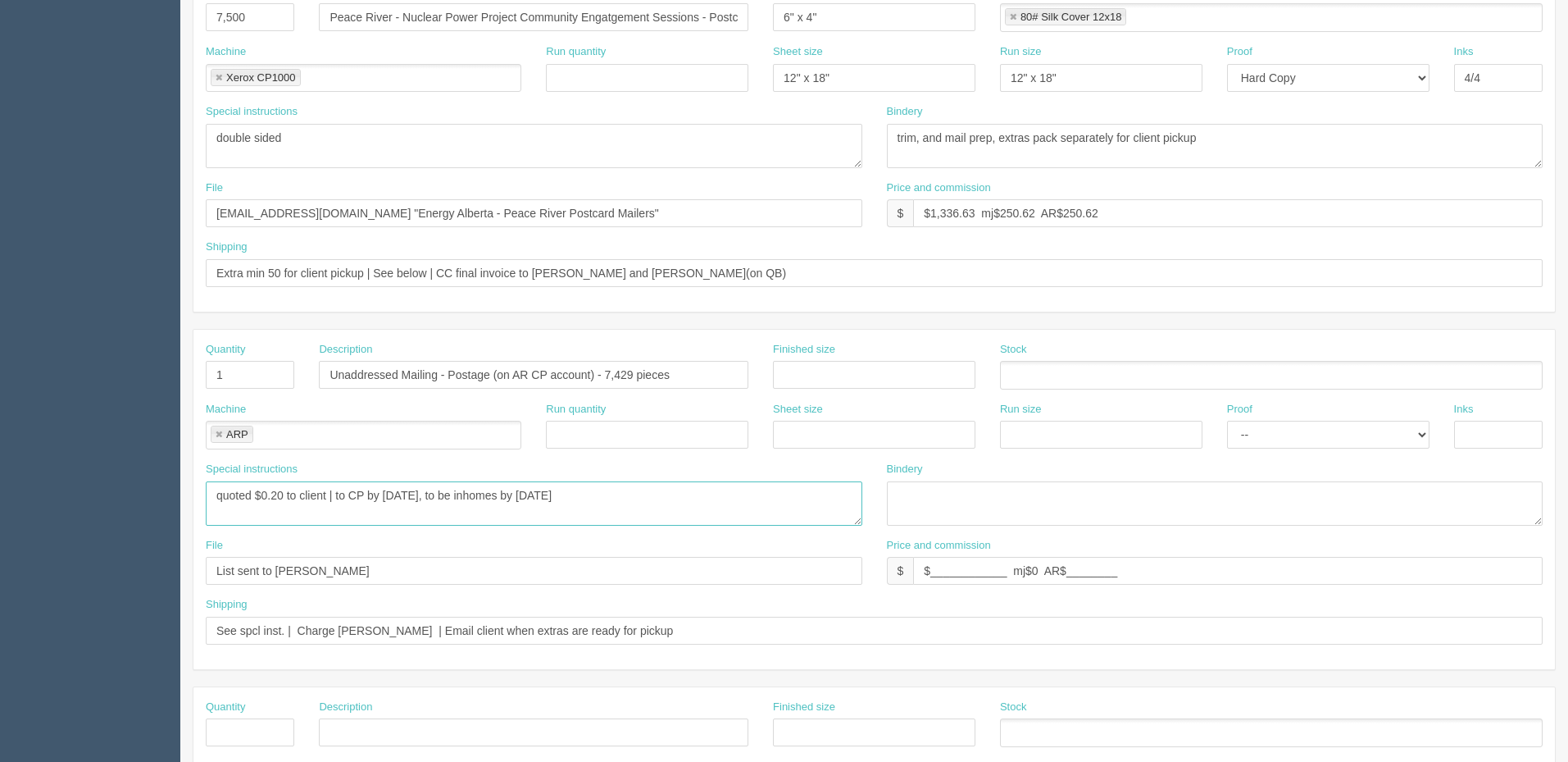
scroll to position [246, 0]
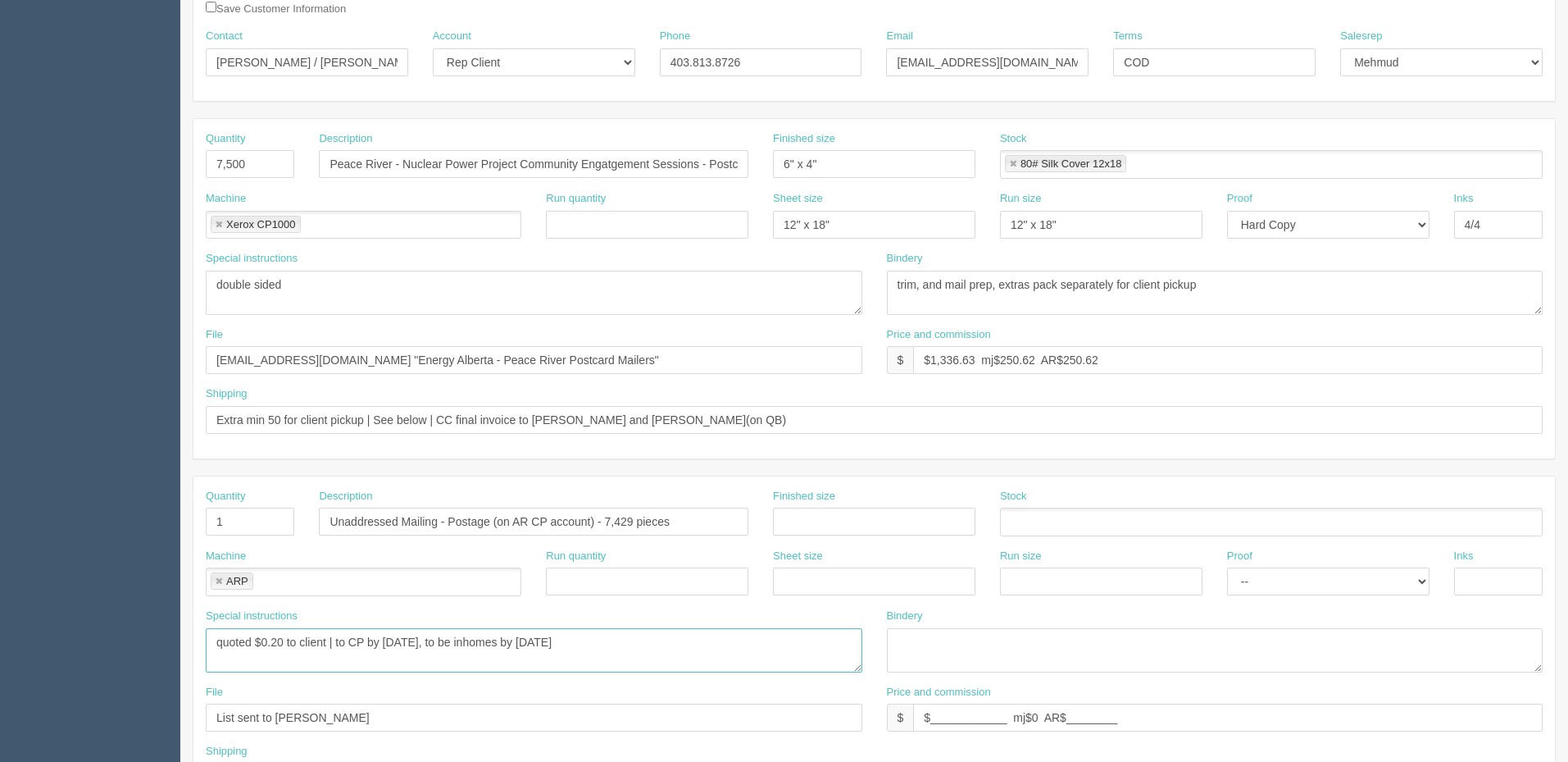
type textarea "quoted $0.20 to client | to CP by 3rd September, to be inhomes by 8th September"
click at [1040, 279] on textarea "trim, hem, add grommets al all edges every 2ft, ARB$55" at bounding box center [1214, 293] width 656 height 44
click at [1256, 287] on textarea "trim, hem, add grommets al all edges every 2ft, ARB$55" at bounding box center [1214, 293] width 656 height 44
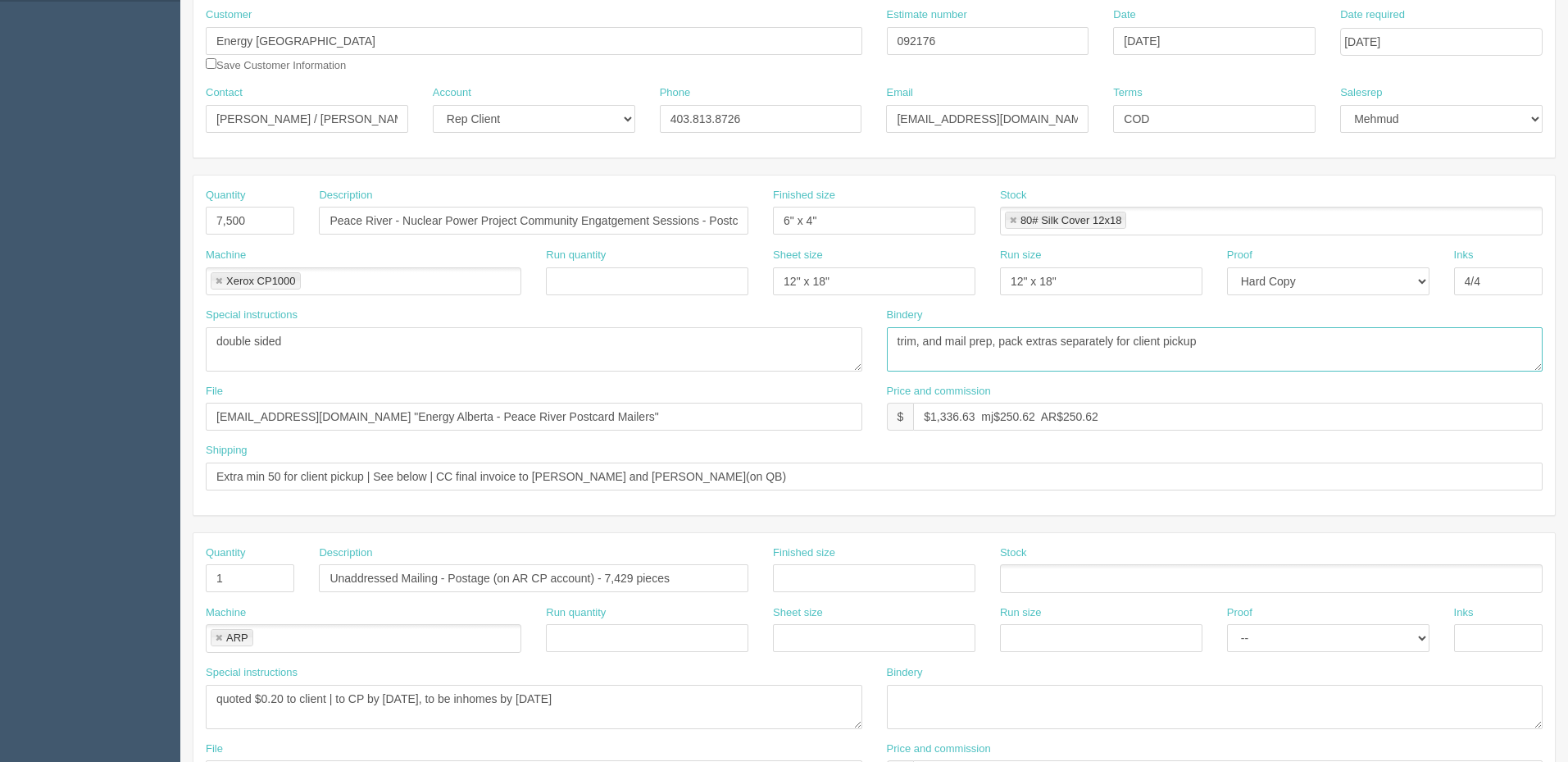
scroll to position [0, 0]
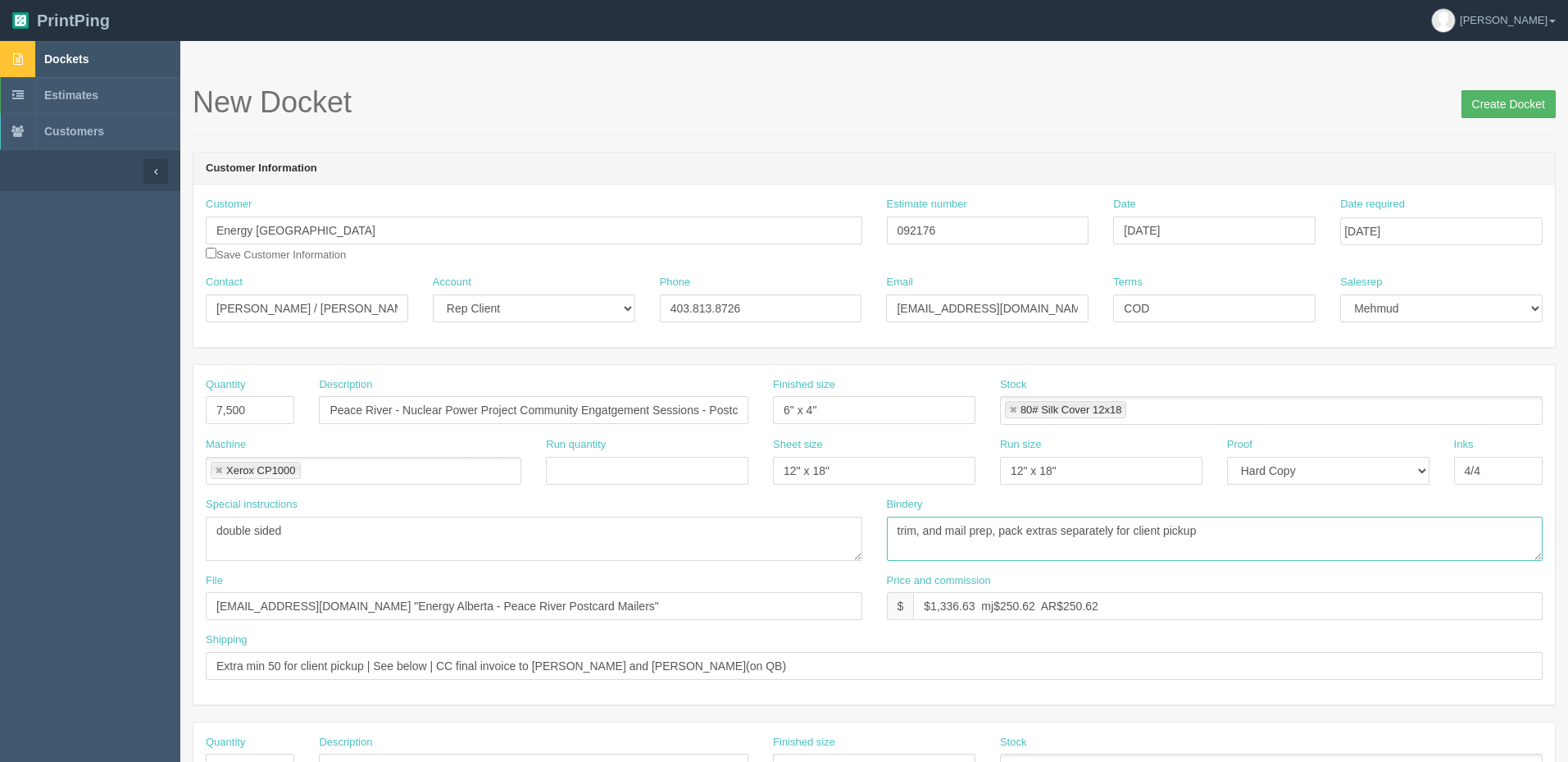
type textarea "trim, and mail prep, pack extras separately for client pickup"
click at [1507, 95] on input "Create Docket" at bounding box center [1508, 103] width 95 height 28
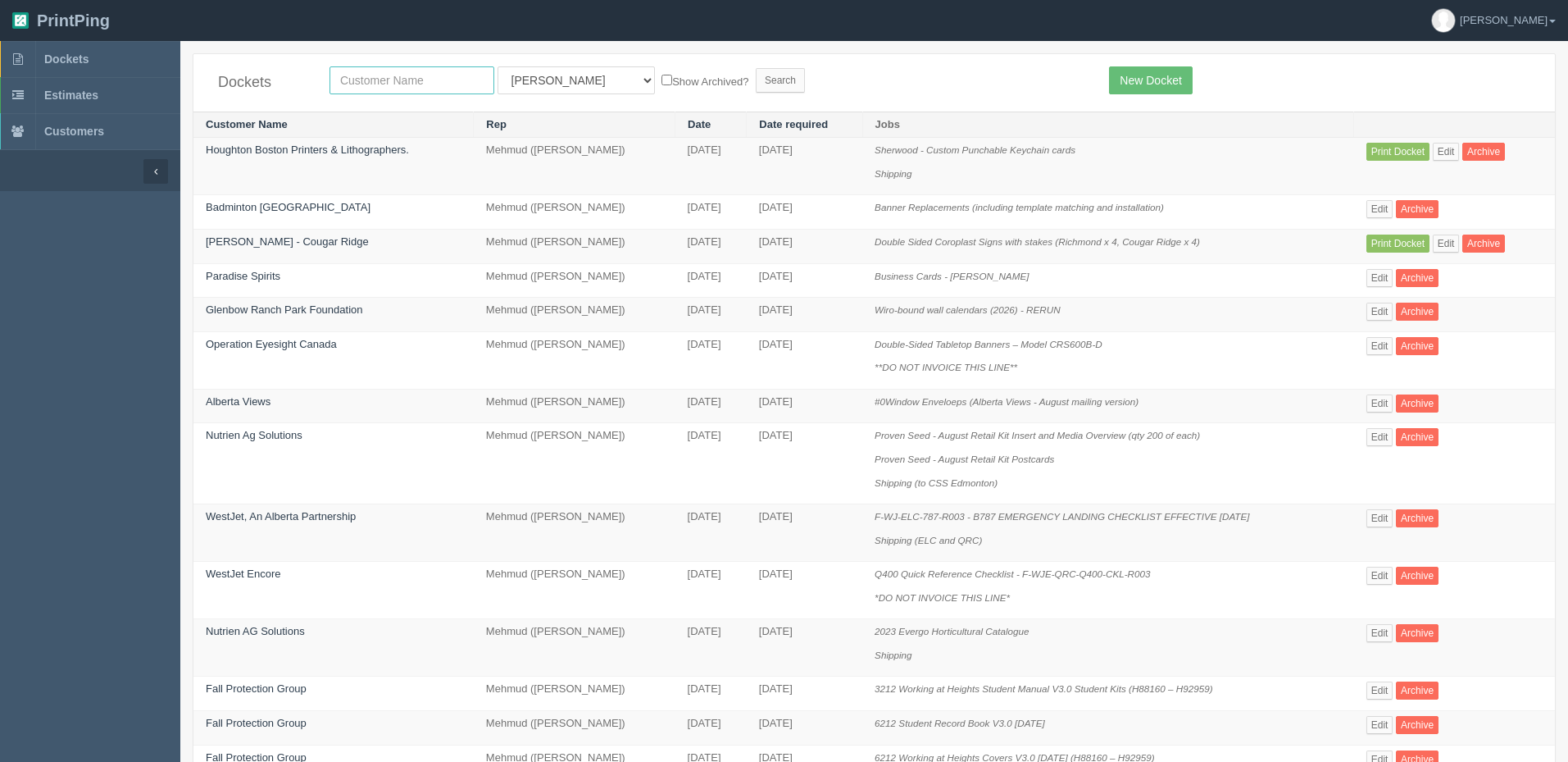
click at [389, 78] on input "text" at bounding box center [412, 79] width 164 height 28
type input "fox"
click at [756, 68] on input "Search" at bounding box center [780, 80] width 49 height 25
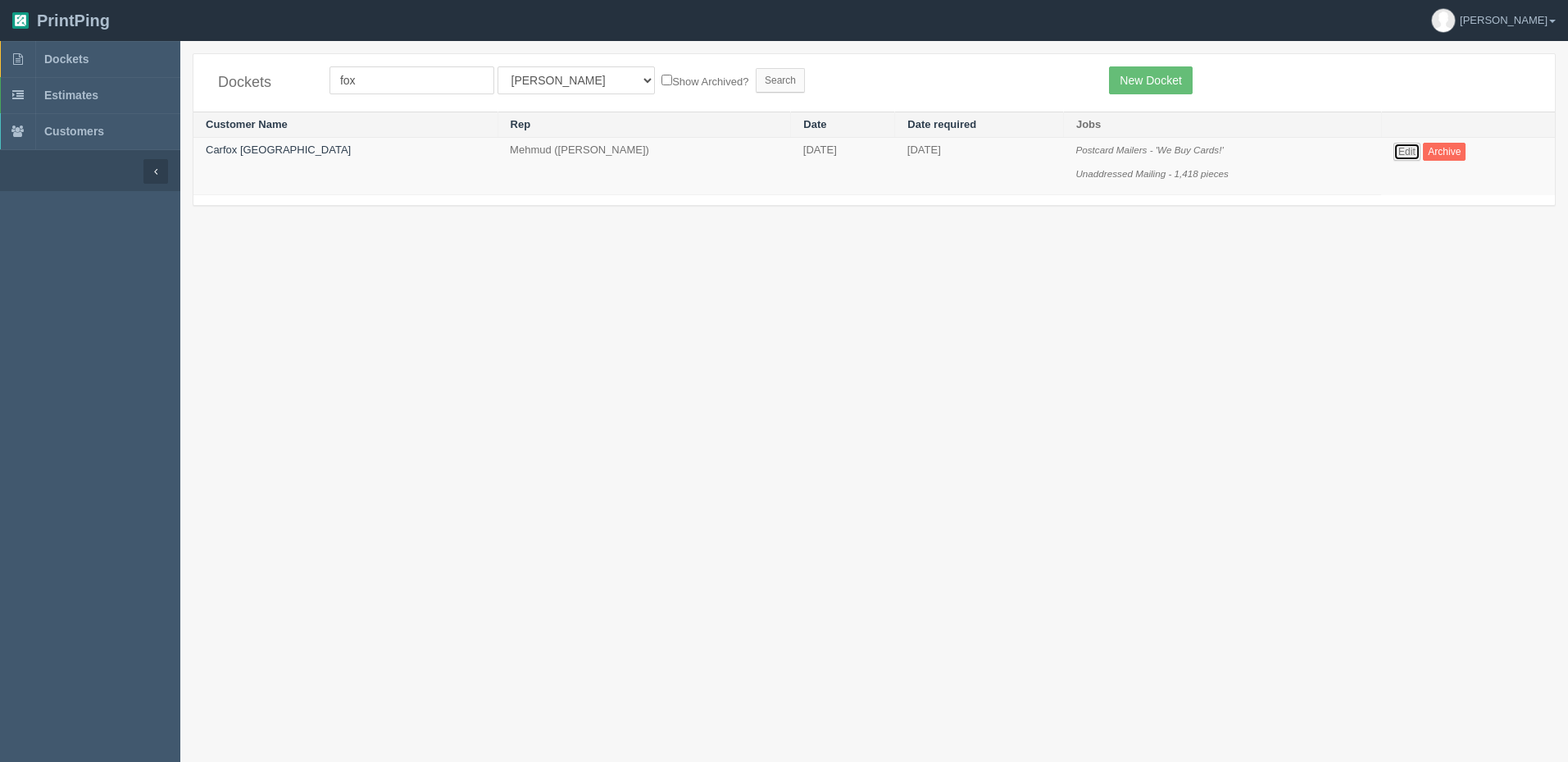
click at [1393, 144] on link "Edit" at bounding box center [1407, 151] width 27 height 18
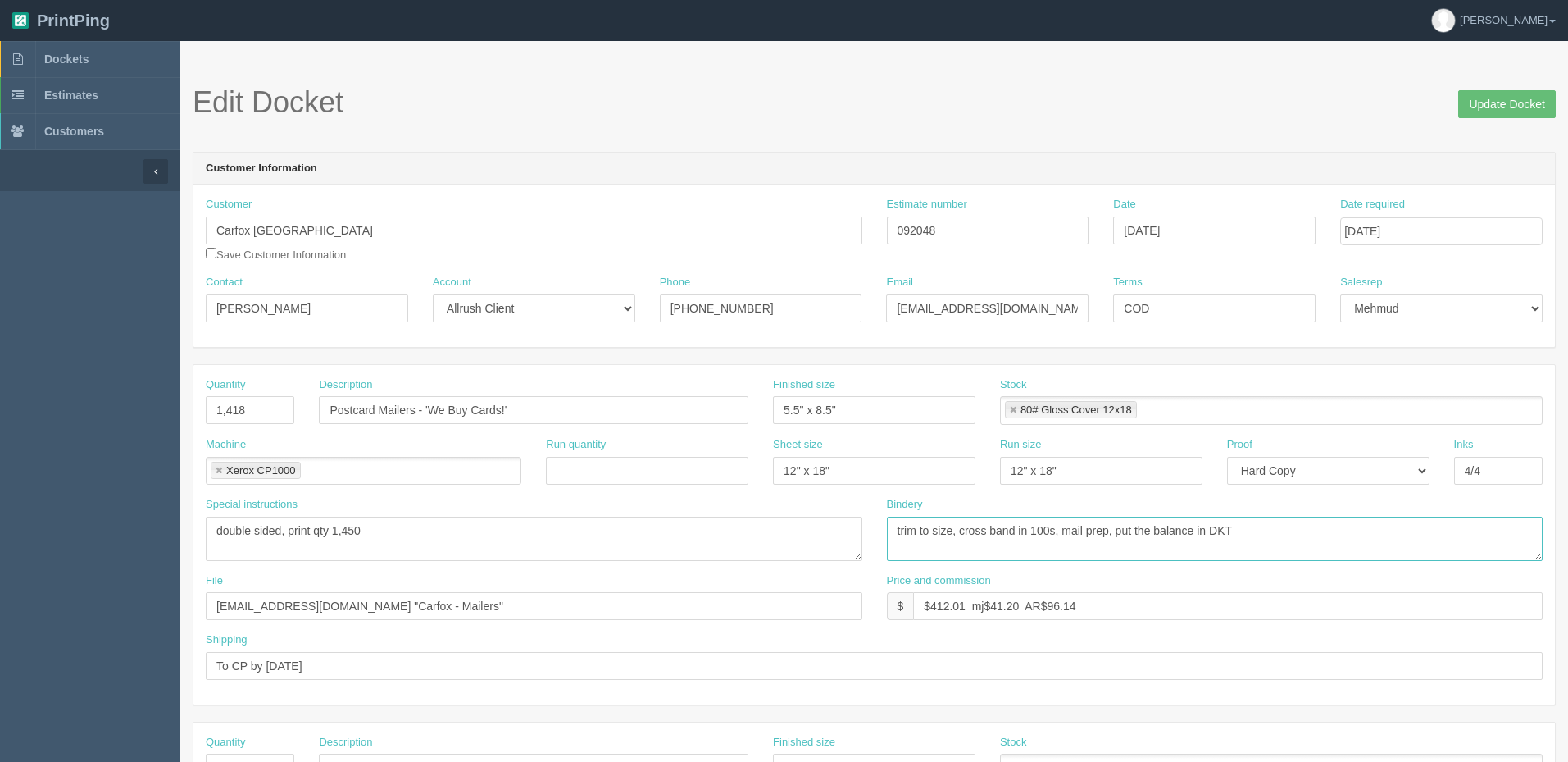
drag, startPoint x: 962, startPoint y: 528, endPoint x: 1116, endPoint y: 530, distance: 154.0
click at [1117, 530] on textarea "trim to size, cross band in 100s, mail prep, put the balance in DKT" at bounding box center [1214, 538] width 656 height 44
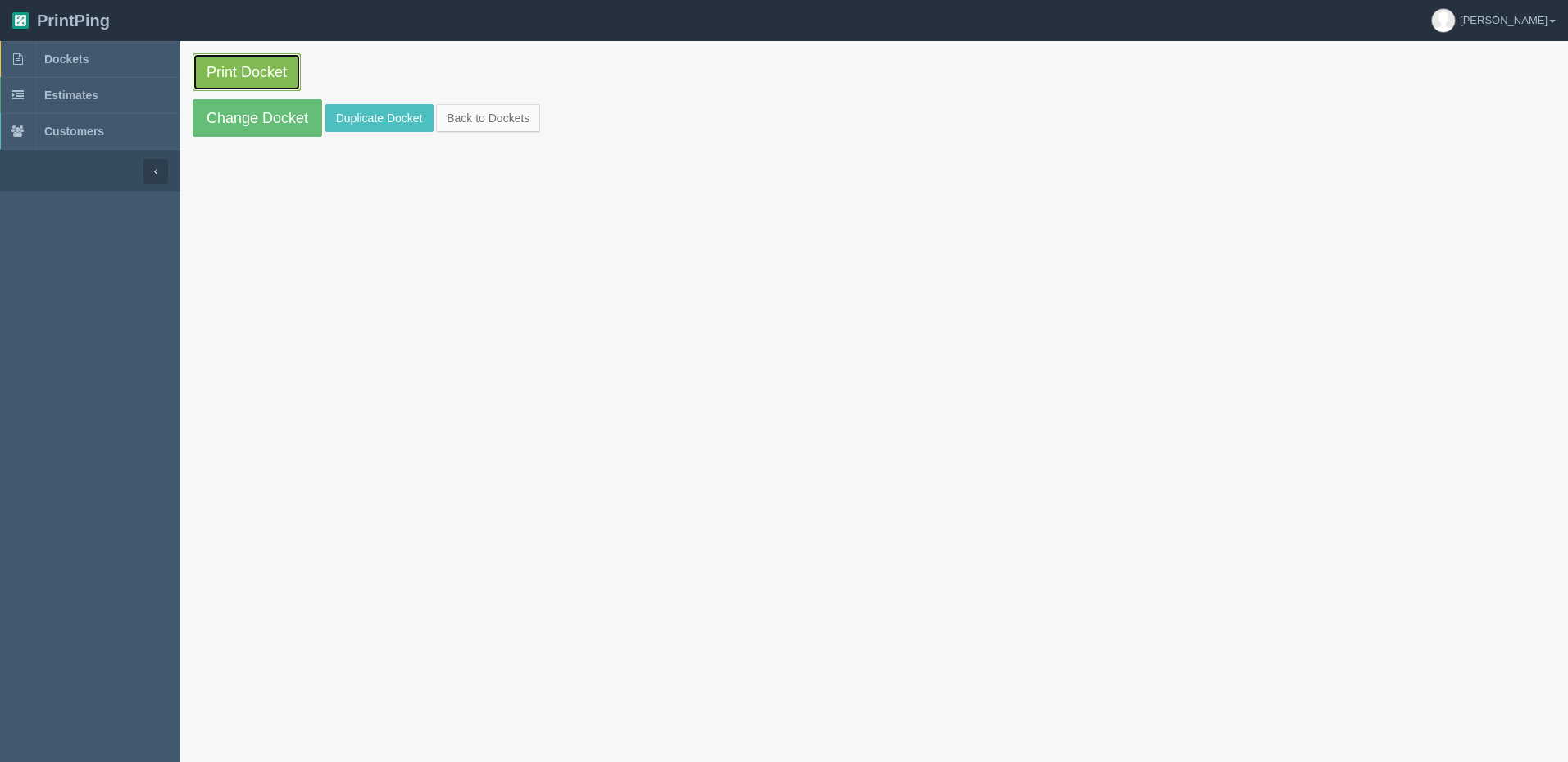
click at [252, 75] on link "Print Docket" at bounding box center [247, 72] width 108 height 37
click at [263, 125] on link "Change Docket" at bounding box center [258, 118] width 130 height 37
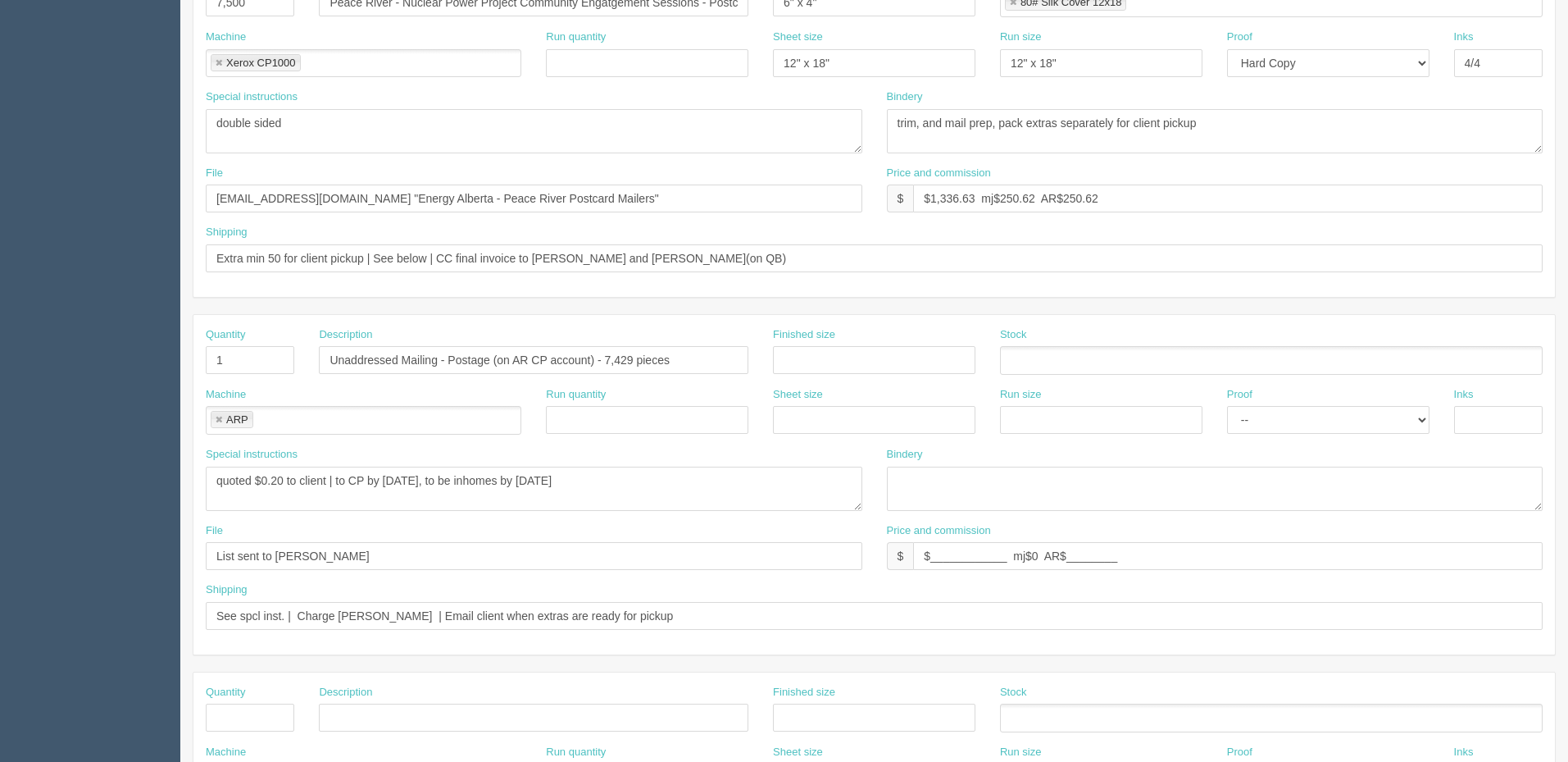
scroll to position [410, 0]
click at [214, 421] on link at bounding box center [219, 417] width 10 height 11
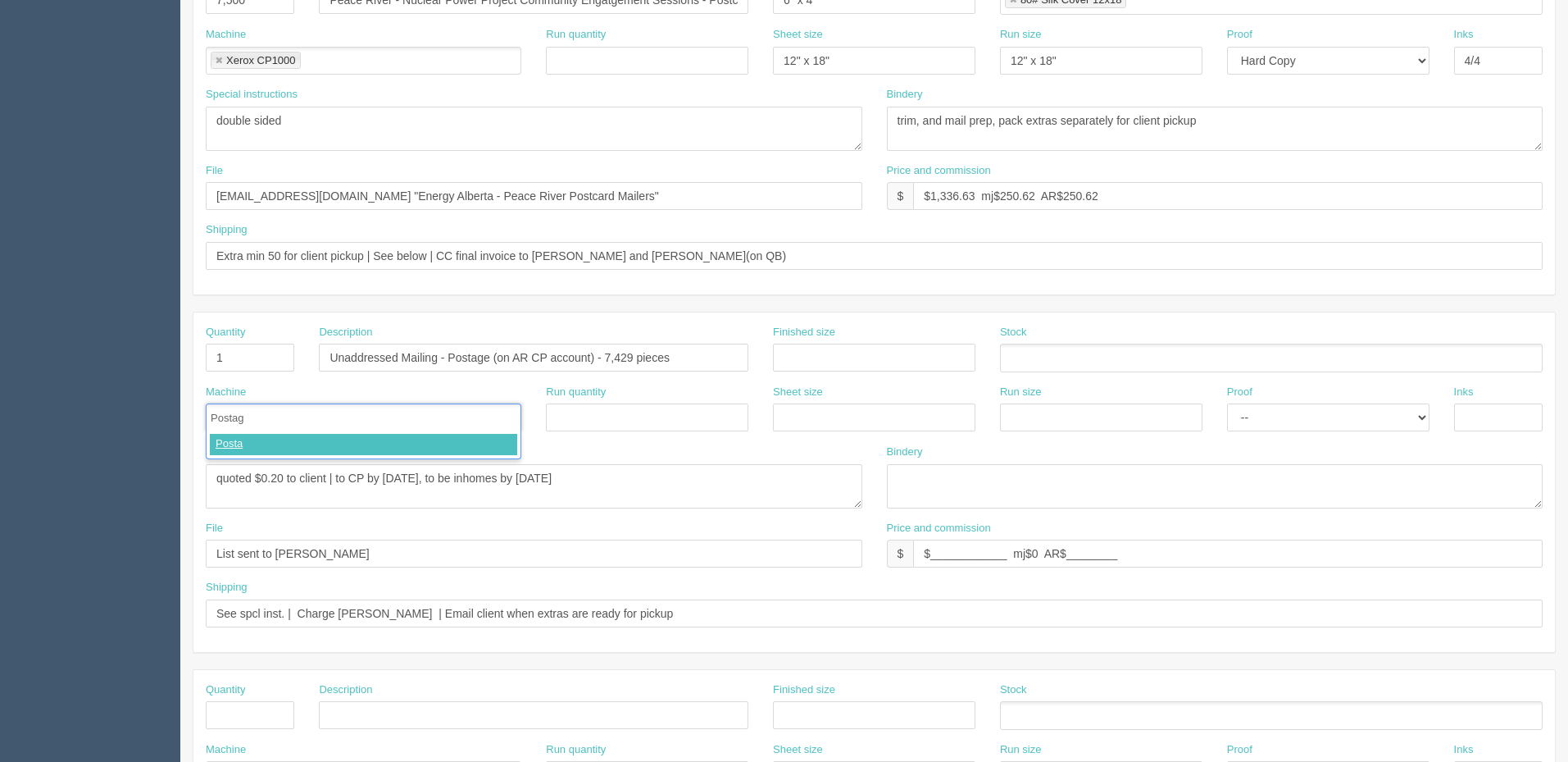
type input "Postage"
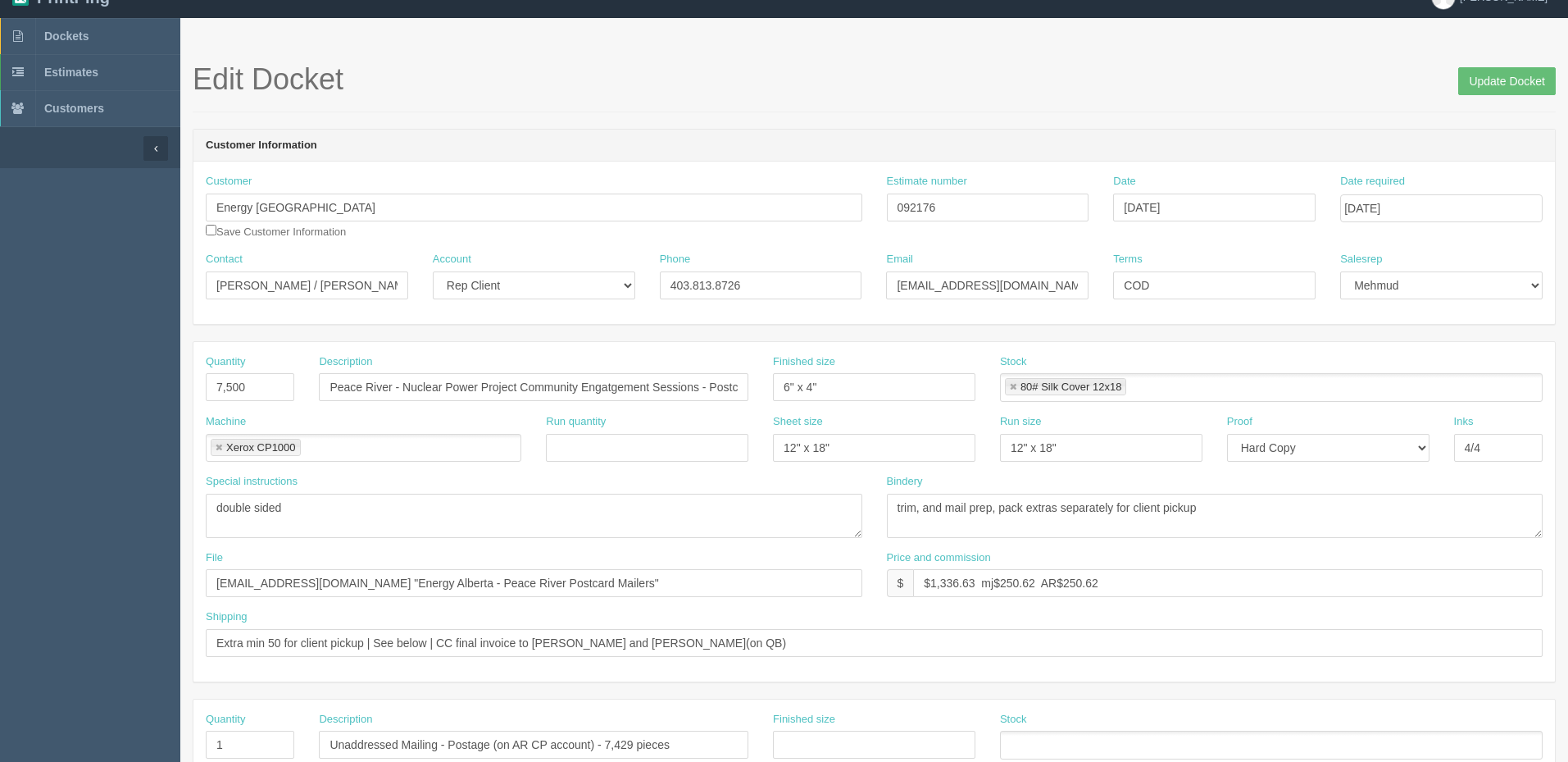
scroll to position [0, 0]
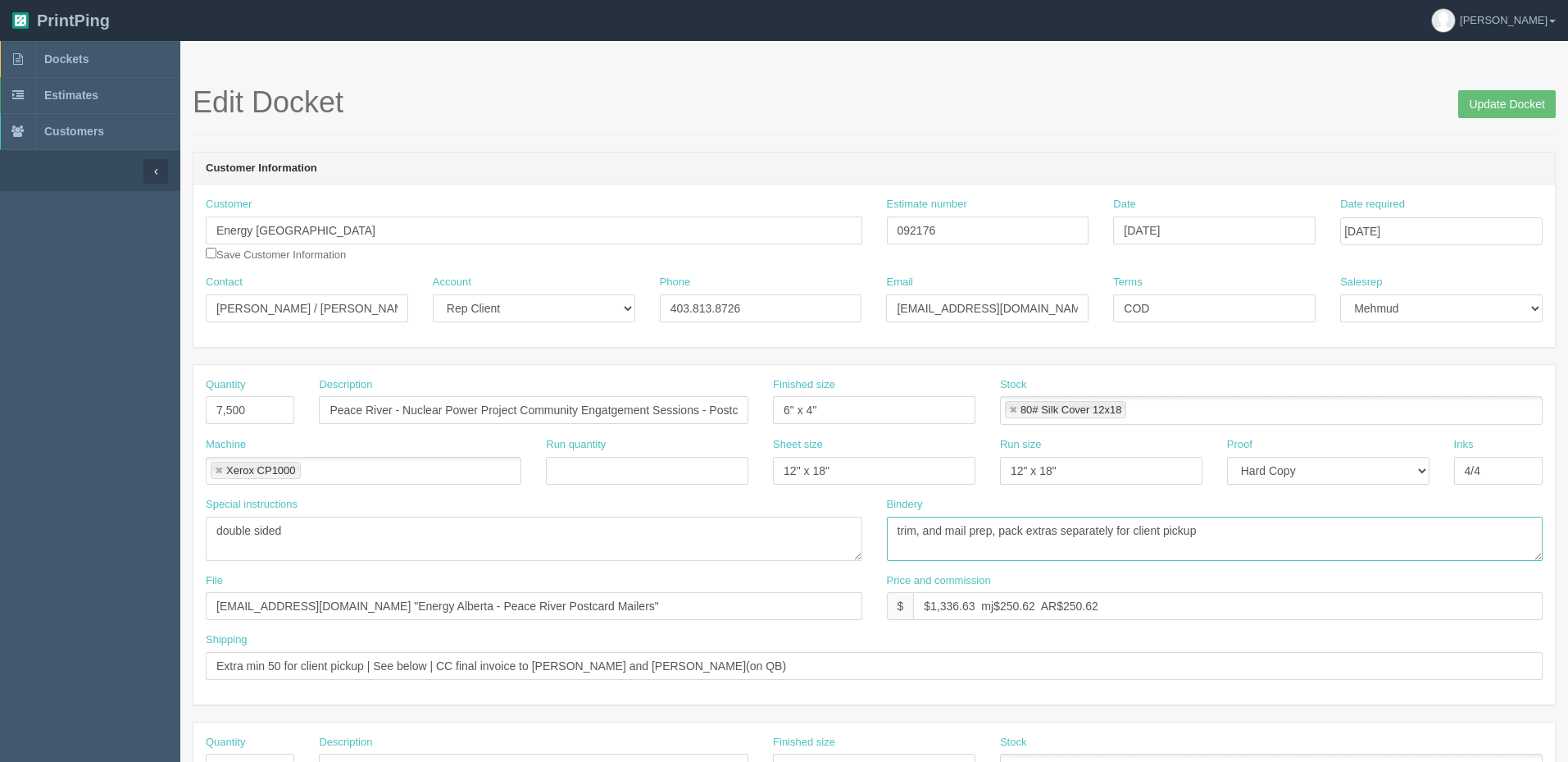
drag, startPoint x: 926, startPoint y: 526, endPoint x: 1335, endPoint y: 552, distance: 409.8
click at [1334, 552] on textarea "trim, and mail prep, pack extras separately for client pickup" at bounding box center [1214, 538] width 656 height 44
click at [1007, 538] on textarea "trim, and mail prep, pack extras separately for client pickup" at bounding box center [1214, 538] width 656 height 44
drag, startPoint x: 999, startPoint y: 528, endPoint x: 926, endPoint y: 533, distance: 73.2
click at [926, 533] on textarea "trim, and mail prep, pack extras separately for client pickup" at bounding box center [1214, 538] width 656 height 44
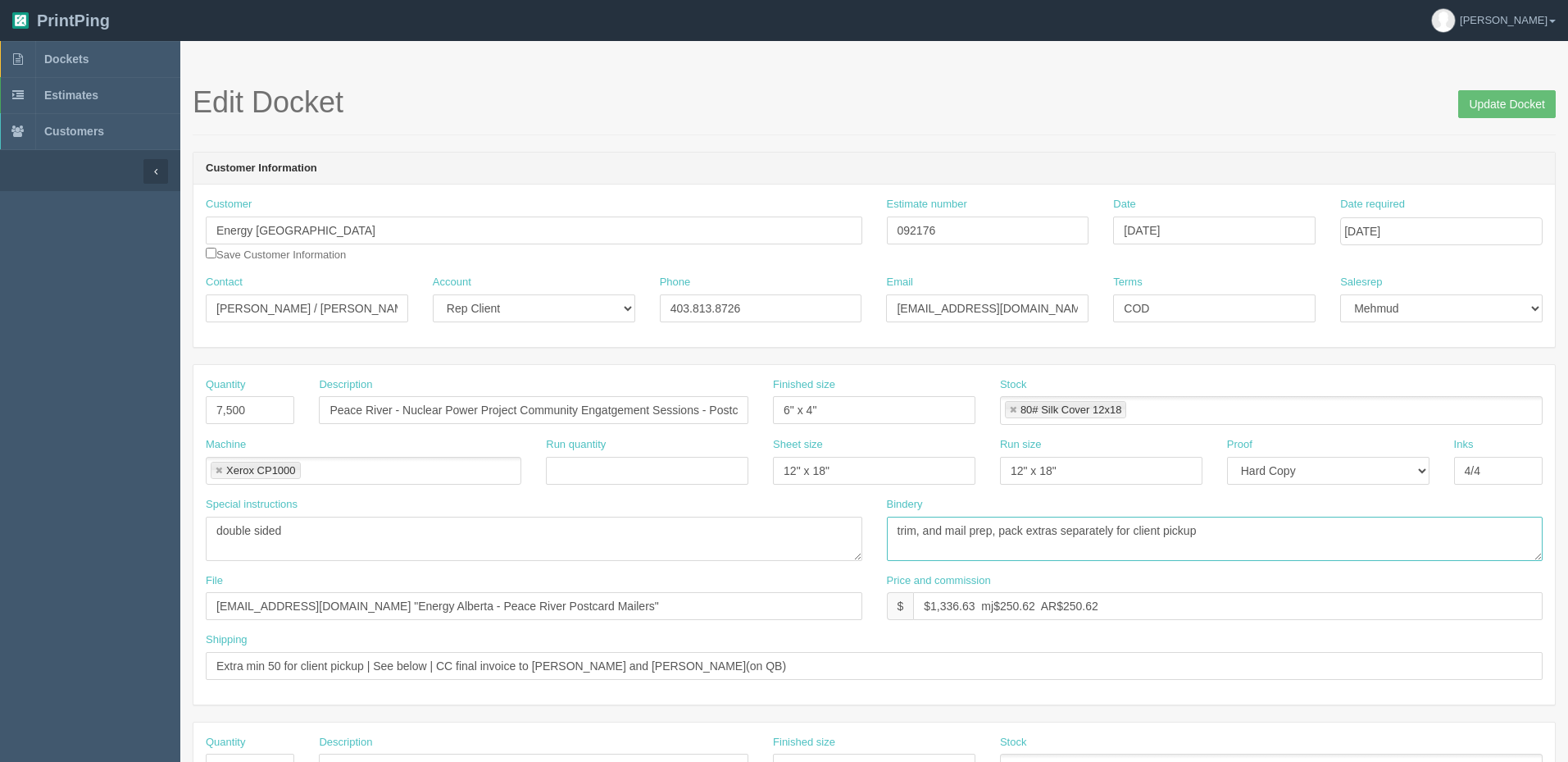
paste textarea "cross band in 100s,"
type textarea "trim, cross band in 100s, mail prep, pack extras separately for client pickup"
click at [1507, 110] on input "Update Docket" at bounding box center [1507, 103] width 97 height 28
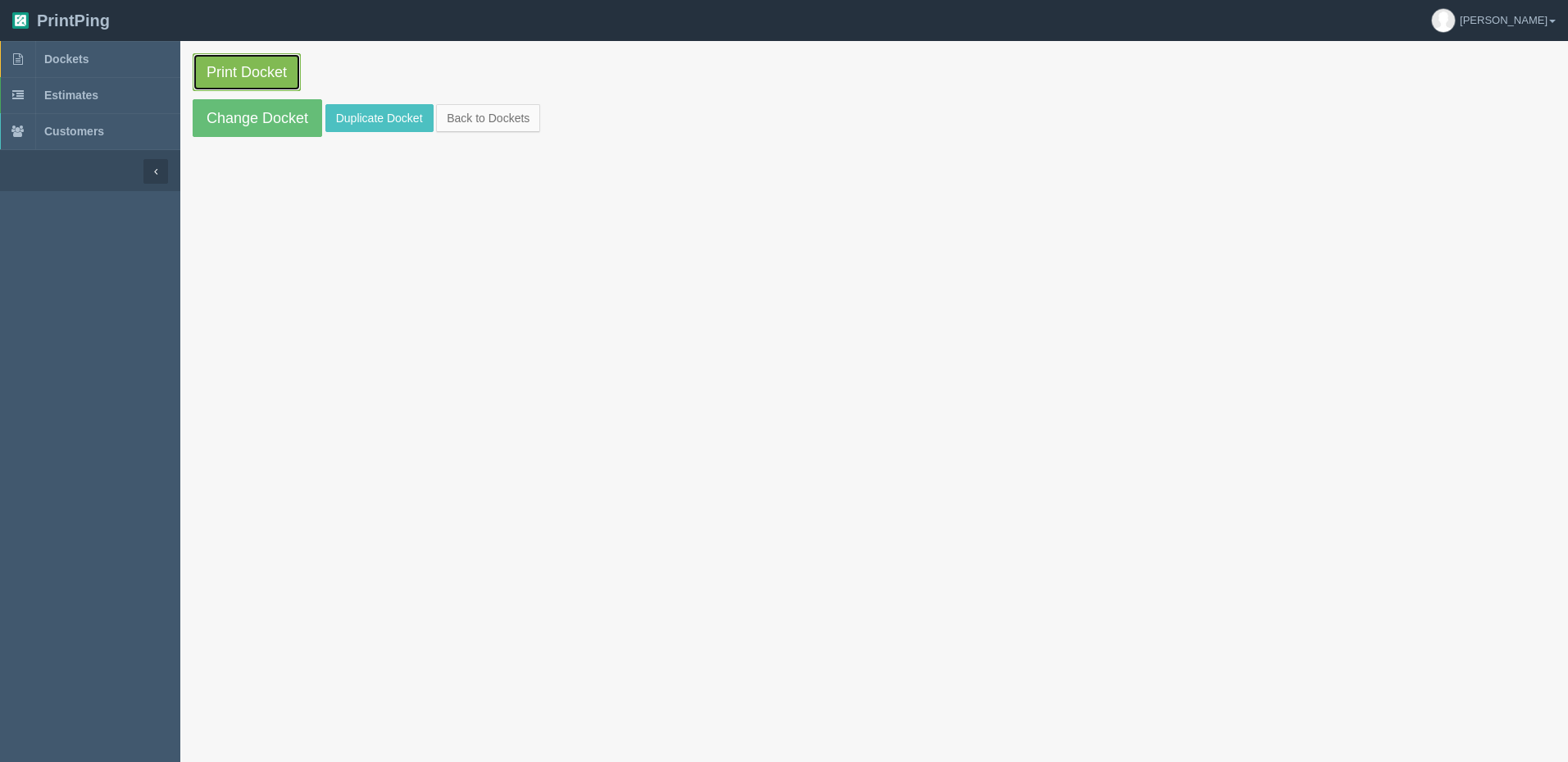
click at [253, 74] on link "Print Docket" at bounding box center [247, 72] width 108 height 37
click at [80, 56] on span "Dockets" at bounding box center [66, 59] width 44 height 13
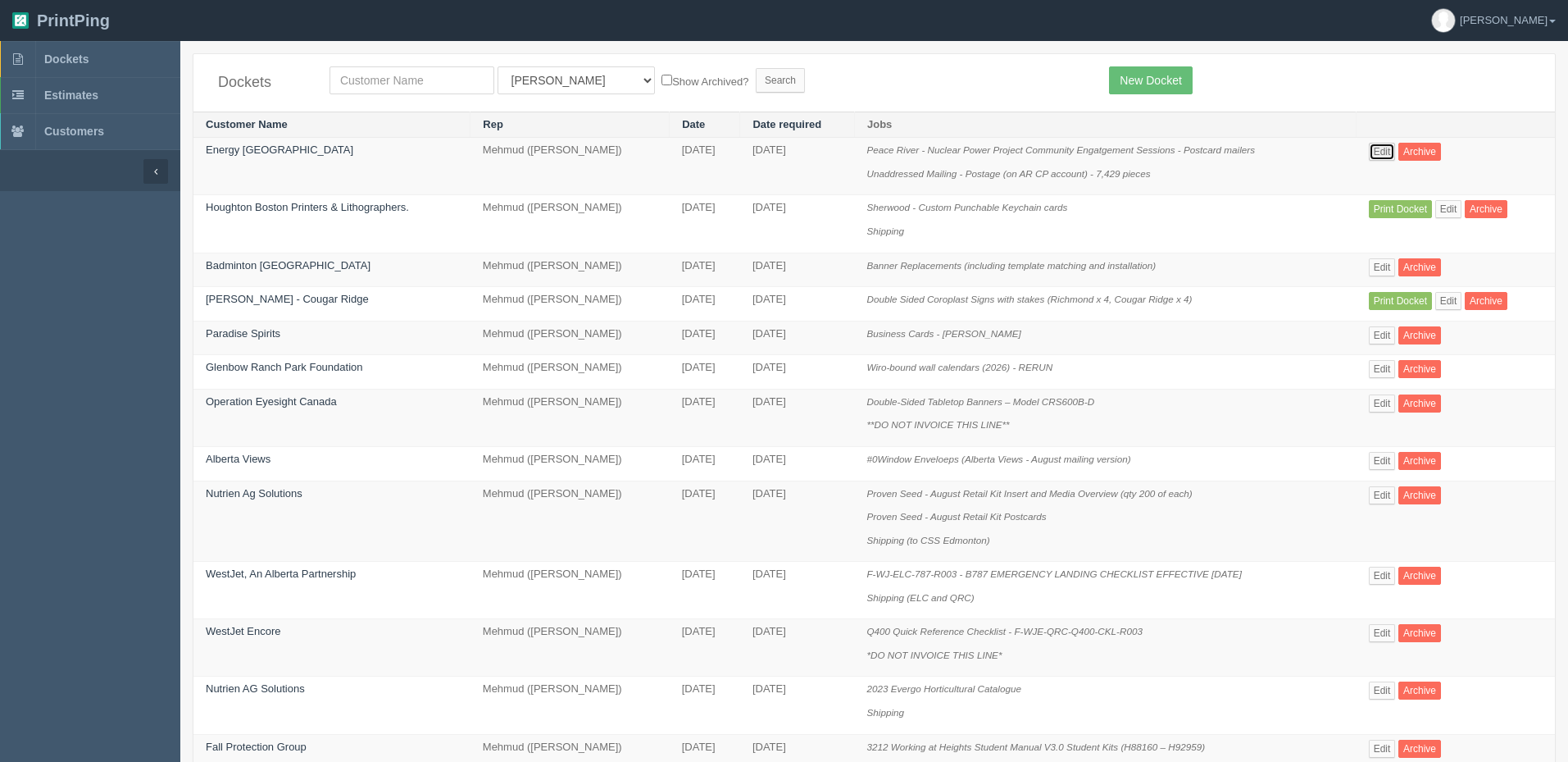
drag, startPoint x: 1377, startPoint y: 152, endPoint x: 1357, endPoint y: 205, distance: 56.6
click at [1377, 152] on link "Edit" at bounding box center [1382, 151] width 27 height 18
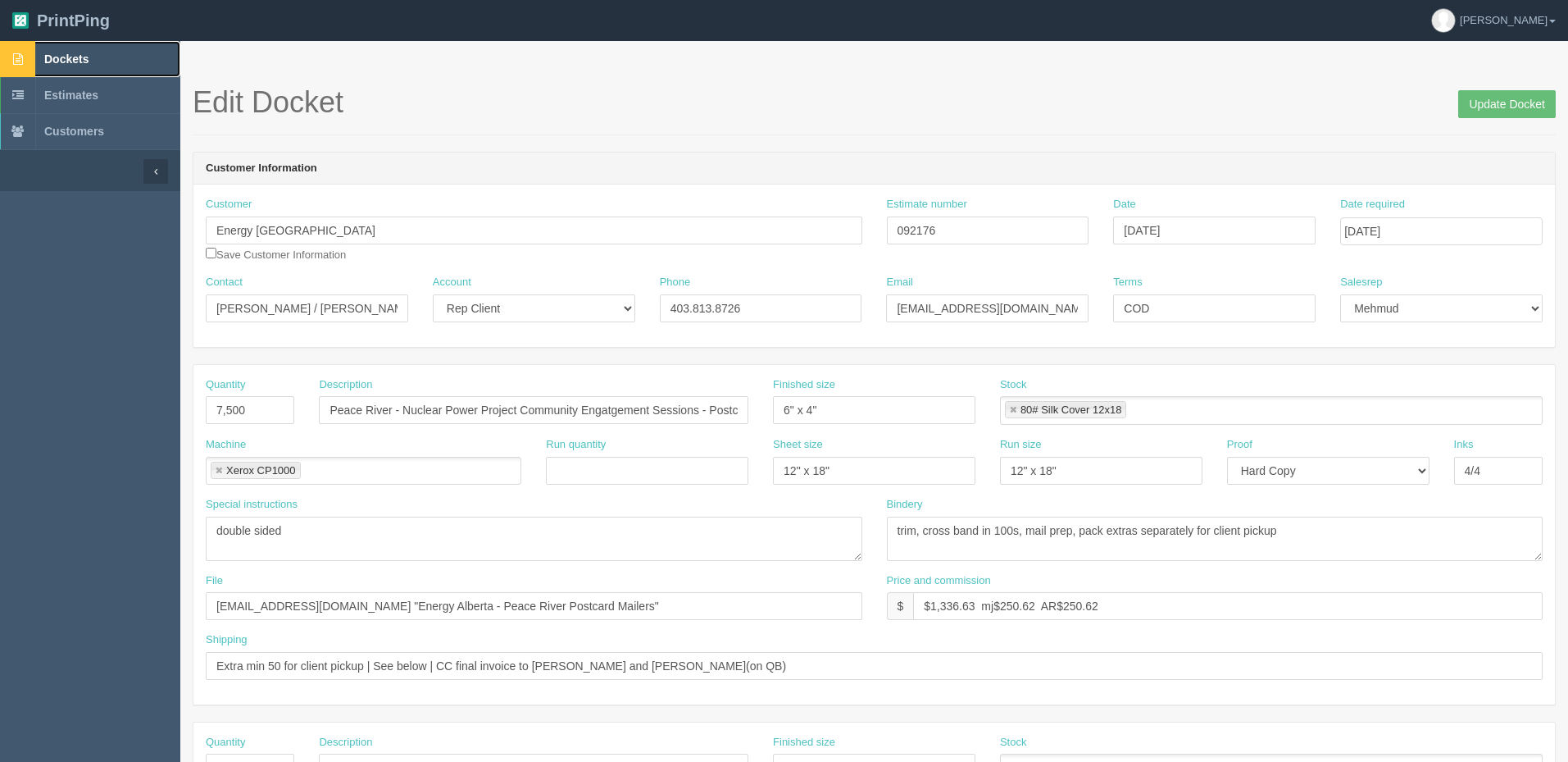
click at [114, 57] on link "Dockets" at bounding box center [90, 59] width 181 height 36
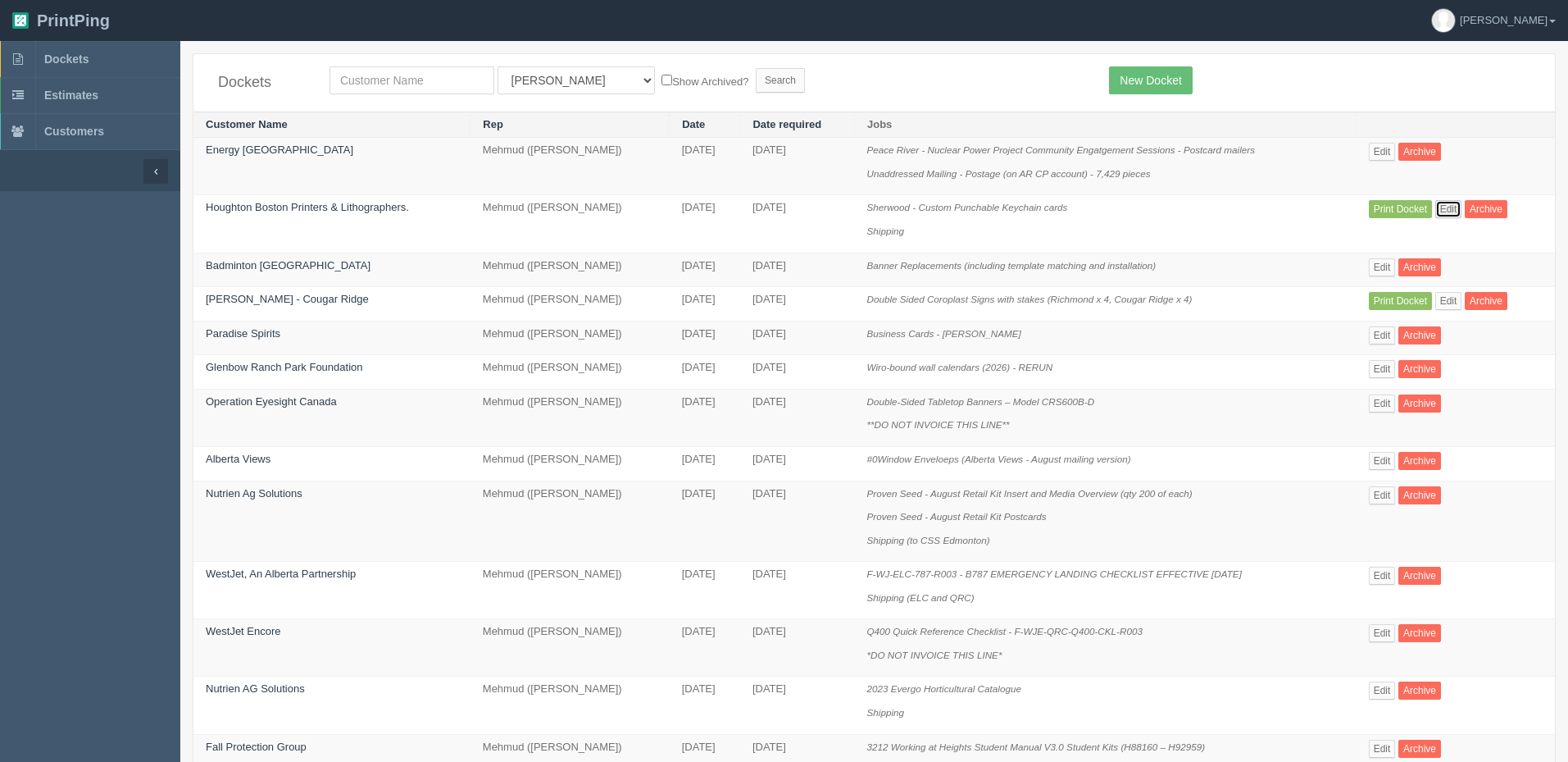
click at [1461, 212] on link "Edit" at bounding box center [1449, 208] width 27 height 18
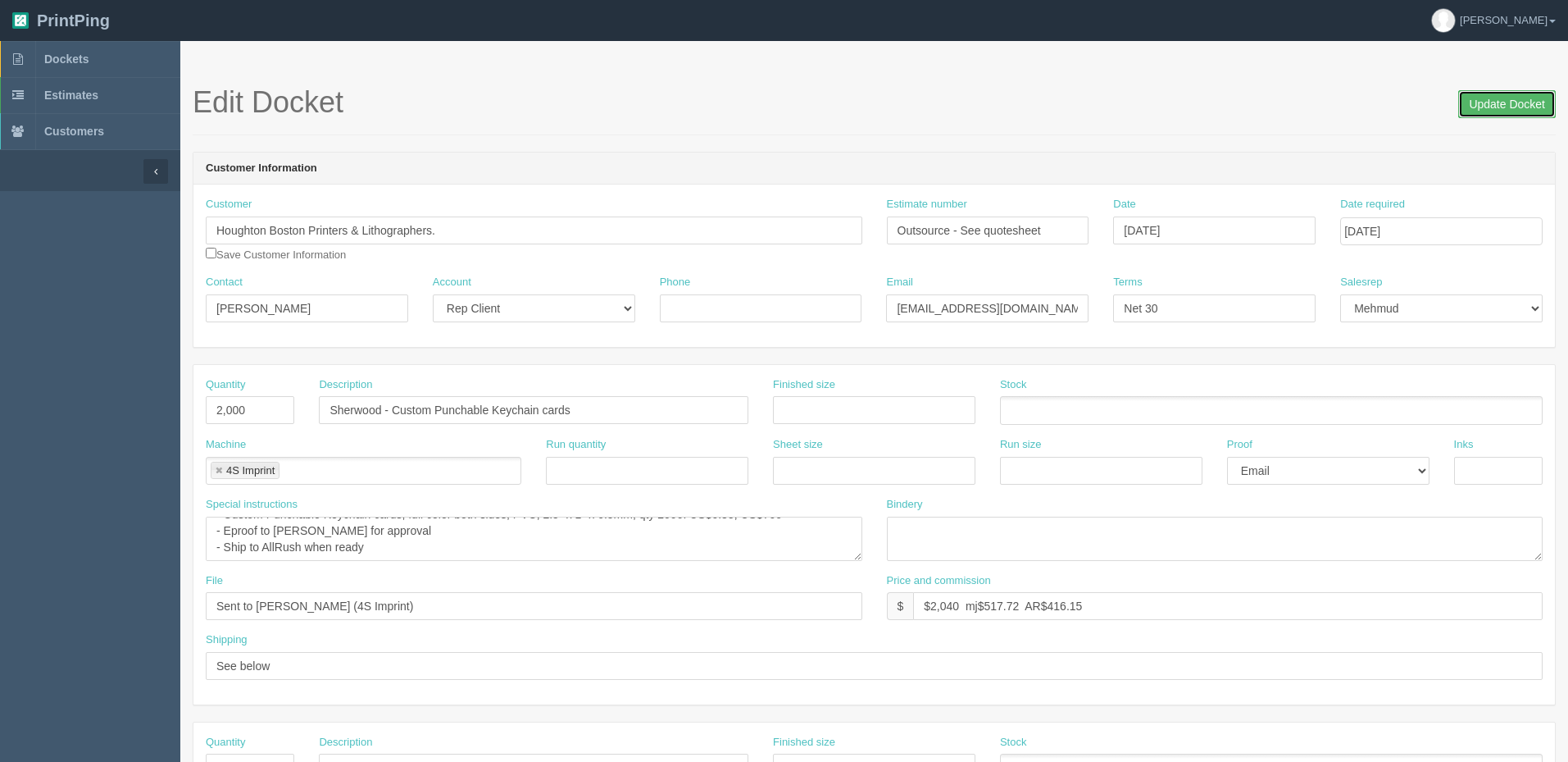
click at [1496, 100] on input "Update Docket" at bounding box center [1507, 103] width 97 height 28
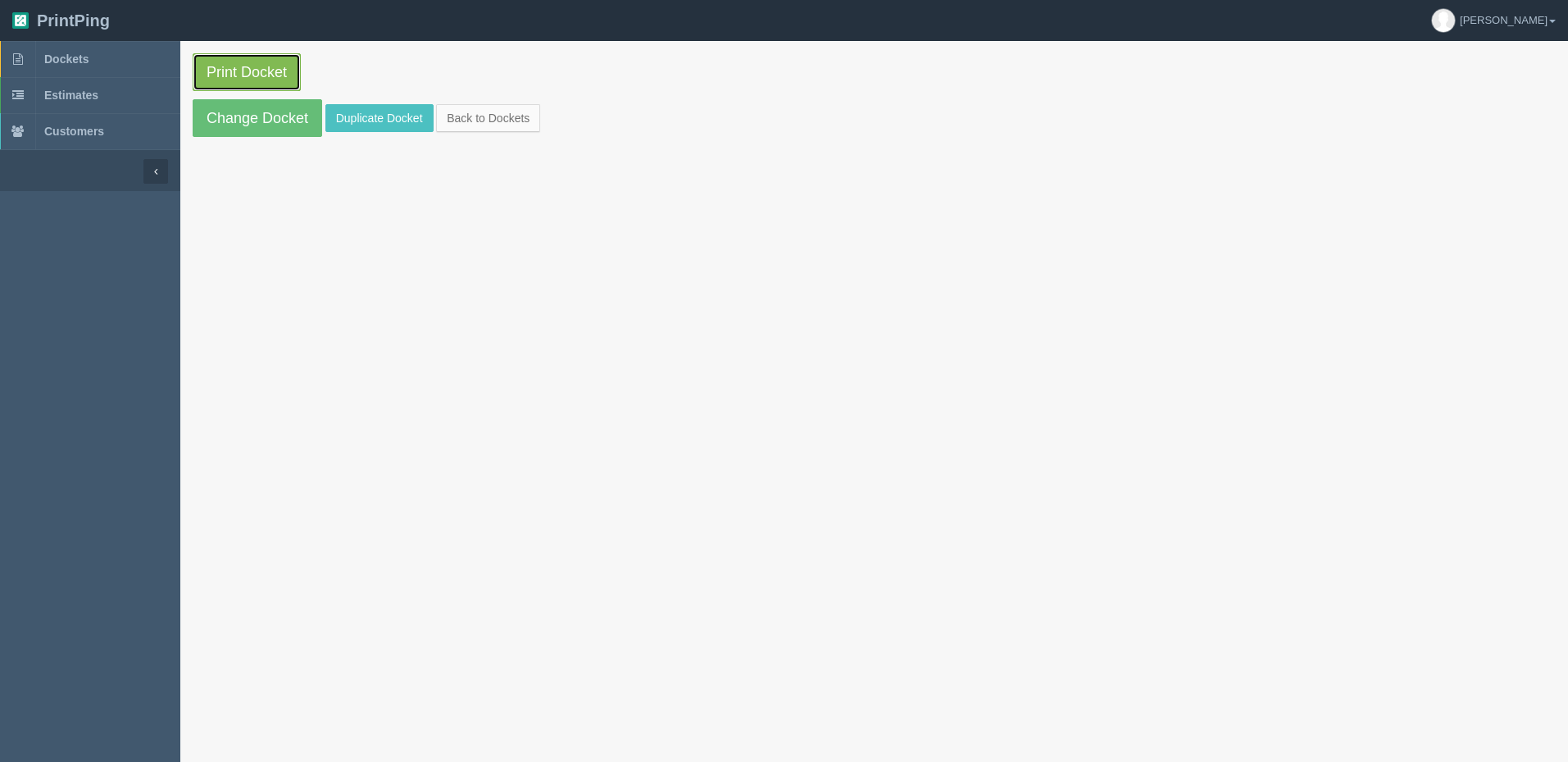
click at [251, 72] on link "Print Docket" at bounding box center [247, 72] width 108 height 37
click at [89, 54] on span "Dockets" at bounding box center [66, 59] width 44 height 13
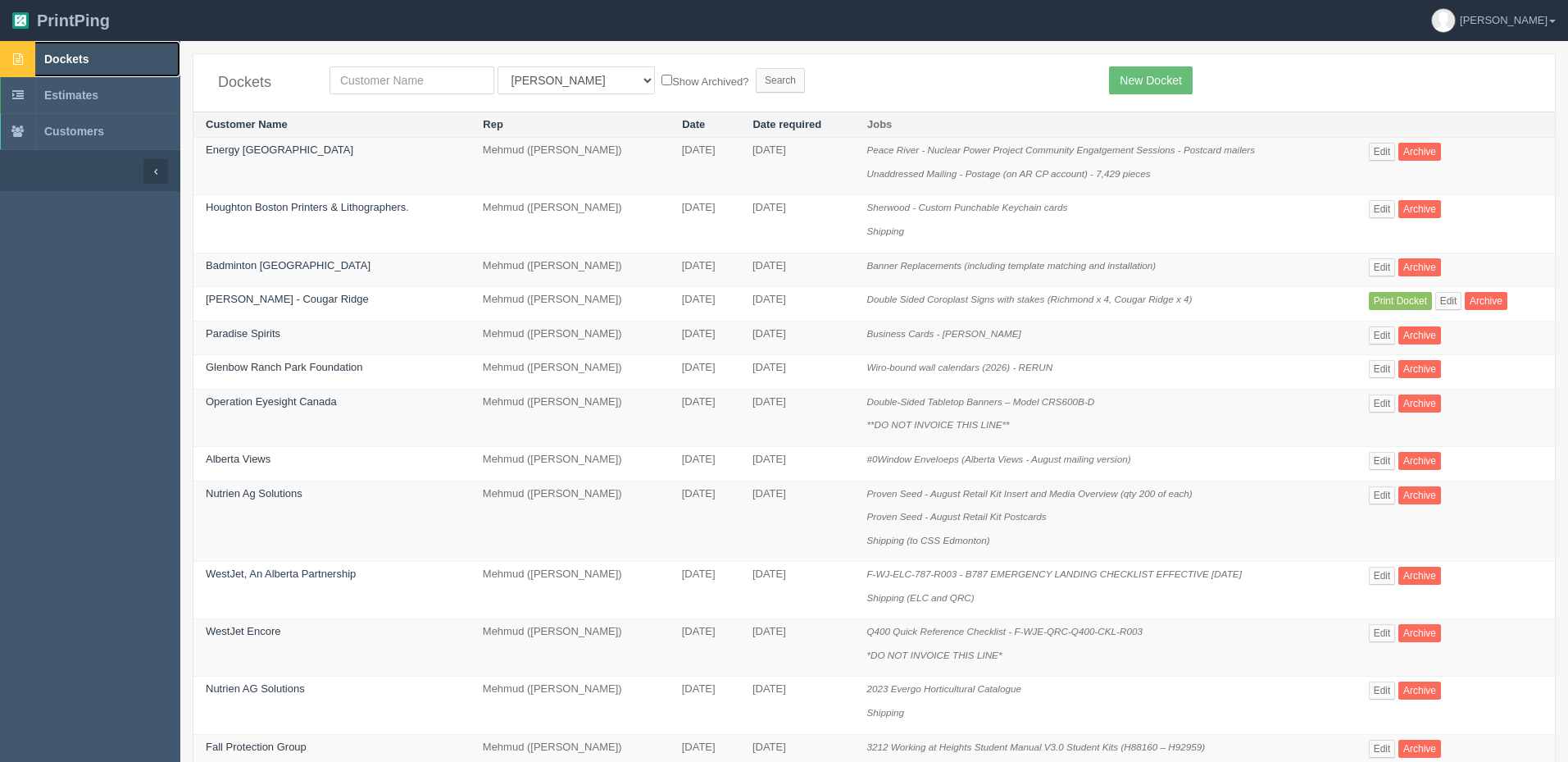
click at [133, 65] on link "Dockets" at bounding box center [90, 59] width 181 height 36
click at [110, 56] on link "Dockets" at bounding box center [90, 59] width 181 height 36
click at [82, 60] on span "Dockets" at bounding box center [66, 59] width 44 height 13
click at [401, 80] on input "text" at bounding box center [412, 79] width 164 height 28
type input "west"
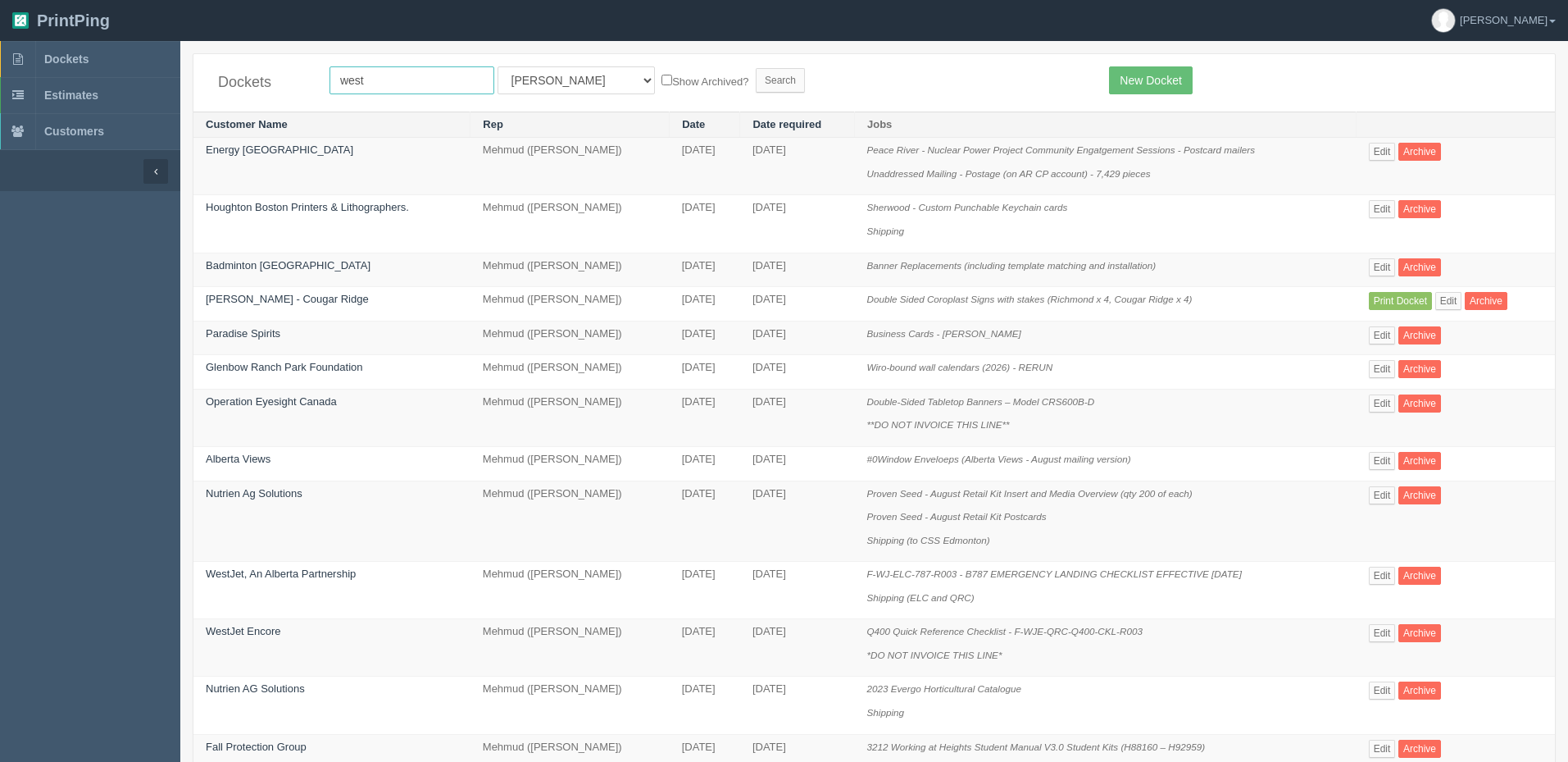
click at [756, 68] on input "Search" at bounding box center [780, 80] width 49 height 25
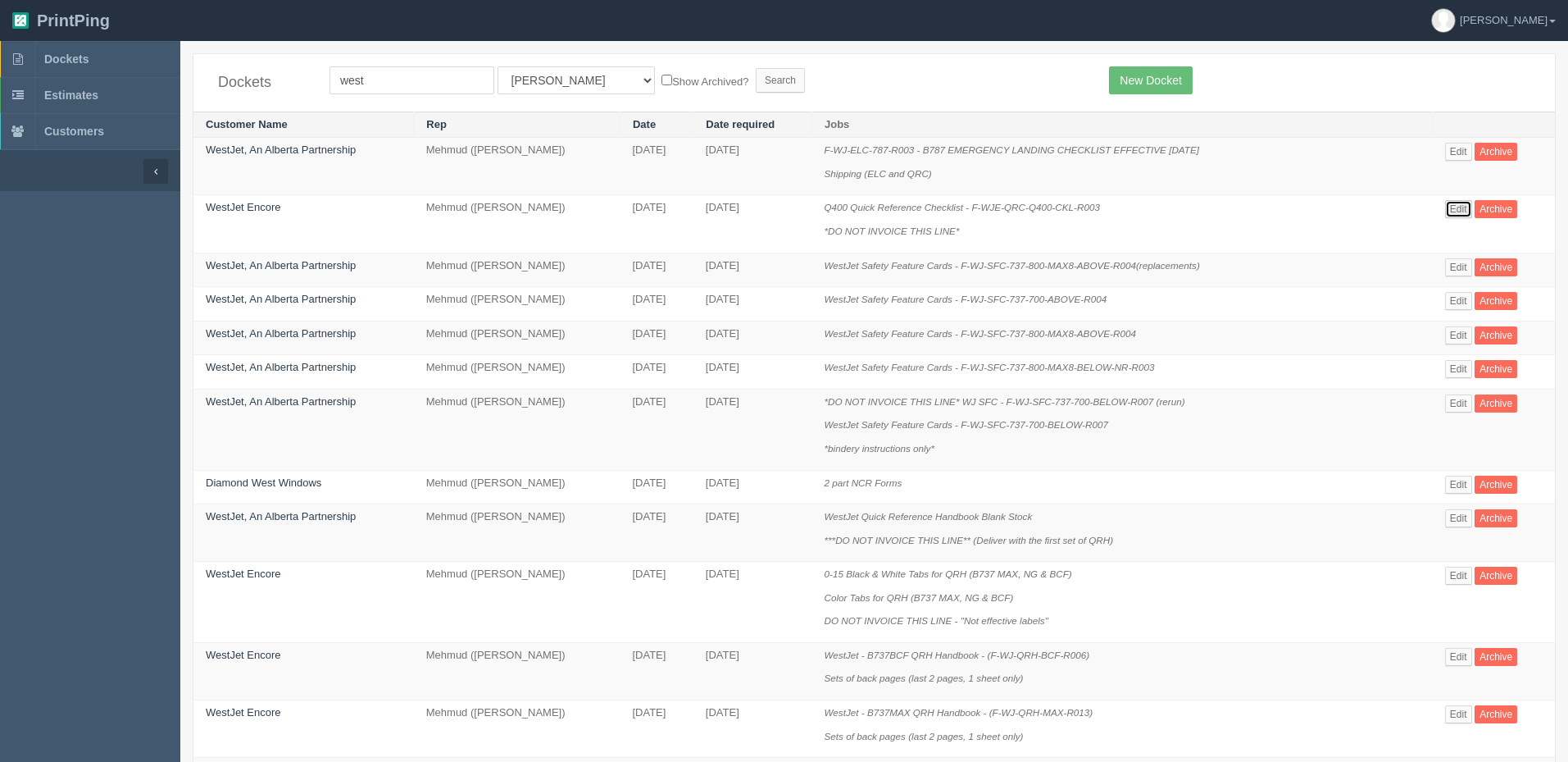
click at [1453, 208] on link "Edit" at bounding box center [1458, 208] width 27 height 18
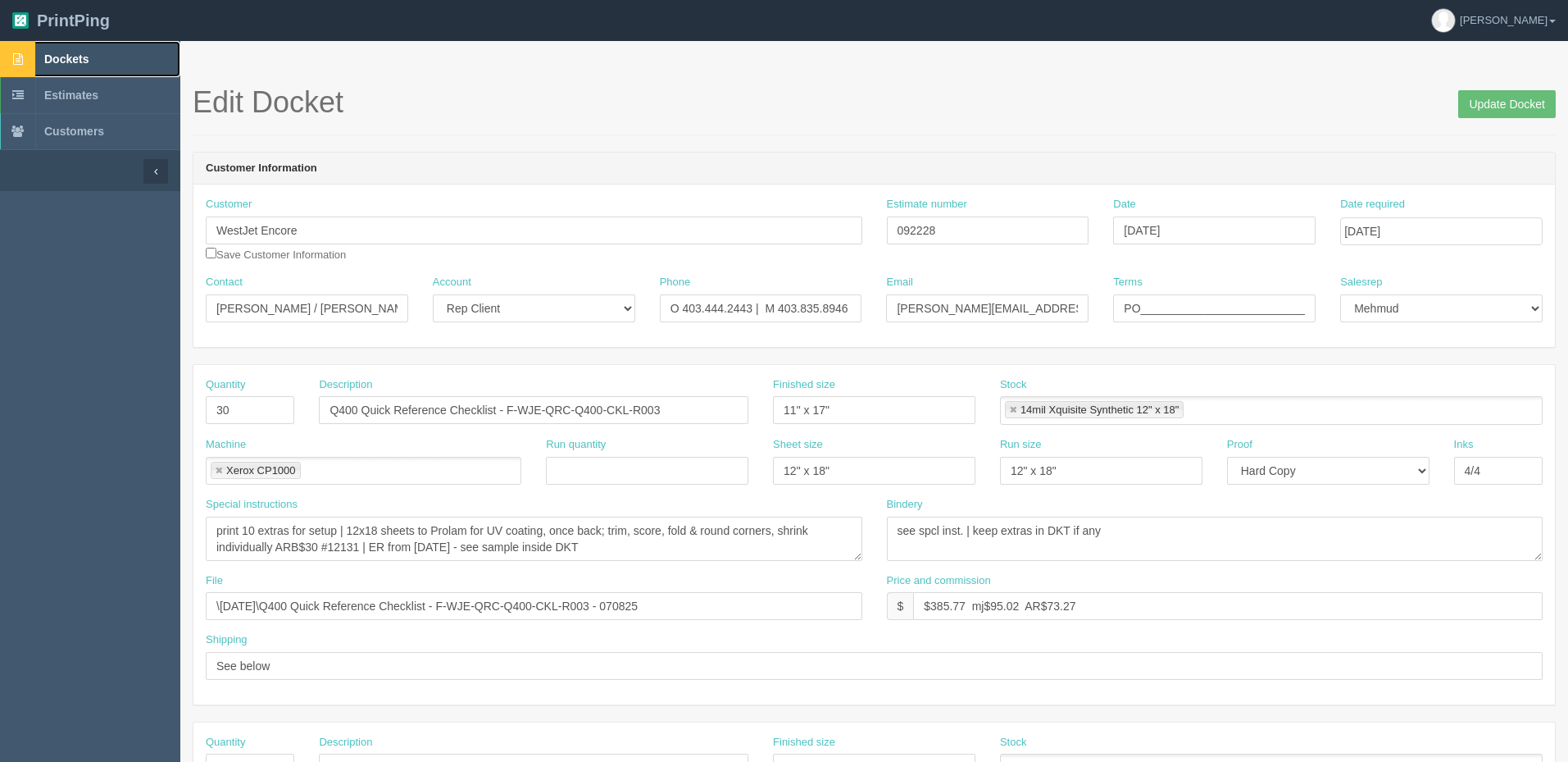
click at [68, 54] on span "Dockets" at bounding box center [66, 59] width 44 height 13
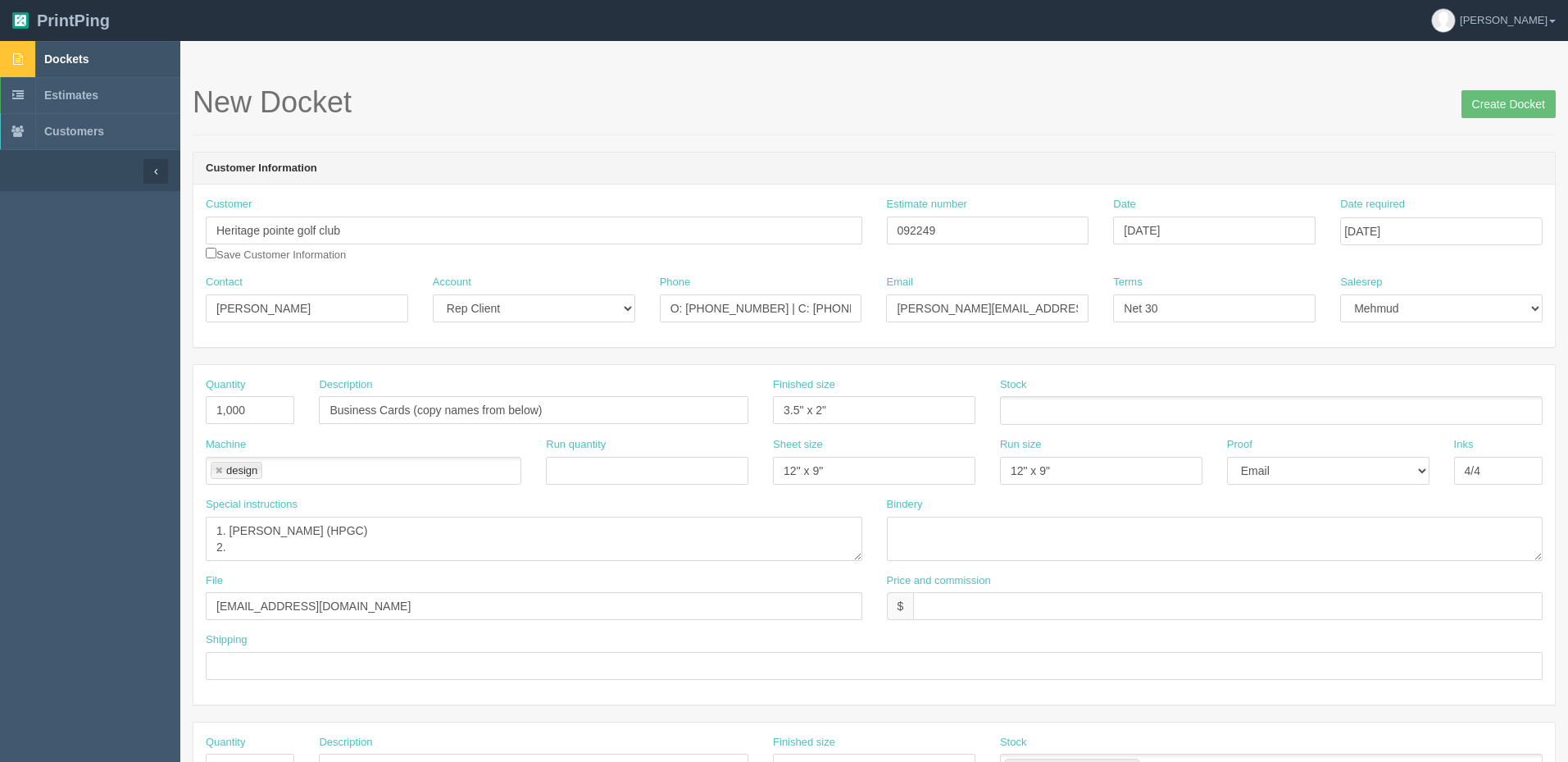
select select "Rep Client"
drag, startPoint x: 82, startPoint y: 411, endPoint x: 14, endPoint y: 409, distance: 68.0
click at [25, 411] on section "Dockets Estimates Customers" at bounding box center [784, 765] width 1568 height 1448
type input "1,500"
click at [376, 541] on textarea "3 sets in total, use files from June 2020 and make changes as per email info fo…" at bounding box center [533, 538] width 656 height 44
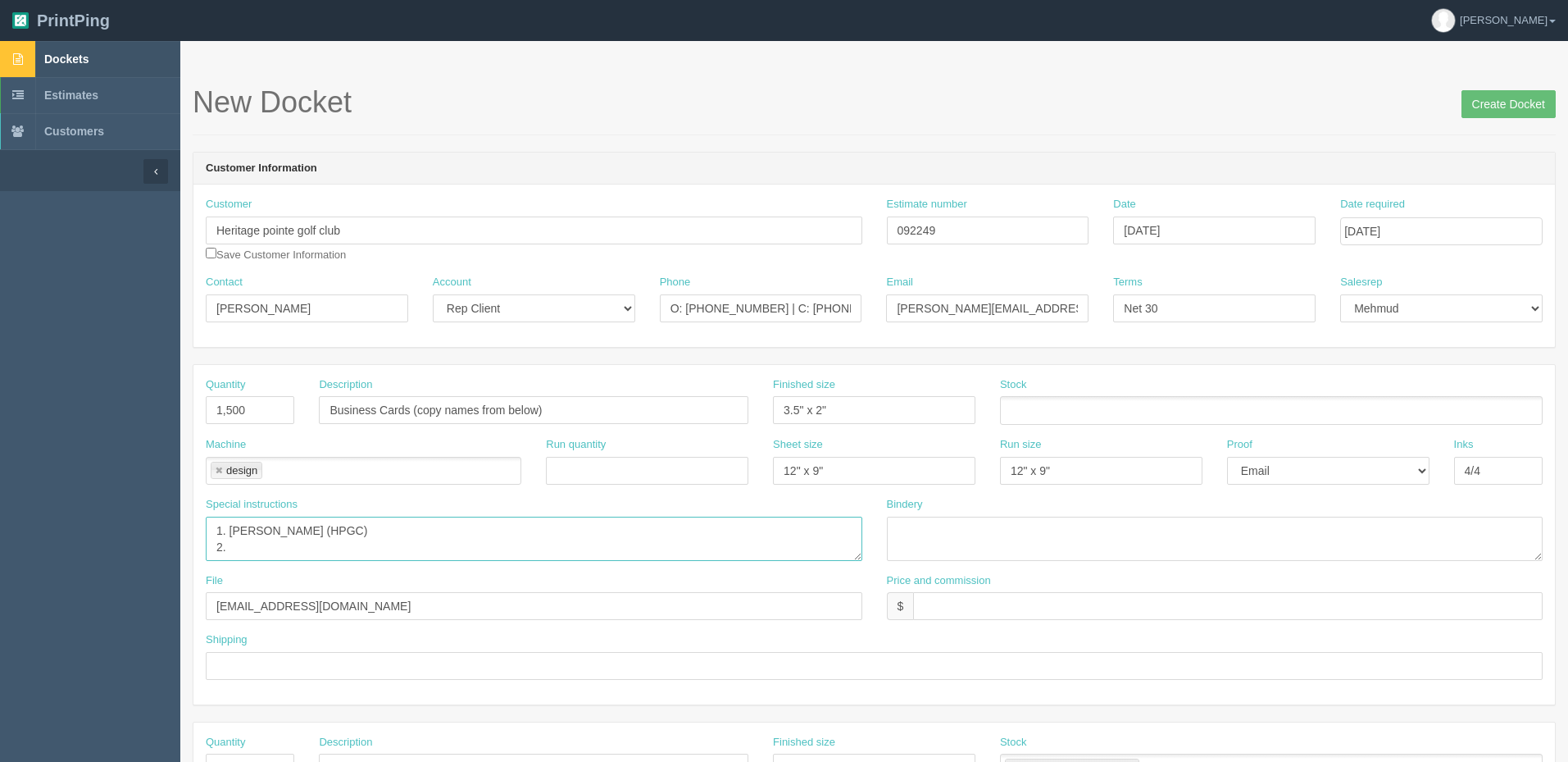
click at [247, 543] on textarea "3 sets in total, use files from June 2020 and make changes as per email info fo…" at bounding box center [533, 538] width 656 height 44
paste textarea "2. Penelope Peek Philpott - HP"
drag, startPoint x: 263, startPoint y: 550, endPoint x: 272, endPoint y: 559, distance: 12.7
click at [263, 550] on textarea "3 sets in total, use files from June 2020 and make changes as per email info fo…" at bounding box center [533, 538] width 656 height 44
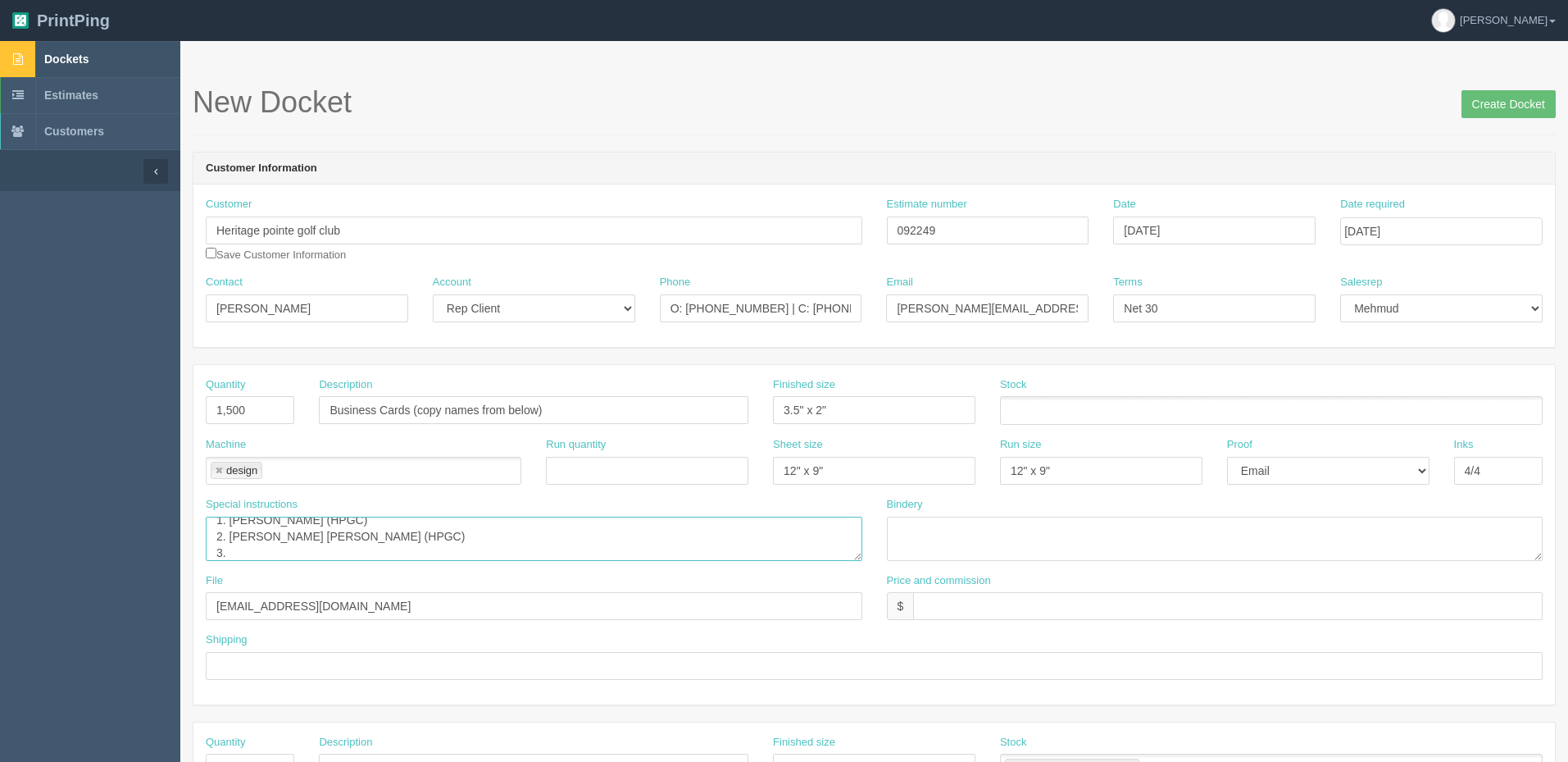
paste textarea "3. Sarah Burton - Windmill"
type textarea "1. Adam Bayne (HPGC) 2. Penelope Peek Philpott (HPGC) 3. 3. Sarah Burton (Windm…"
click at [419, 554] on textarea "3 sets in total, use files from June 2020 and make changes as per email info fo…" at bounding box center [533, 538] width 656 height 44
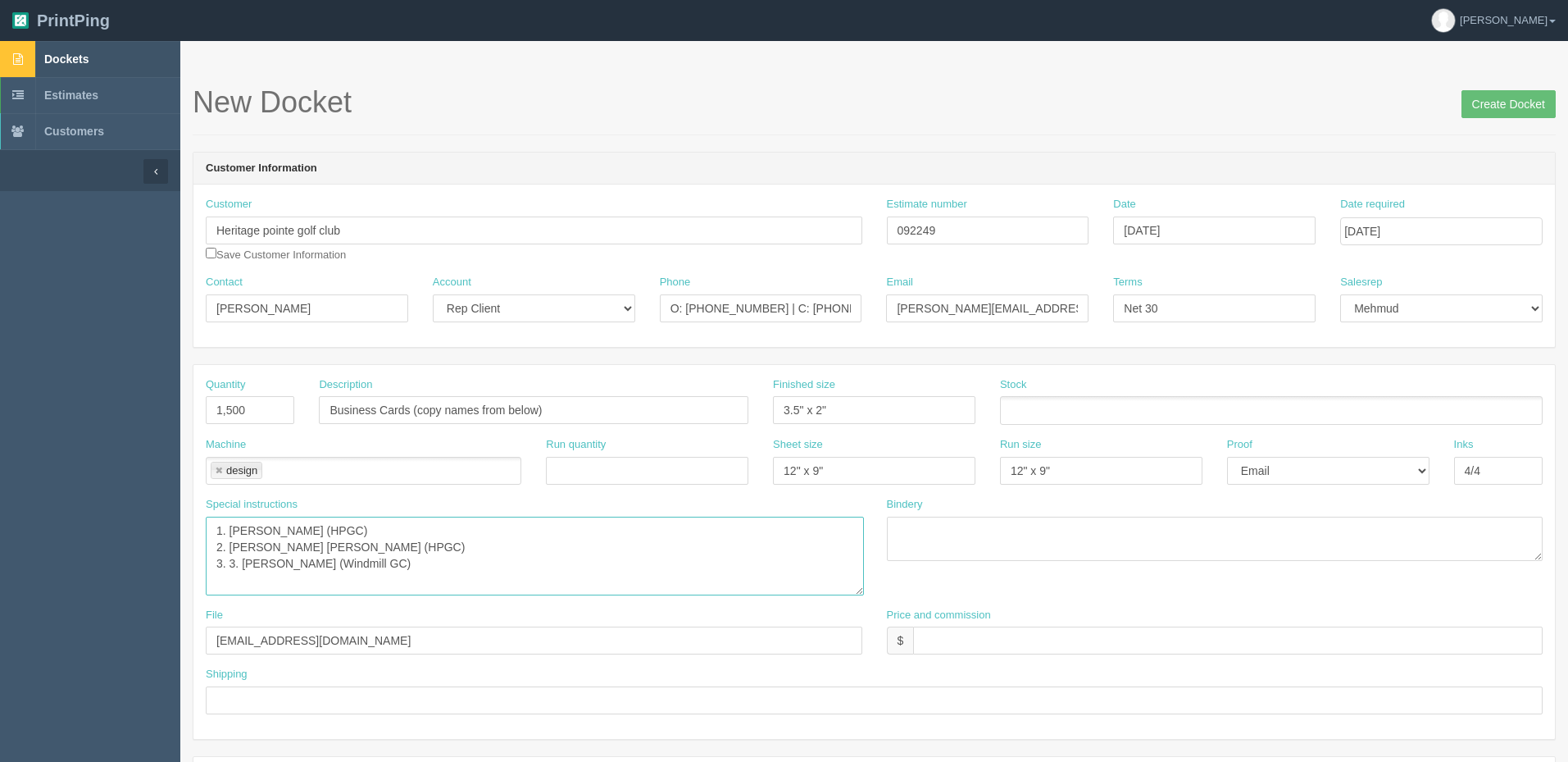
drag, startPoint x: 855, startPoint y: 556, endPoint x: 855, endPoint y: 597, distance: 41.0
click at [855, 596] on textarea "3 sets in total, use files from June 2020 and make changes as per email info fo…" at bounding box center [534, 555] width 658 height 78
click at [441, 571] on textarea "3 sets in total, use files from June 2020 and make changes as per email info fo…" at bounding box center [533, 558] width 656 height 84
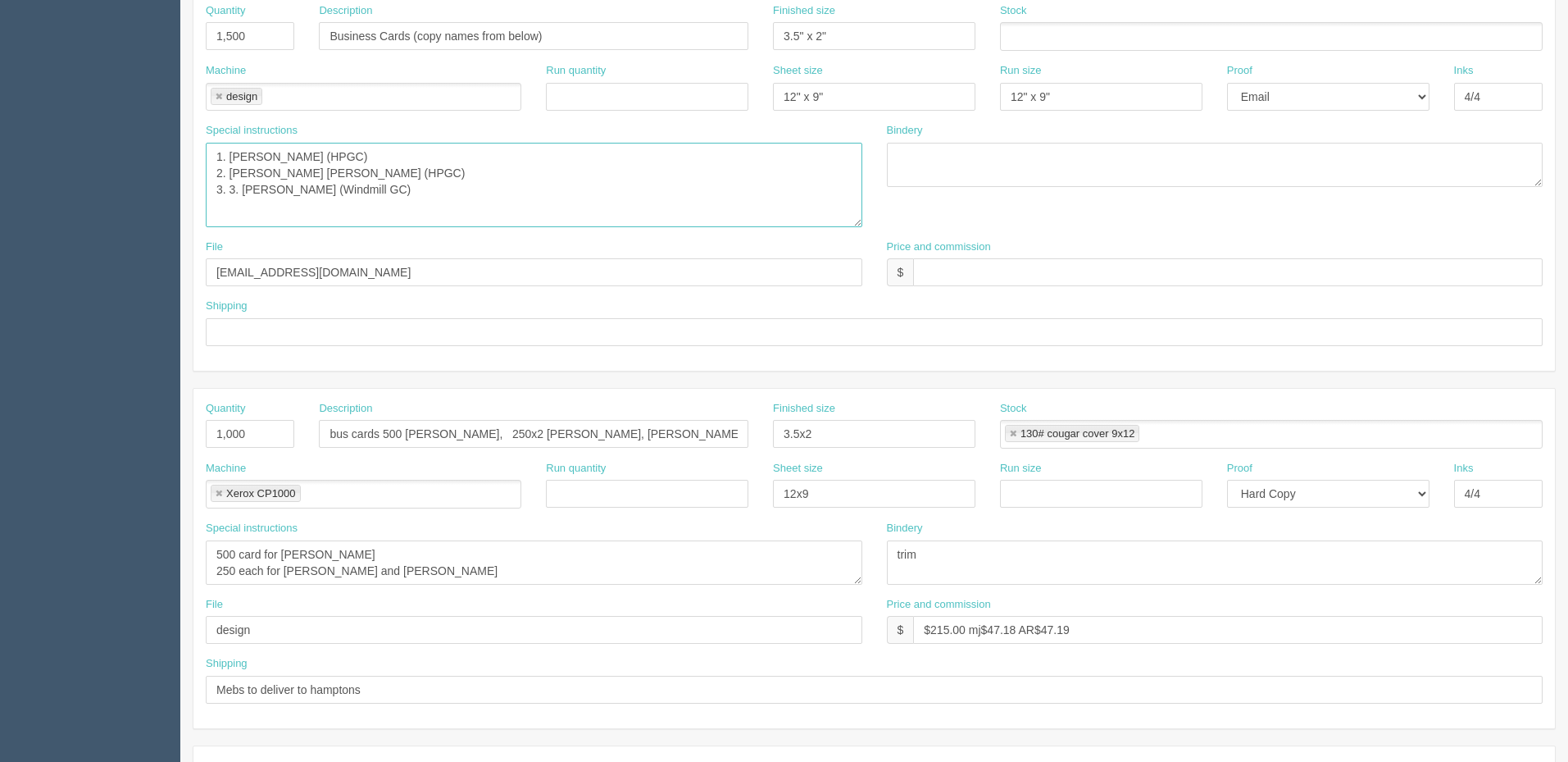
scroll to position [410, 0]
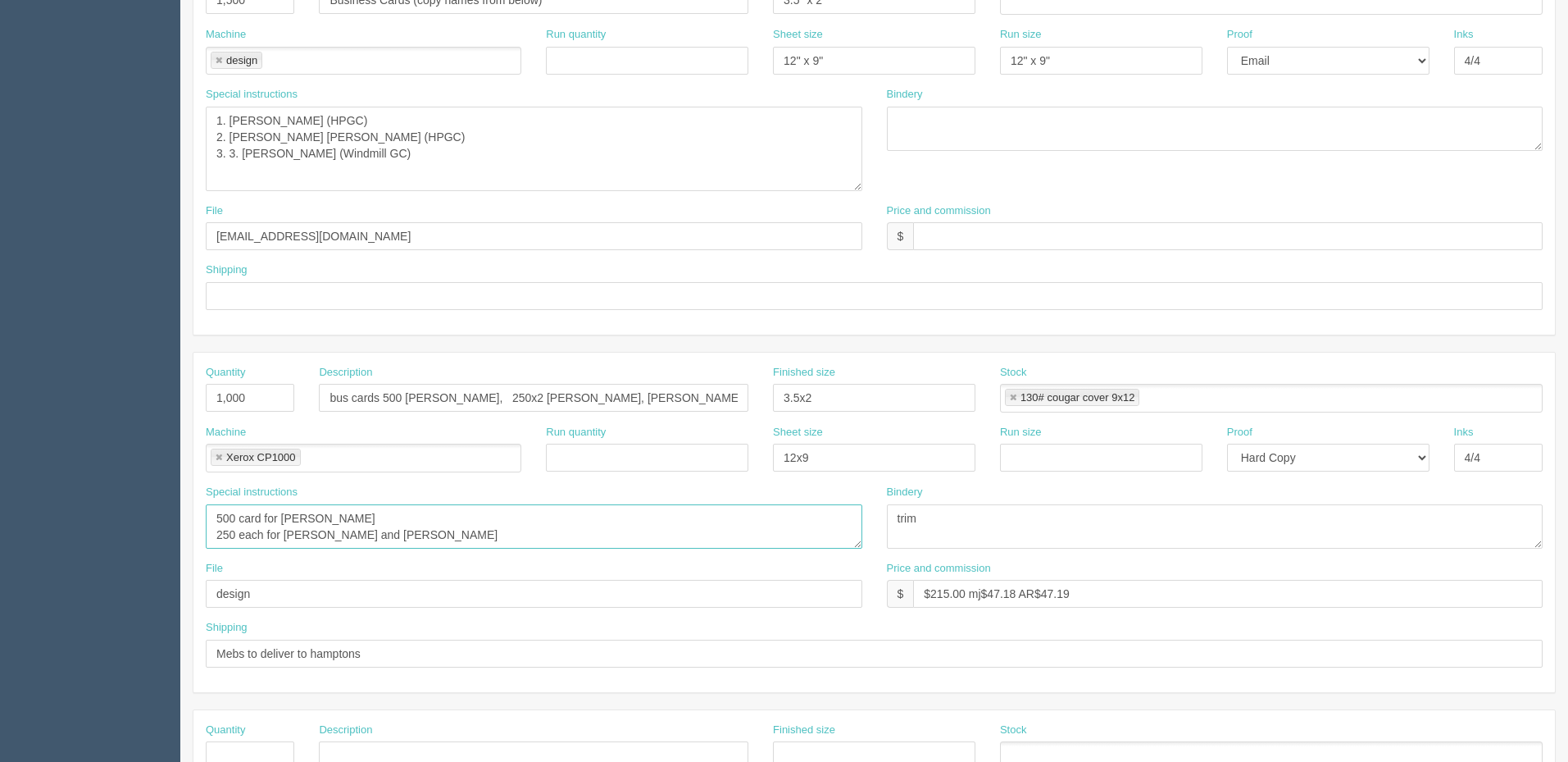
click at [421, 526] on textarea "500 card for David Robinson 250 each for Jared and Ryan" at bounding box center [533, 527] width 656 height 44
paste textarea "4. Sarah Burton - LaunchPad"
drag, startPoint x: 238, startPoint y: 514, endPoint x: 202, endPoint y: 516, distance: 36.1
click at [202, 516] on div "Special instructions 500 card for David Robinson 250 each for Jared and Ryan" at bounding box center [533, 523] width 681 height 76
click at [405, 522] on textarea "500 card for David Robinson 250 each for Jared and Ryan" at bounding box center [533, 527] width 656 height 44
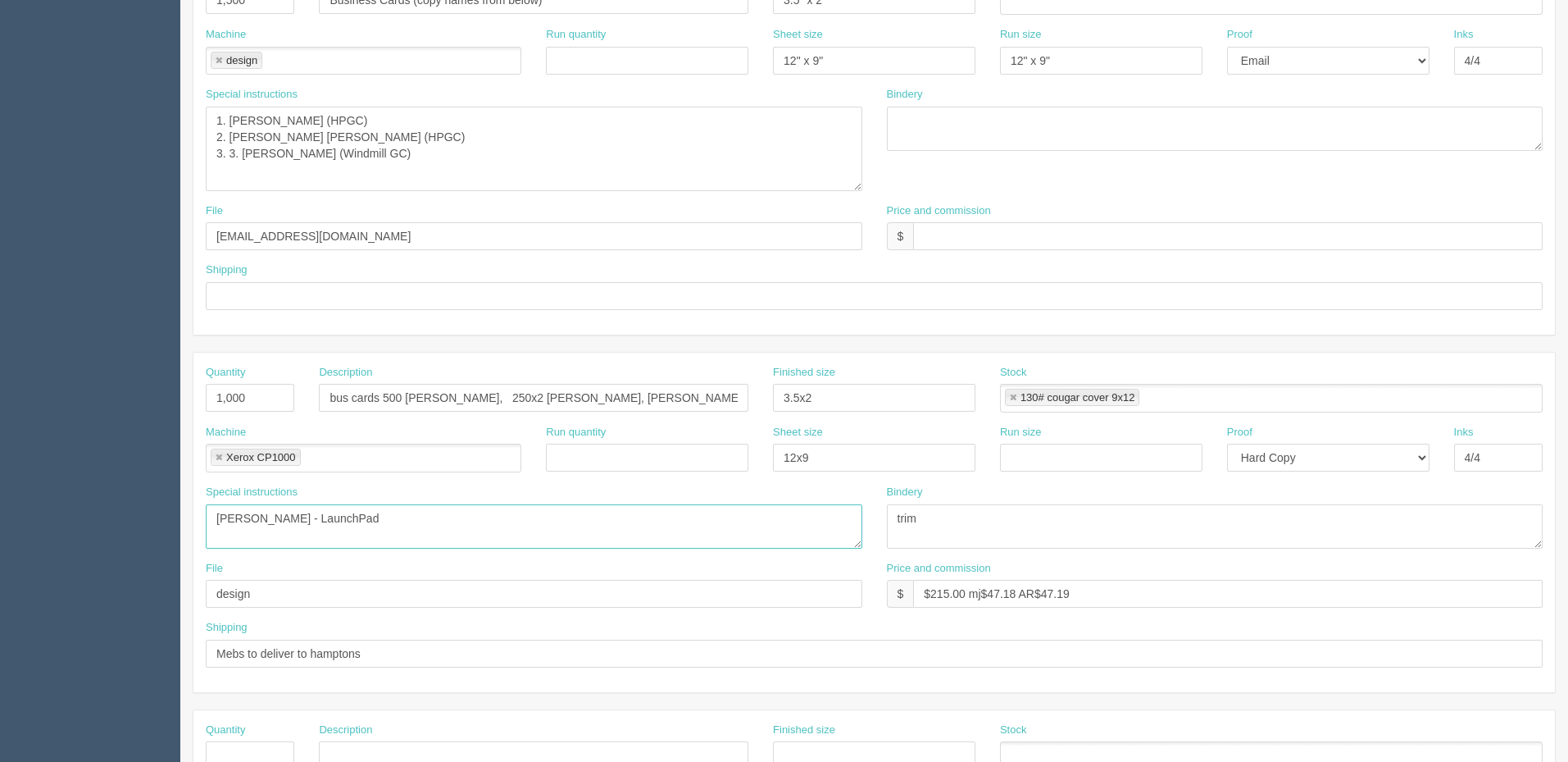
type textarea "Sarah Burton - LaunchPad"
drag, startPoint x: 277, startPoint y: 387, endPoint x: 29, endPoint y: 404, distance: 248.6
click at [29, 404] on section "Dockets Estimates Customers" at bounding box center [784, 375] width 1568 height 1489
type input "500"
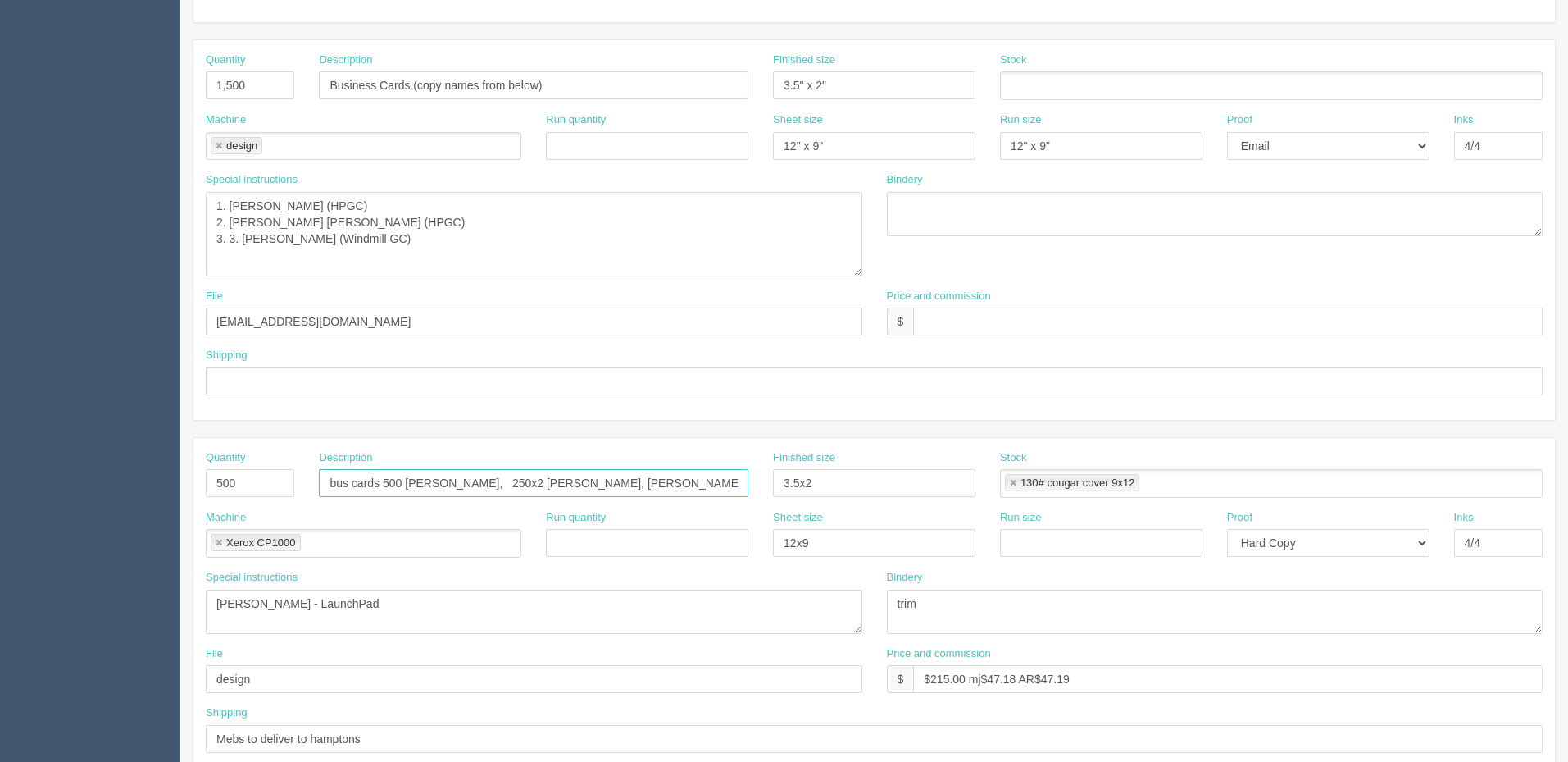
scroll to position [246, 0]
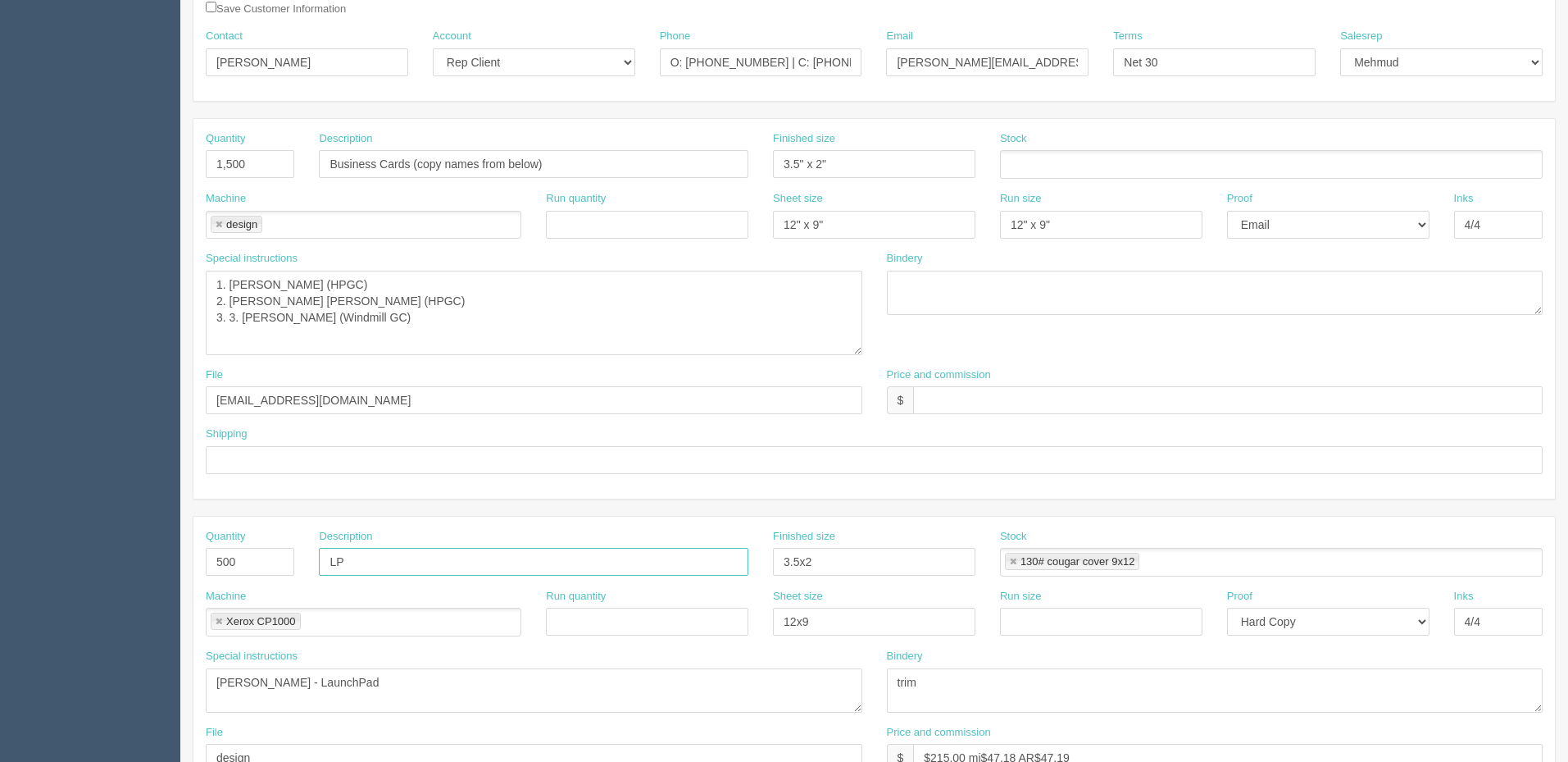
drag, startPoint x: 316, startPoint y: 560, endPoint x: 270, endPoint y: 560, distance: 46.0
click at [285, 560] on div "Quantity 500 Description LP Finished size 3.5x2 Stock 130# cougar cover 9x12 13…" at bounding box center [873, 558] width 1362 height 60
drag, startPoint x: 285, startPoint y: 683, endPoint x: 100, endPoint y: 683, distance: 185.0
click at [100, 683] on section "Dockets Estimates Customers" at bounding box center [784, 539] width 1568 height 1489
click at [520, 566] on input "Business Cards LPHP (" at bounding box center [533, 561] width 429 height 28
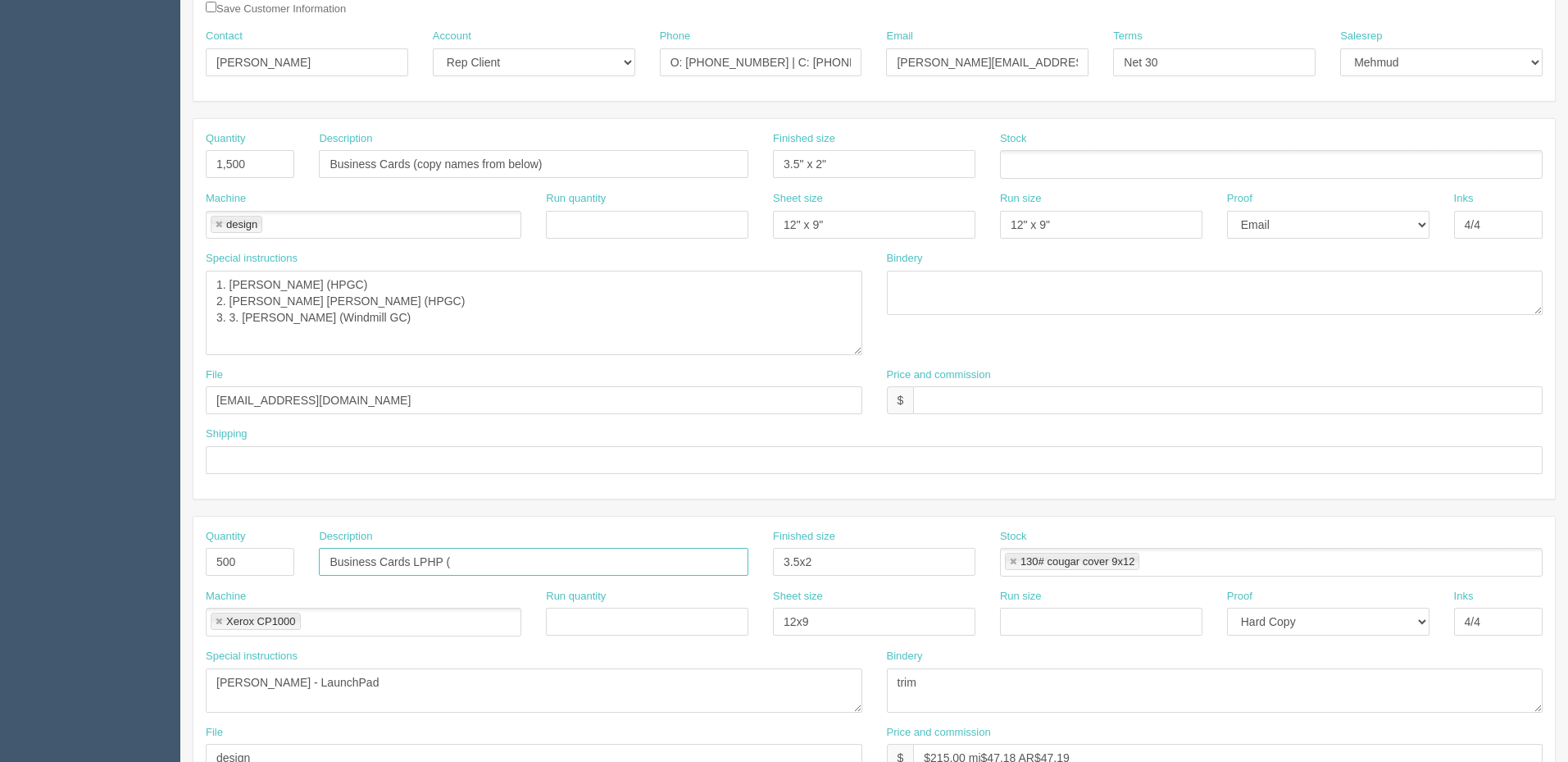
paste input "Sarah Burton"
type input "Business Cards LPHP (Sarah Burton)"
type input "3.5" x 2""
click at [1027, 162] on ul at bounding box center [1271, 164] width 543 height 29
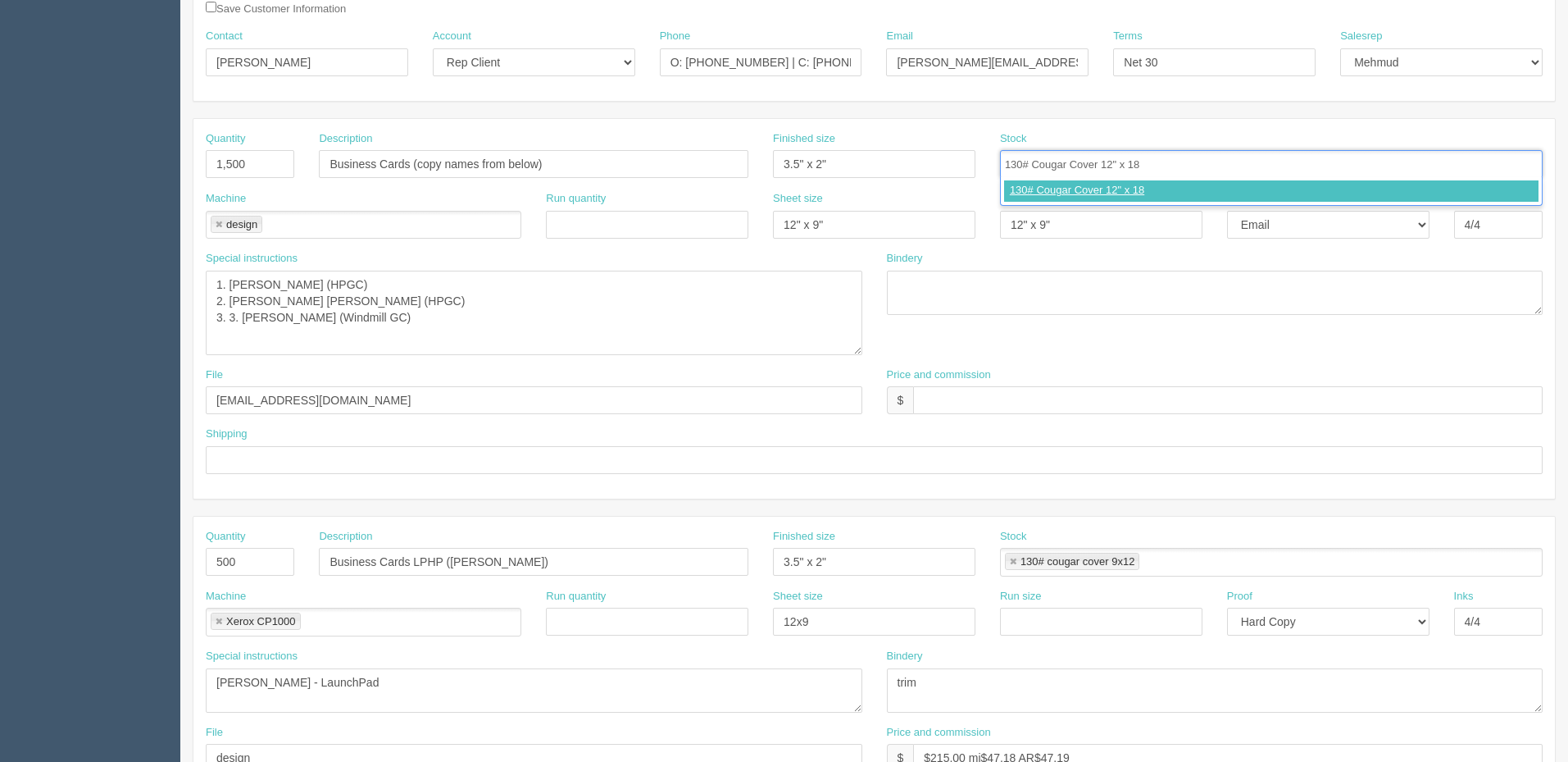
type input "130# Cougar Cover 12" x 18""
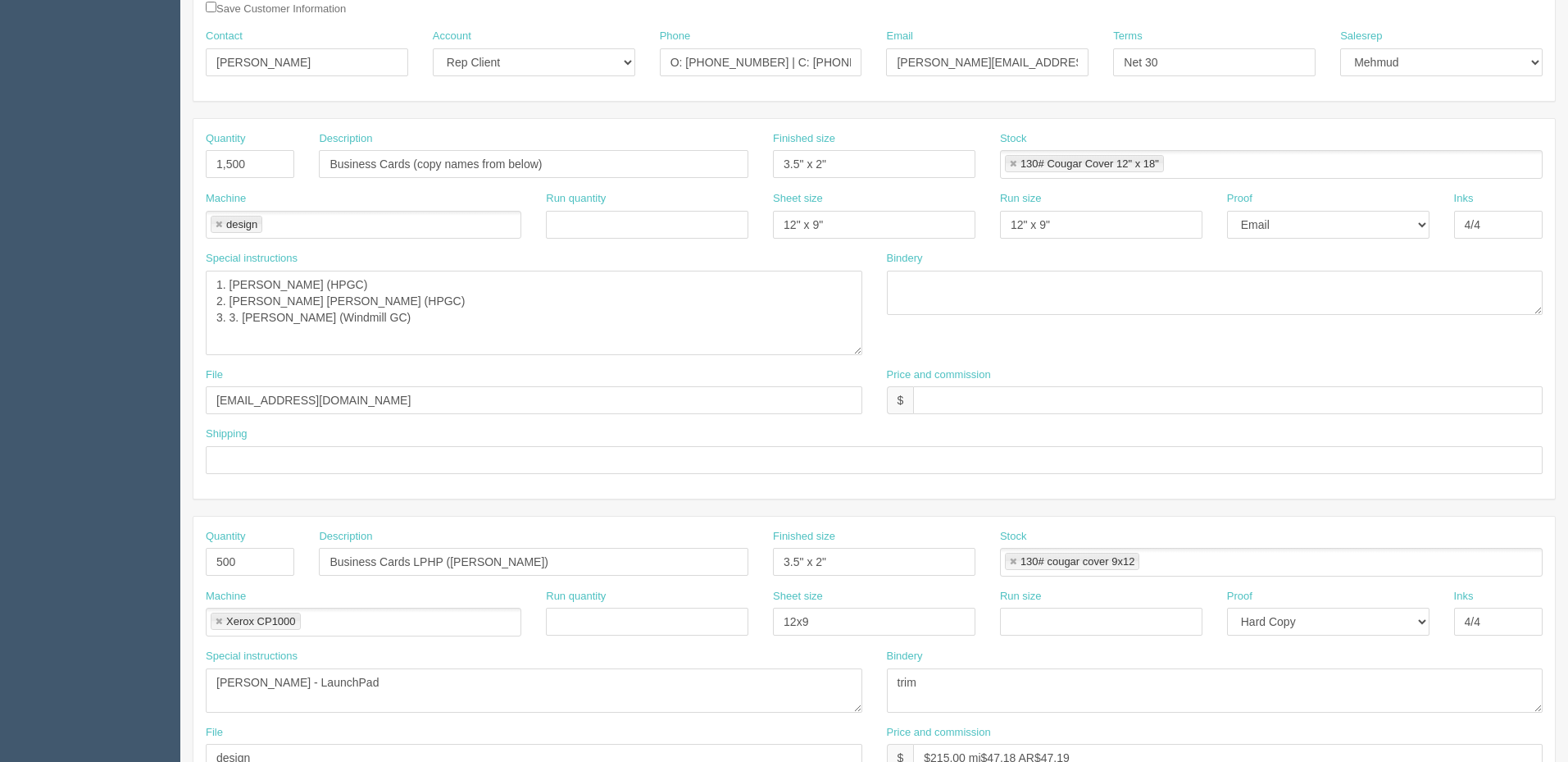
click at [219, 222] on link at bounding box center [219, 225] width 10 height 11
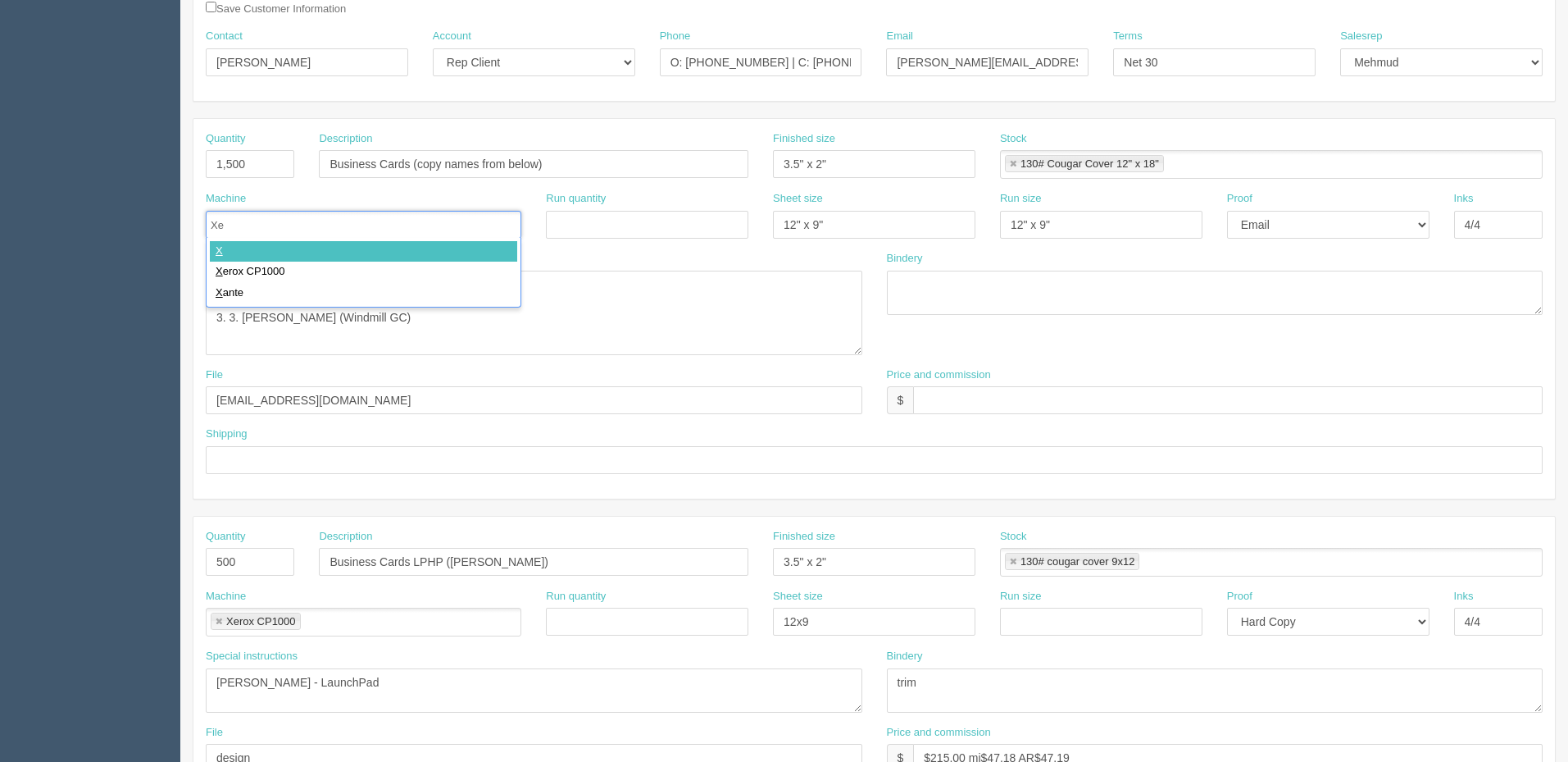
type input "Xer"
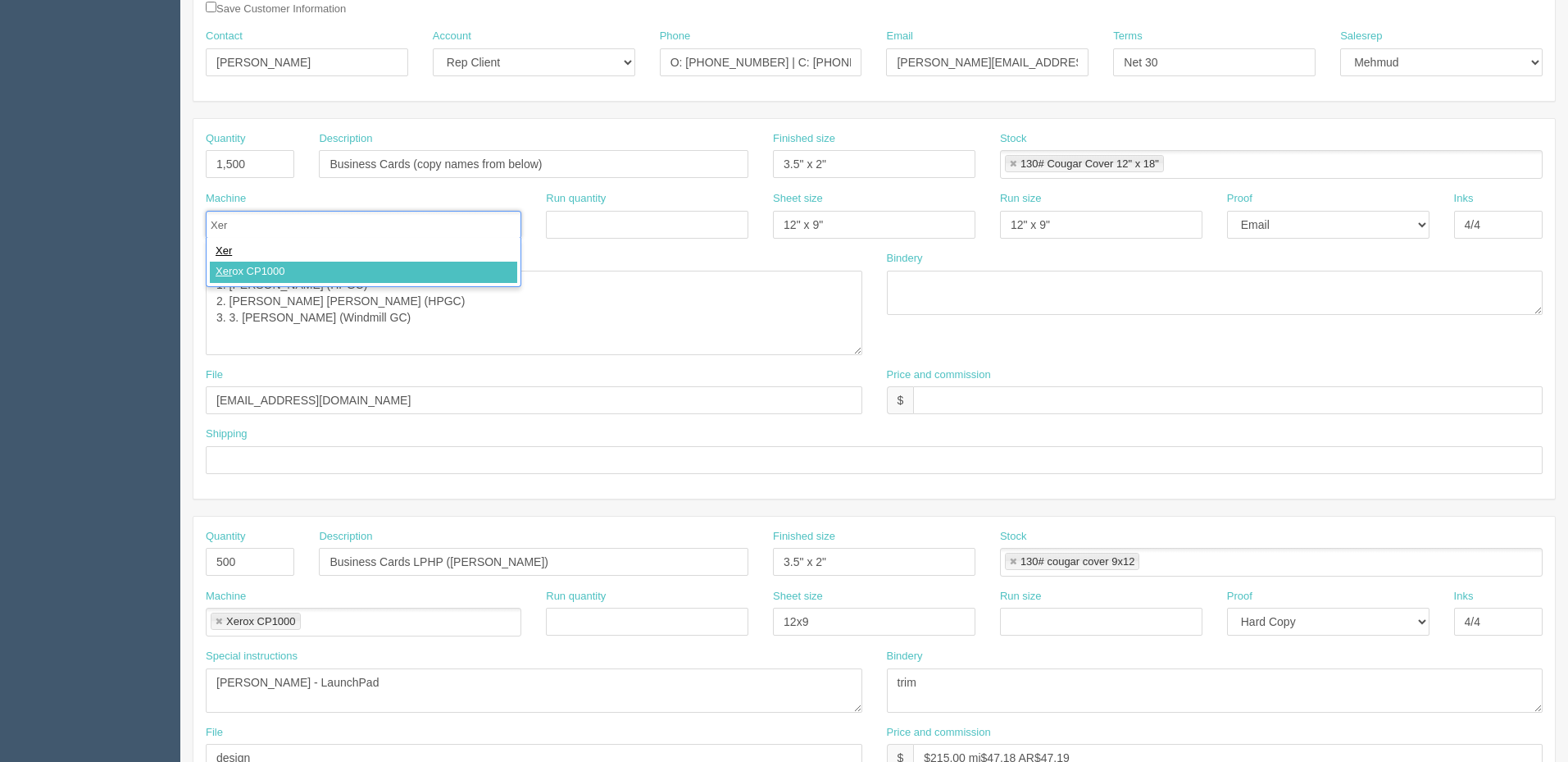
type input "Xerox CP1000"
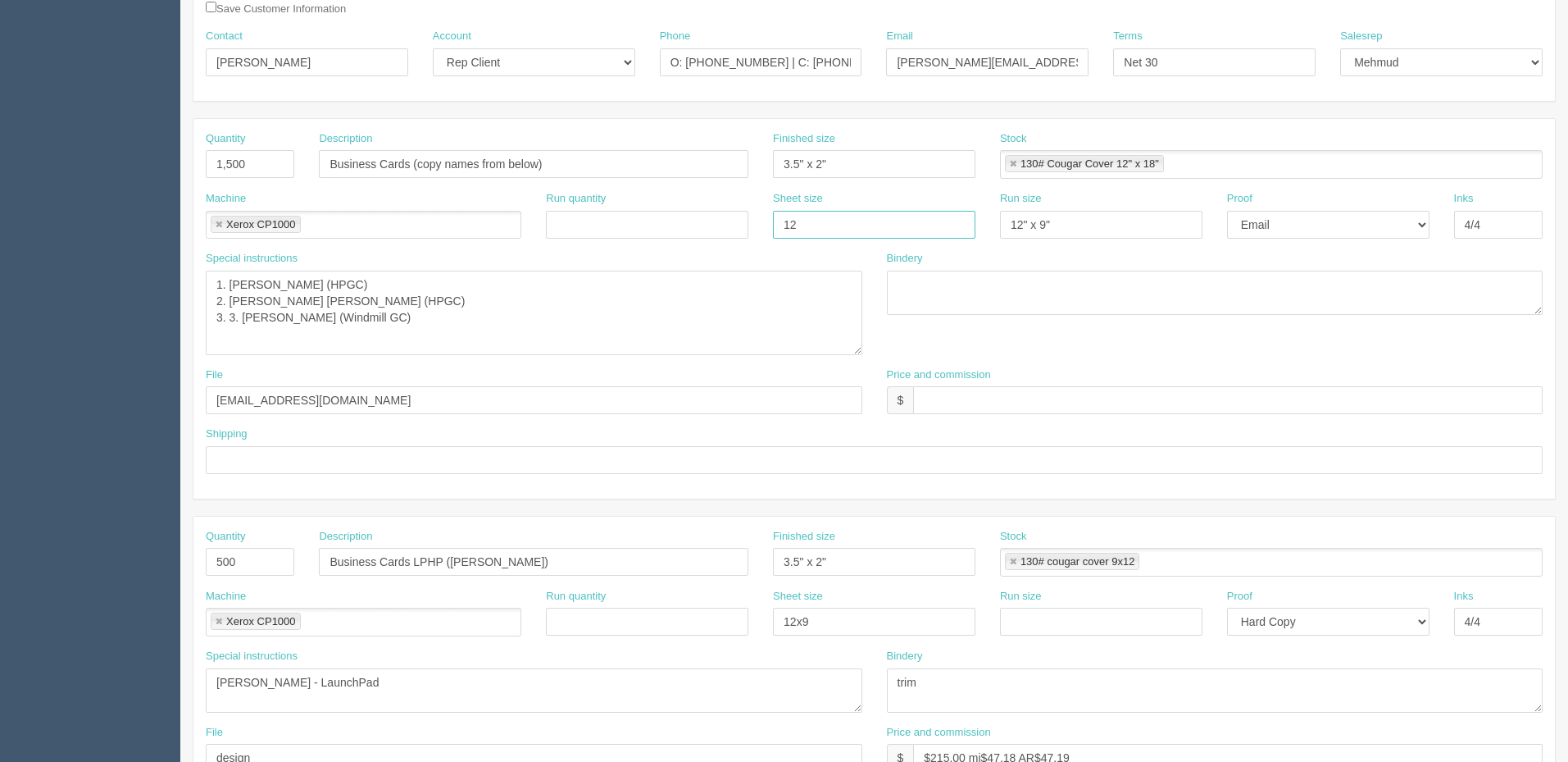
type input "12" x 18""
paste input "18"
type input "12" x 18""
click at [1270, 222] on select "-- Email Hard Copy" at bounding box center [1328, 224] width 203 height 28
select select "Hard Copy"
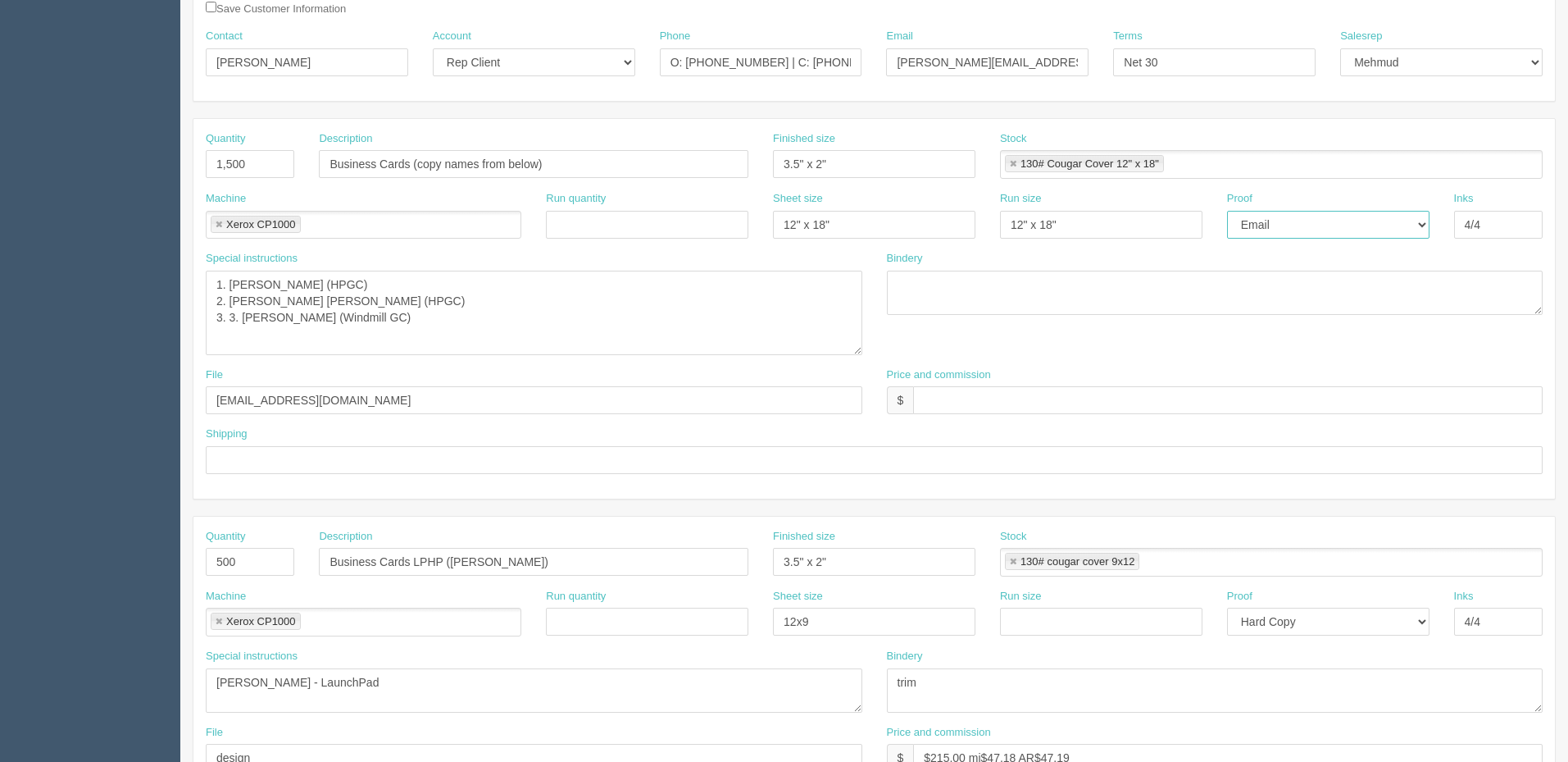
click at [1227, 210] on select "-- Email Hard Copy" at bounding box center [1328, 224] width 203 height 28
click at [1503, 222] on input "4/4" at bounding box center [1498, 224] width 89 height 28
drag, startPoint x: 1081, startPoint y: 222, endPoint x: 827, endPoint y: 254, distance: 256.0
click at [825, 216] on div "Machine Xerox CP1000 Xerox CP1000 Run quantity Sheet size 12" x 18" Run size 12…" at bounding box center [873, 221] width 1362 height 60
drag, startPoint x: 797, startPoint y: 623, endPoint x: 752, endPoint y: 628, distance: 45.3
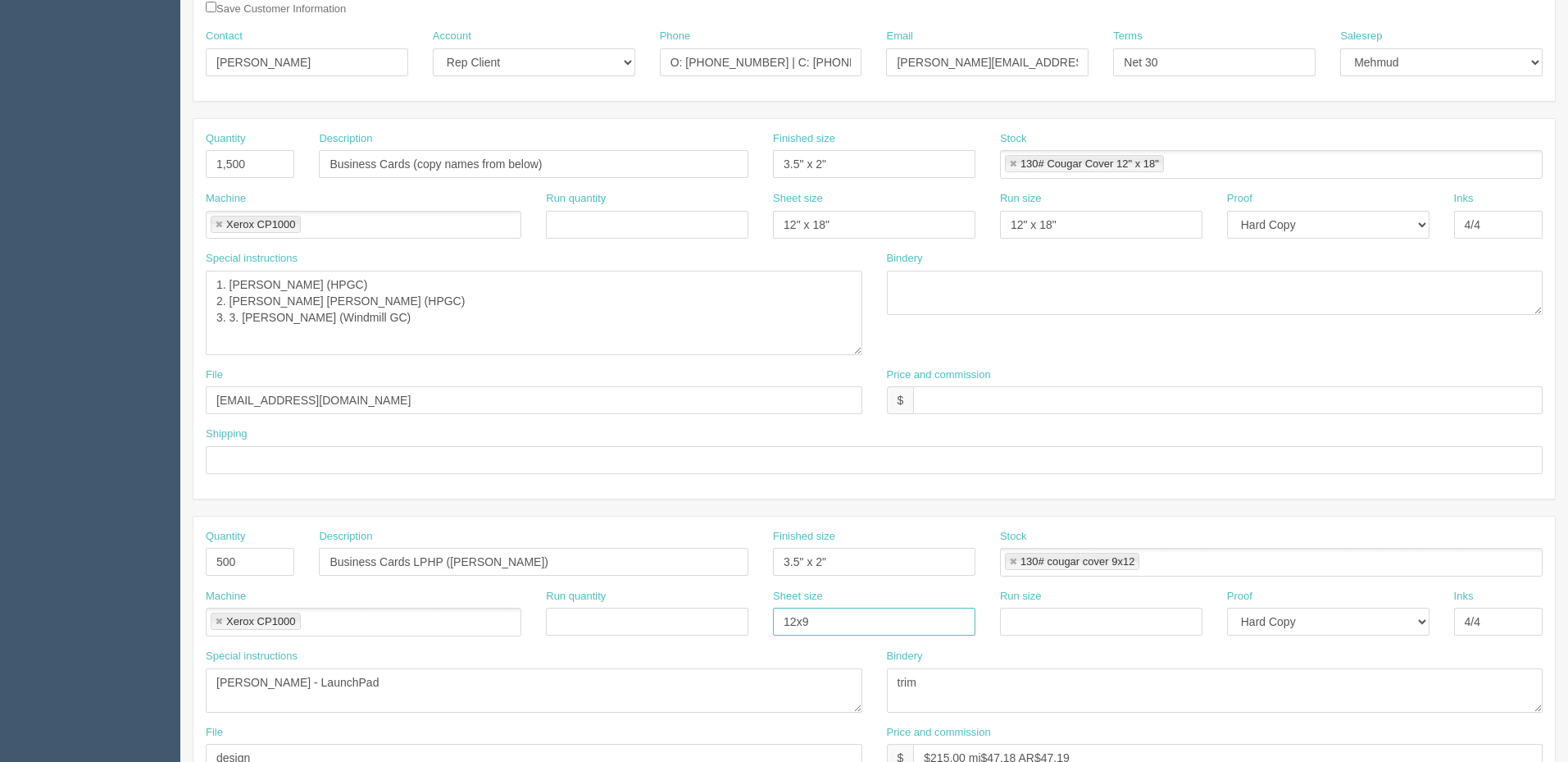
click at [684, 621] on div "Machine Xerox CP1000 Xerox CP1000 Run quantity Sheet size 12x9 Run size Proof -…" at bounding box center [873, 619] width 1362 height 60
paste input "" x 18""
type input "12" x 18""
click at [1056, 628] on input "text" at bounding box center [1101, 621] width 203 height 28
paste input "12" x 18""
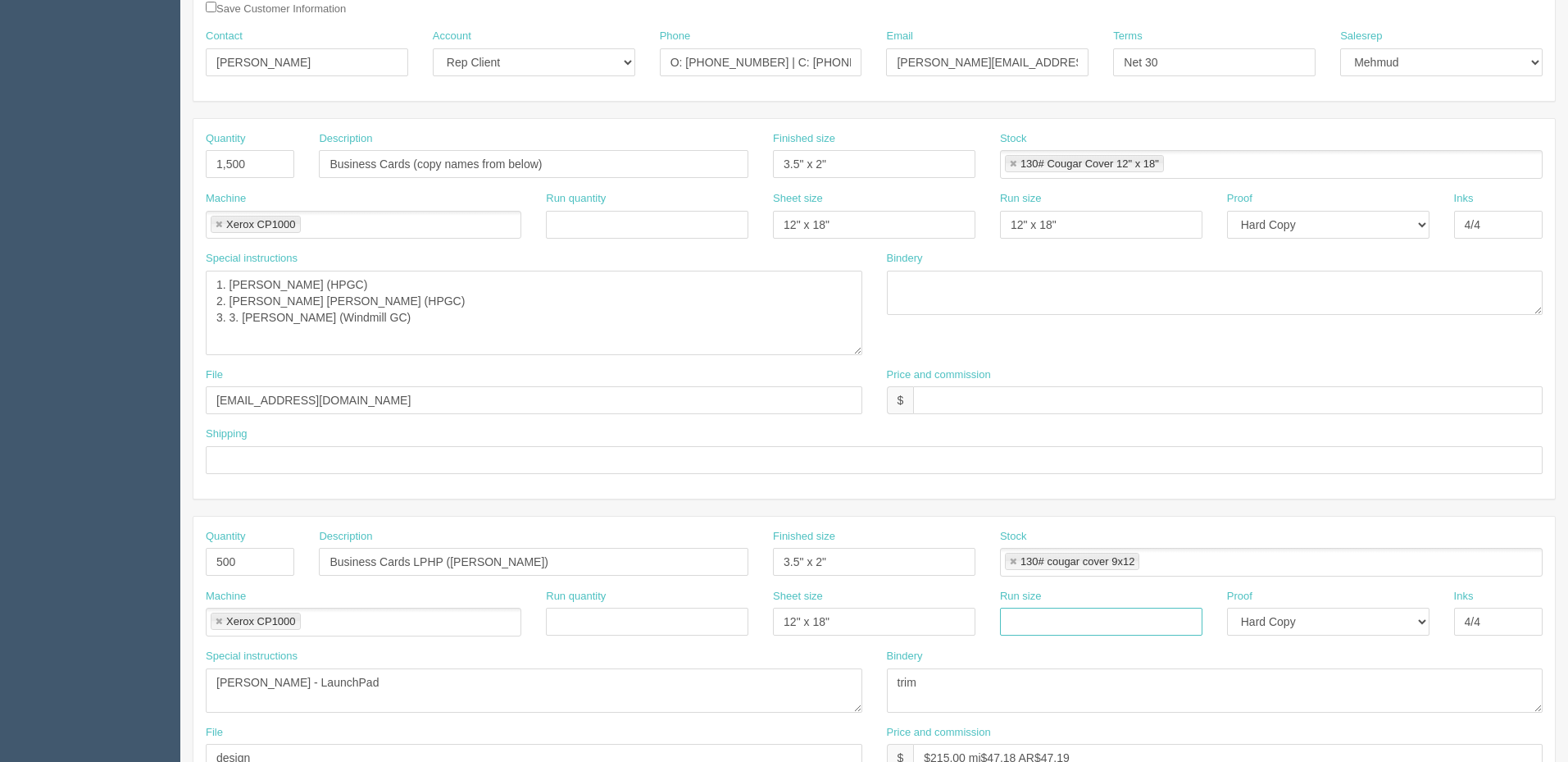
type input "12" x 18""
click at [1012, 562] on link at bounding box center [1013, 561] width 10 height 11
type input "12" x 18""
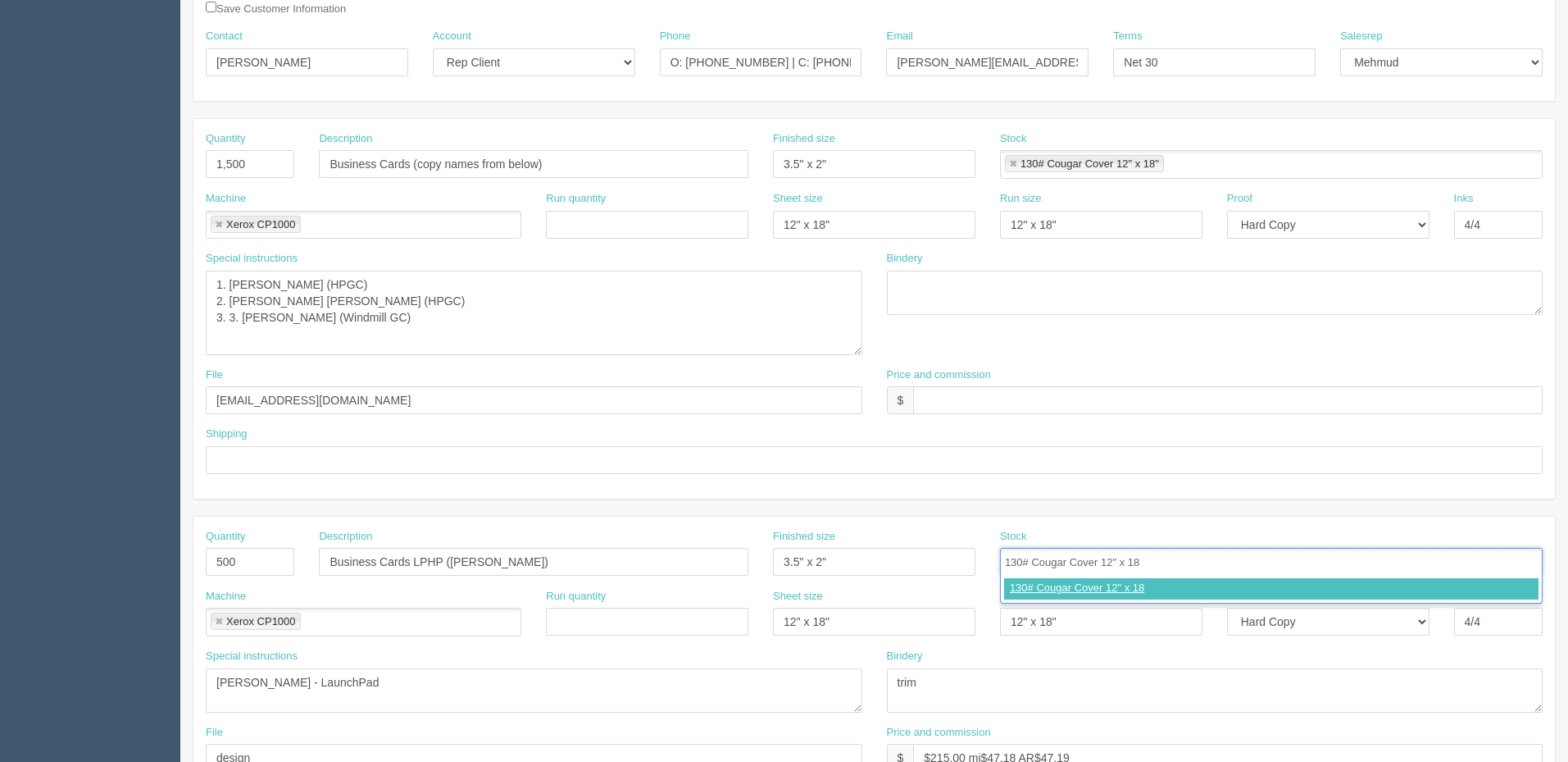
type input "130# Cougar Cover 12" x 18""
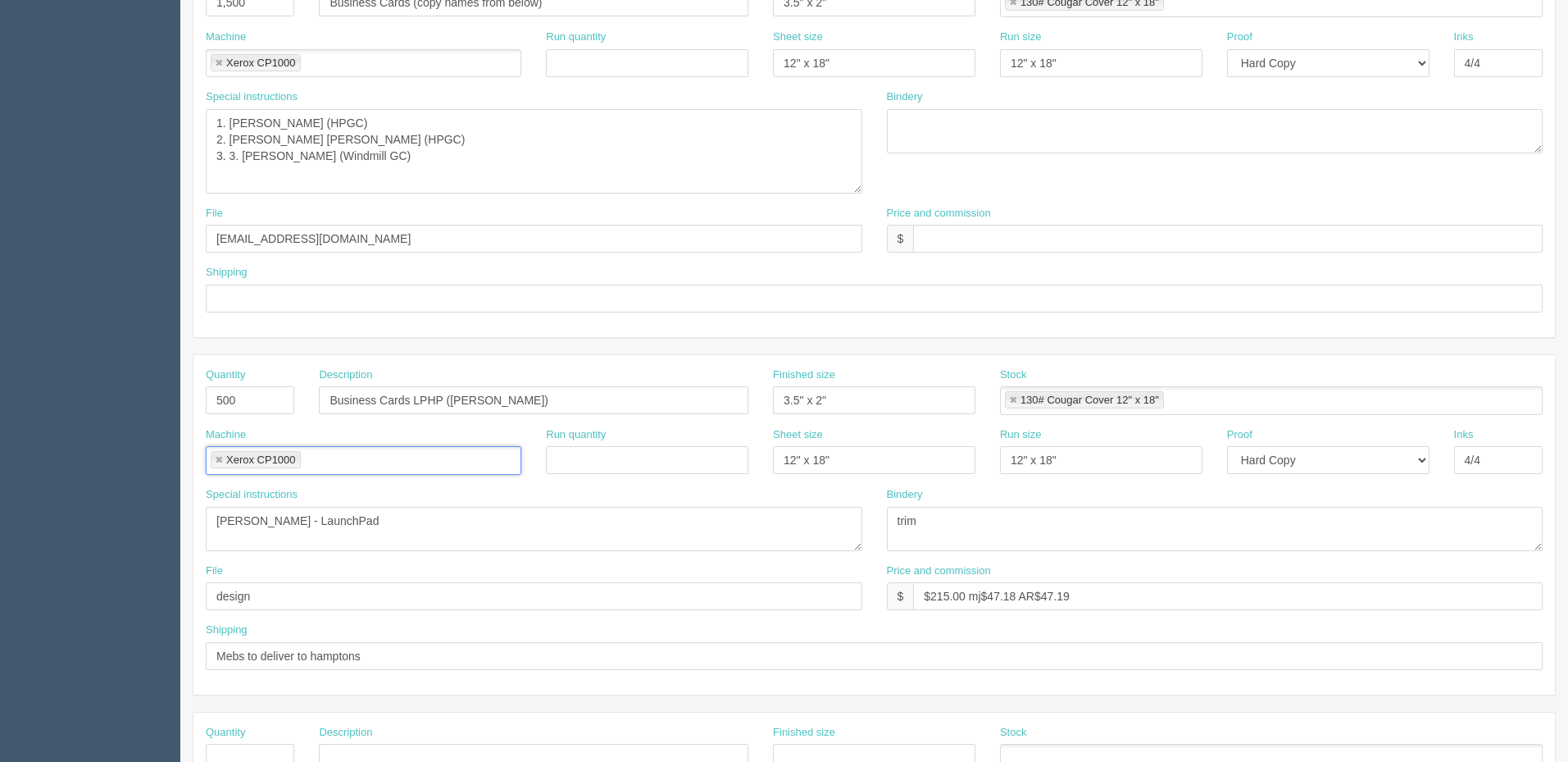
scroll to position [328, 0]
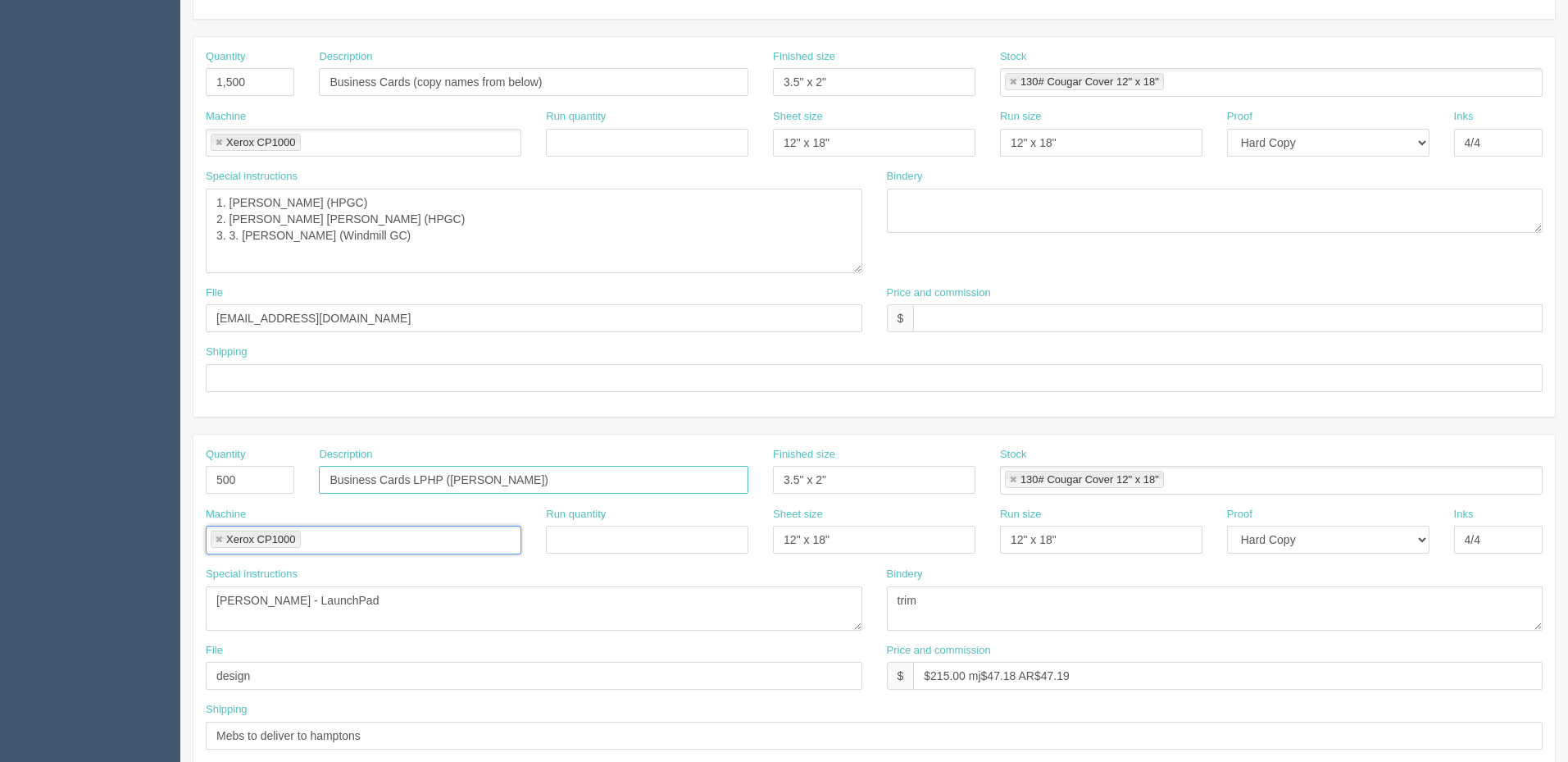
click at [550, 476] on input "Business Cards LPHP (Sarah Burton)" at bounding box center [533, 479] width 429 height 28
click at [381, 479] on input "Business Cards LPHP (Sarah Burton)" at bounding box center [533, 479] width 429 height 28
type input "Business Matte Laminated Cards LPHP (Sarah Burton)"
click at [1019, 605] on textarea "trim" at bounding box center [1214, 608] width 656 height 44
type textarea "trim, 5mil DS matte lamination $65"
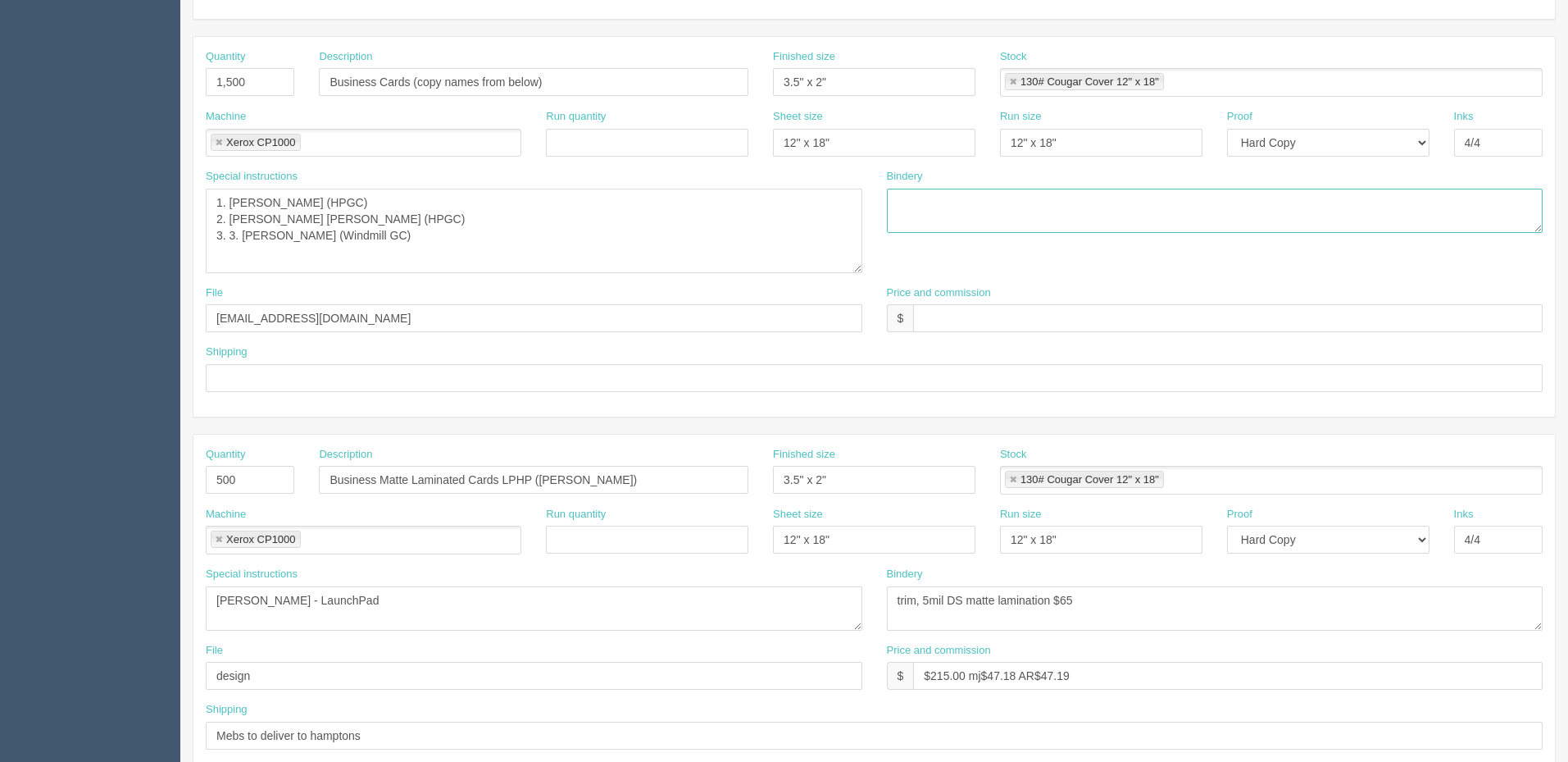
click at [934, 202] on textarea at bounding box center [1214, 210] width 656 height 44
type textarea "trim"
drag, startPoint x: 925, startPoint y: 600, endPoint x: 981, endPoint y: 625, distance: 61.3
click at [930, 600] on textarea "trim" at bounding box center [1214, 608] width 656 height 44
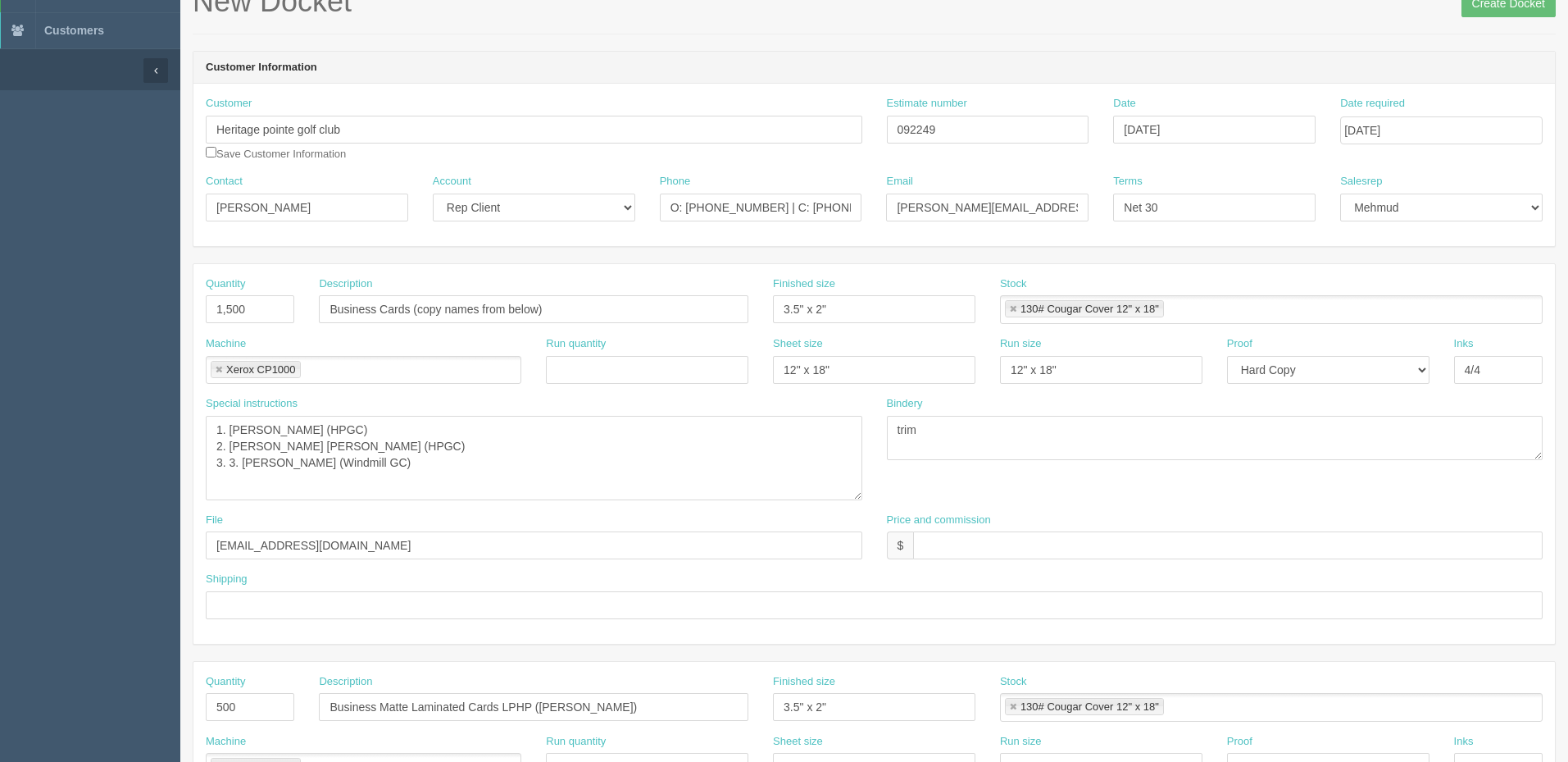
scroll to position [0, 0]
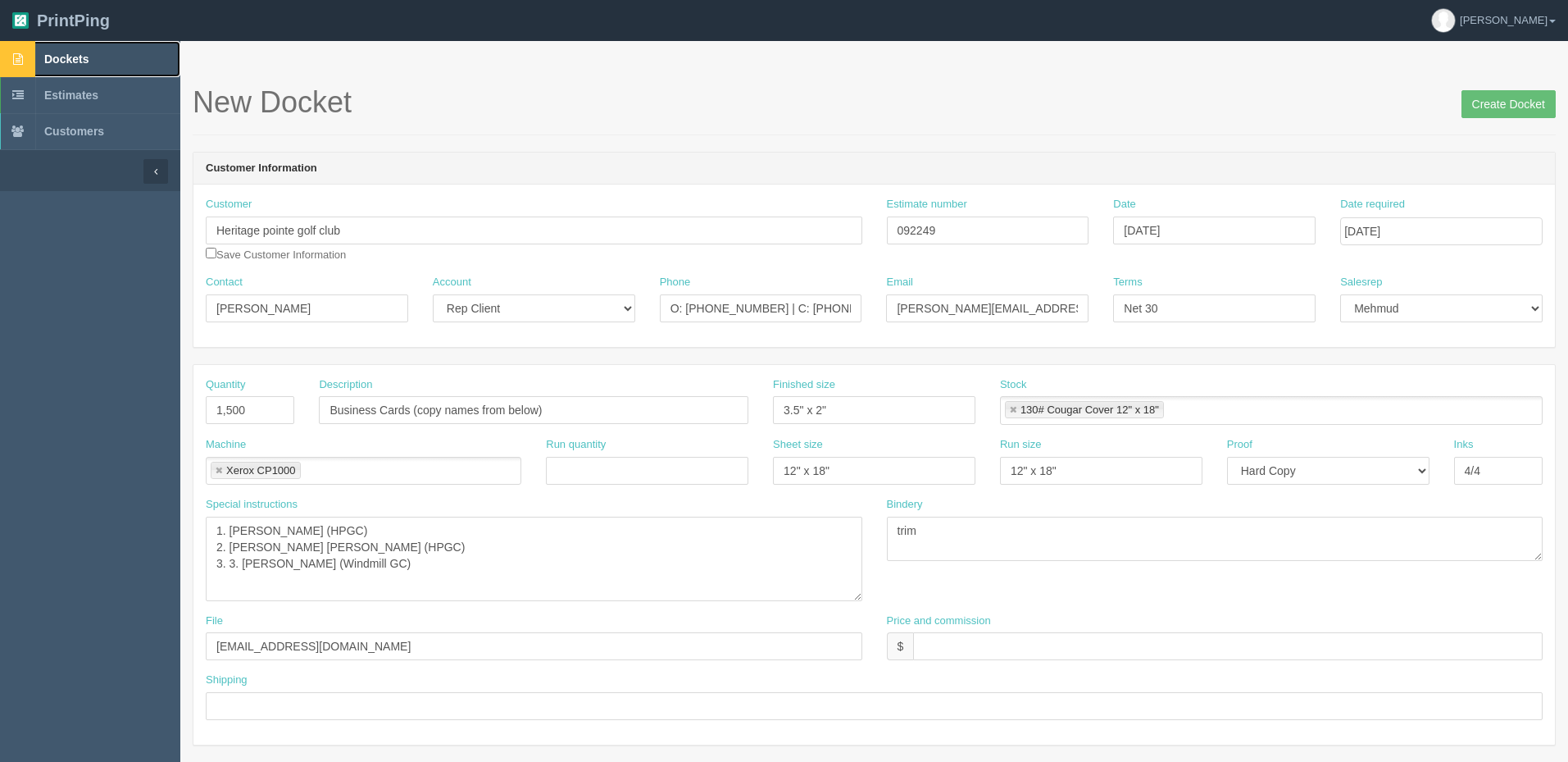
click at [87, 60] on span "Dockets" at bounding box center [66, 59] width 44 height 13
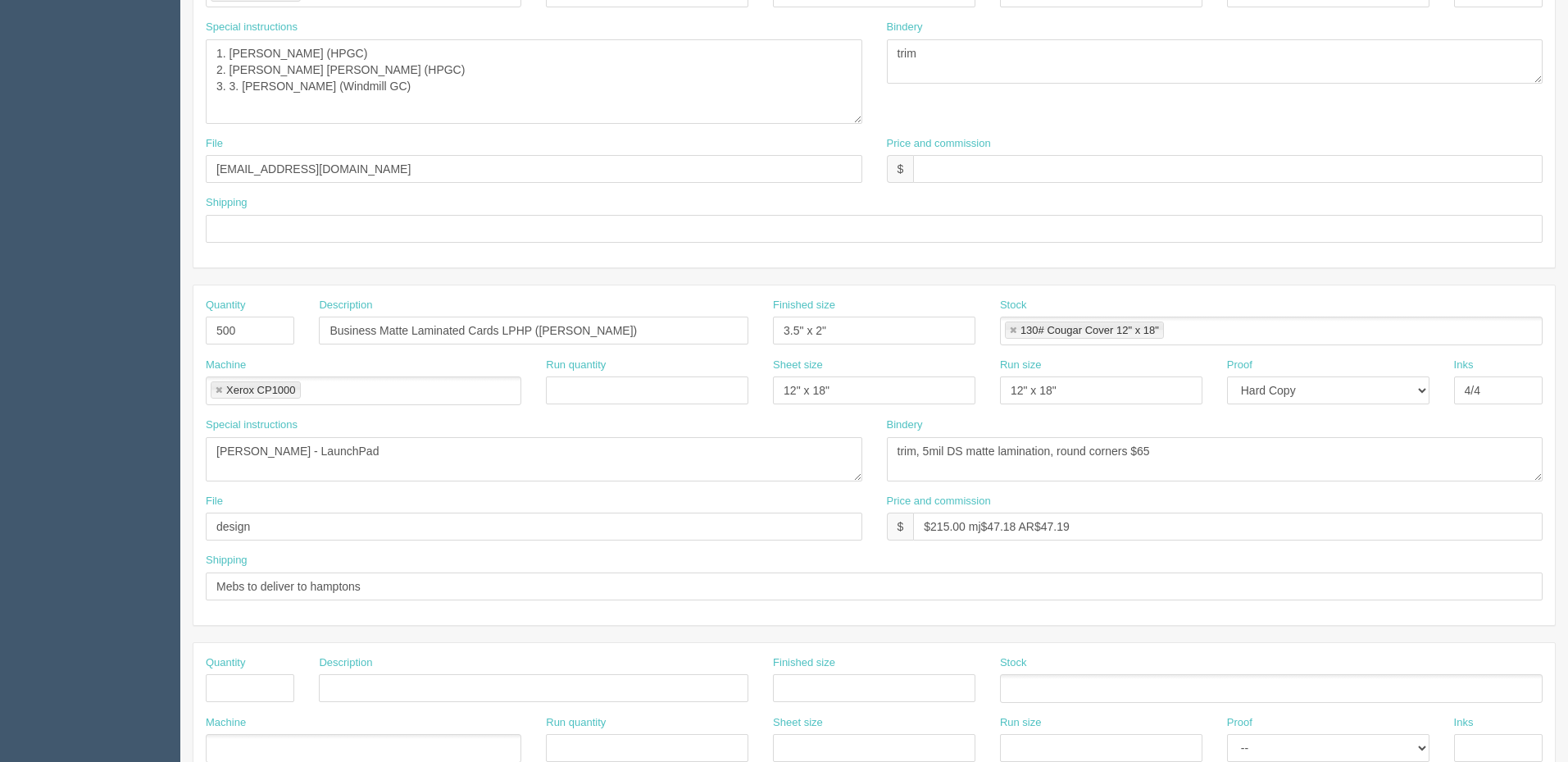
scroll to position [492, 0]
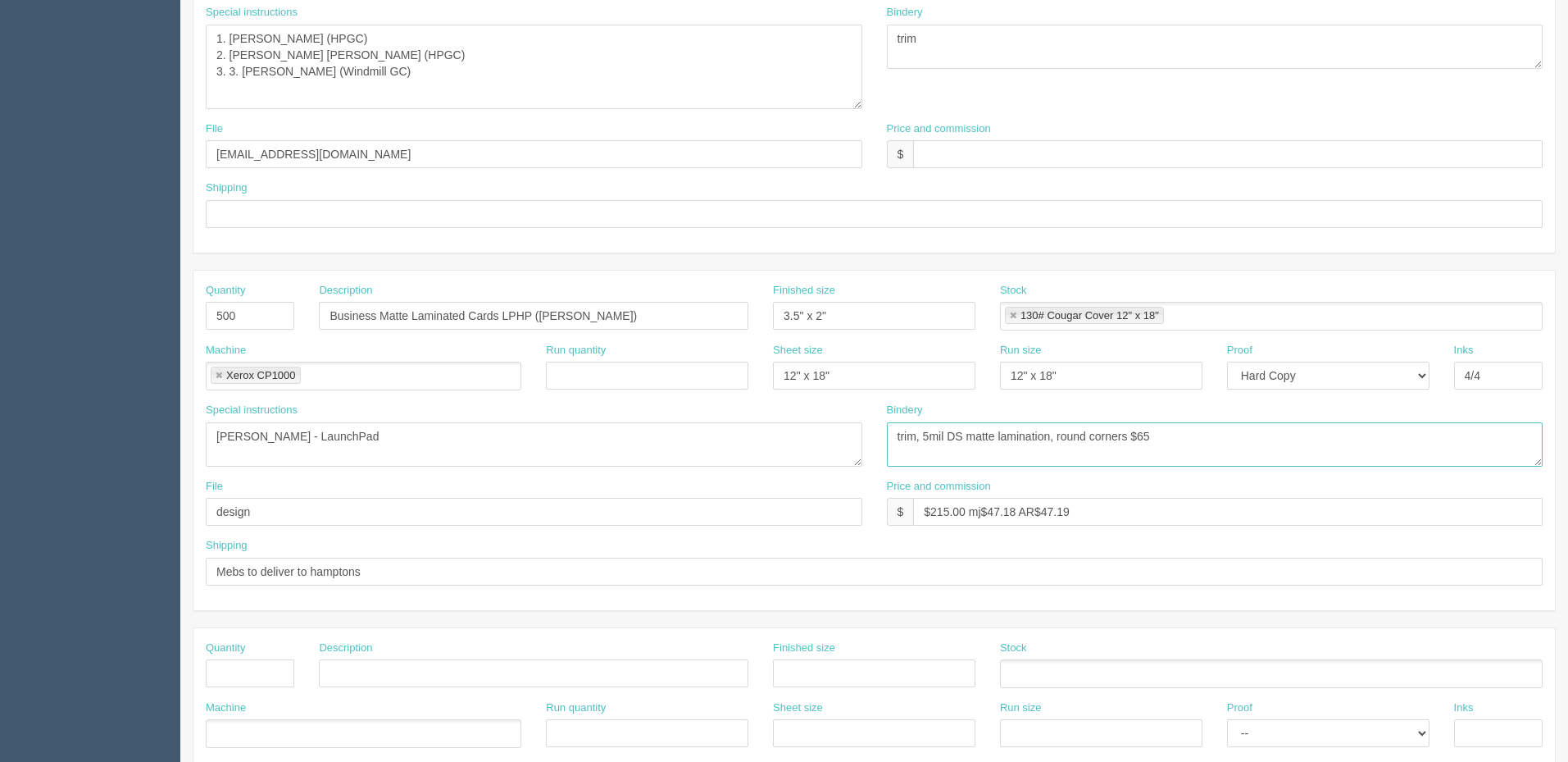
drag, startPoint x: 1271, startPoint y: 444, endPoint x: 625, endPoint y: 499, distance: 648.3
click at [597, 493] on div "Quantity 500 Description Business Matte Laminated Cards LPHP (Sarah Burton) Fin…" at bounding box center [873, 440] width 1362 height 339
paste textarea "(see spcl inst) 5mil soft touch lam, trim, round corners R4 ARB$62.94 #12103"
type textarea "(see spcl inst) 5mil soft touch lam, trim, round corners R4 ARB$62.94 #12103"
click at [440, 423] on textarea "500 card for David Robinson 250 each for Jared and Ryan" at bounding box center [533, 445] width 656 height 44
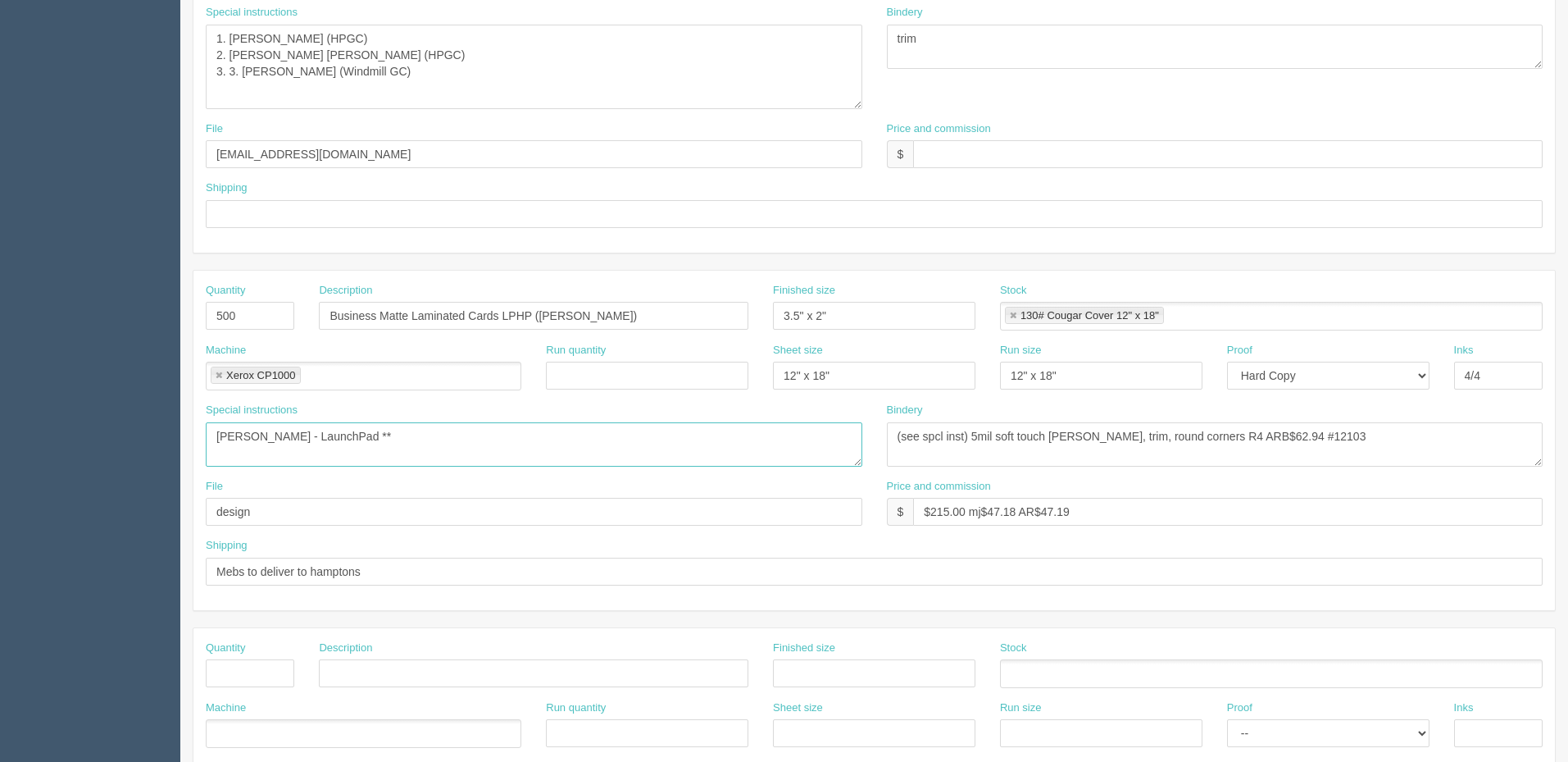
paste textarea "kindly make sure gasses are off before laminating as it has full ink coverage"
drag, startPoint x: 330, startPoint y: 441, endPoint x: 107, endPoint y: 435, distance: 223.1
click at [107, 435] on section "Dockets Estimates Customers" at bounding box center [784, 293] width 1568 height 1489
type textarea "**kindly make sure gasses are off before laminating as it has full ink coverage…"
drag, startPoint x: 308, startPoint y: 517, endPoint x: 124, endPoint y: 521, distance: 184.0
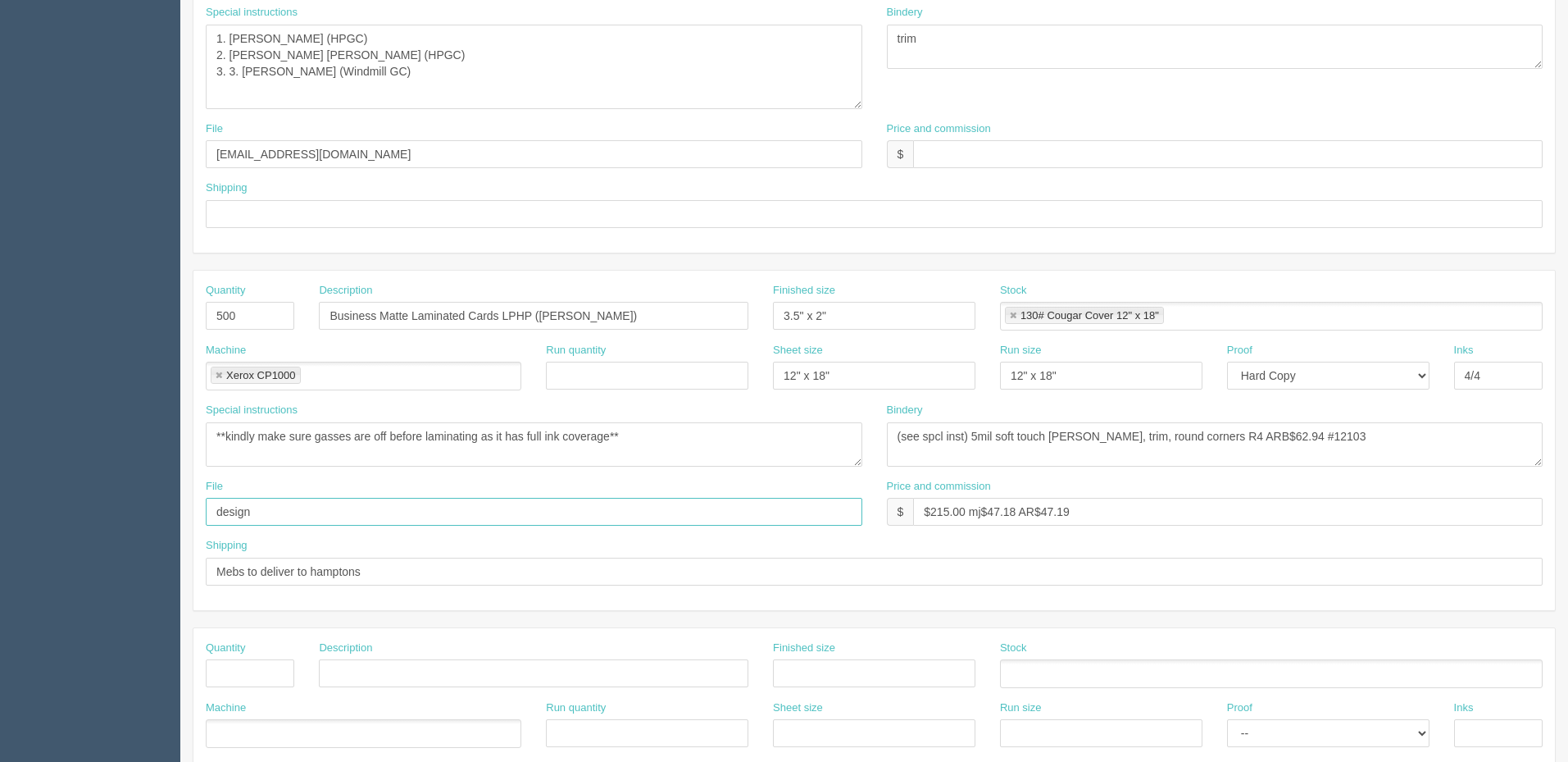
click at [122, 517] on section "Dockets Estimates Customers" at bounding box center [784, 293] width 1568 height 1489
paste input "files@allrush.ca "LP Business Cards - Paul Hanner""
click at [320, 511] on input "files@allrush.ca "LP Business Cards - Paul Hanner"" at bounding box center [533, 512] width 656 height 28
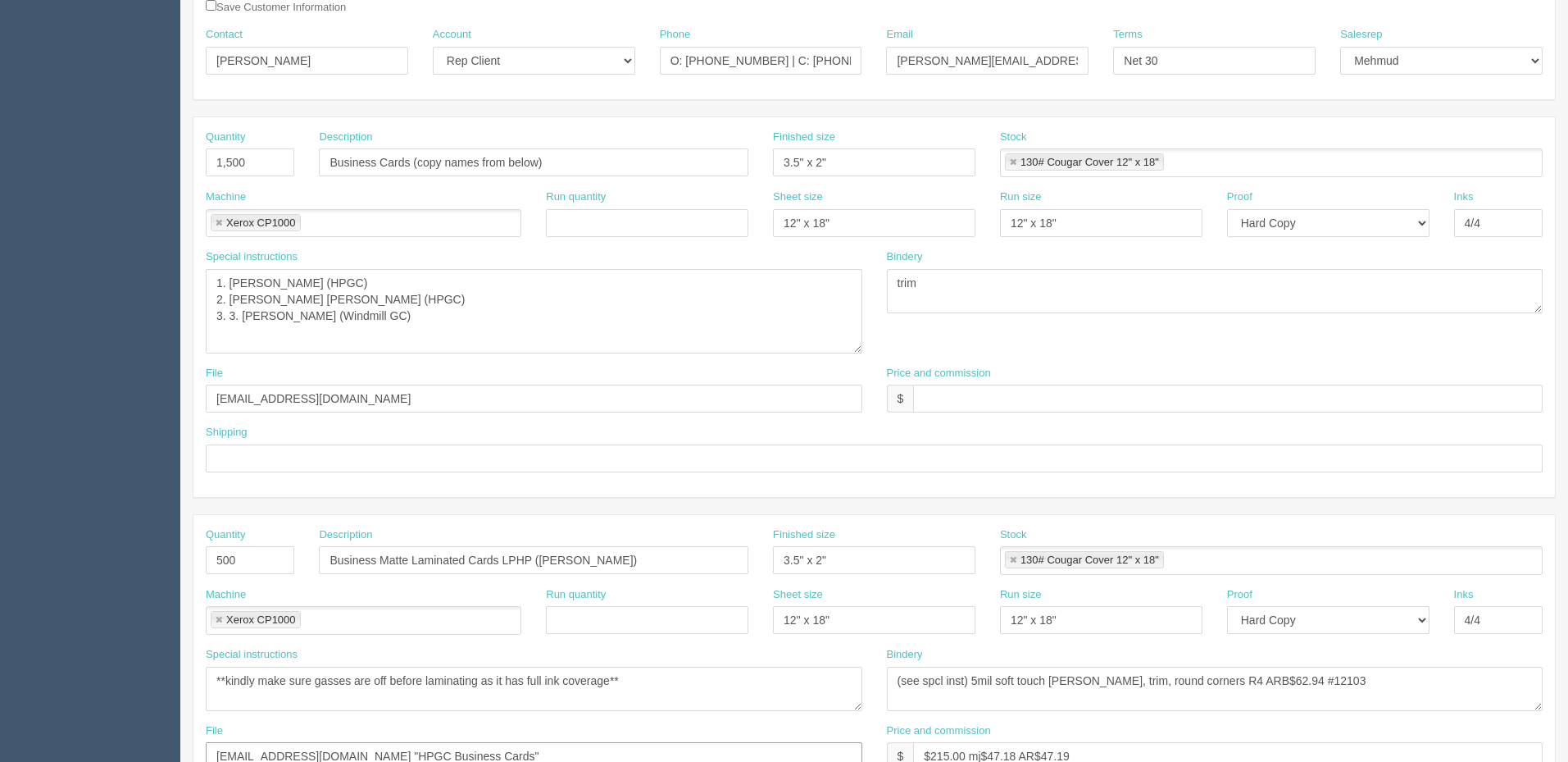
scroll to position [246, 0]
type input "files@allrush.ca "HPGC Business Cards""
click at [410, 315] on textarea "3 sets in total, use files from June 2020 and make changes as per email info fo…" at bounding box center [533, 313] width 656 height 84
click at [958, 288] on textarea "trim" at bounding box center [1214, 293] width 656 height 44
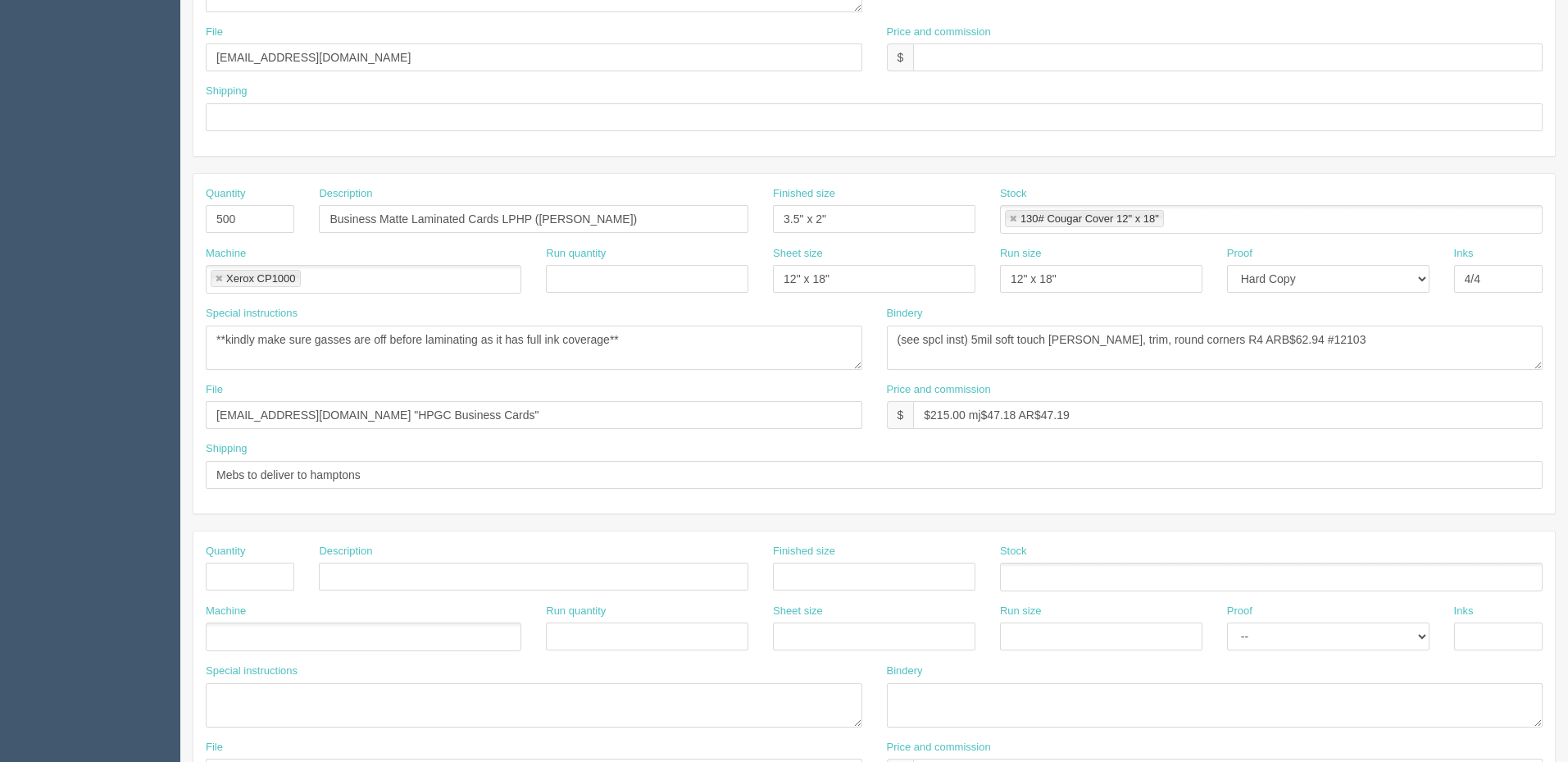
scroll to position [656, 0]
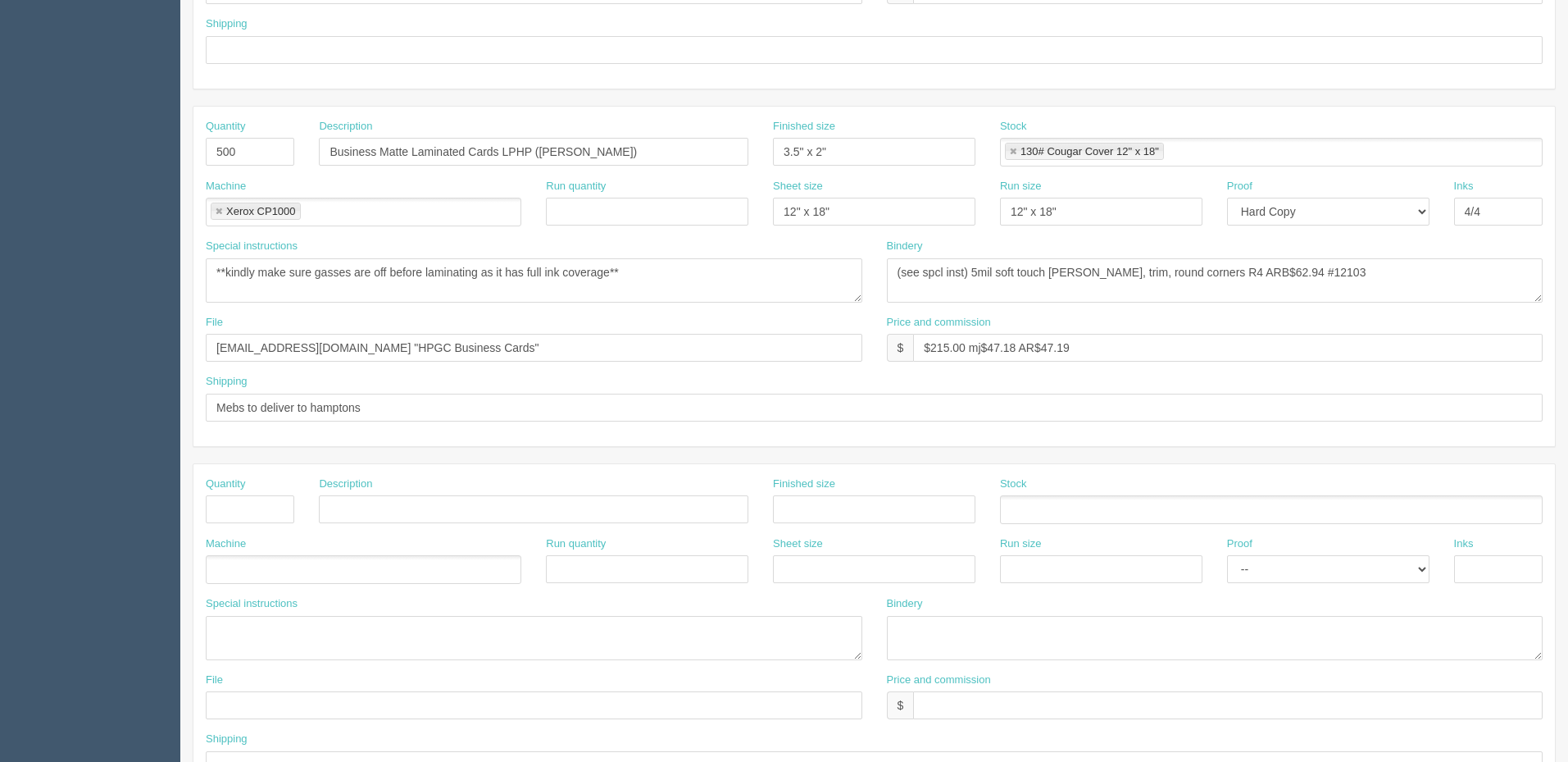
type textarea "trim and box per version"
drag, startPoint x: 1104, startPoint y: 349, endPoint x: 548, endPoint y: 349, distance: 556.0
click at [548, 349] on div "File files@allrush.ca "HPGC Business Cards" Price and commission $ $215.00 mj$4…" at bounding box center [873, 344] width 1362 height 60
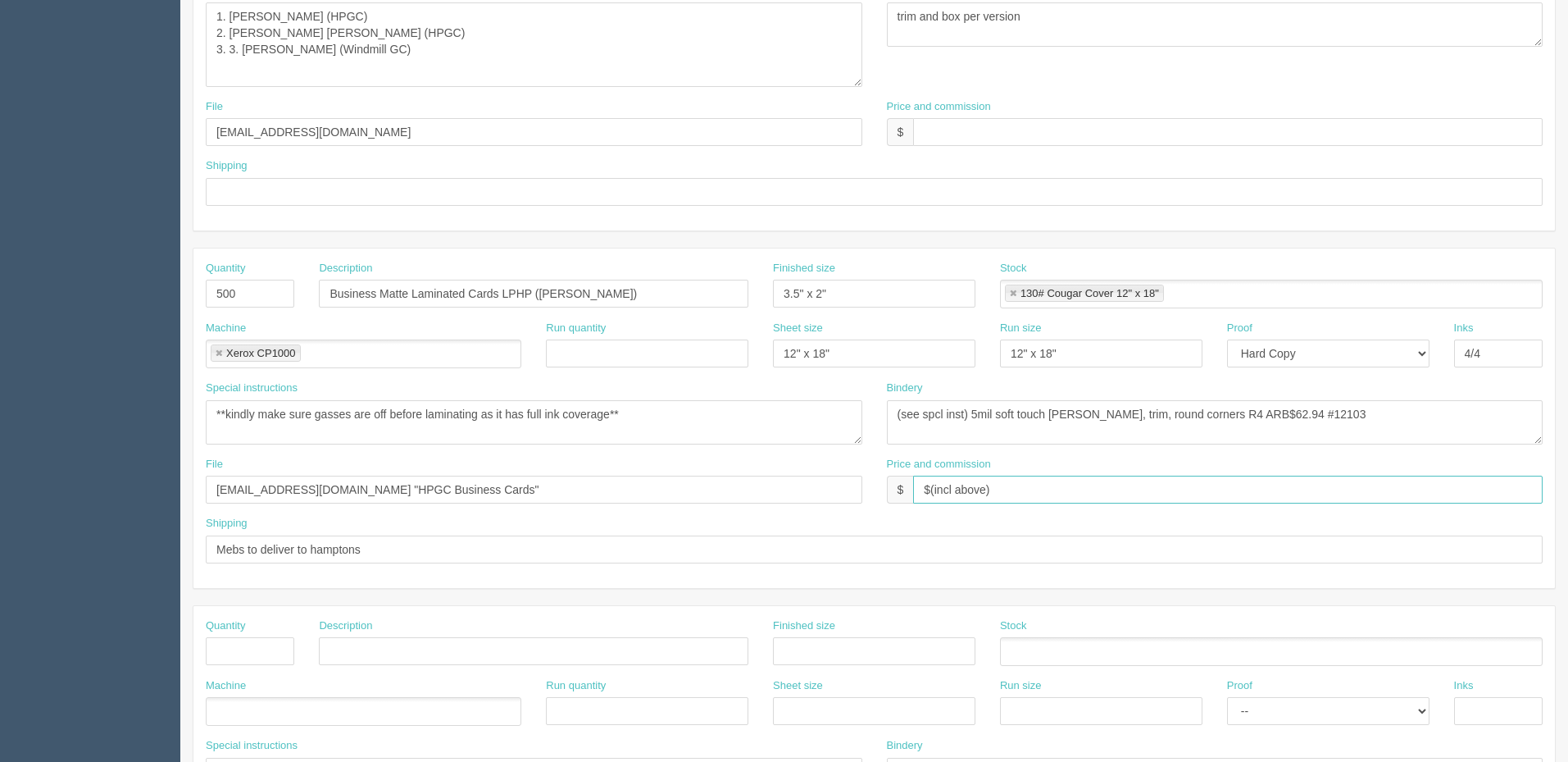
scroll to position [492, 0]
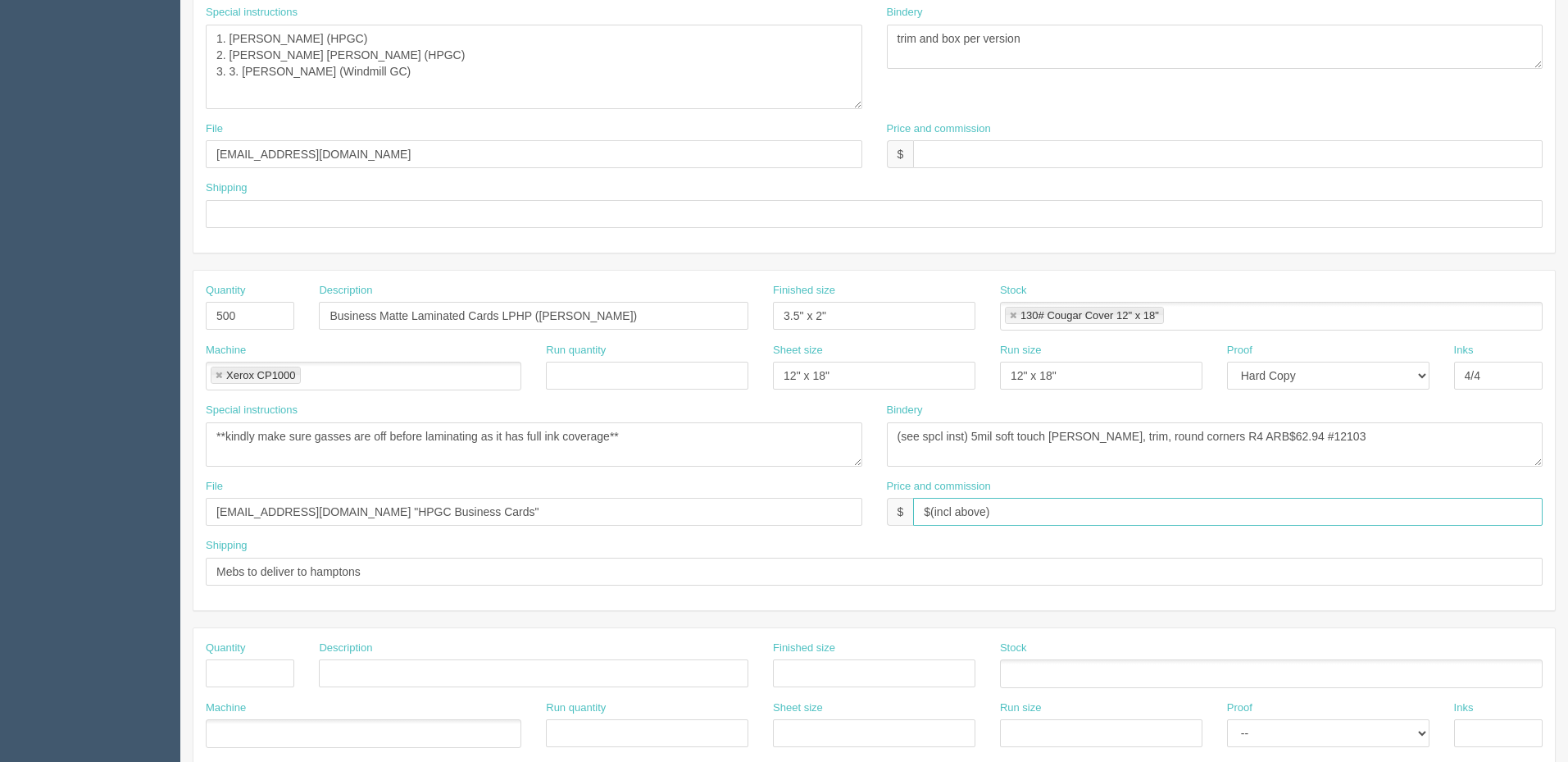
type input "$(incl above)"
drag, startPoint x: 450, startPoint y: 567, endPoint x: 0, endPoint y: 561, distance: 450.0
click at [0, 561] on section "Dockets Estimates Customers" at bounding box center [784, 293] width 1568 height 1489
type input "See below"
type input "1"
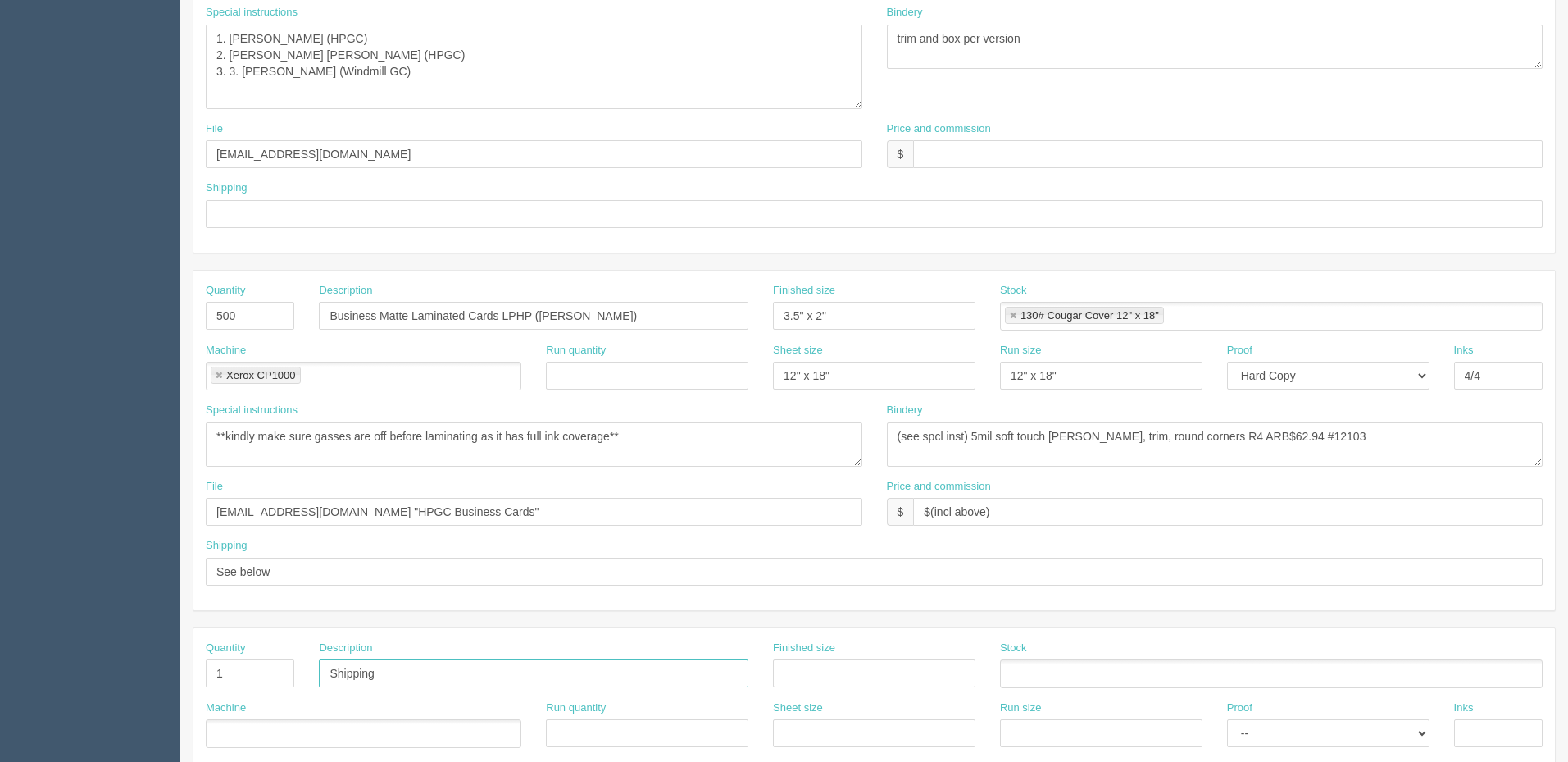
type input "Shipping"
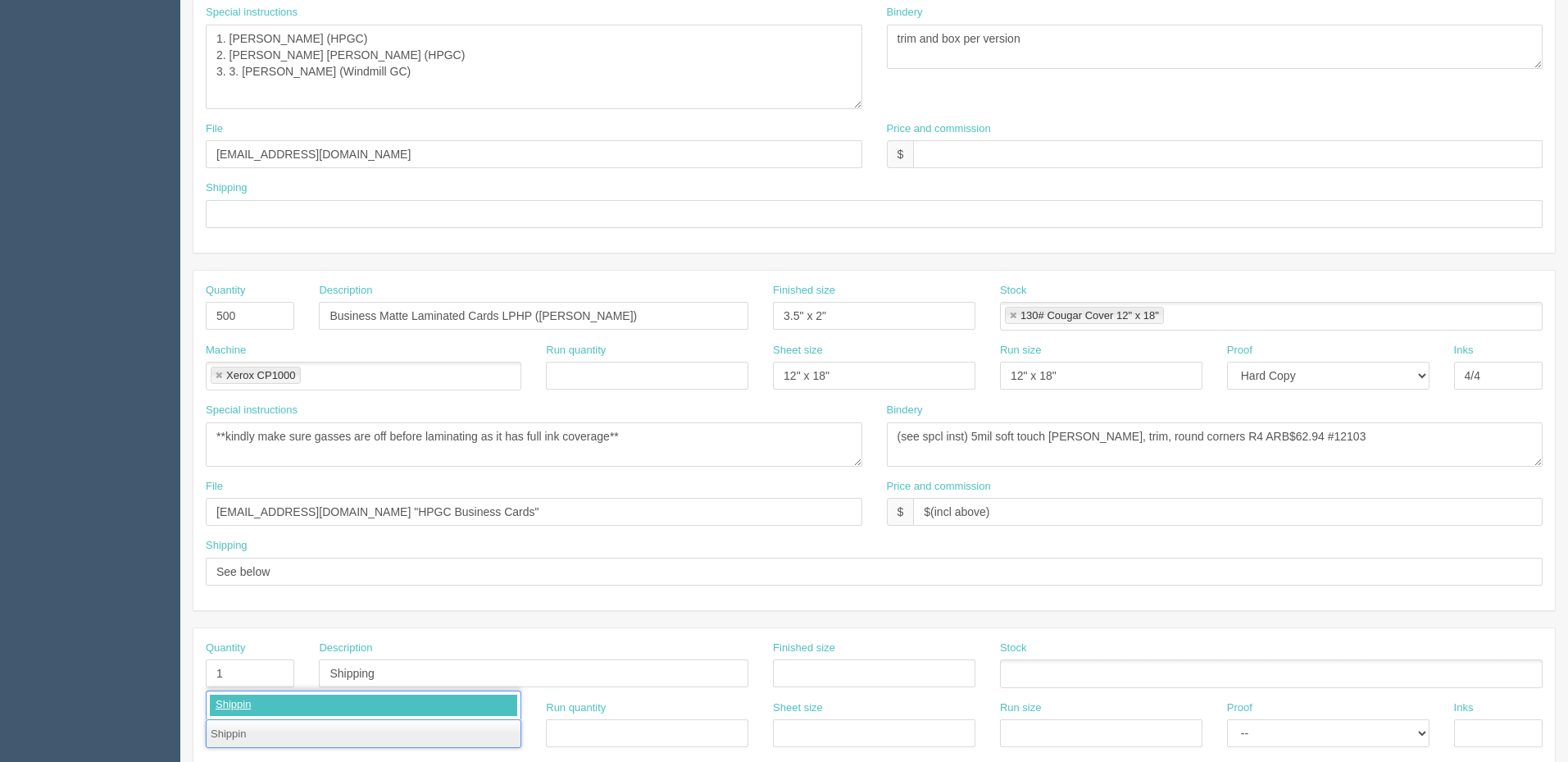
type input "Shipping"
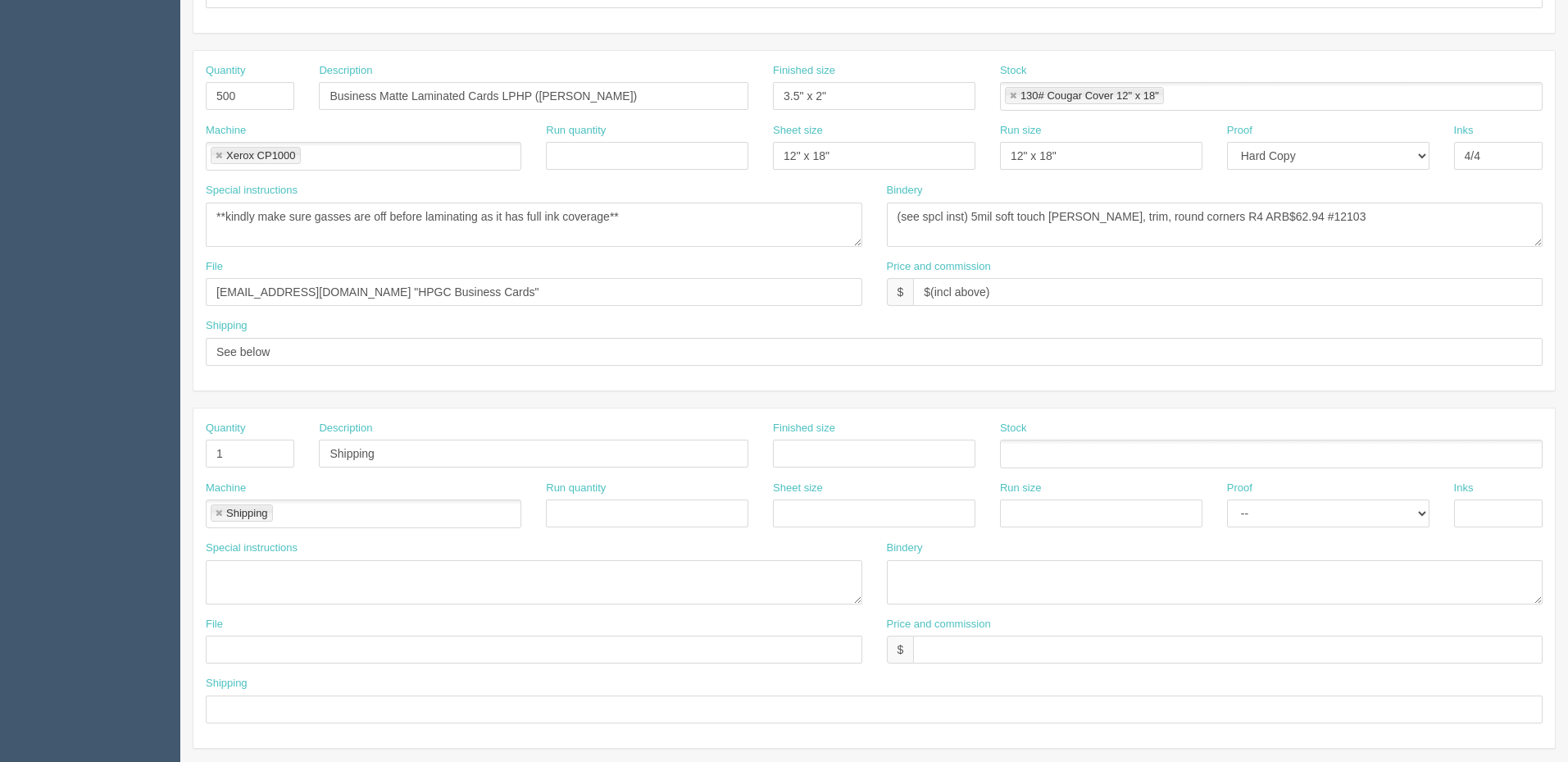
scroll to position [767, 0]
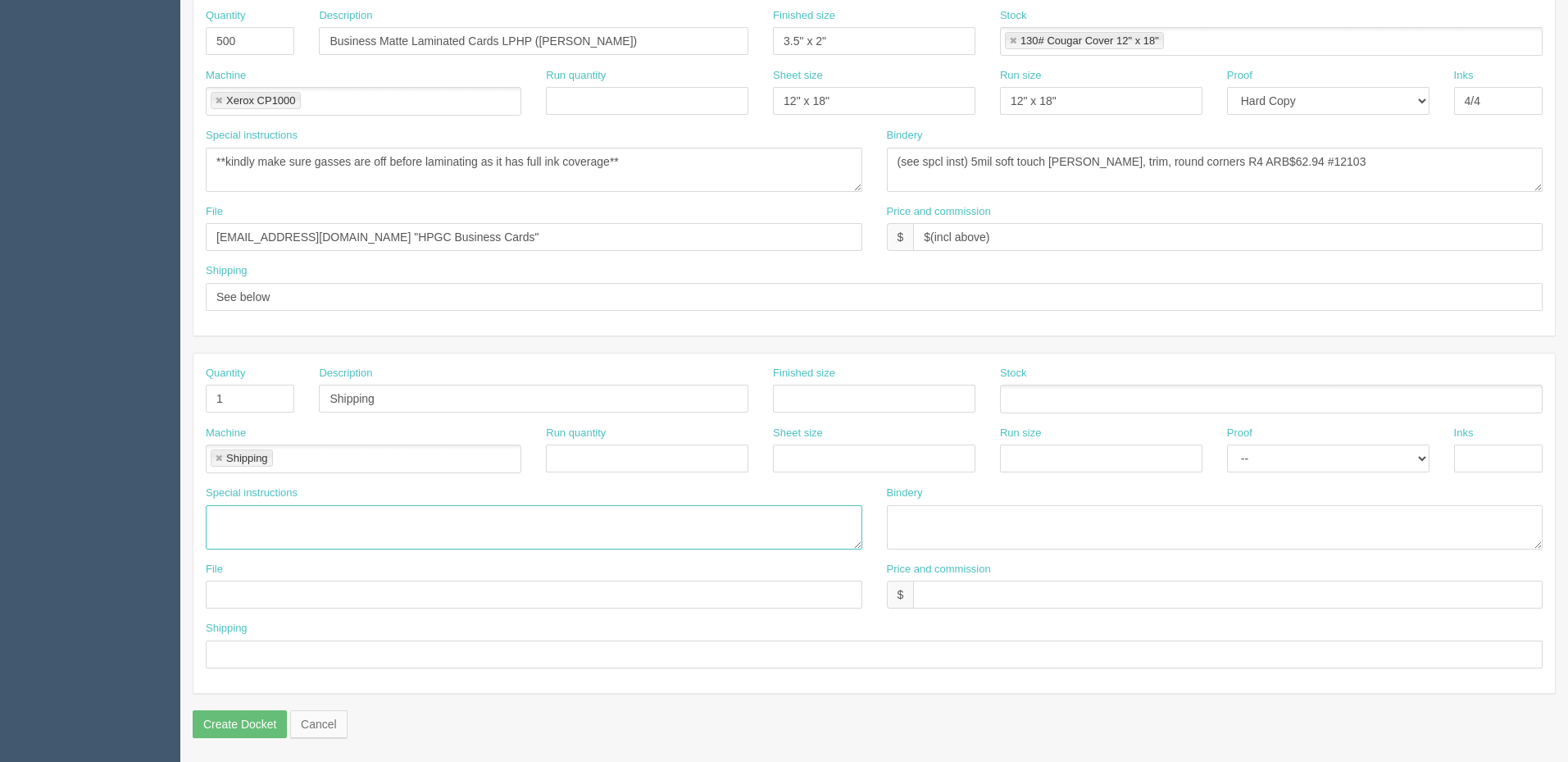
click at [262, 516] on textarea at bounding box center [533, 527] width 656 height 44
drag, startPoint x: 261, startPoint y: 517, endPoint x: 0, endPoint y: 495, distance: 261.9
click at [0, 495] on section "Dockets Estimates Customers" at bounding box center [784, 18] width 1568 height 1489
paste textarea "David Robinson <david.robinson@heritagepointe.com>"
type textarea "ATT: David Robinson, HPGC address on QB"
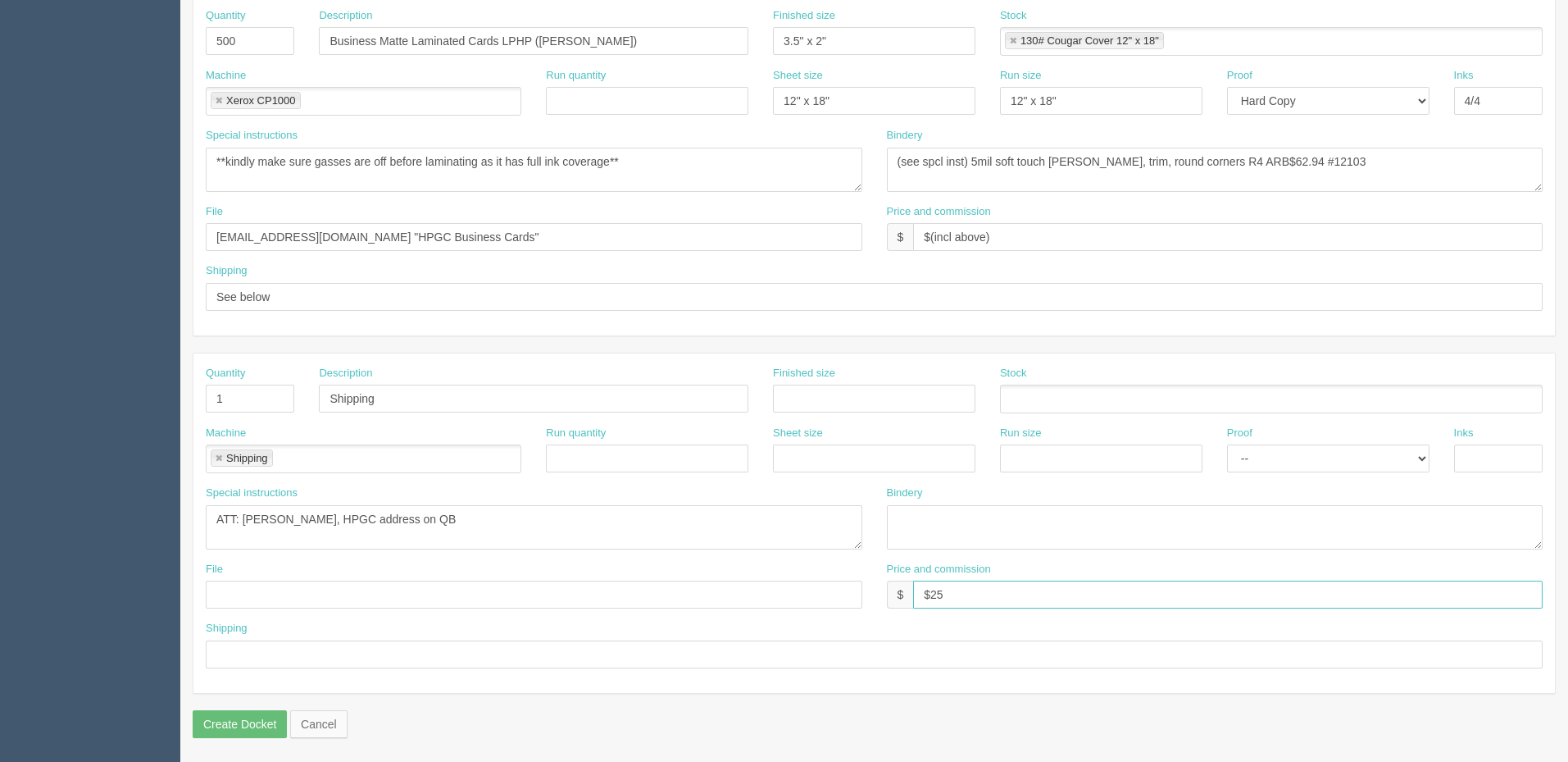
type input "$25 mj$0 AR$5"
type input "see spcl inst | Use R& L"
click at [500, 521] on textarea "ATT: David Robinson, HPGC address on QB" at bounding box center [533, 527] width 656 height 44
click at [361, 515] on textarea "ATT: David Robinson, HPGC address on QB" at bounding box center [533, 527] width 656 height 44
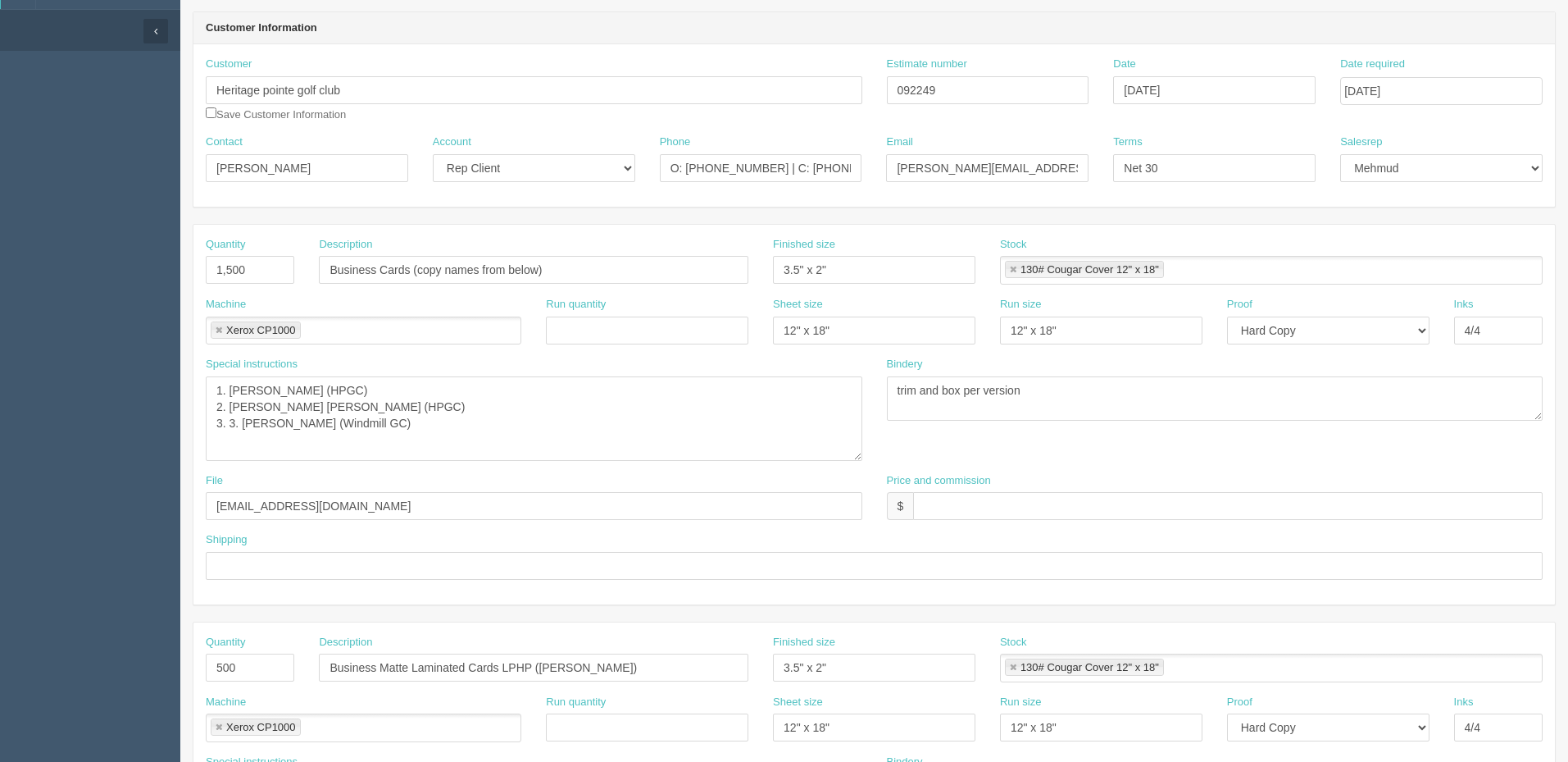
scroll to position [111, 0]
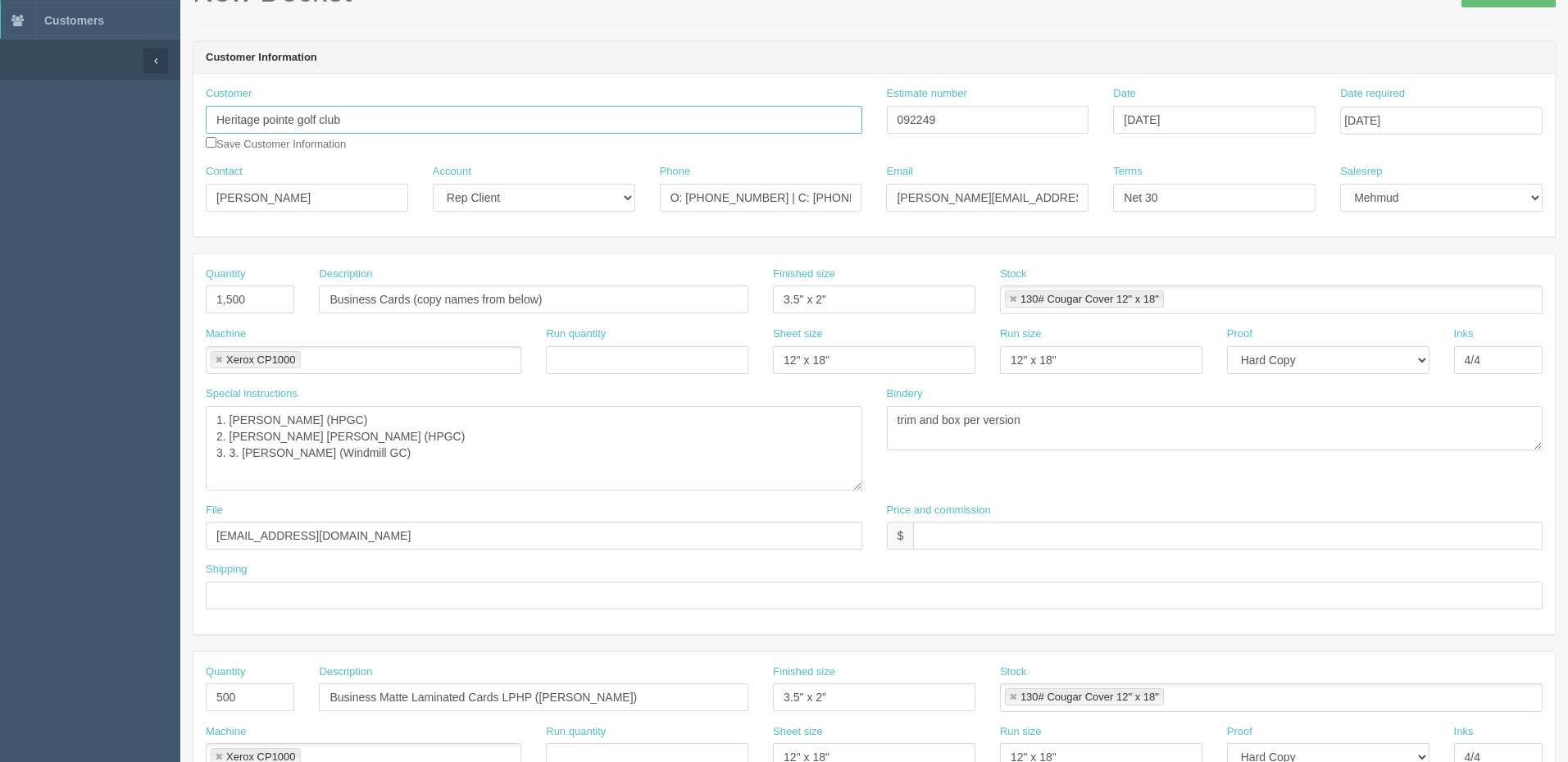
click at [268, 114] on input "Heritage pointe golf club" at bounding box center [533, 120] width 656 height 28
type input "Heritage Pointe Golf Club"
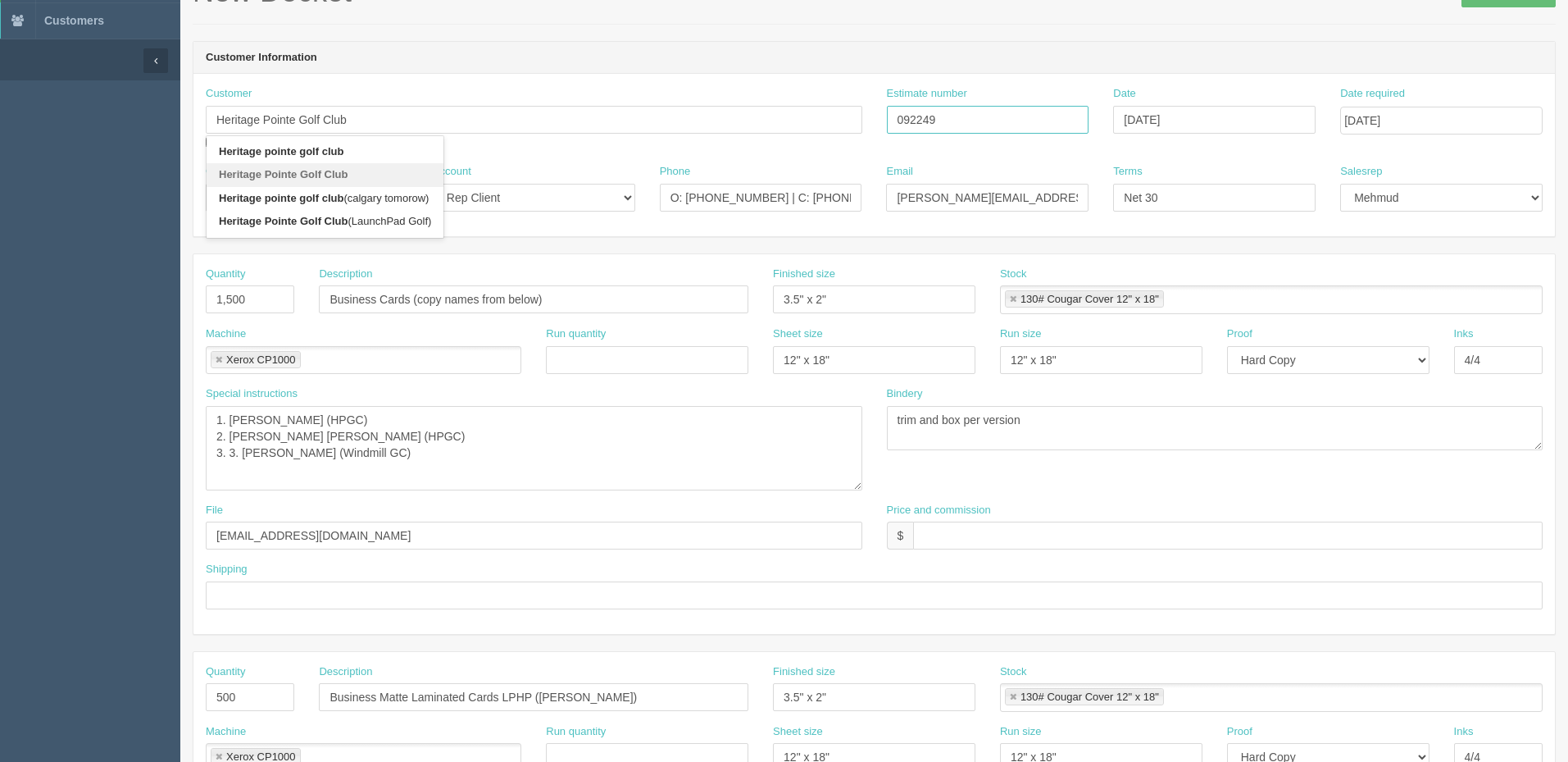
click at [1039, 116] on input "092249" at bounding box center [988, 120] width 203 height 28
click at [801, 202] on input "O: 403-256-2002 | C: 403-993-8124" at bounding box center [761, 197] width 203 height 28
paste input "403.993."
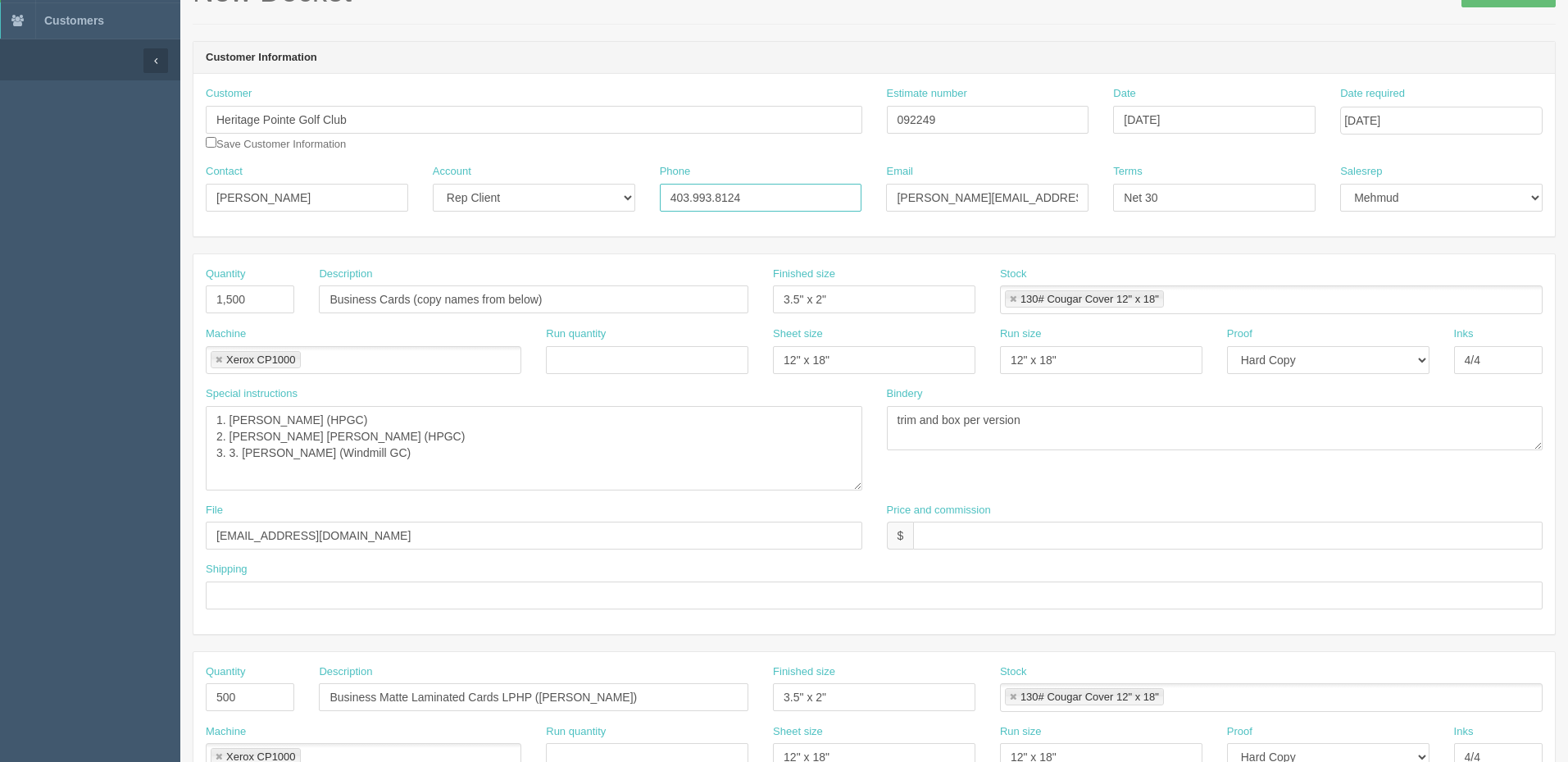
type input "403.993.8124"
click at [1019, 199] on input "david.robinson@heritagepointe.com" at bounding box center [987, 197] width 203 height 28
click at [1063, 194] on input "david.robinson@heritagepointe.com" at bounding box center [987, 197] width 203 height 28
click at [300, 591] on input "text" at bounding box center [873, 595] width 1337 height 28
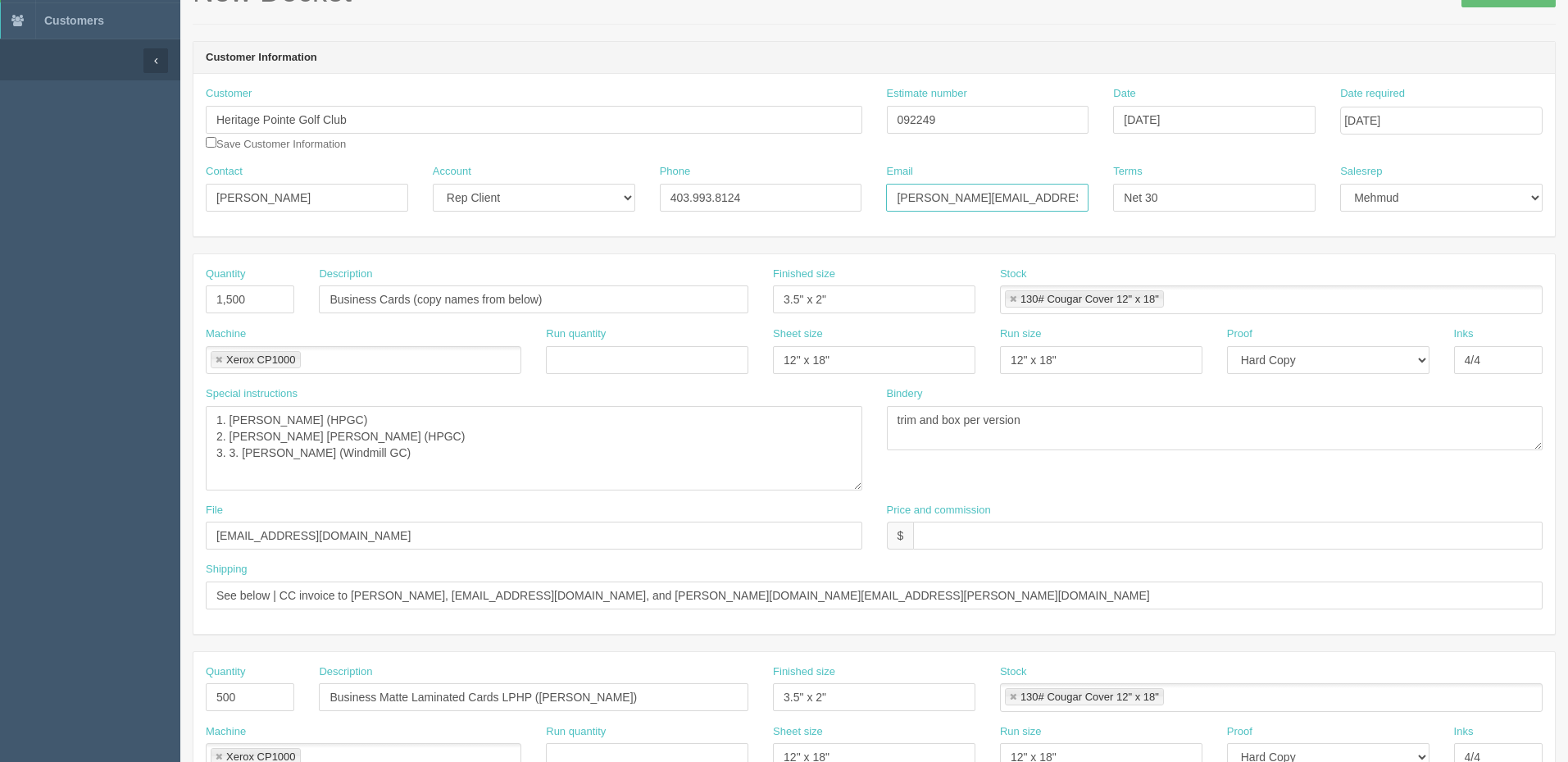
click at [1045, 198] on input "david.robinson@heritagepointe.com" at bounding box center [987, 197] width 203 height 28
click at [385, 592] on input "See below | CC invoice to David, accounting@heritagepointe.com, and sarah.burto…" at bounding box center [873, 595] width 1337 height 28
paste input "david.robinson@heritagepointe.com"
click at [1001, 592] on input "See below | CC invoice to david.robinson@heritagepointe.com, accounting@heritag…" at bounding box center [873, 595] width 1337 height 28
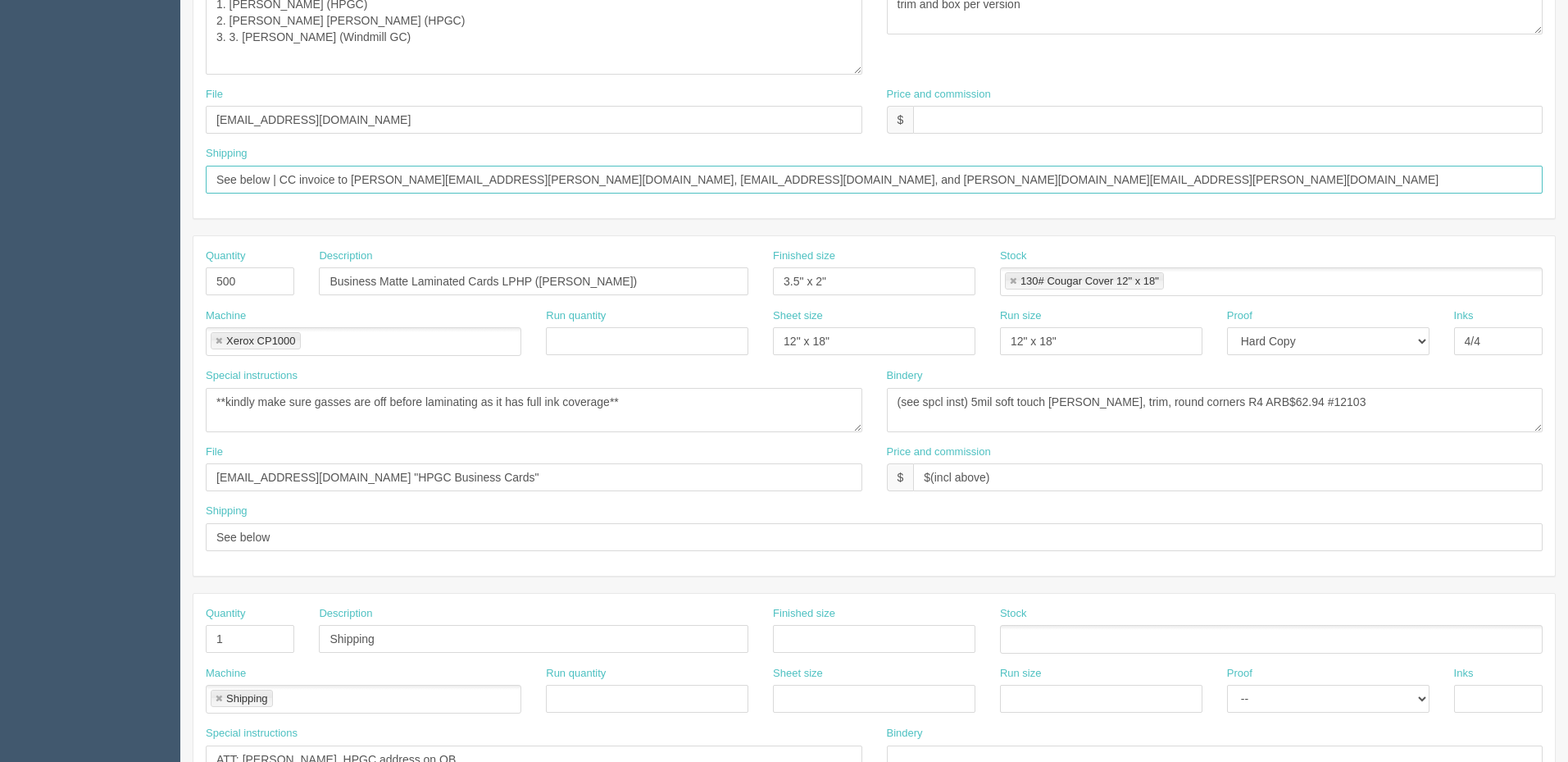
scroll to position [521, 0]
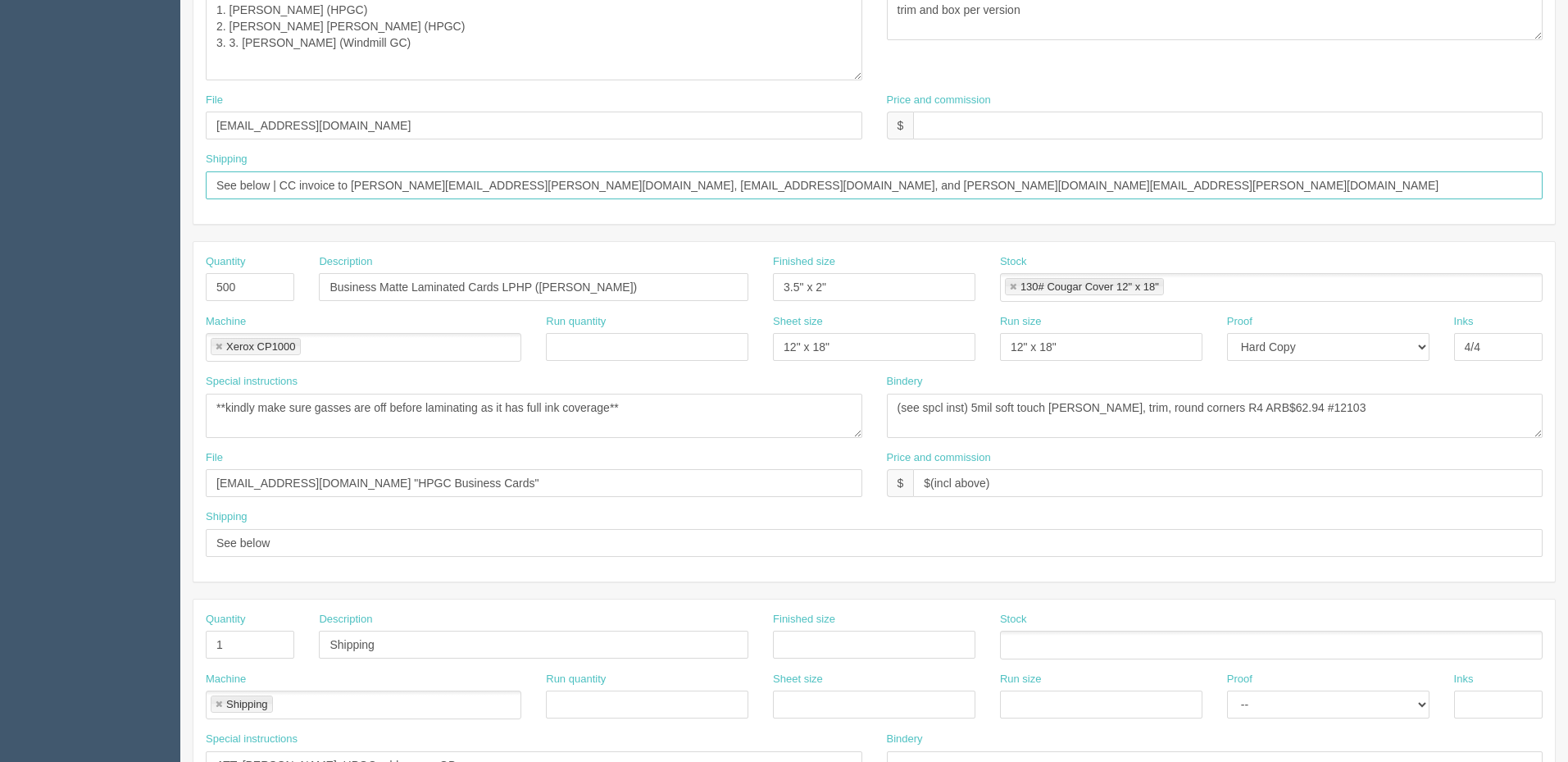
type input "See below | CC invoice to david.robinson@heritagepointe.com, accounting@heritag…"
click at [449, 482] on input "files@allrush.ca "HPGC Business Cards"" at bounding box center [533, 483] width 656 height 28
click at [415, 133] on input "files@allrush.ca" at bounding box center [533, 125] width 656 height 28
paste input ""HPGC Business Cards""
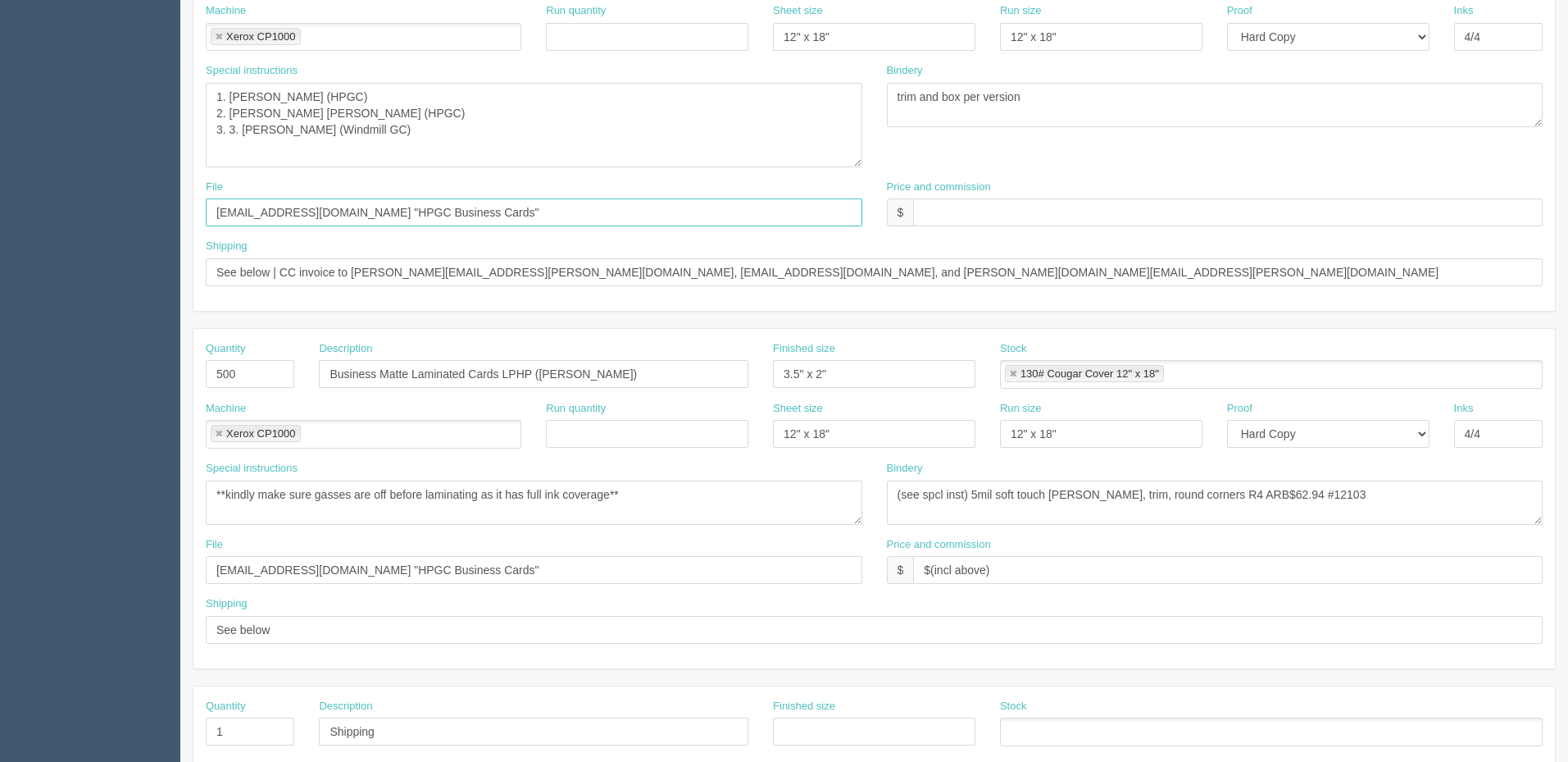
scroll to position [274, 0]
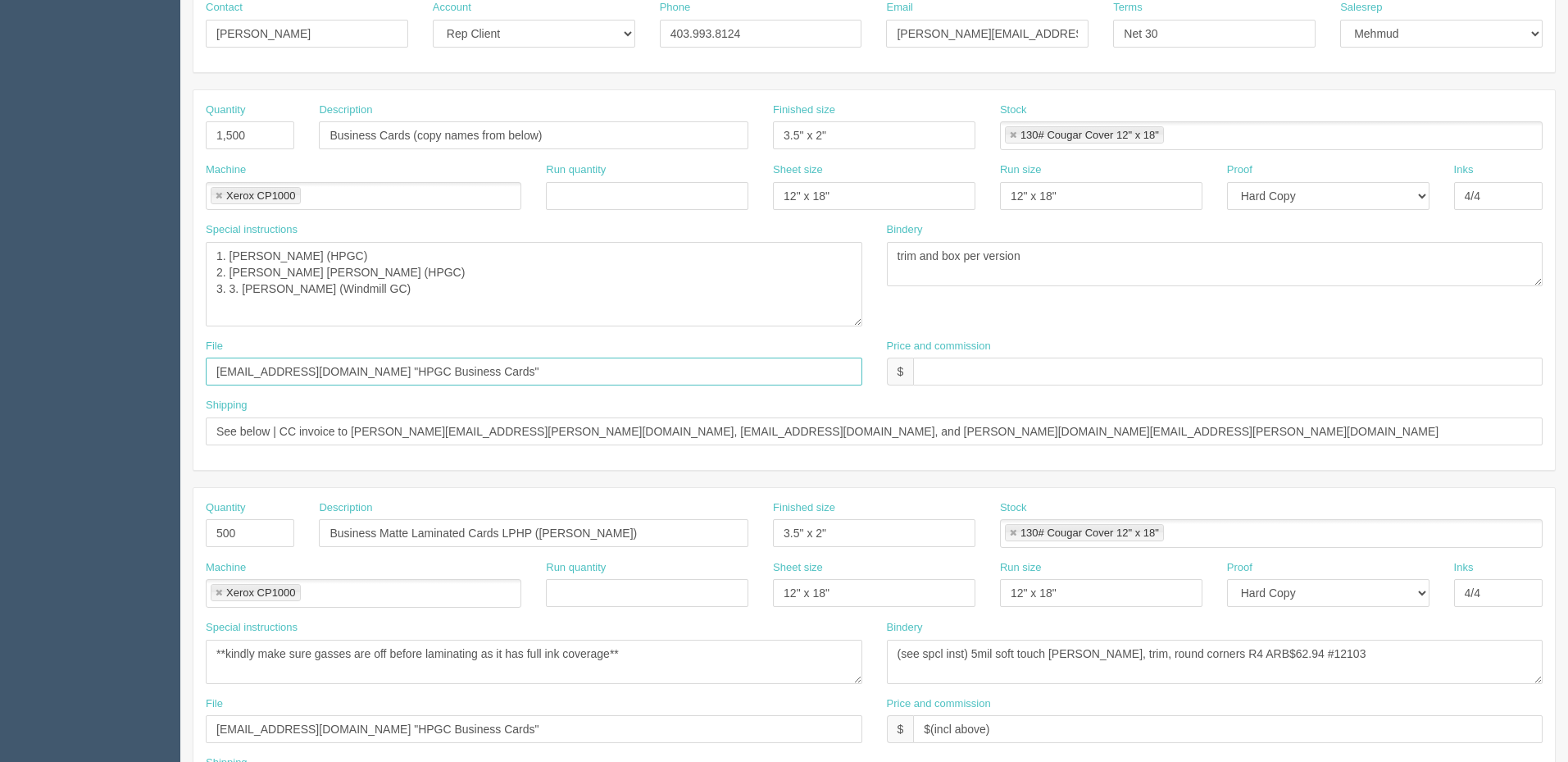
type input "files@allrush.ca "HPGC Business Cards""
click at [417, 291] on textarea "3 sets in total, use files from June 2020 and make changes as per email info fo…" at bounding box center [533, 284] width 656 height 84
click at [577, 132] on input "Business Cards (copy names from below)" at bounding box center [533, 135] width 429 height 28
type input "Business Cards (copy names from below) (3 versions x500 of each)"
click at [508, 530] on input "Business Matte Laminated Cards LPHP (Sarah Burton)" at bounding box center [533, 533] width 429 height 28
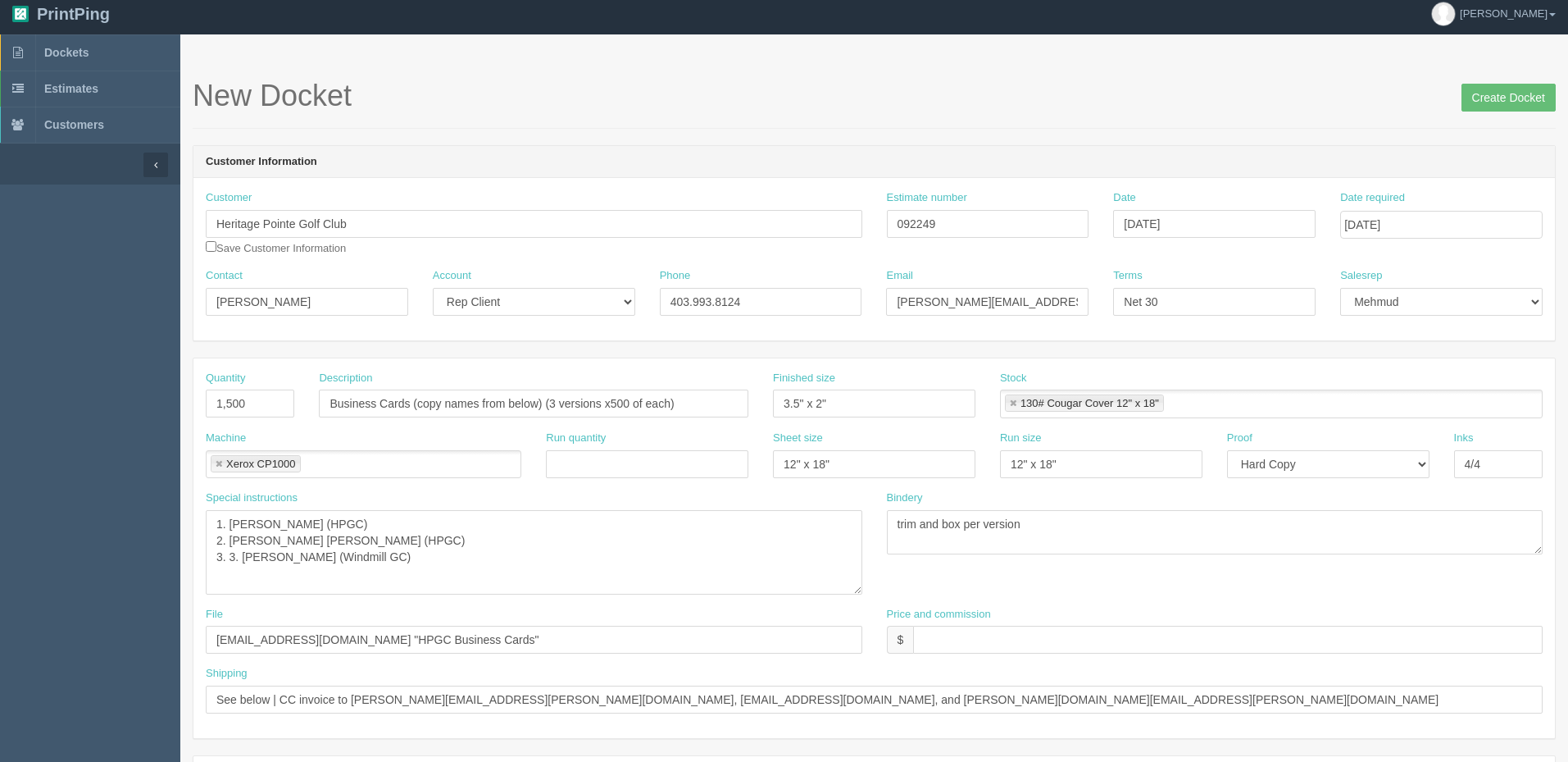
scroll to position [0, 0]
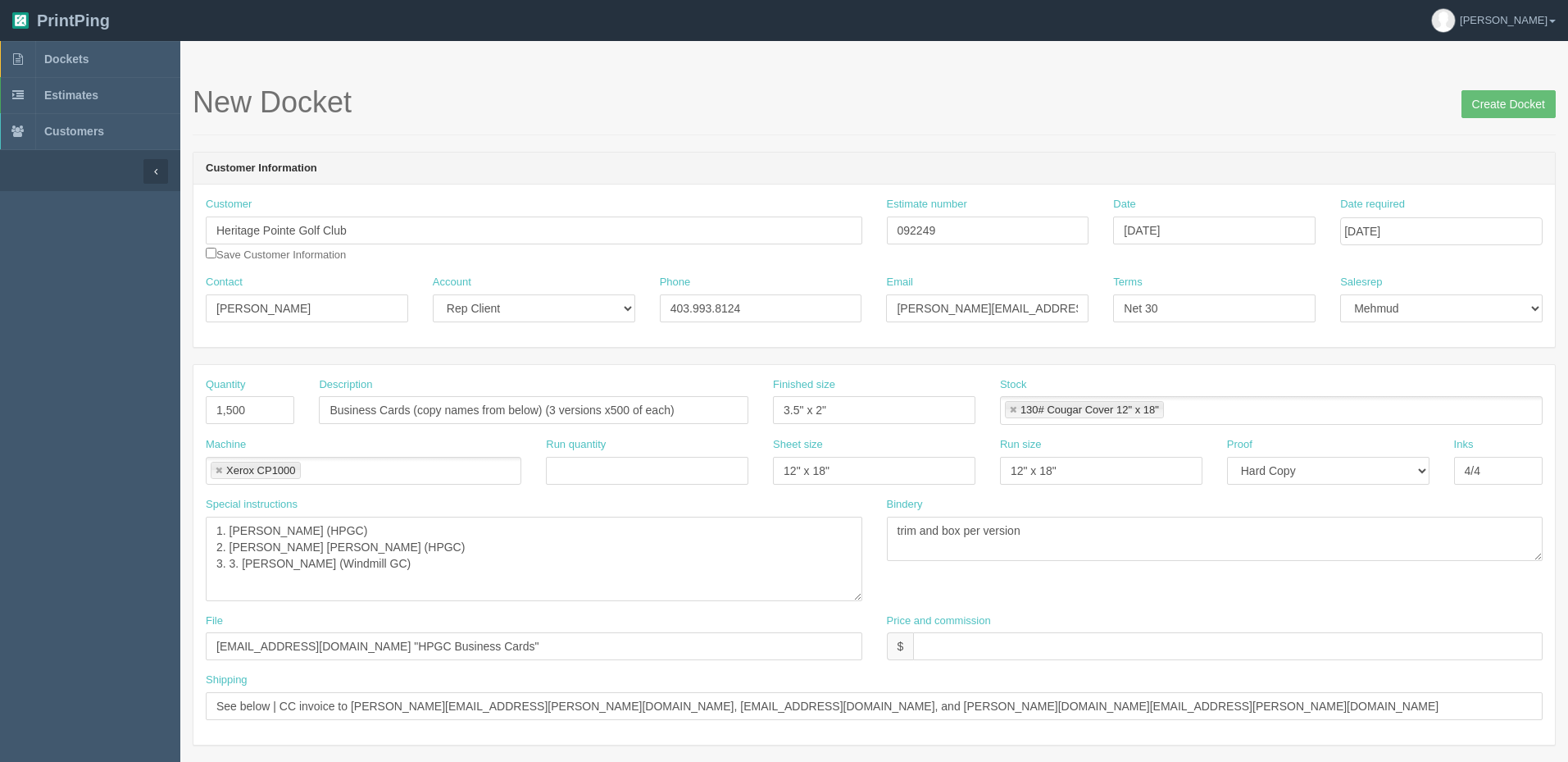
type input "Matte Laminated Business Cards LPHP (Sarah Burton)"
click at [1413, 223] on input "September 2, 2025" at bounding box center [1441, 230] width 203 height 28
click at [1429, 314] on td "3" at bounding box center [1421, 317] width 24 height 24
type input "September 3, 2025"
click at [1376, 154] on header "Customer Information" at bounding box center [873, 169] width 1362 height 33
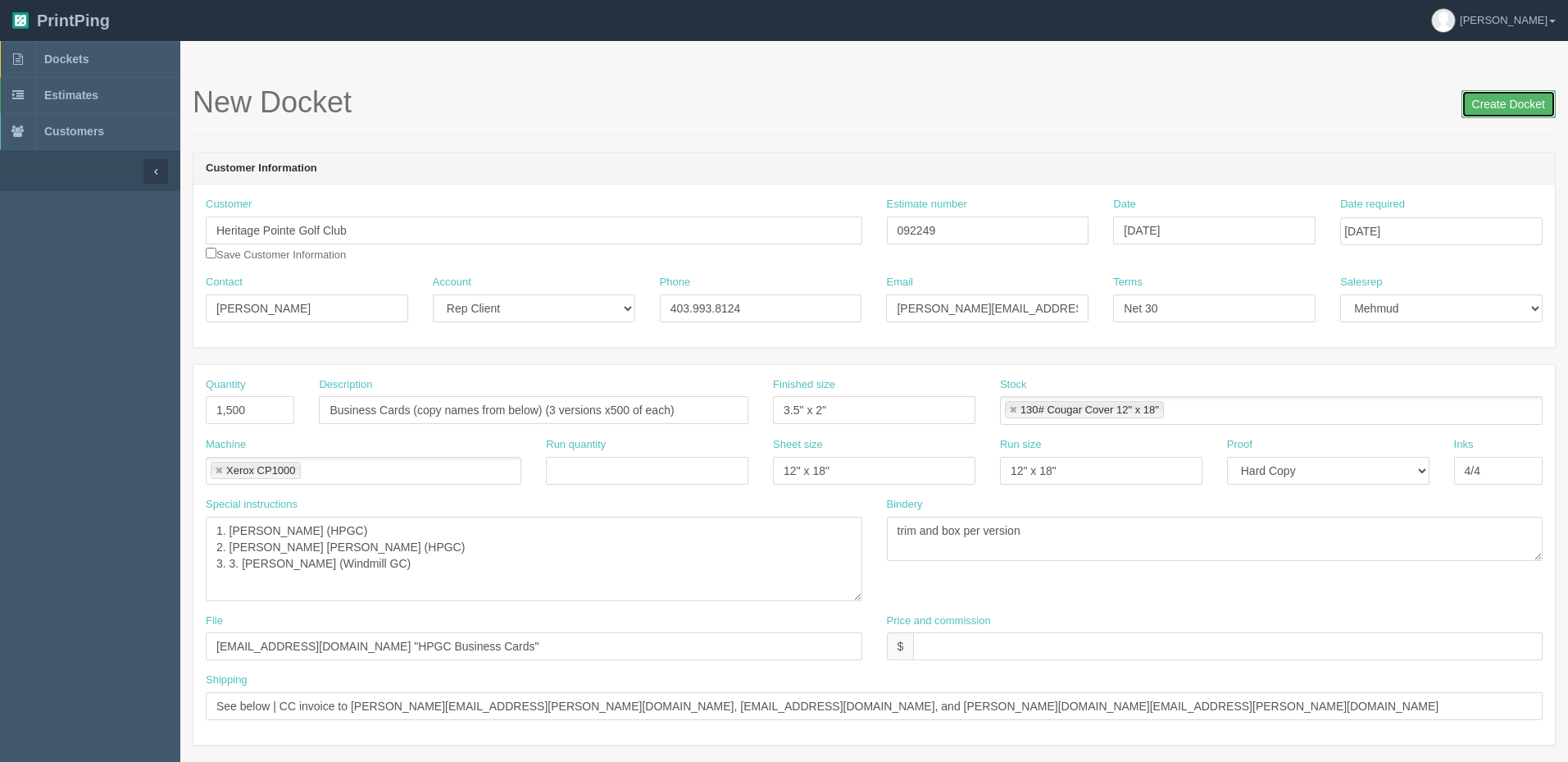
click at [1491, 103] on input "Create Docket" at bounding box center [1508, 103] width 95 height 28
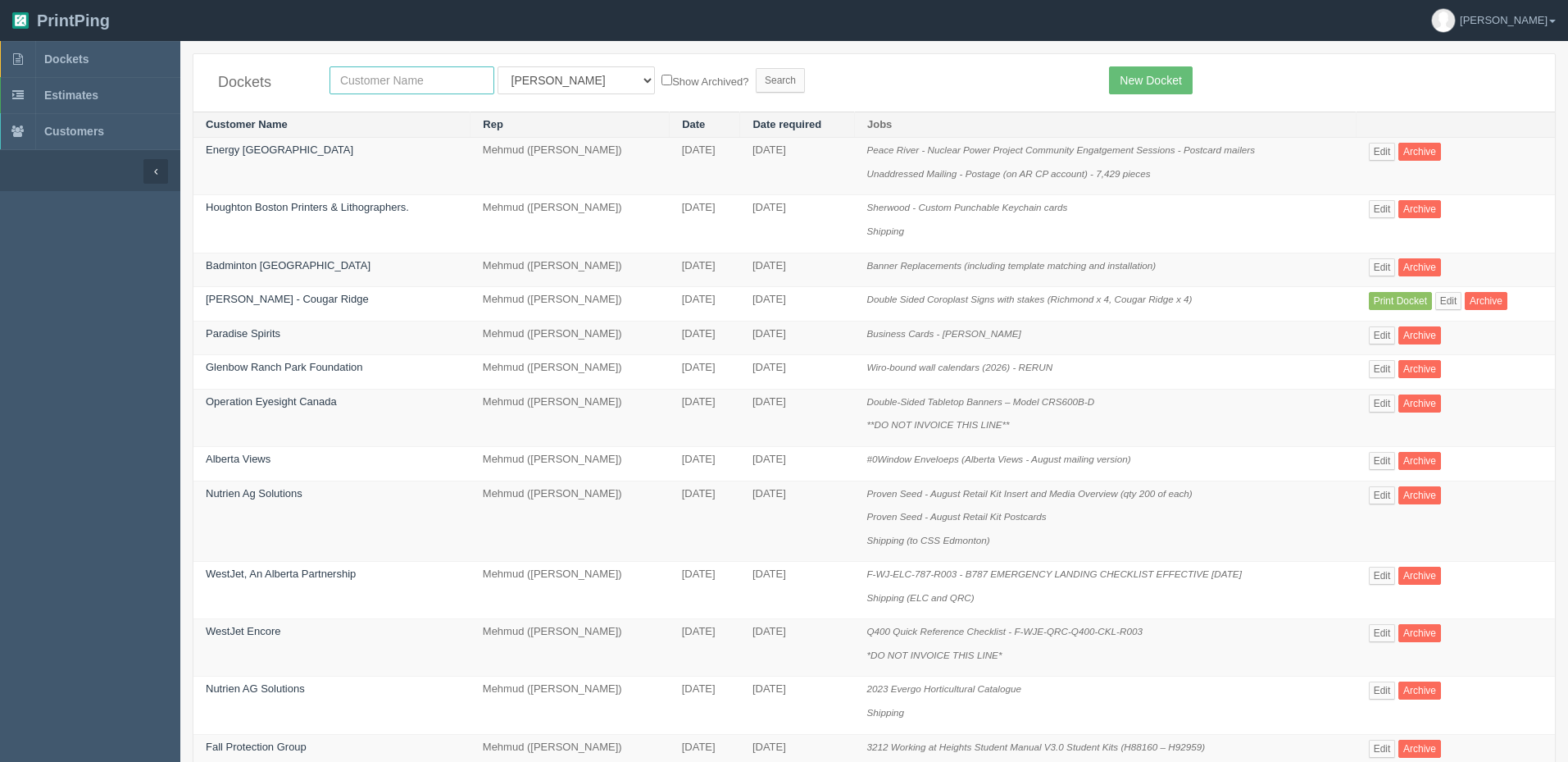
drag, startPoint x: 379, startPoint y: 78, endPoint x: 379, endPoint y: 67, distance: 11.0
click at [379, 77] on input "text" at bounding box center [412, 79] width 164 height 28
type input "launch"
click at [756, 68] on input "Search" at bounding box center [780, 80] width 49 height 25
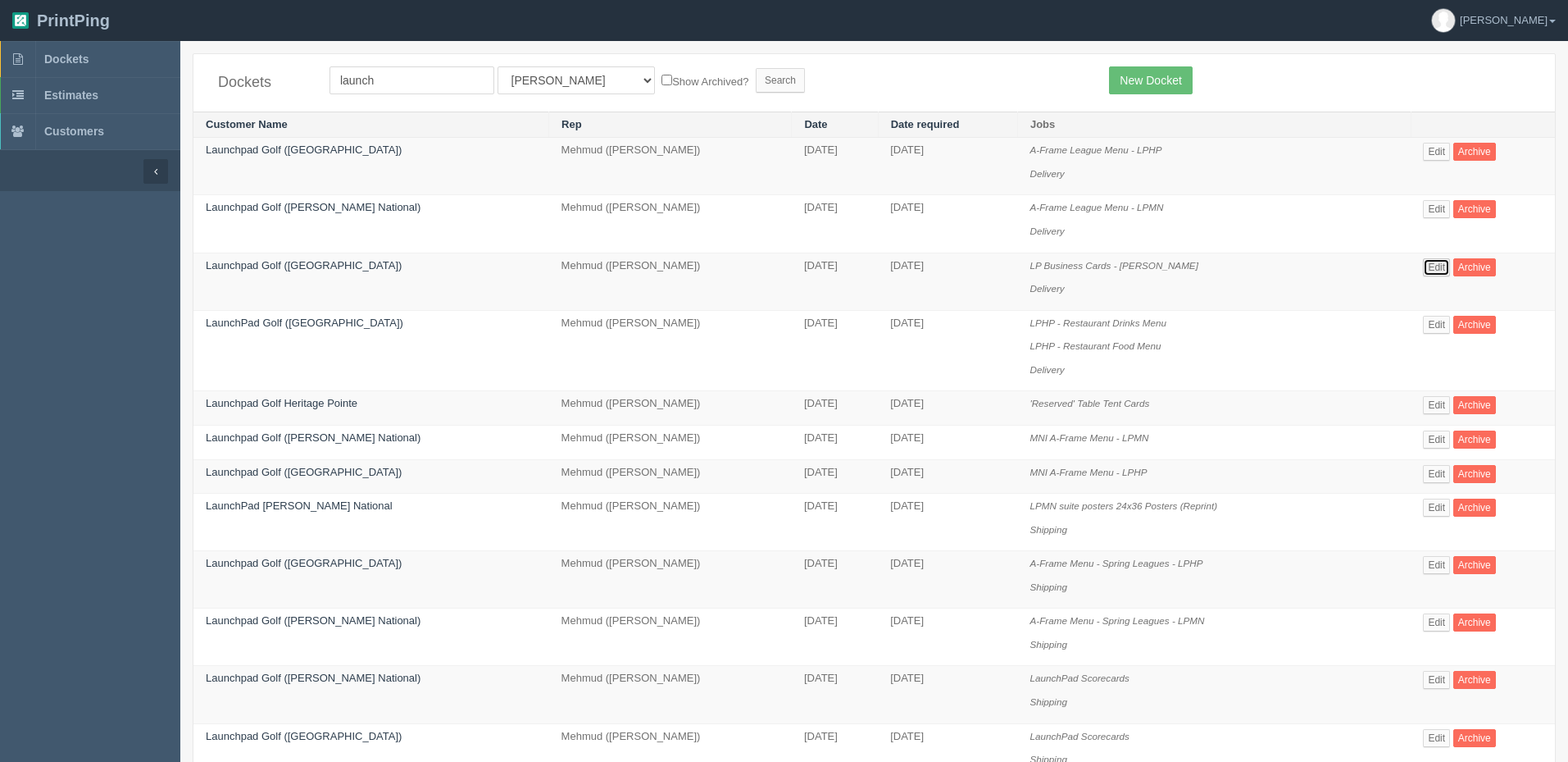
click at [1431, 267] on link "Edit" at bounding box center [1436, 267] width 27 height 18
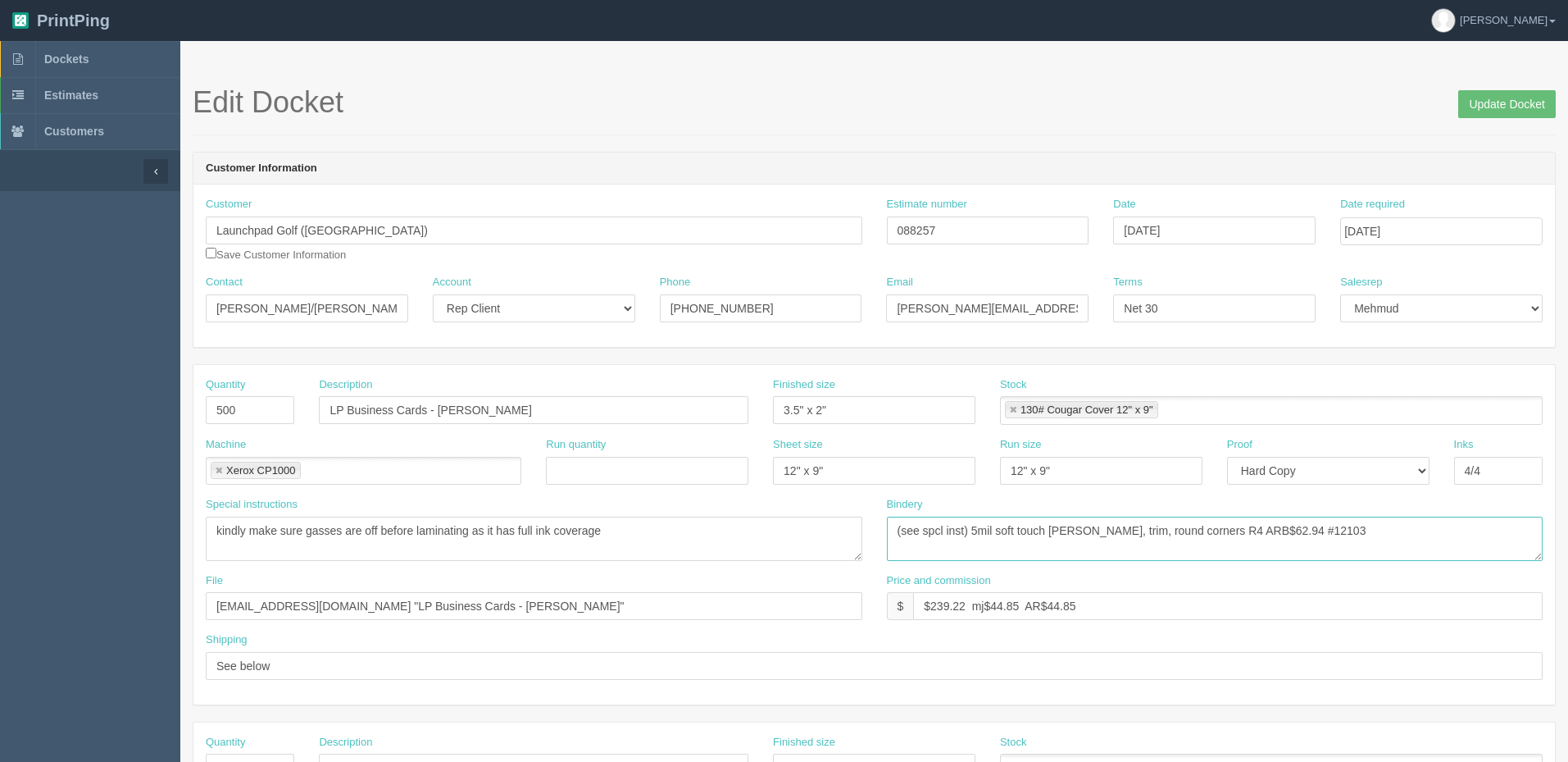
drag, startPoint x: 916, startPoint y: 534, endPoint x: 672, endPoint y: 541, distance: 244.1
click at [672, 541] on div "Special instructions kindly make sure gasses are off before laminating as it ha…" at bounding box center [873, 535] width 1362 height 76
drag, startPoint x: 657, startPoint y: 533, endPoint x: 18, endPoint y: 533, distance: 639.0
click at [20, 533] on section "Dockets Estimates Customers" at bounding box center [784, 765] width 1568 height 1448
drag, startPoint x: 557, startPoint y: 608, endPoint x: -152, endPoint y: 601, distance: 709.0
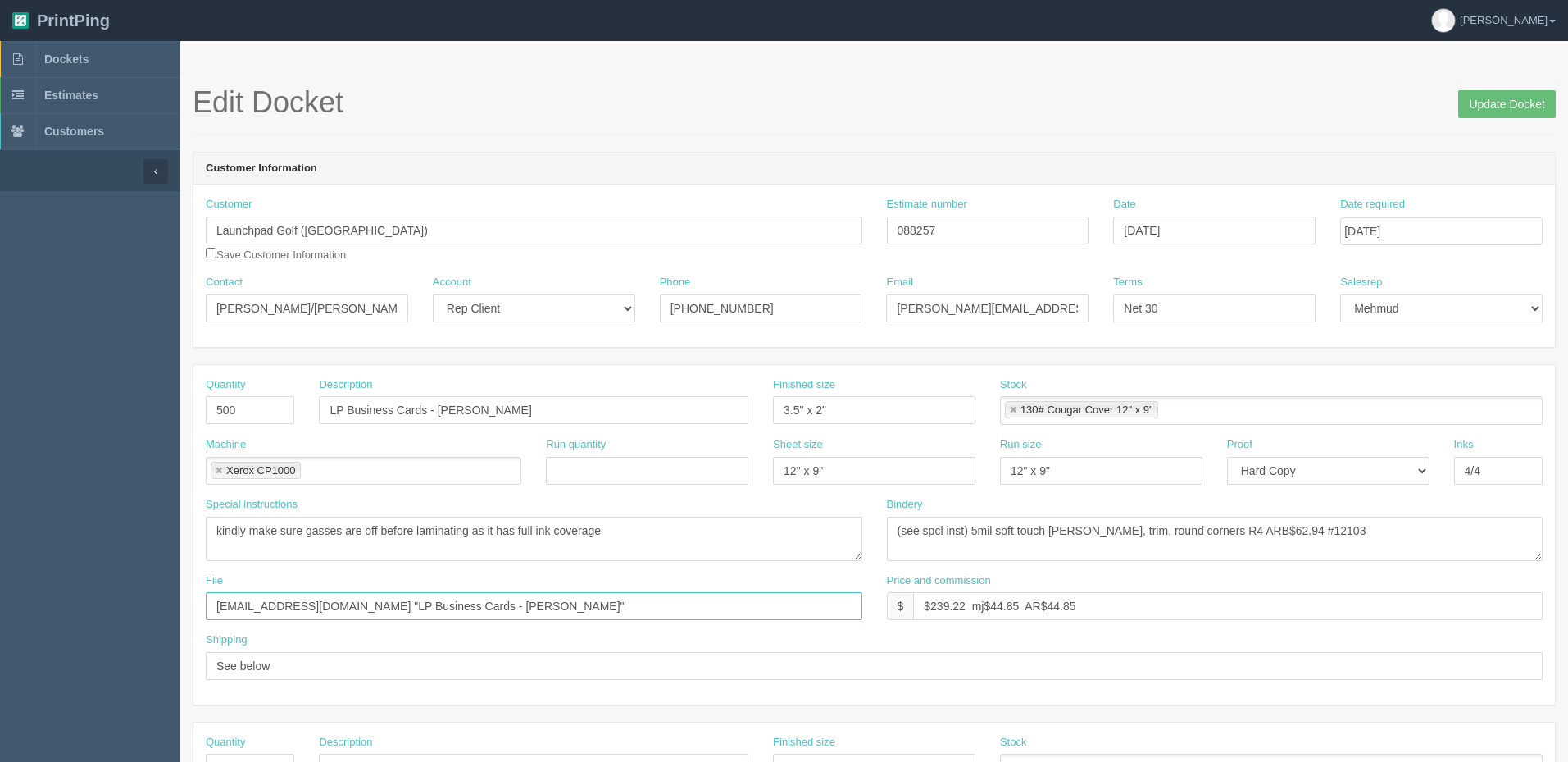
click at [0, 601] on html "PrintPing Zack Edit account ( [PERSON_NAME][EMAIL_ADDRESS][DOMAIN_NAME] ) Logou…" at bounding box center [784, 745] width 1568 height 1490
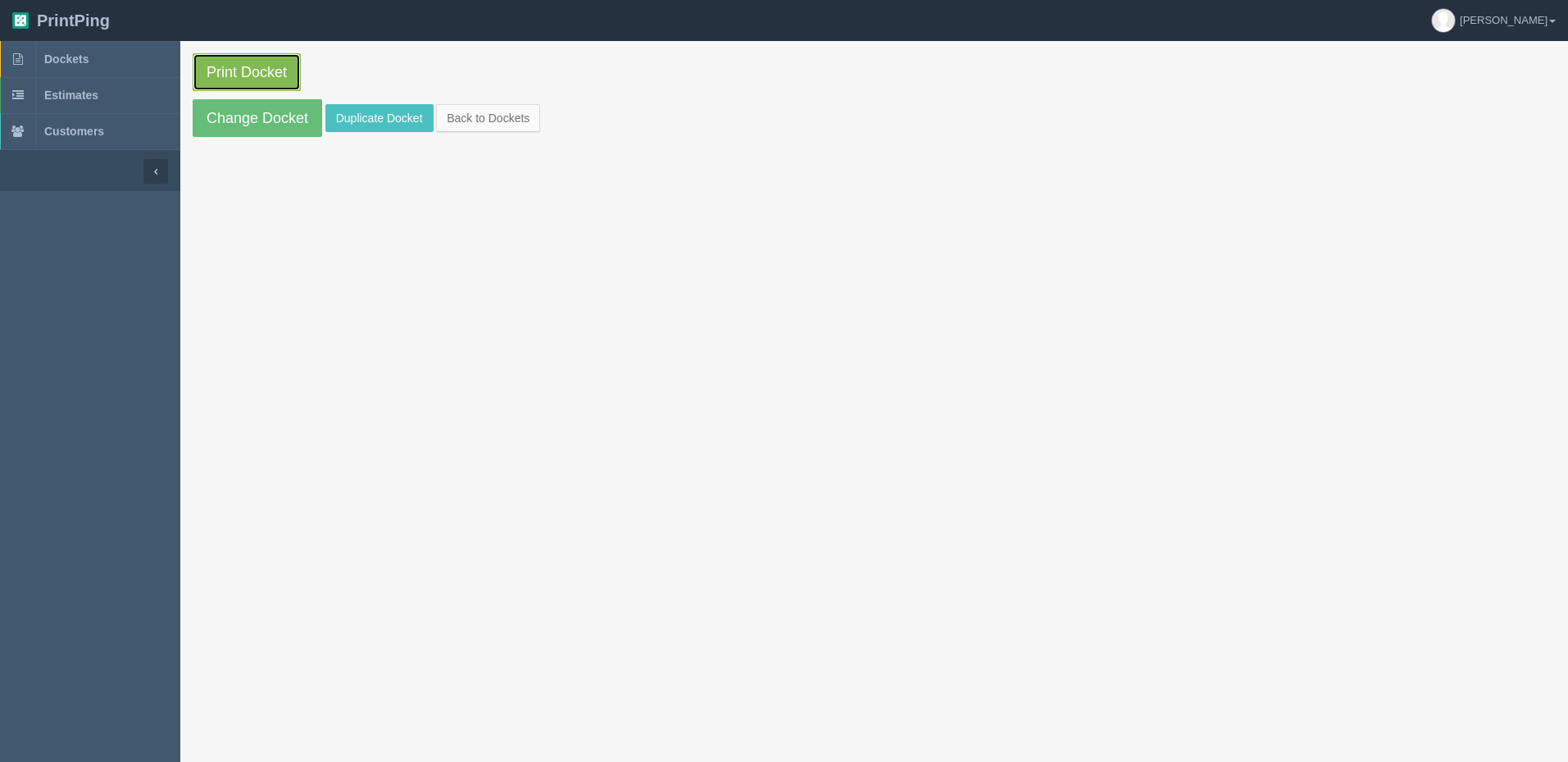
click at [251, 71] on link "Print Docket" at bounding box center [247, 72] width 108 height 37
click at [262, 117] on link "Change Docket" at bounding box center [258, 118] width 130 height 37
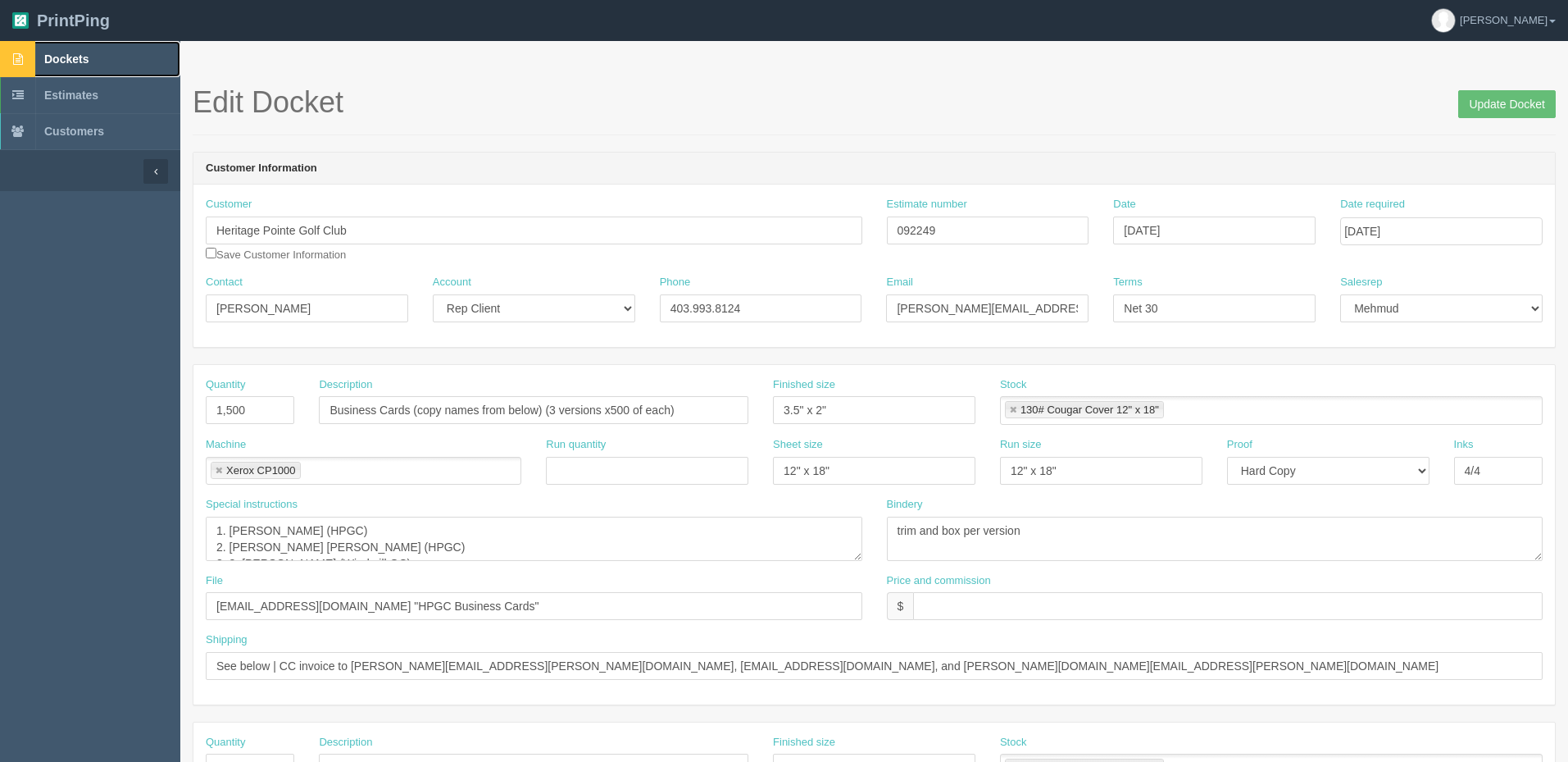
click at [84, 54] on span "Dockets" at bounding box center [66, 59] width 44 height 13
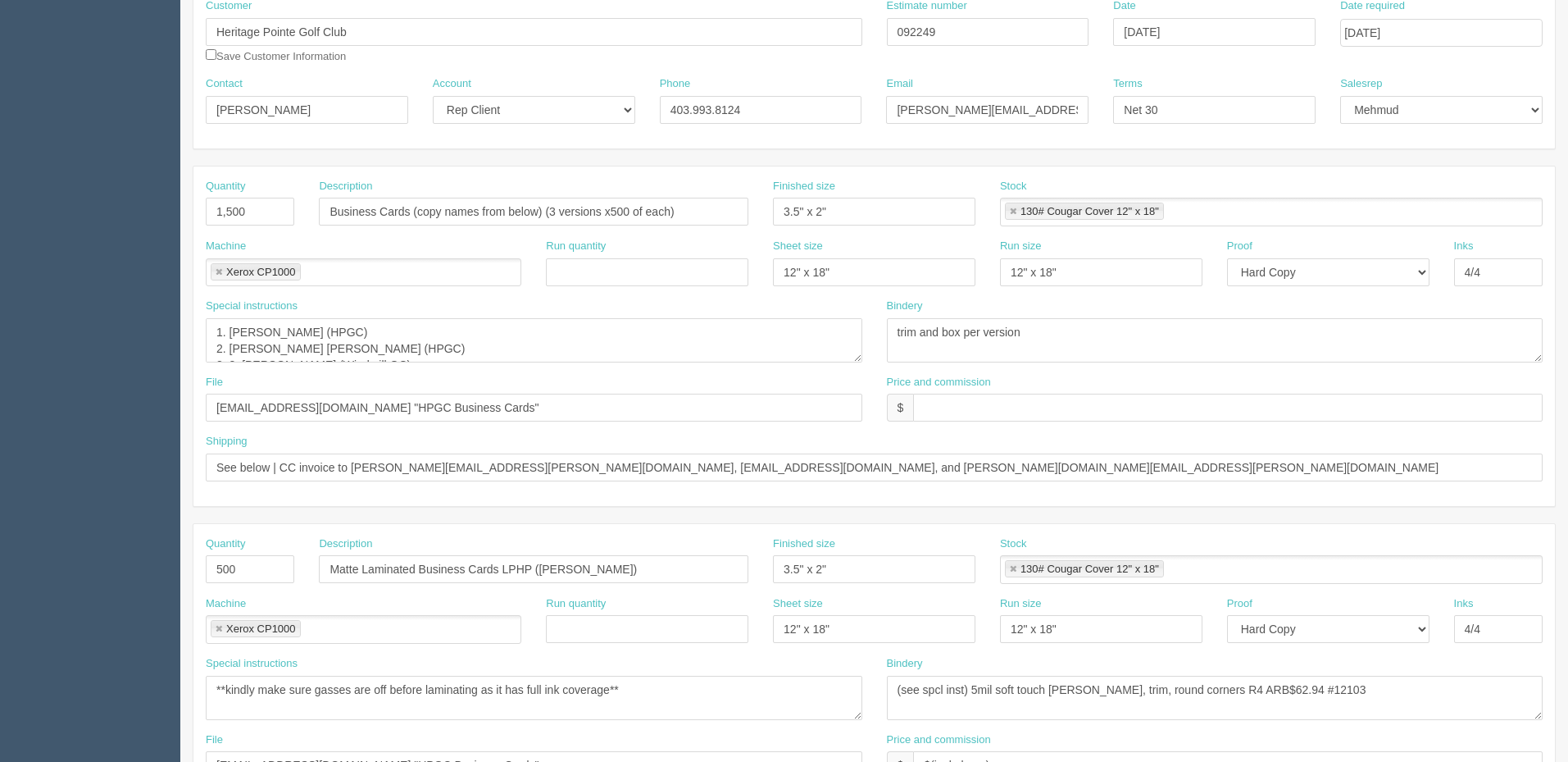
scroll to position [164, 0]
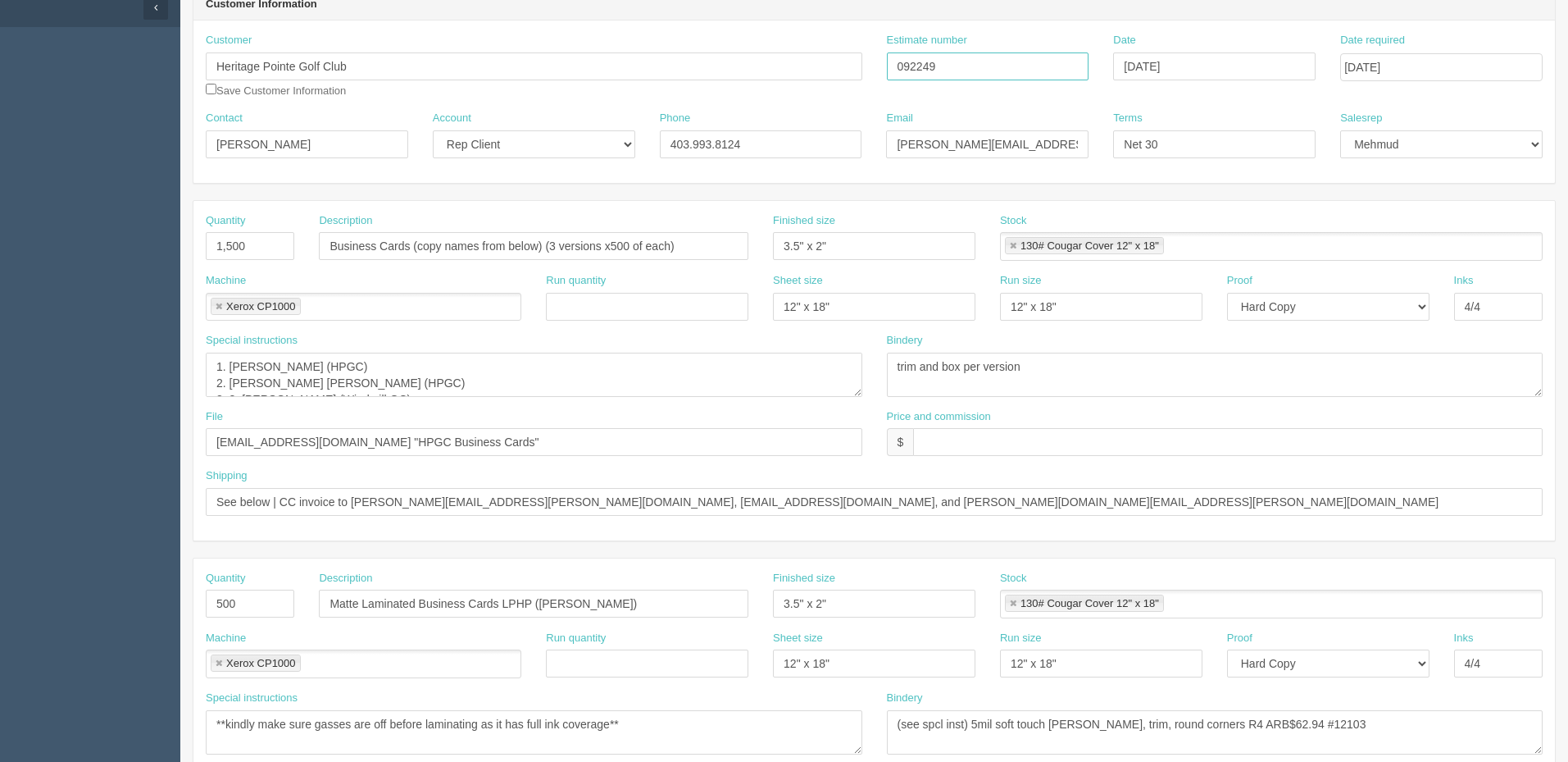
drag, startPoint x: 891, startPoint y: 57, endPoint x: 820, endPoint y: 54, distance: 71.1
click at [821, 54] on div "Customer Heritage Pointe Golf Club Save Customer Information Estimate number 09…" at bounding box center [873, 71] width 1362 height 77
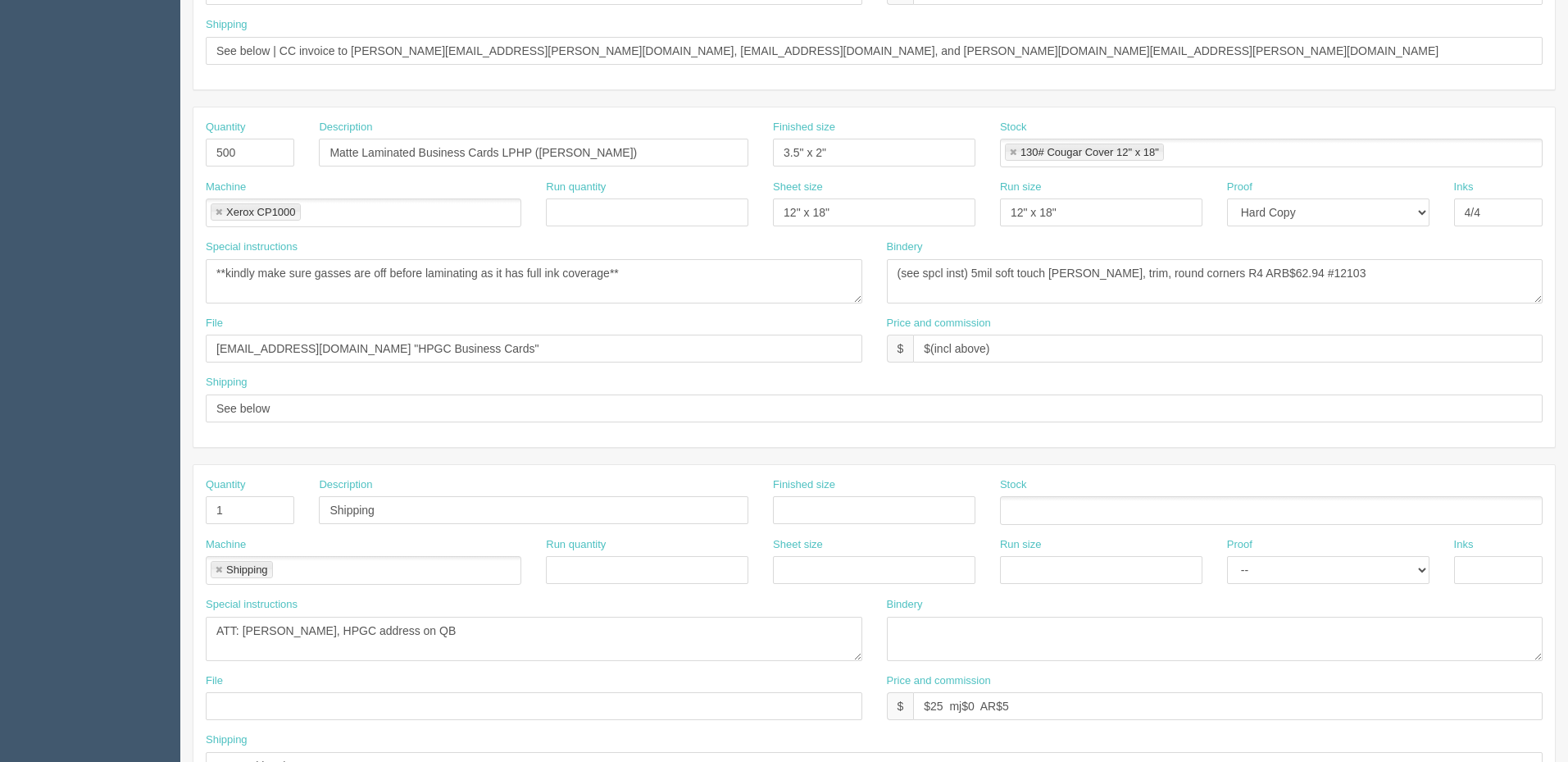
scroll to position [656, 0]
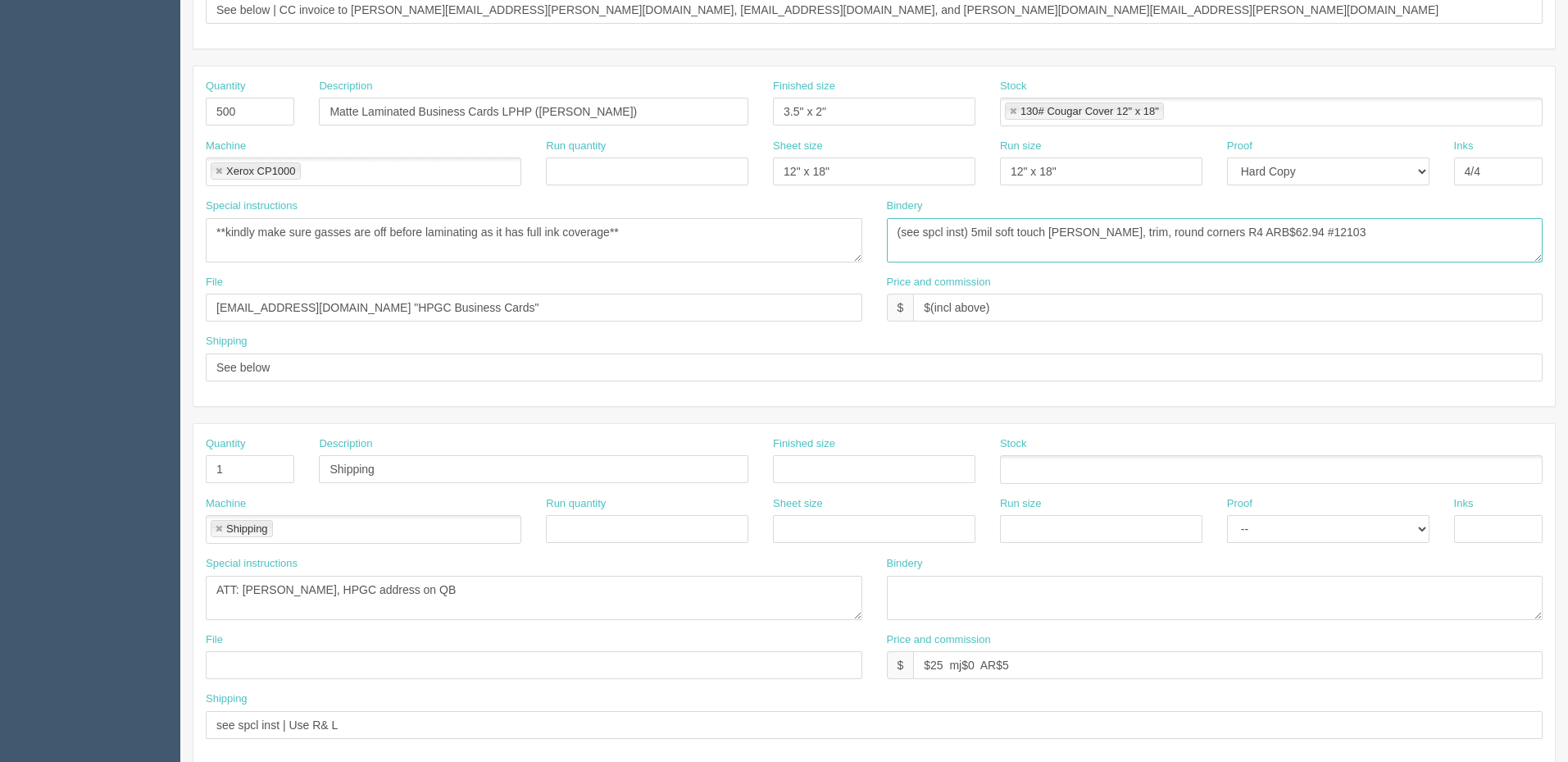
drag, startPoint x: 1235, startPoint y: 225, endPoint x: 1538, endPoint y: 384, distance: 342.2
click at [1236, 225] on textarea "(see spcl inst) 5mil soft touch [PERSON_NAME], trim, round corners R4 ARB$62.94…" at bounding box center [1214, 240] width 656 height 44
type textarea "(see spcl inst) 5mil soft touch [PERSON_NAME], trim, round corners R4 ARB$65 #1…"
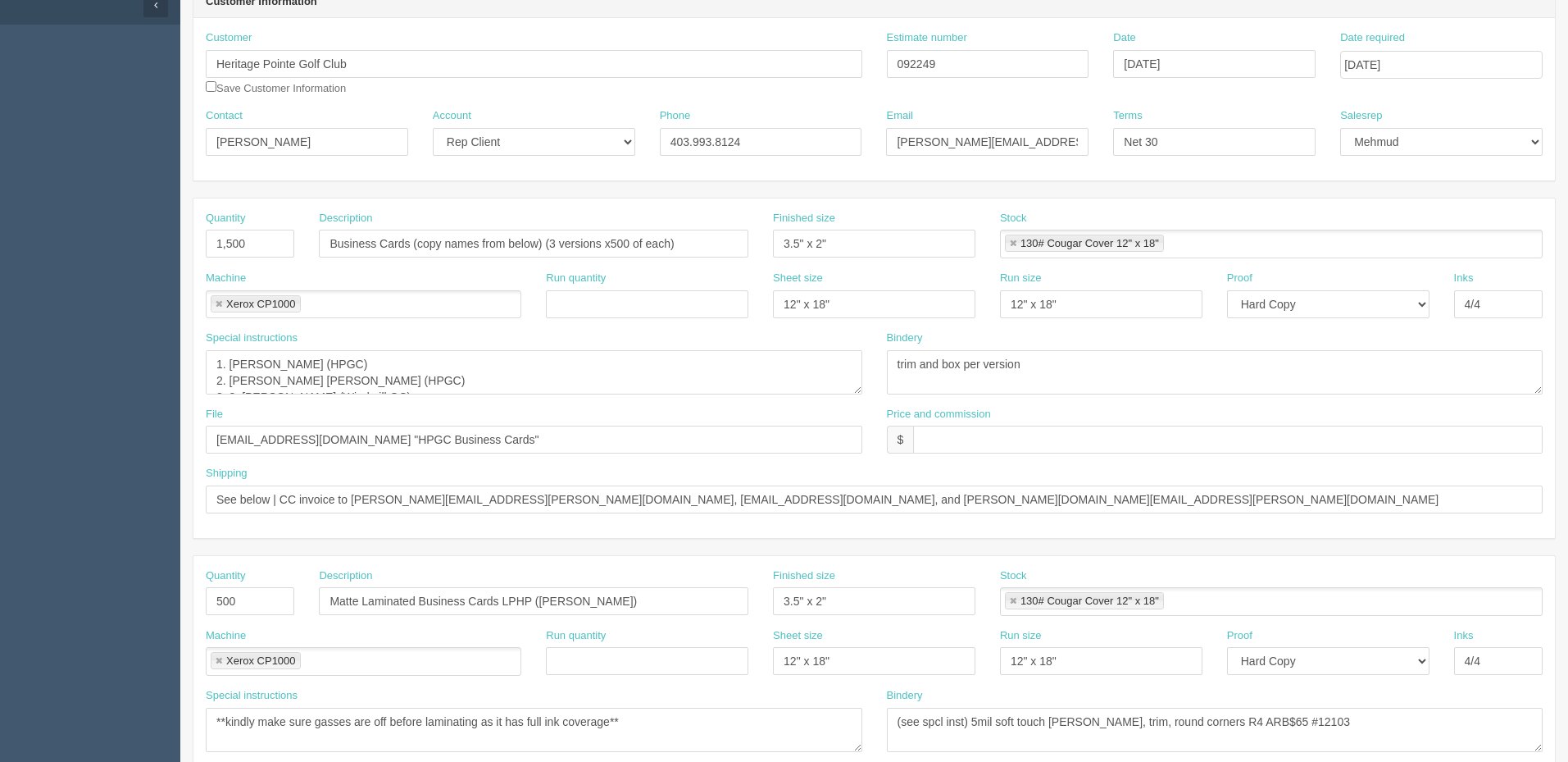
scroll to position [164, 0]
click at [1010, 438] on input "text" at bounding box center [1228, 442] width 630 height 28
click at [945, 441] on input "text" at bounding box center [1228, 442] width 630 height 28
click at [995, 441] on input "$428.14 mj$ AR$" at bounding box center [1228, 442] width 630 height 28
click at [1132, 435] on input "$428.14 mj$117.74 AR$" at bounding box center [1228, 442] width 630 height 28
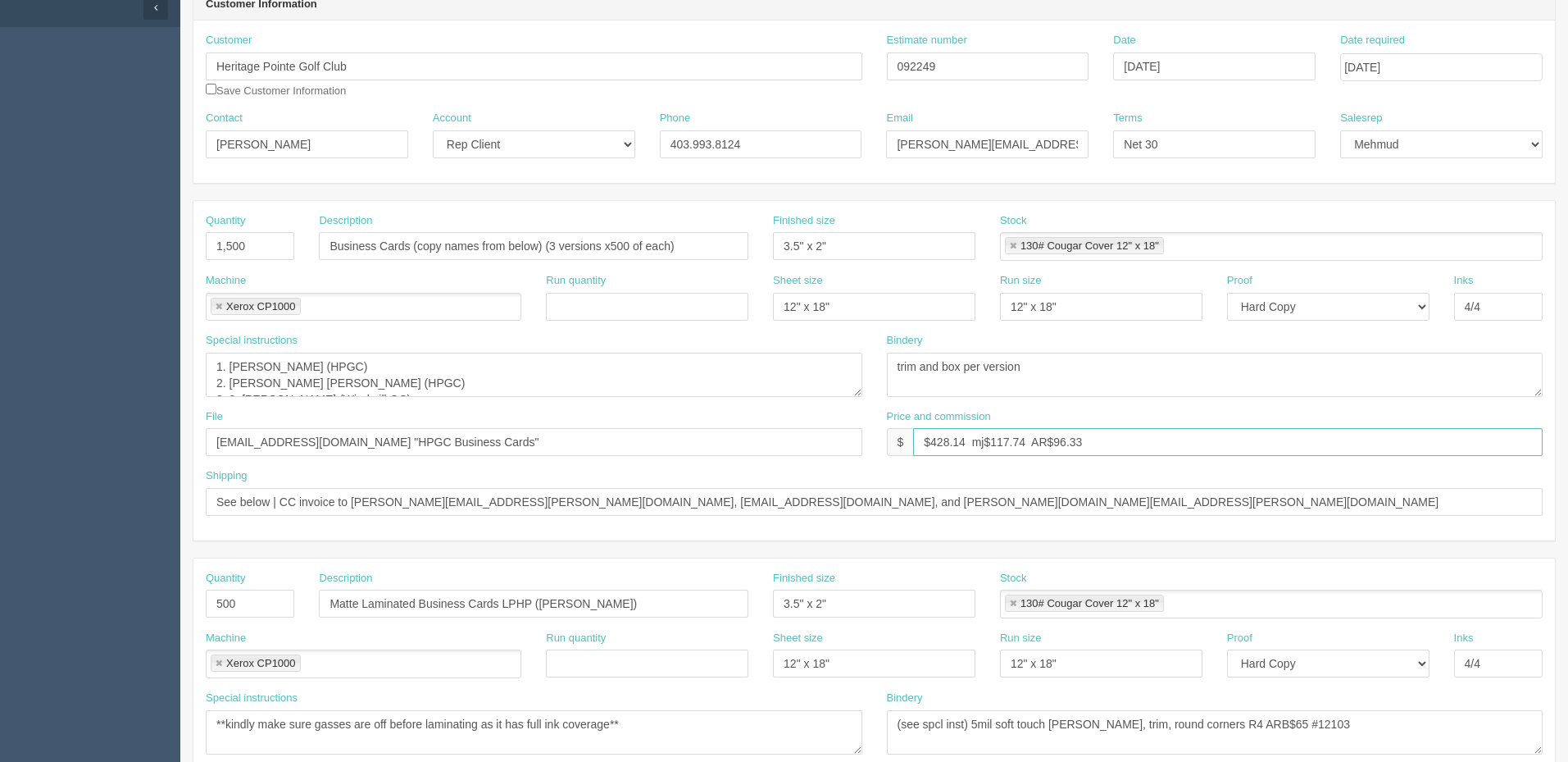
type input "$428.14 mj$117.74 AR$96.33"
click at [1041, 372] on textarea "trim and box per version" at bounding box center [1214, 375] width 656 height 44
click at [469, 364] on textarea "1. [PERSON_NAME] (HPGC) 2. [PERSON_NAME] [PERSON_NAME] (HPGC) 3. 3. [PERSON_NAM…" at bounding box center [533, 375] width 656 height 44
click at [235, 383] on textarea "1. [PERSON_NAME] (HPGC) 2. [PERSON_NAME] [PERSON_NAME] (HPGC) 3. 3. [PERSON_NAM…" at bounding box center [533, 375] width 656 height 44
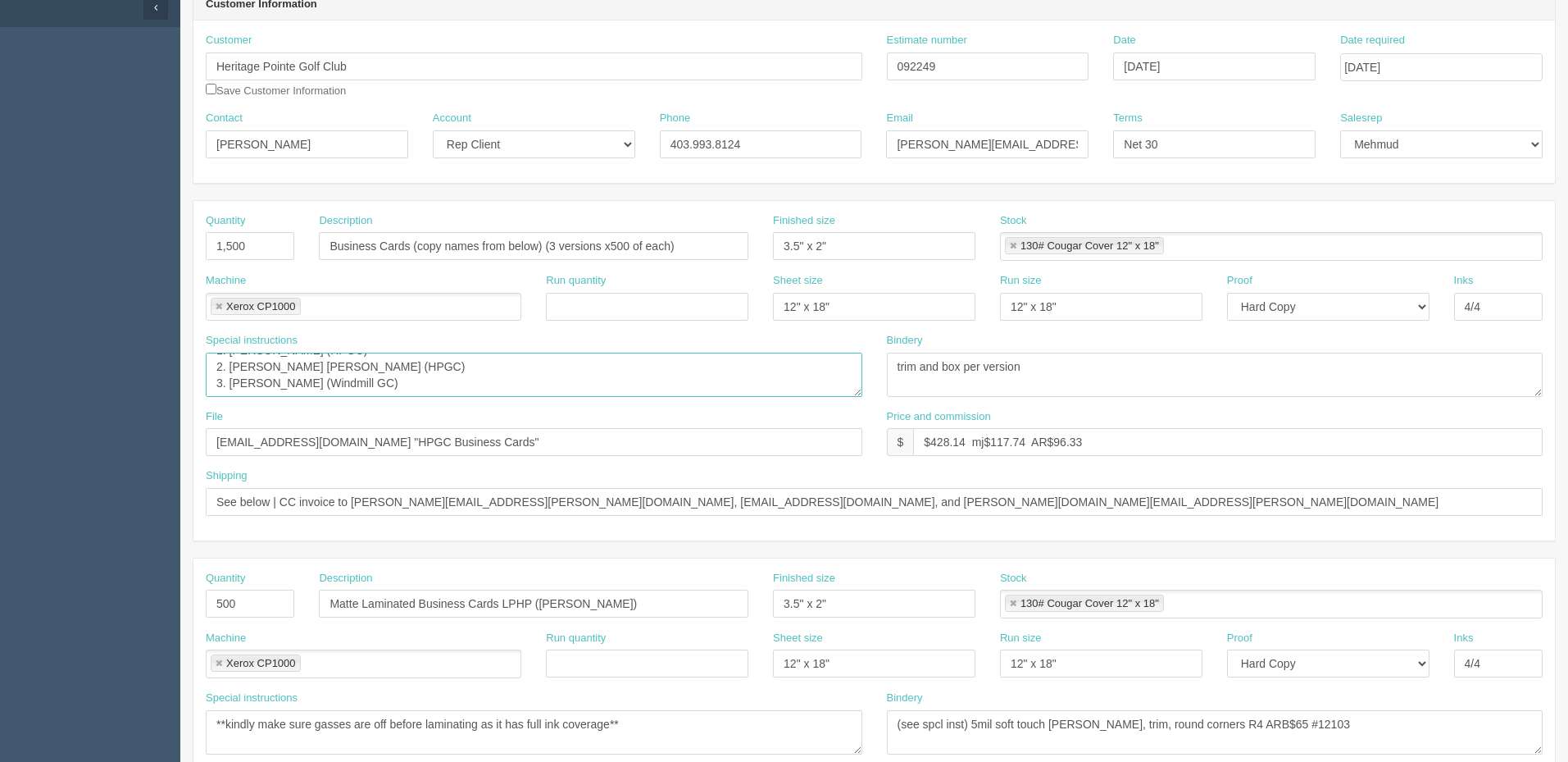
click at [428, 381] on textarea "1. [PERSON_NAME] (HPGC) 2. [PERSON_NAME] [PERSON_NAME] (HPGC) 3. 3. [PERSON_NAM…" at bounding box center [533, 375] width 656 height 44
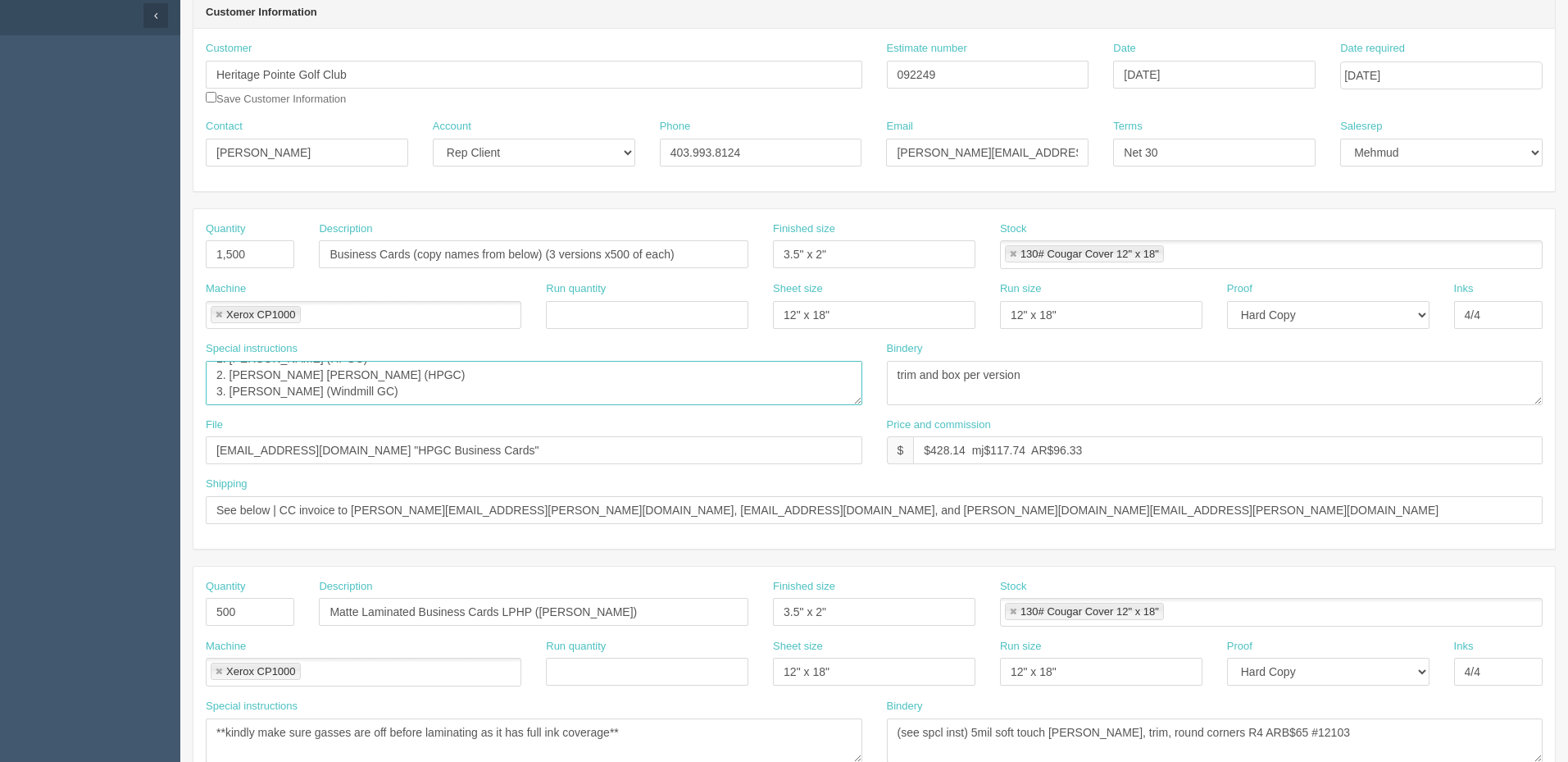
scroll to position [0, 0]
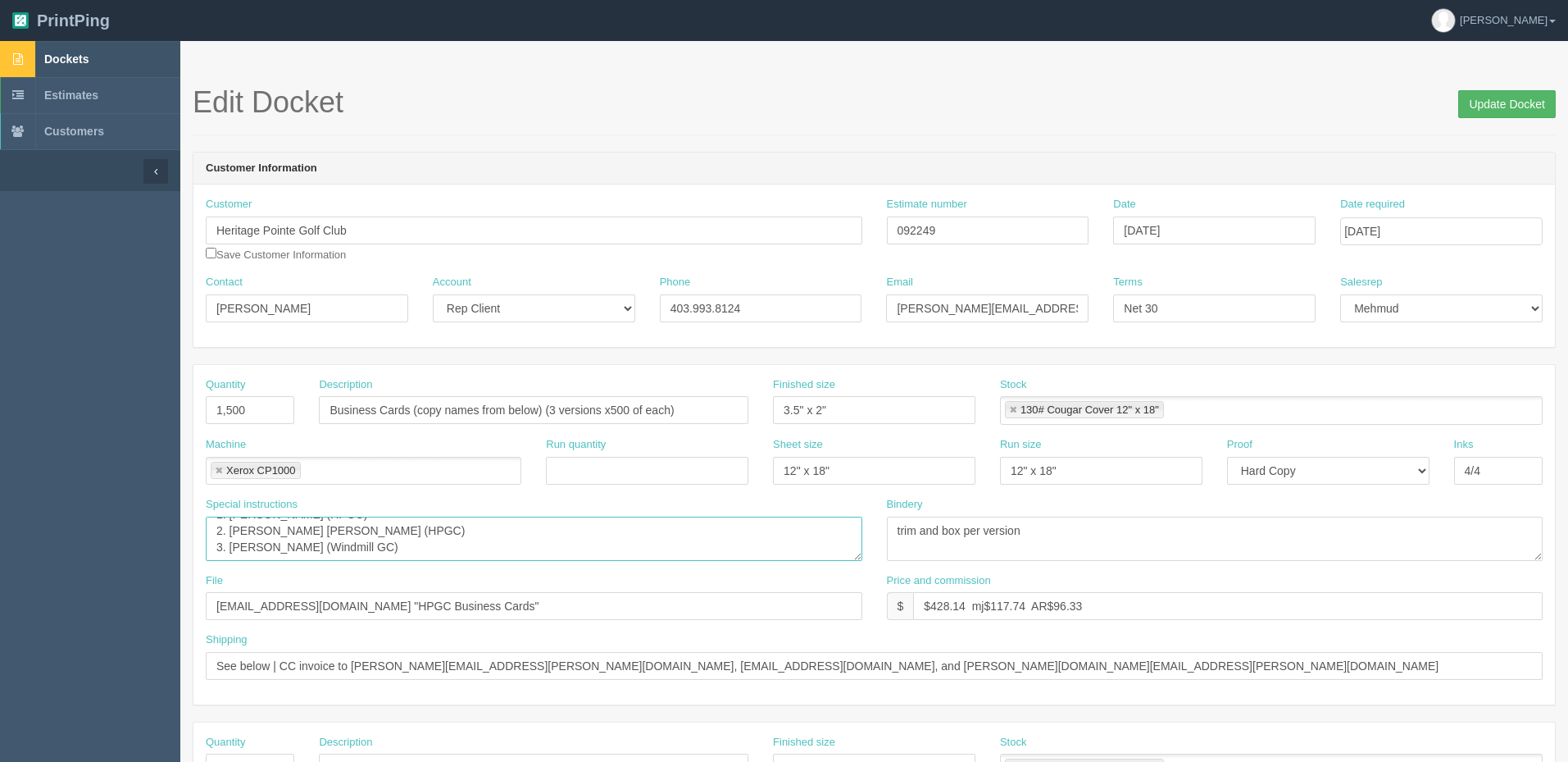
type textarea "1. [PERSON_NAME] (HPGC) 2. [PERSON_NAME] [PERSON_NAME] (HPGC) 3. [PERSON_NAME] …"
click at [1502, 94] on input "Update Docket" at bounding box center [1507, 103] width 97 height 28
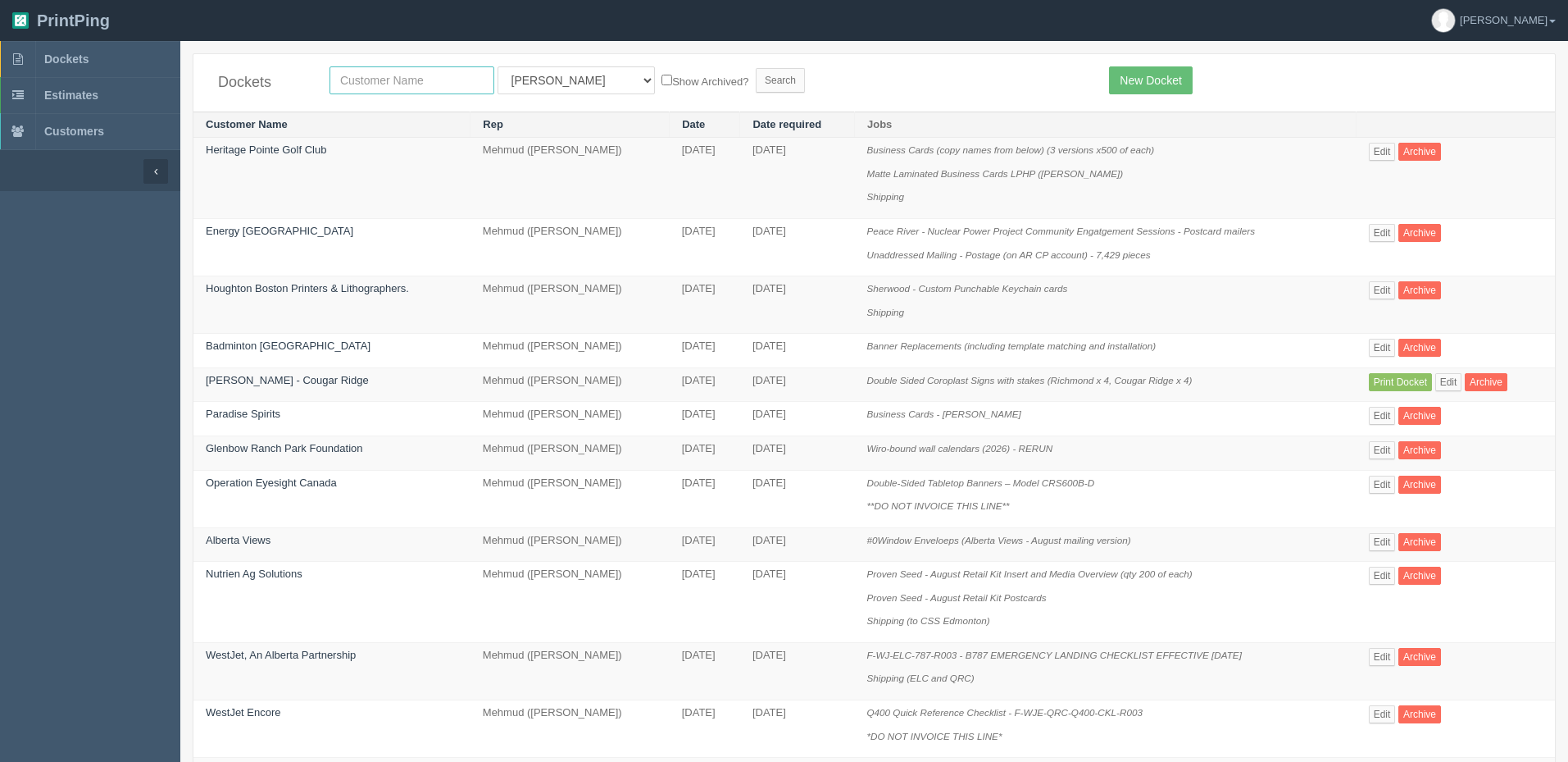
click at [418, 77] on input "text" at bounding box center [412, 79] width 164 height 28
type input "launch"
click at [756, 68] on input "Search" at bounding box center [780, 80] width 49 height 25
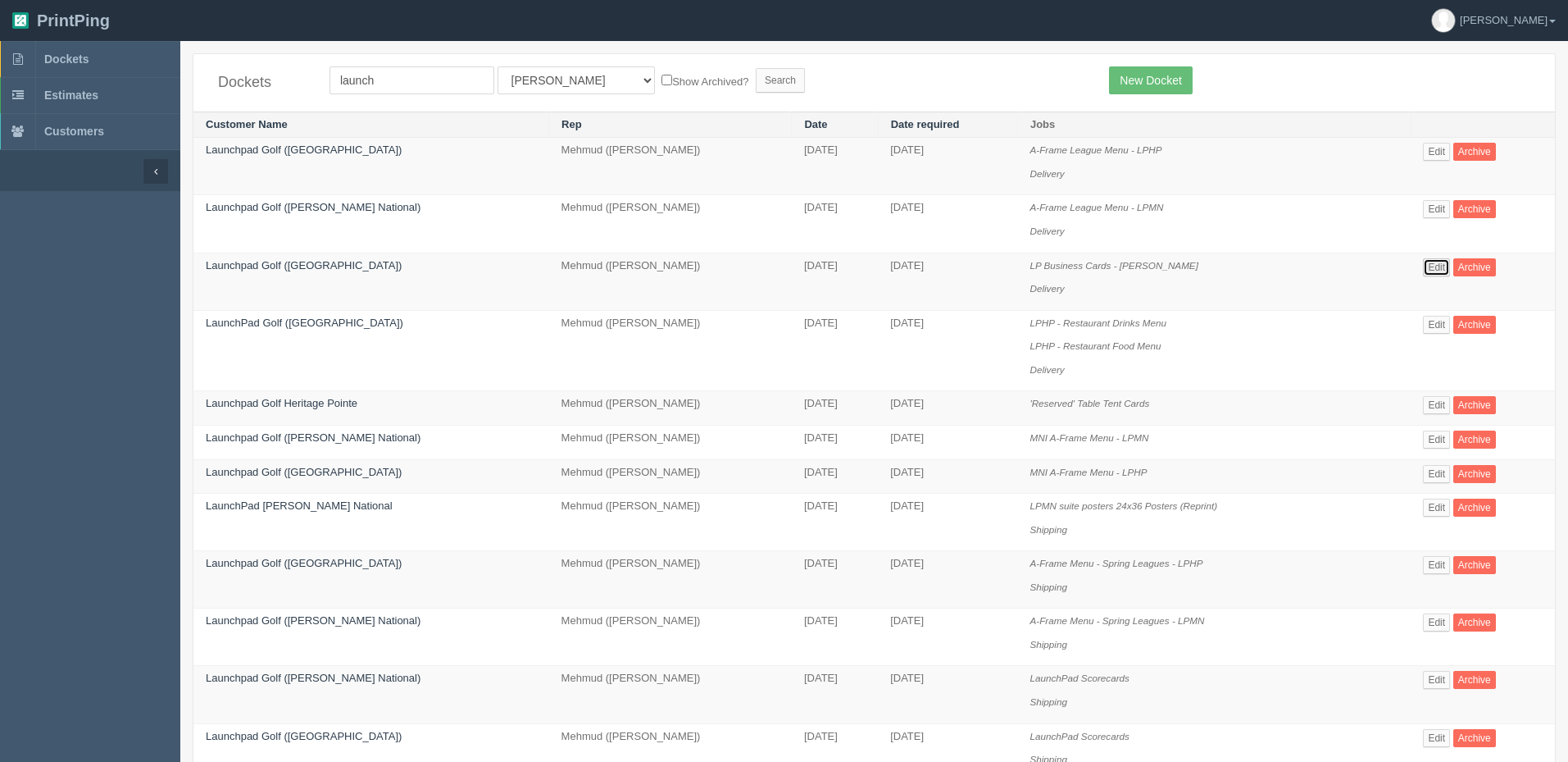
click at [1423, 267] on link "Edit" at bounding box center [1436, 267] width 27 height 18
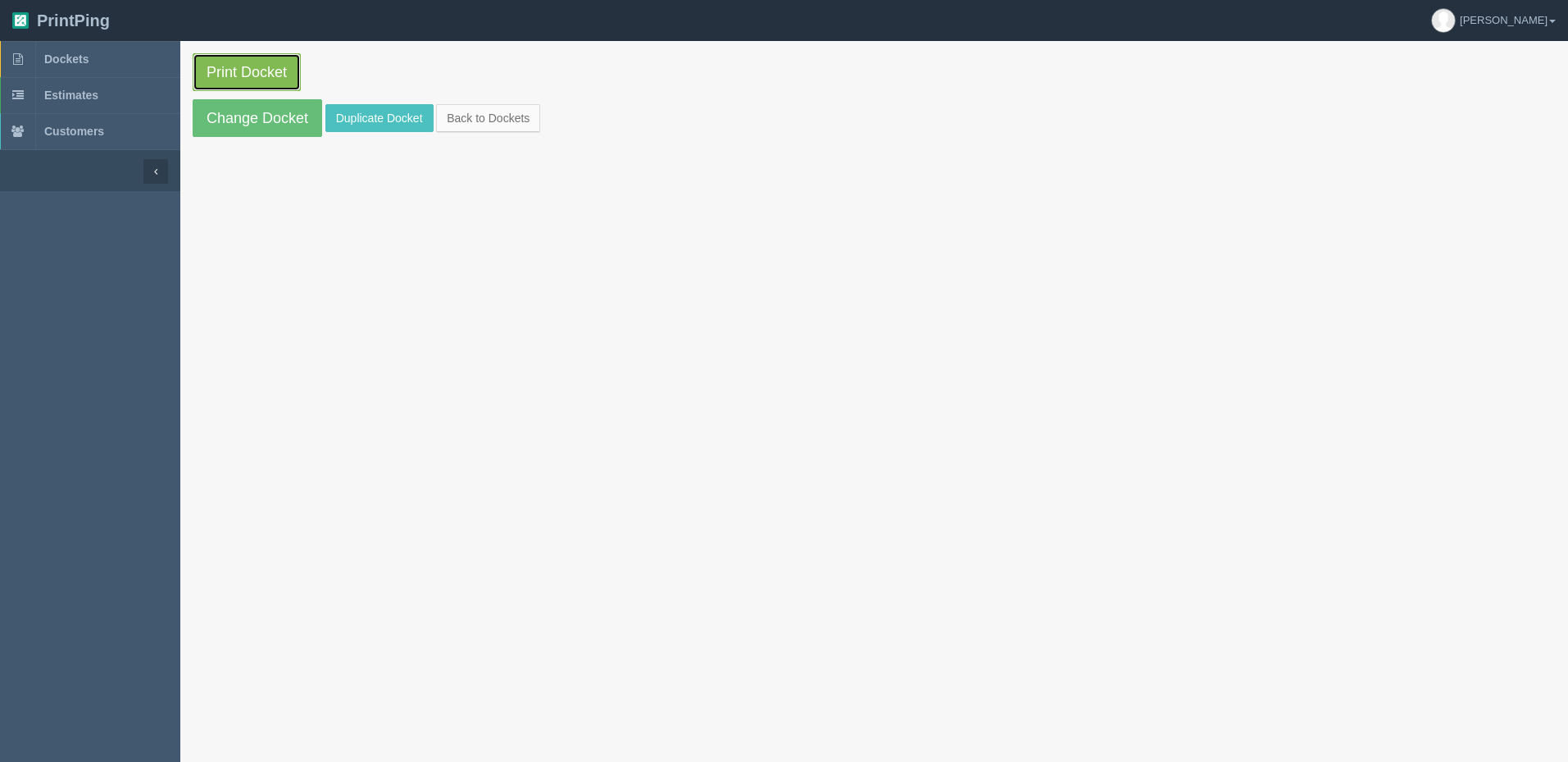
click at [234, 62] on link "Print Docket" at bounding box center [247, 72] width 108 height 37
click at [113, 54] on link "Dockets" at bounding box center [90, 59] width 181 height 36
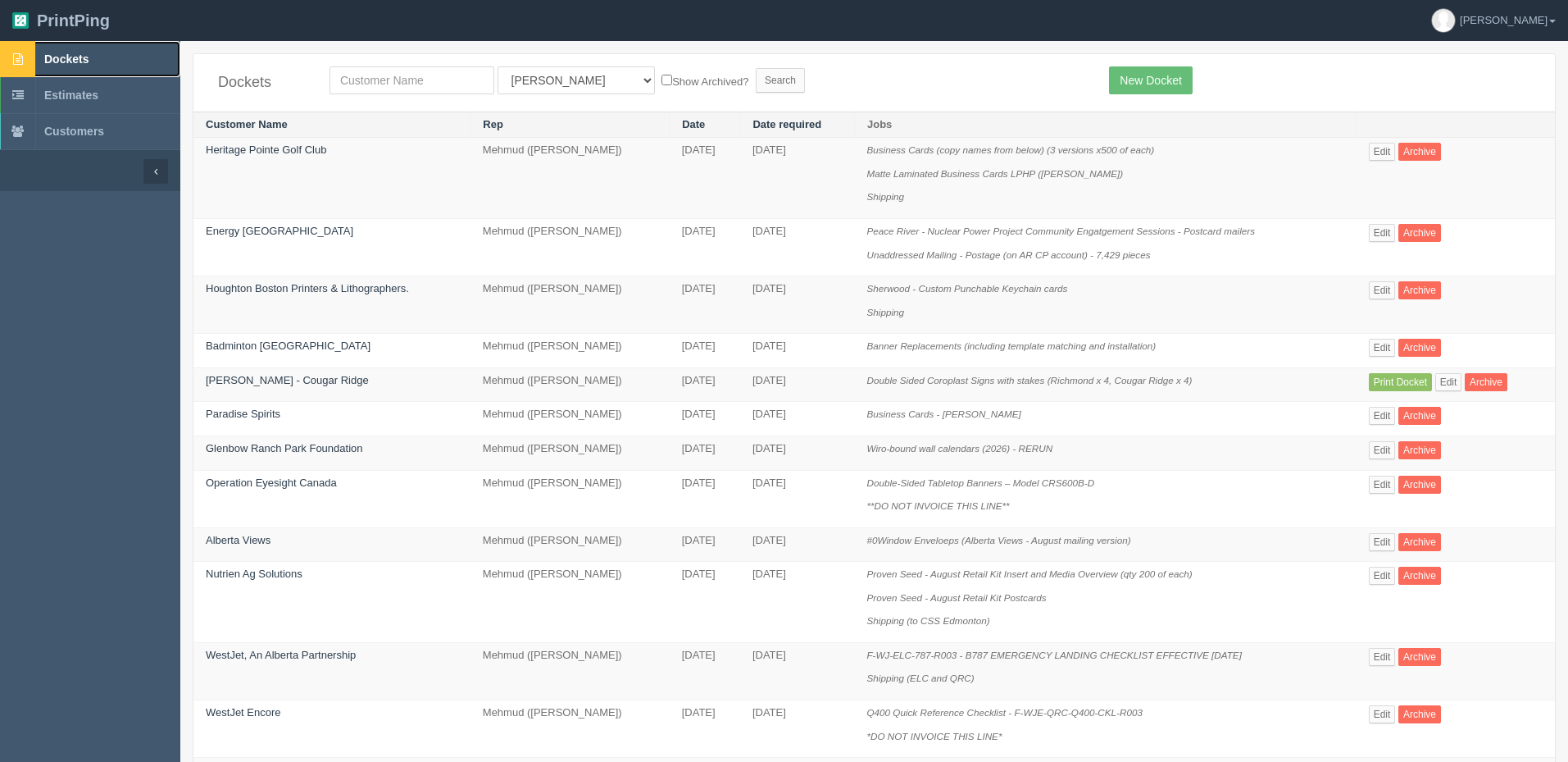
click at [95, 58] on link "Dockets" at bounding box center [90, 59] width 181 height 36
click at [400, 87] on input "text" at bounding box center [412, 79] width 164 height 28
type input "cherry"
click at [756, 68] on input "Search" at bounding box center [780, 80] width 49 height 25
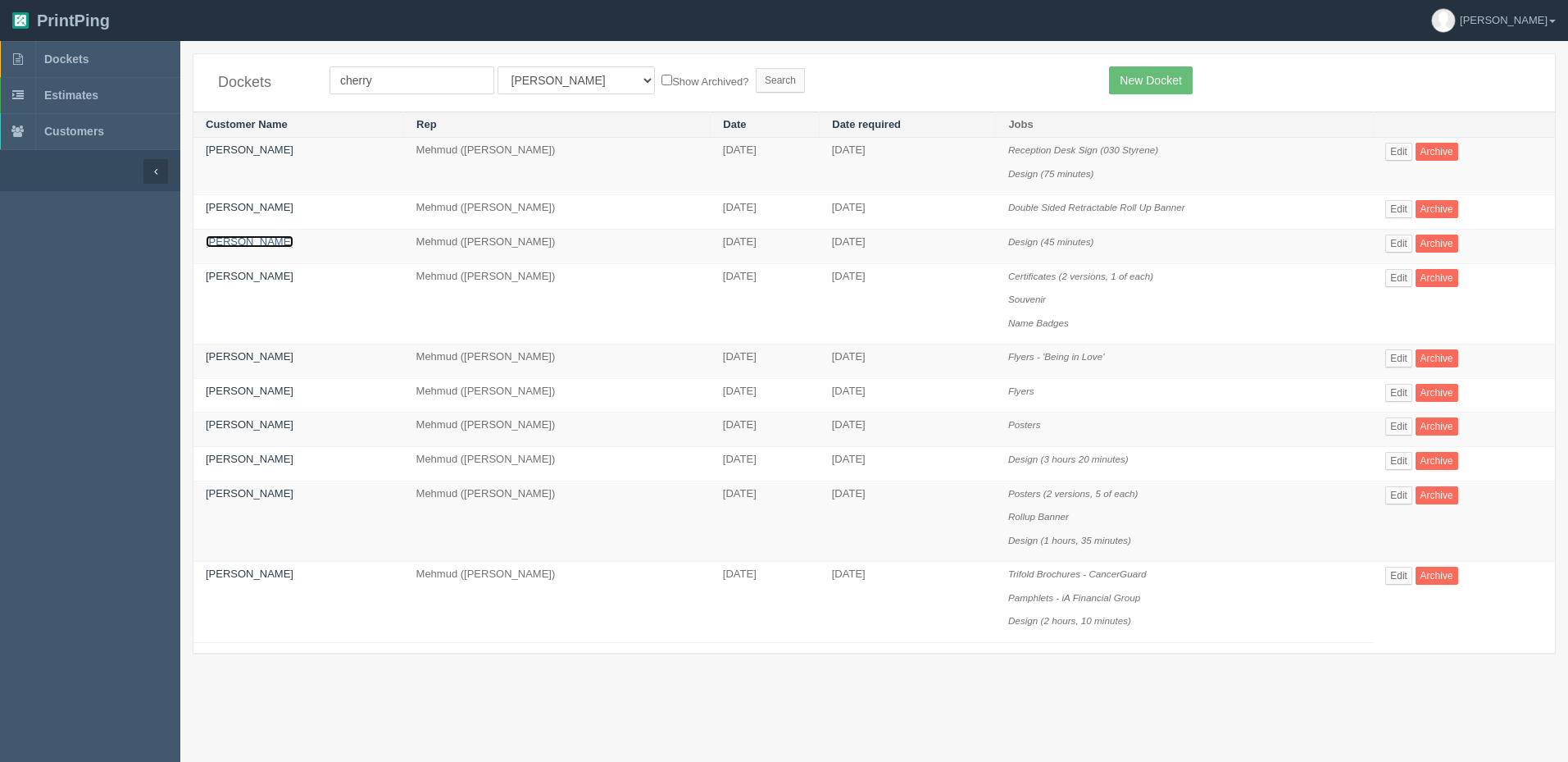
click at [270, 242] on link "[PERSON_NAME]" at bounding box center [249, 241] width 88 height 12
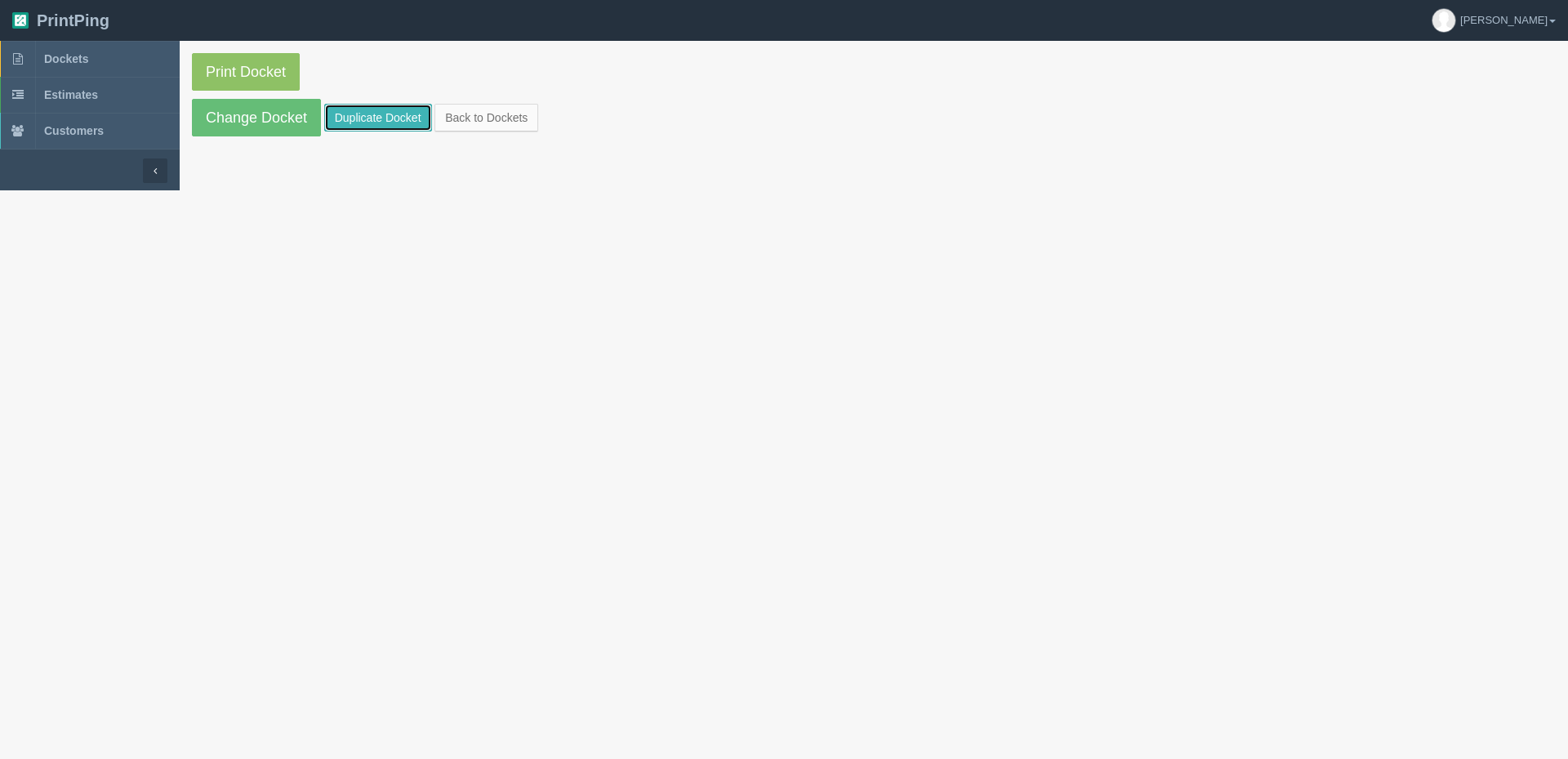
click at [366, 116] on link "Duplicate Docket" at bounding box center [378, 117] width 108 height 28
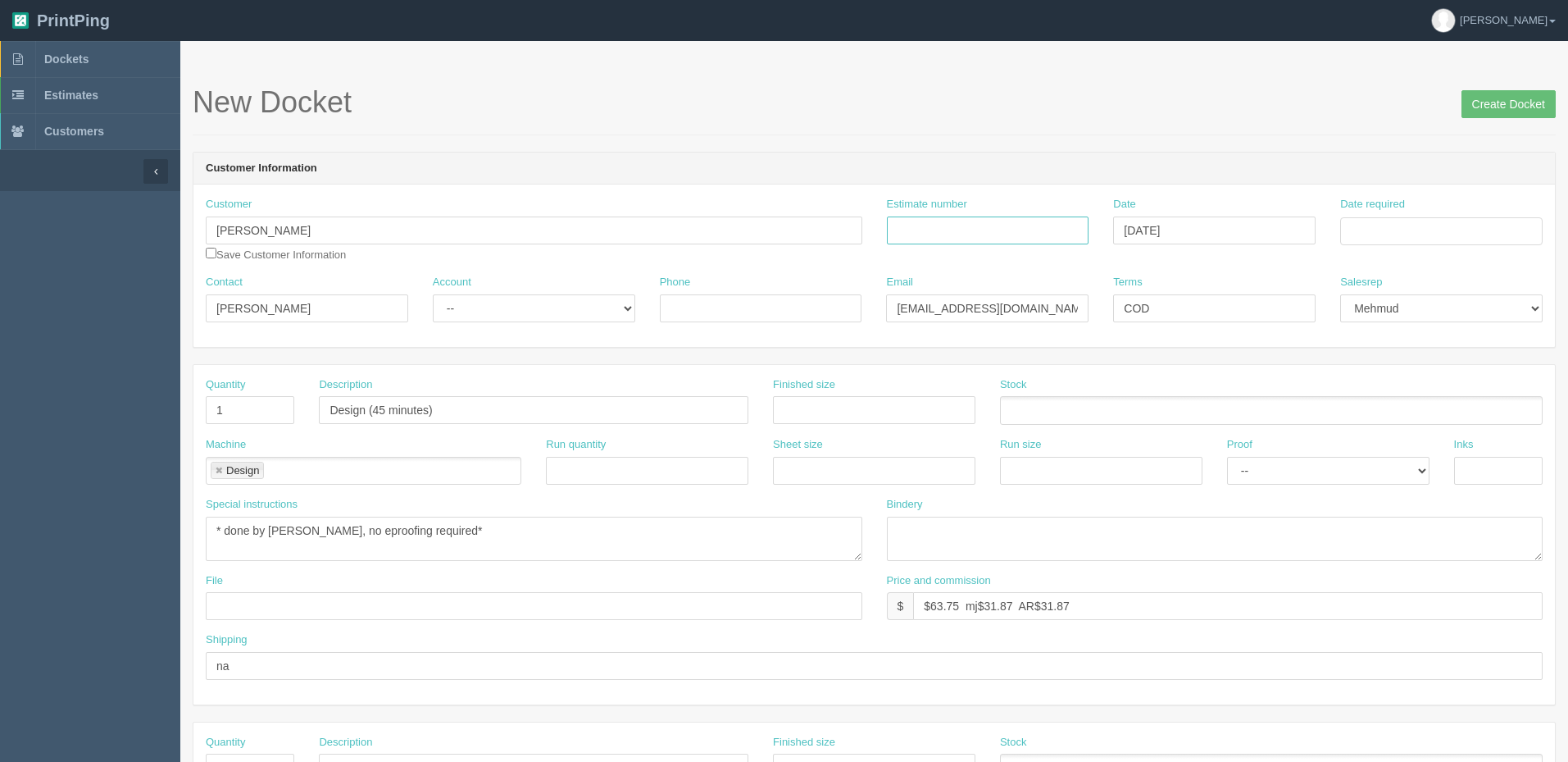
click at [1004, 232] on input "Estimate number" at bounding box center [988, 229] width 203 height 28
type input "design"
click at [1448, 414] on td "28" at bounding box center [1445, 412] width 21 height 24
type input "August 28, 2025"
click at [1146, 153] on header "Customer Information" at bounding box center [873, 169] width 1362 height 33
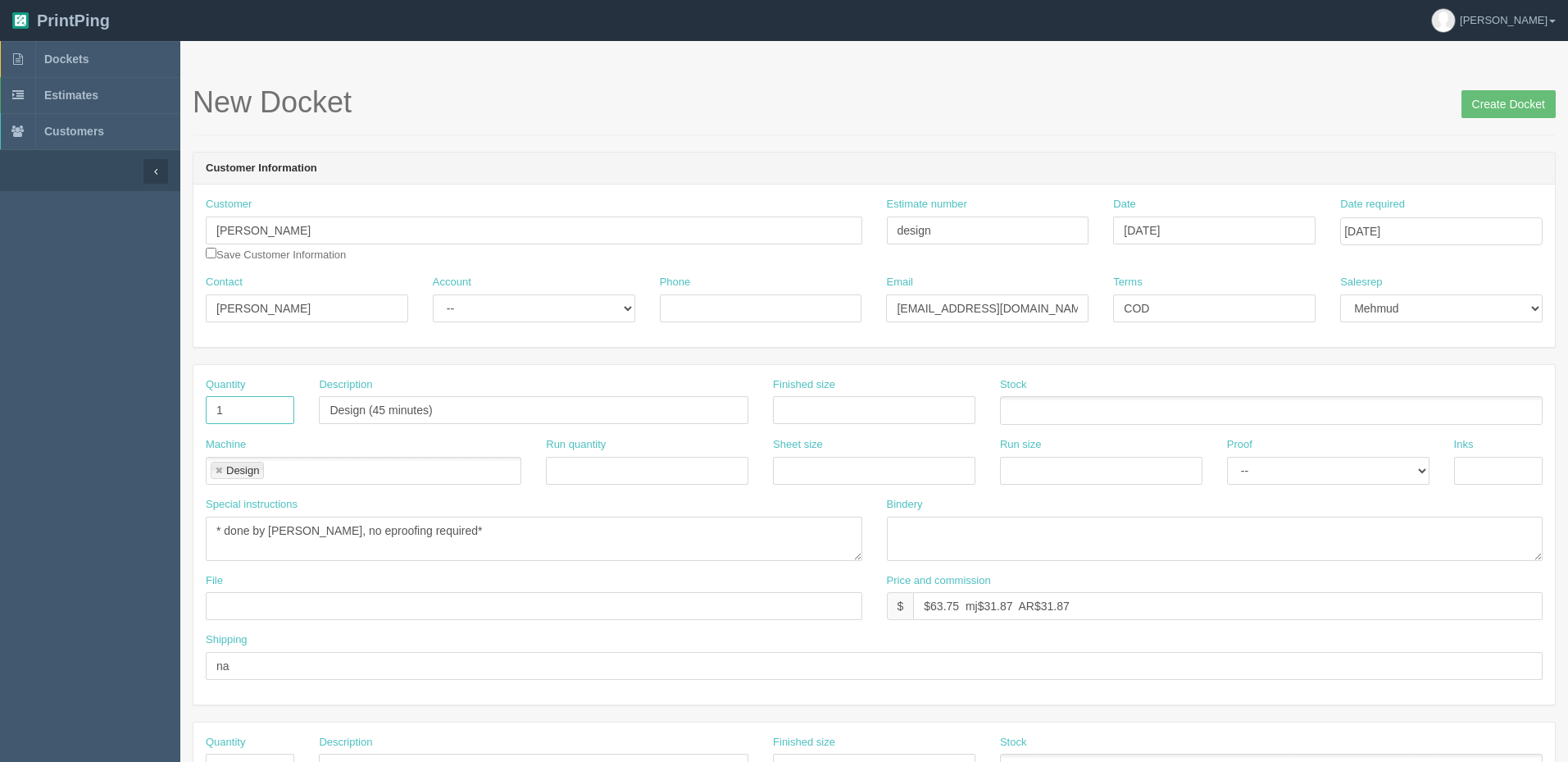
drag, startPoint x: 258, startPoint y: 414, endPoint x: 149, endPoint y: 407, distance: 109.2
click at [152, 412] on section "Dockets Estimates Customers" at bounding box center [784, 765] width 1568 height 1448
click at [376, 411] on input "Design (45 minutes)" at bounding box center [533, 409] width 429 height 28
click at [512, 414] on input "Design (60 minutes)" at bounding box center [533, 409] width 429 height 28
type input "Design (60 minutes) Living Benefits logo updates"
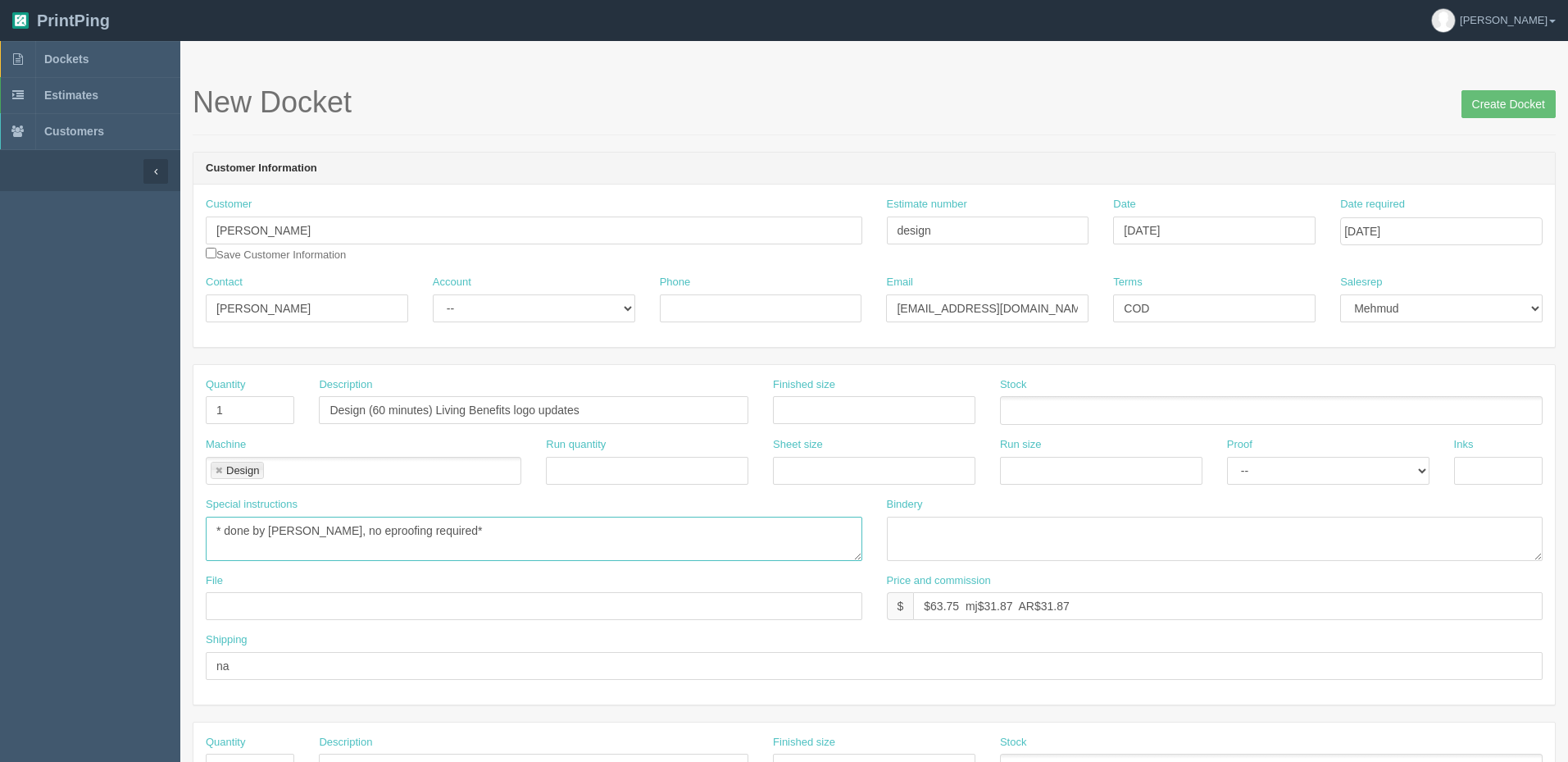
click at [510, 523] on textarea "* done by zack, no eproofing required*" at bounding box center [533, 538] width 656 height 44
drag, startPoint x: 931, startPoint y: 607, endPoint x: 1962, endPoint y: 555, distance: 1032.3
click at [1567, 555] on html "PrintPing Zack Edit account ( zack@allrush.ca ) Logout Dockets Estimates" at bounding box center [784, 745] width 1568 height 1490
type input "$85 mj$42.50 AR$42.50"
click at [446, 603] on input "text" at bounding box center [533, 605] width 656 height 28
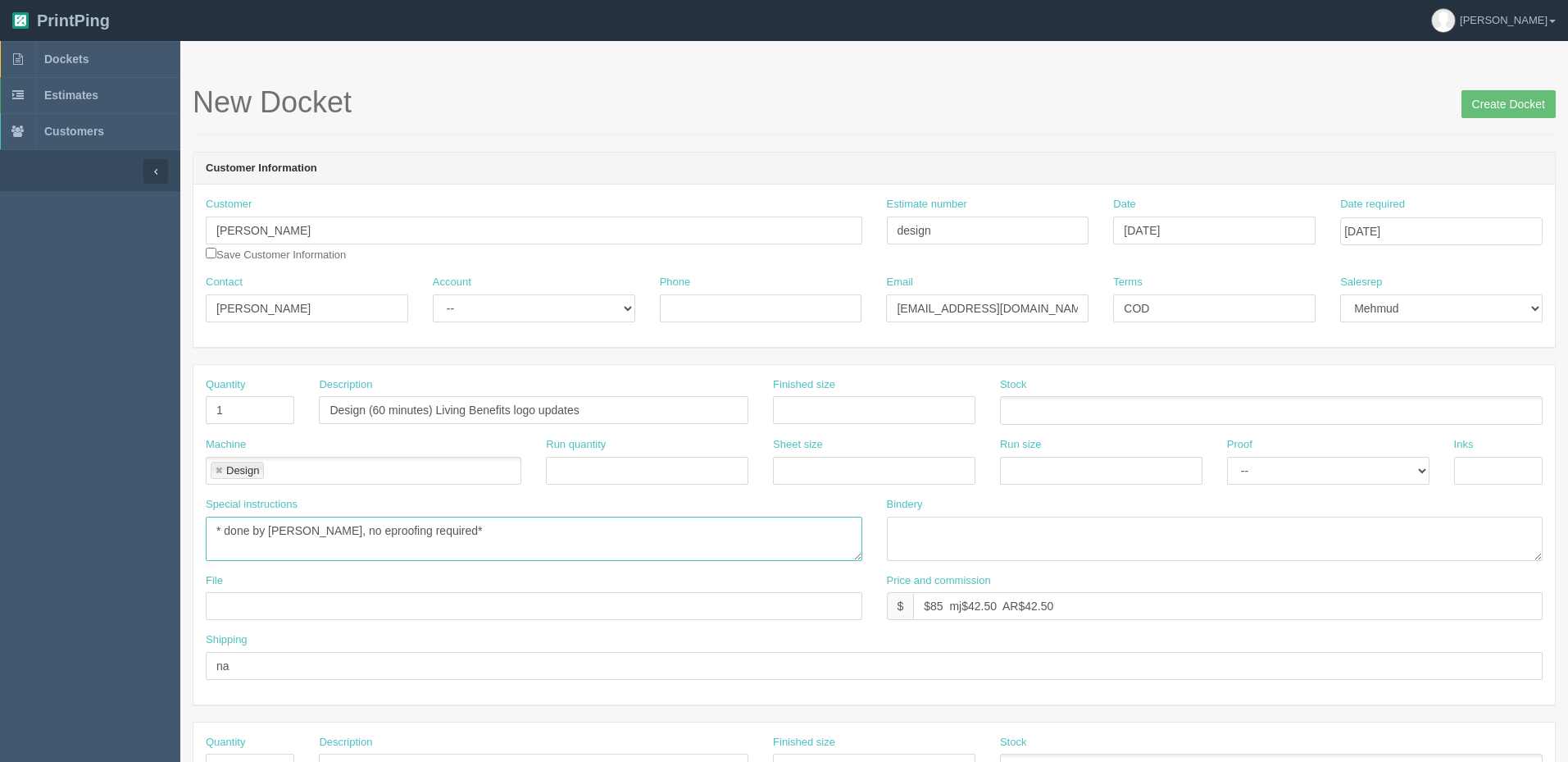
click at [596, 553] on textarea "* done by zack, no eproofing required*" at bounding box center [533, 538] width 656 height 44
click at [505, 304] on select "-- Existing Client Allrush Client Rep Client" at bounding box center [534, 308] width 203 height 28
select select "Allrush Client"
click at [433, 294] on select "-- Existing Client Allrush Client Rep Client" at bounding box center [534, 308] width 203 height 28
click at [505, 543] on textarea "* done by zack, no eproofing required*" at bounding box center [533, 538] width 656 height 44
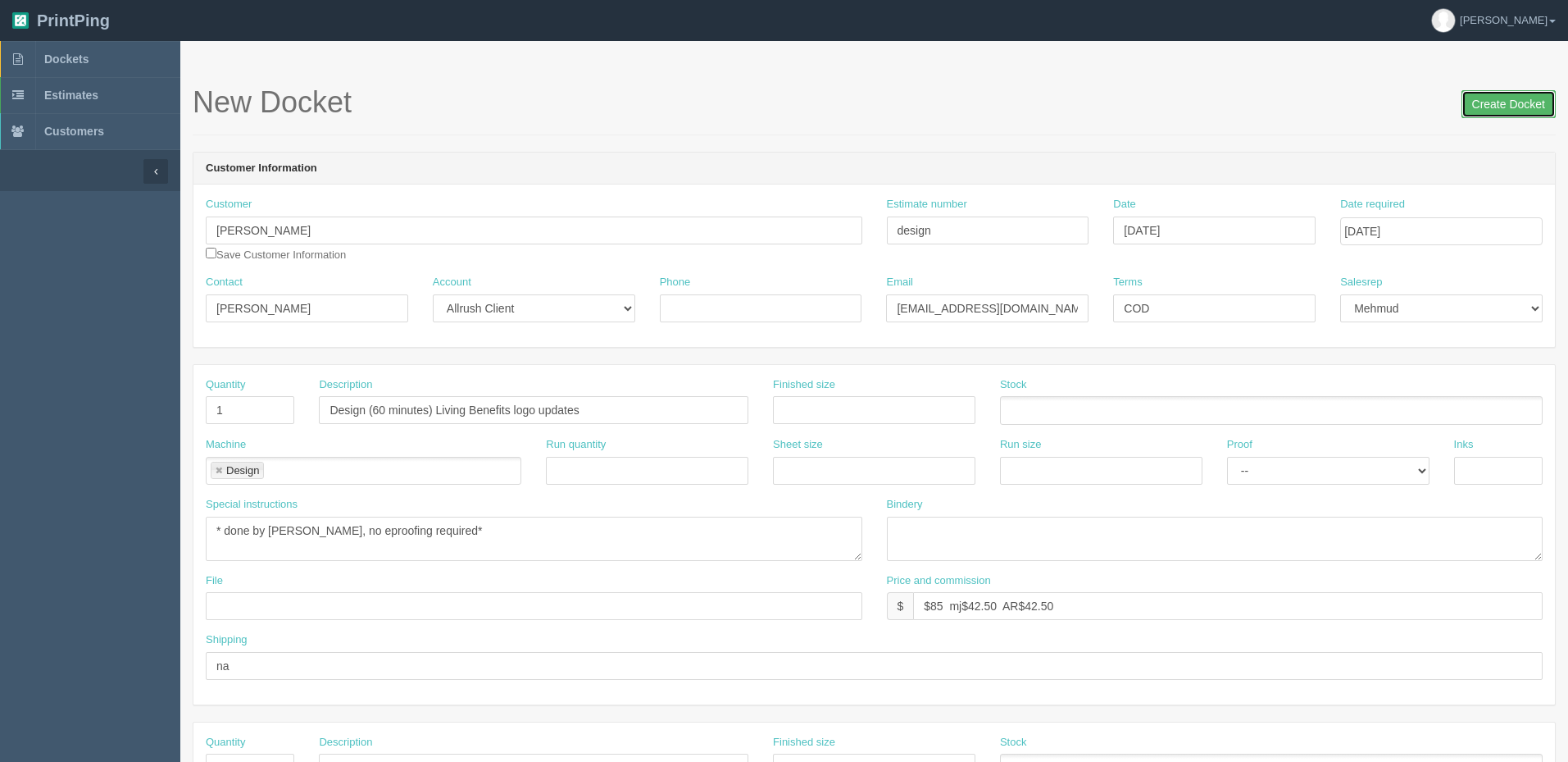
click at [1522, 102] on input "Create Docket" at bounding box center [1508, 103] width 95 height 28
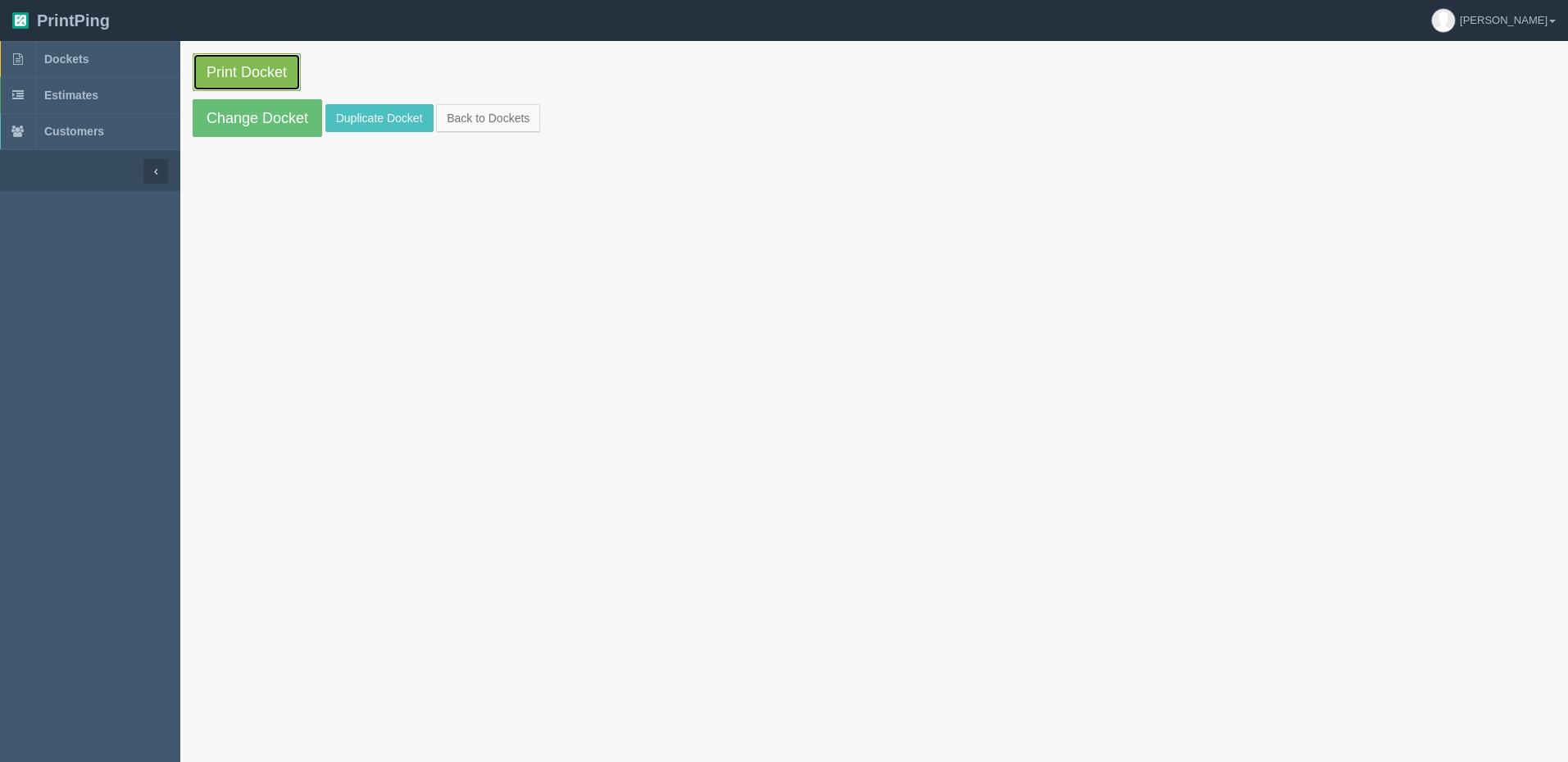
click at [285, 67] on link "Print Docket" at bounding box center [247, 72] width 108 height 37
click at [79, 61] on span "Dockets" at bounding box center [66, 59] width 44 height 13
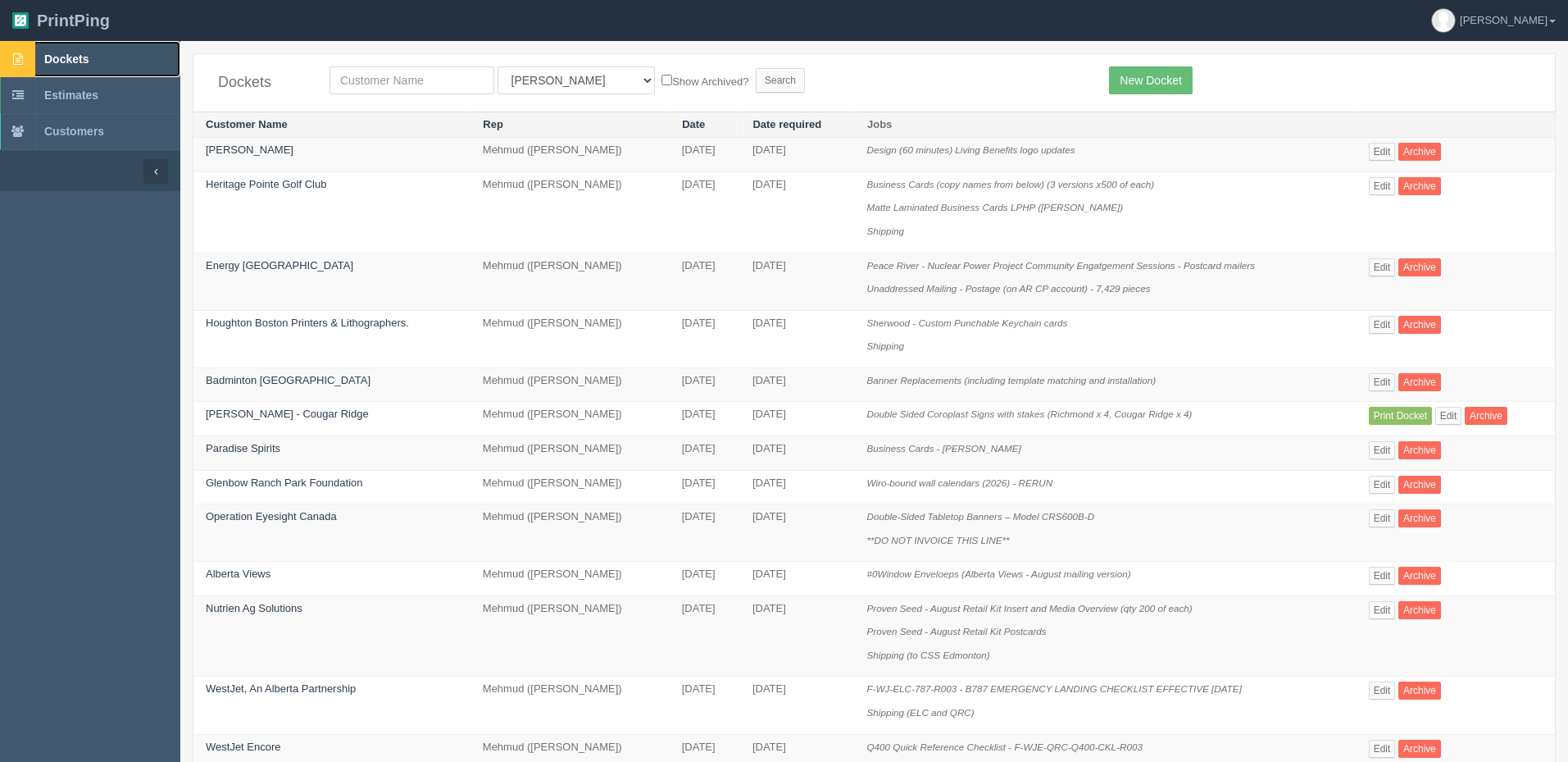
click at [72, 59] on span "Dockets" at bounding box center [66, 59] width 44 height 13
click at [432, 84] on input "text" at bounding box center [412, 79] width 164 height 28
type input "fall"
click at [756, 68] on input "Search" at bounding box center [780, 80] width 49 height 25
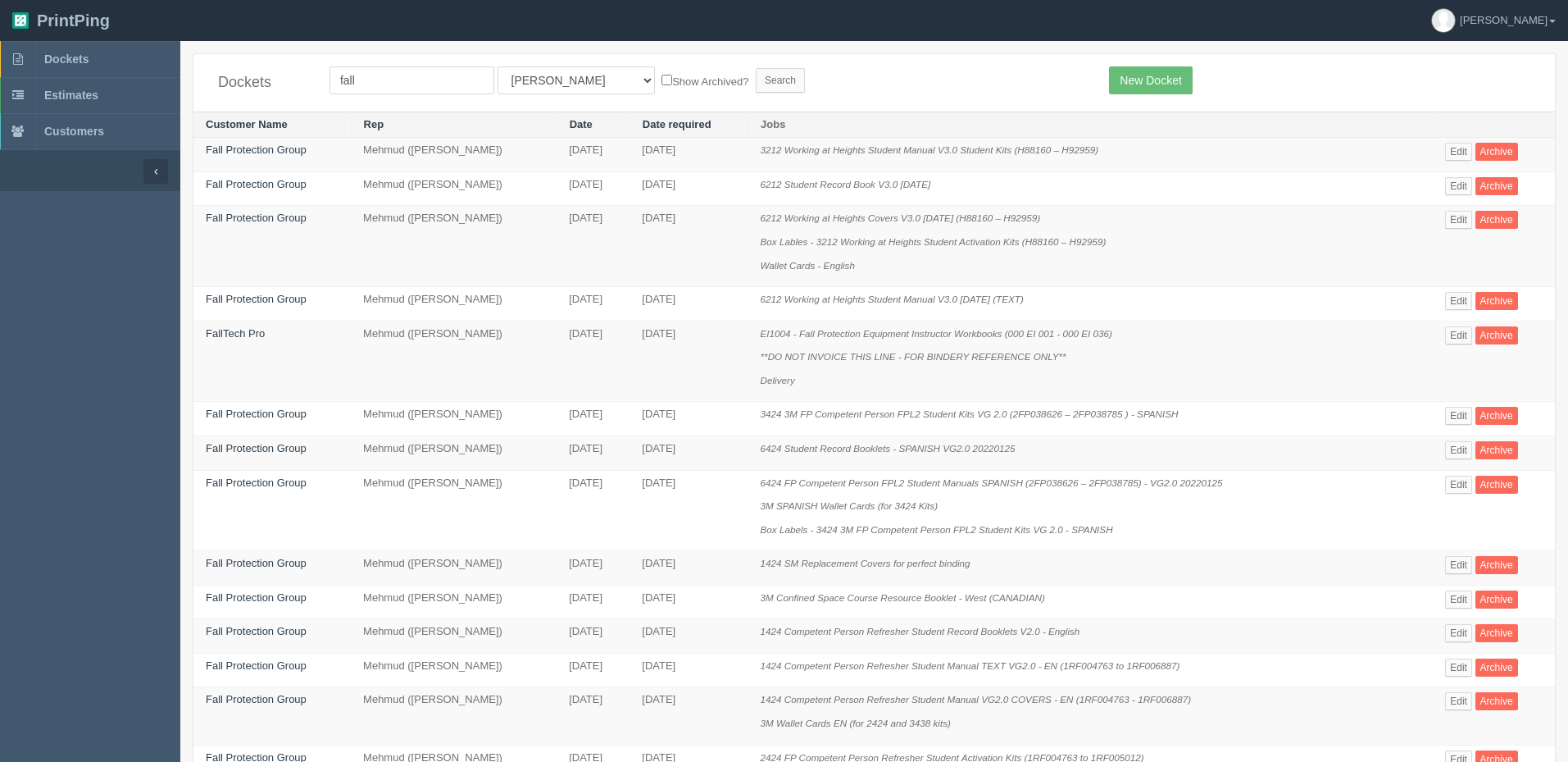
click at [902, 67] on form "fall All Users [PERSON_NAME] Test 1 [PERSON_NAME] [PERSON_NAME] [PERSON_NAME] F…" at bounding box center [707, 79] width 755 height 28
click at [1460, 481] on link "Edit" at bounding box center [1458, 484] width 27 height 18
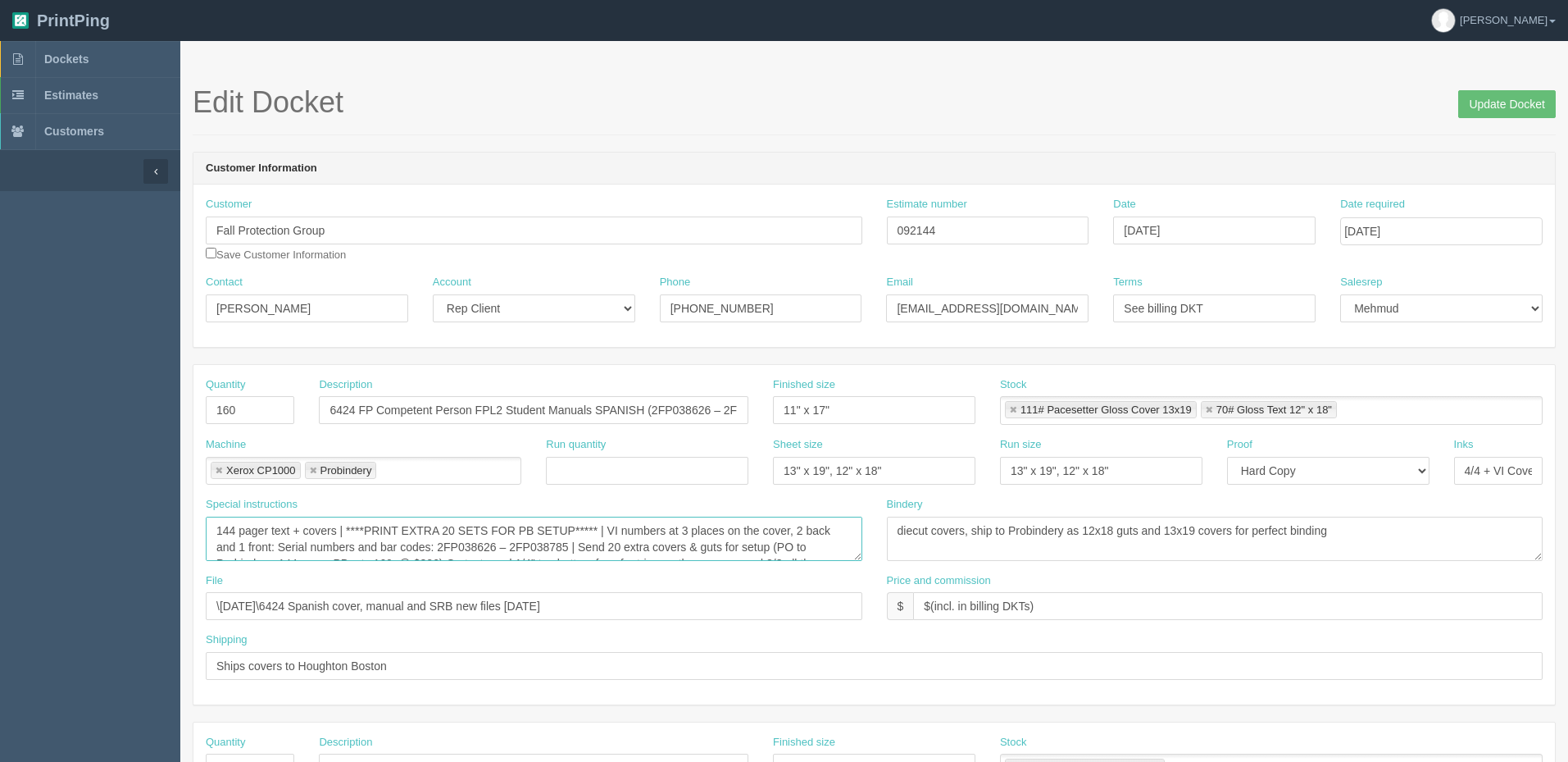
click at [432, 551] on textarea "144 pager text + covers | ****PRINT EXTRA 20 SETS FOR PB SETUP***** | VI number…" at bounding box center [533, 538] width 656 height 44
click at [636, 547] on textarea "144 pager text + covers | ****PRINT EXTRA 20 SETS FOR PB SETUP***** | VI number…" at bounding box center [533, 538] width 656 height 44
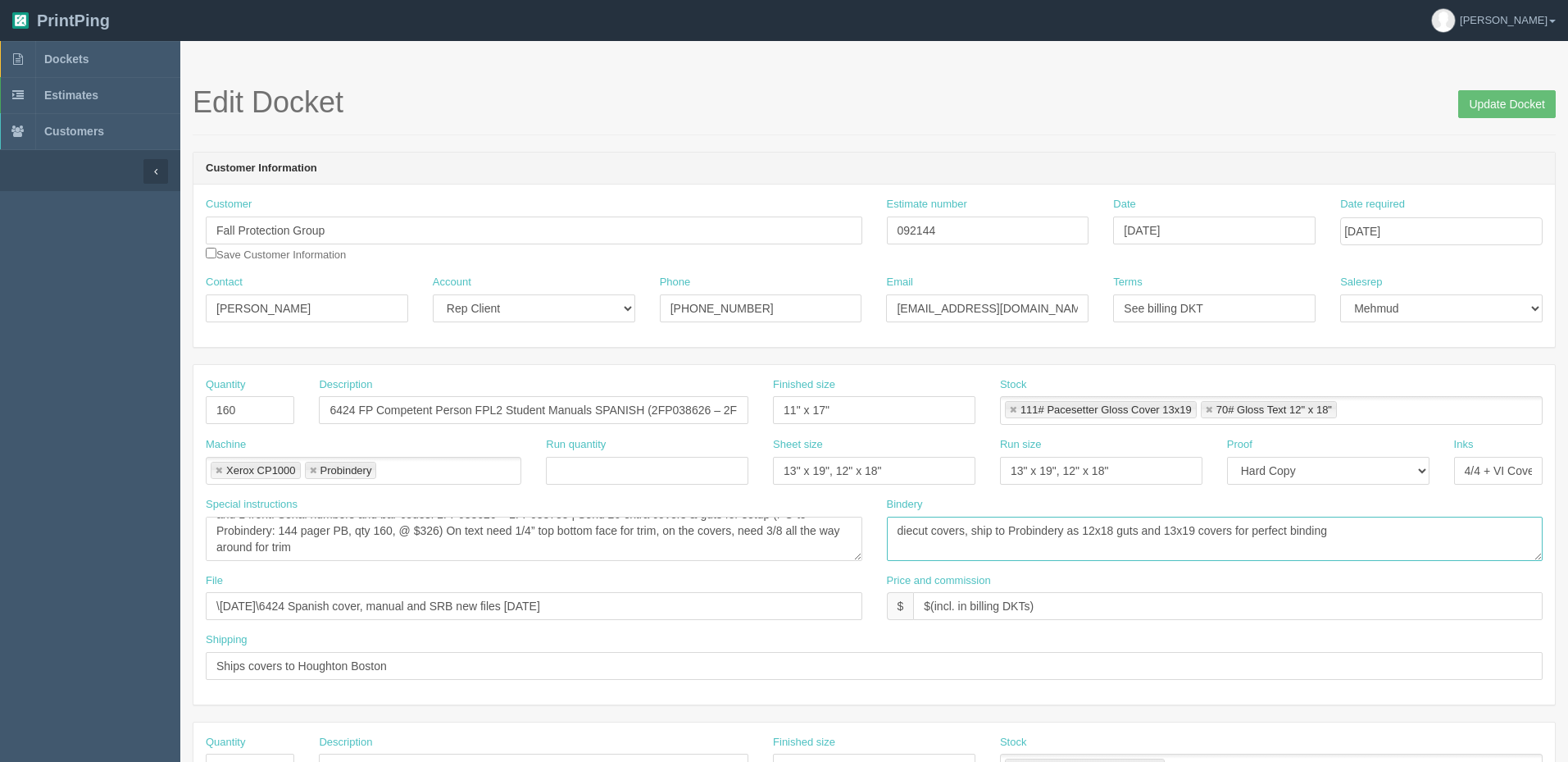
click at [1010, 545] on textarea "diecut covers, ship to Probindery as 12x18 guts and 13x19 covers for perfect bi…" at bounding box center [1214, 538] width 656 height 44
click at [598, 536] on textarea "144 pager text + covers | ****PRINT EXTRA 20 SETS FOR PB SETUP***** | VI number…" at bounding box center [533, 538] width 656 height 44
